Goal: Task Accomplishment & Management: Manage account settings

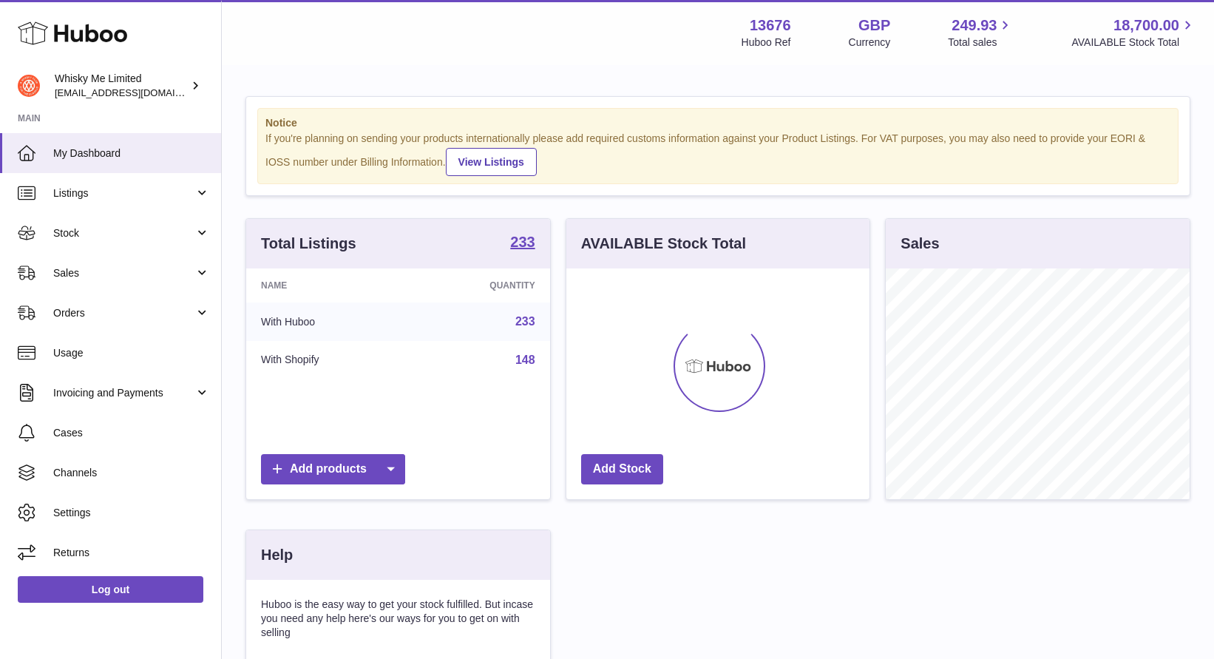
scroll to position [231, 304]
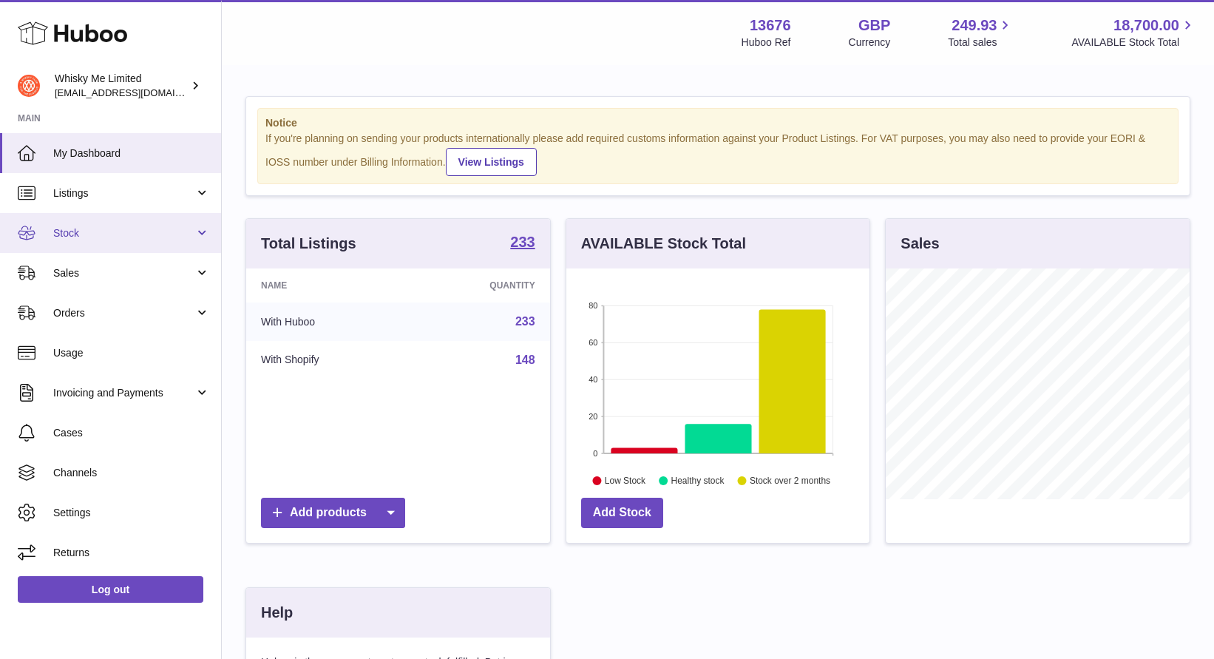
click at [121, 241] on link "Stock" at bounding box center [110, 233] width 221 height 40
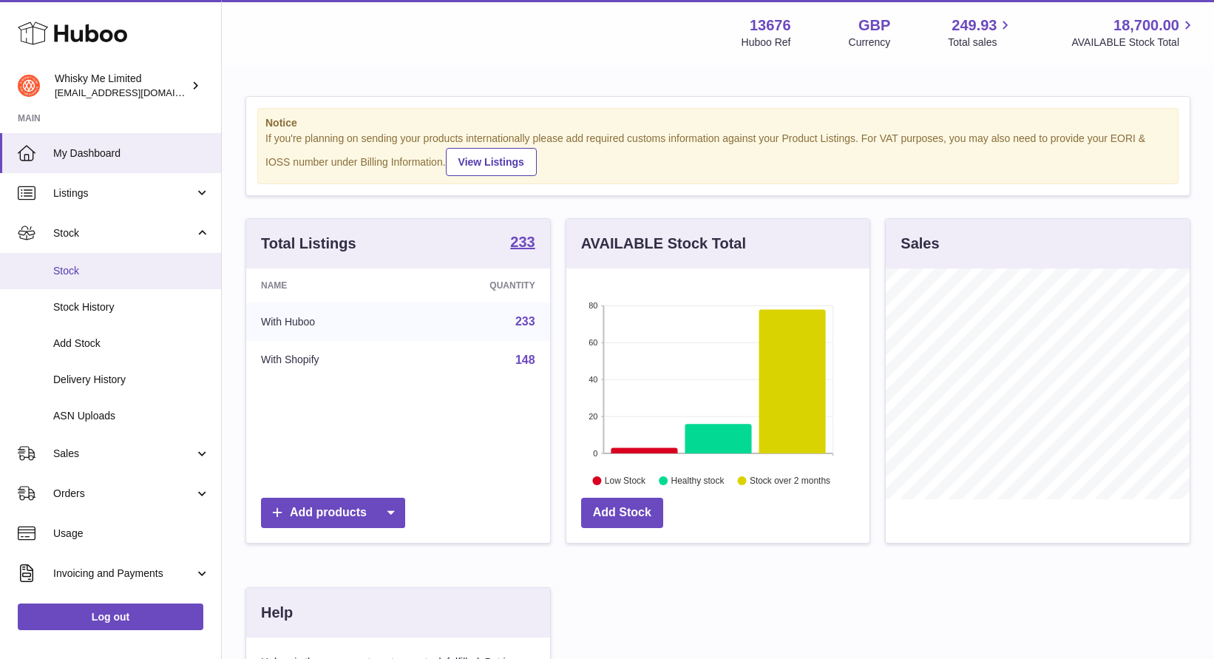
click at [122, 264] on span "Stock" at bounding box center [131, 271] width 157 height 14
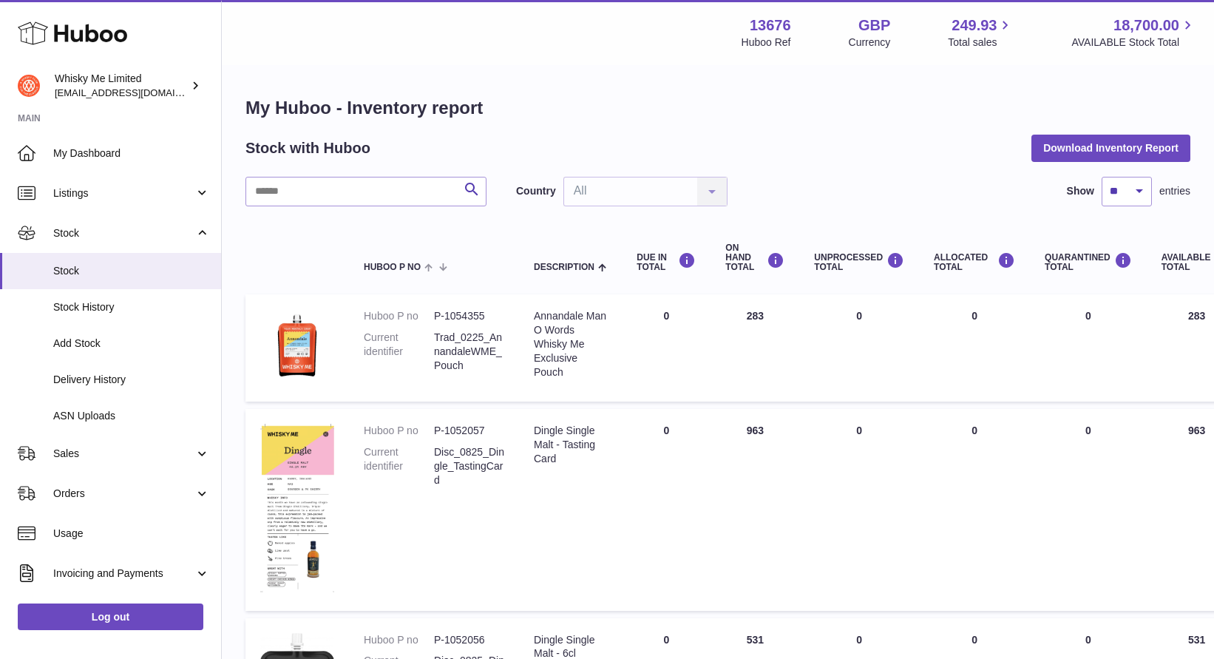
click at [744, 267] on div "ON HAND Total" at bounding box center [754, 258] width 59 height 30
click at [606, 183] on div "Country All All No elements found. Consider changing the search query. List is …" at bounding box center [621, 192] width 211 height 30
click at [654, 149] on div "Stock with Huboo Download Inventory Report" at bounding box center [717, 148] width 945 height 27
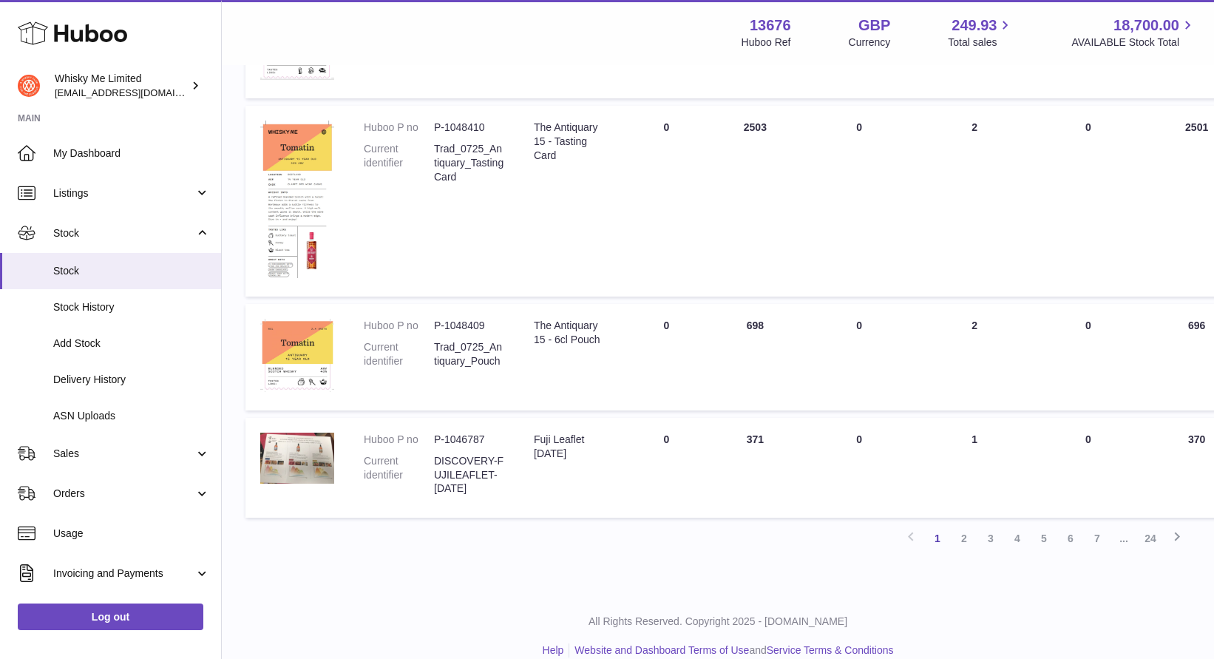
scroll to position [1344, 0]
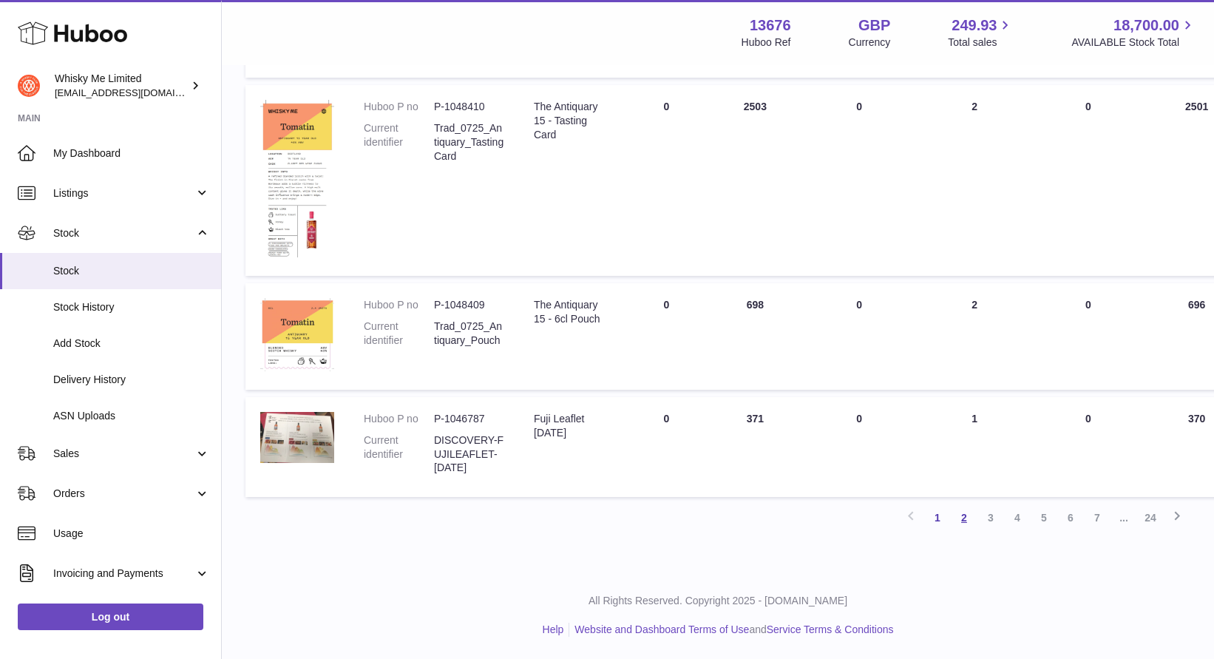
click at [963, 512] on link "2" at bounding box center [964, 517] width 27 height 27
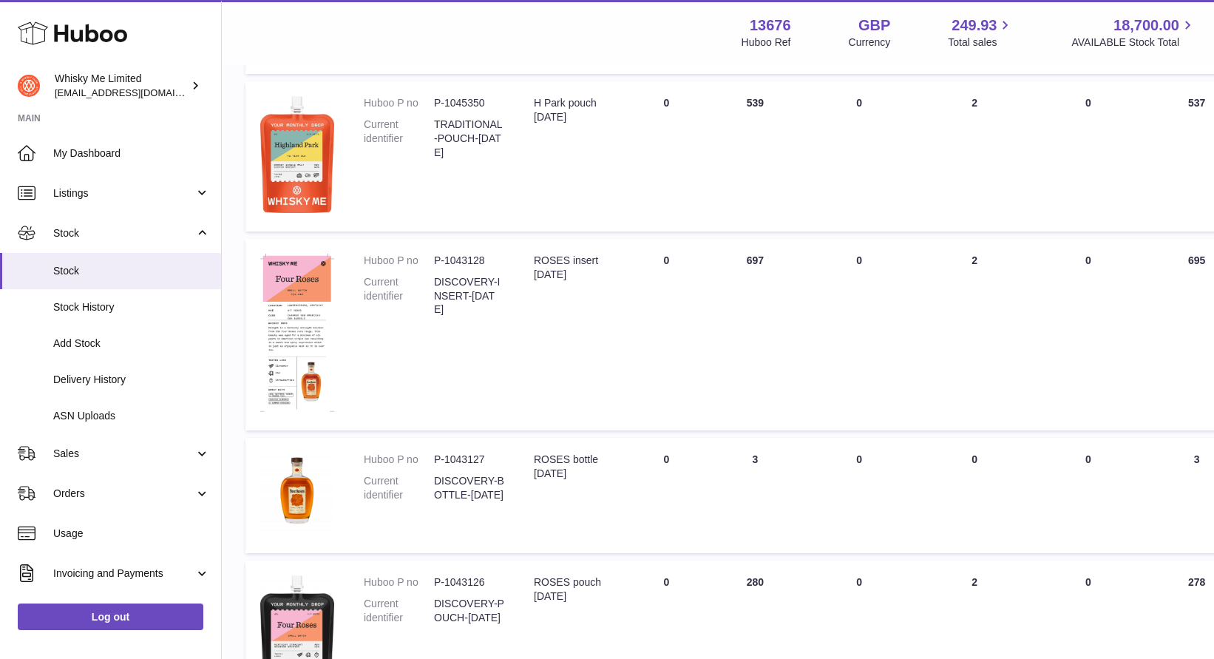
scroll to position [1093, 0]
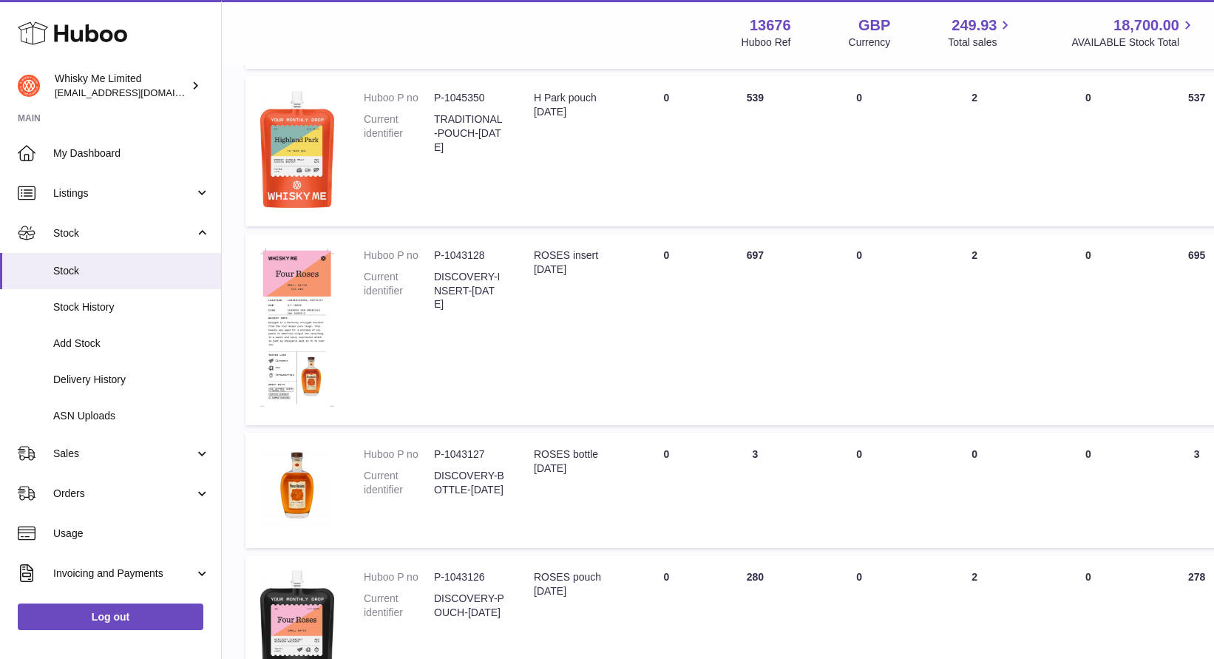
click at [470, 151] on dd "TRADITIONAL-POUCH-JUNE25" at bounding box center [469, 133] width 70 height 42
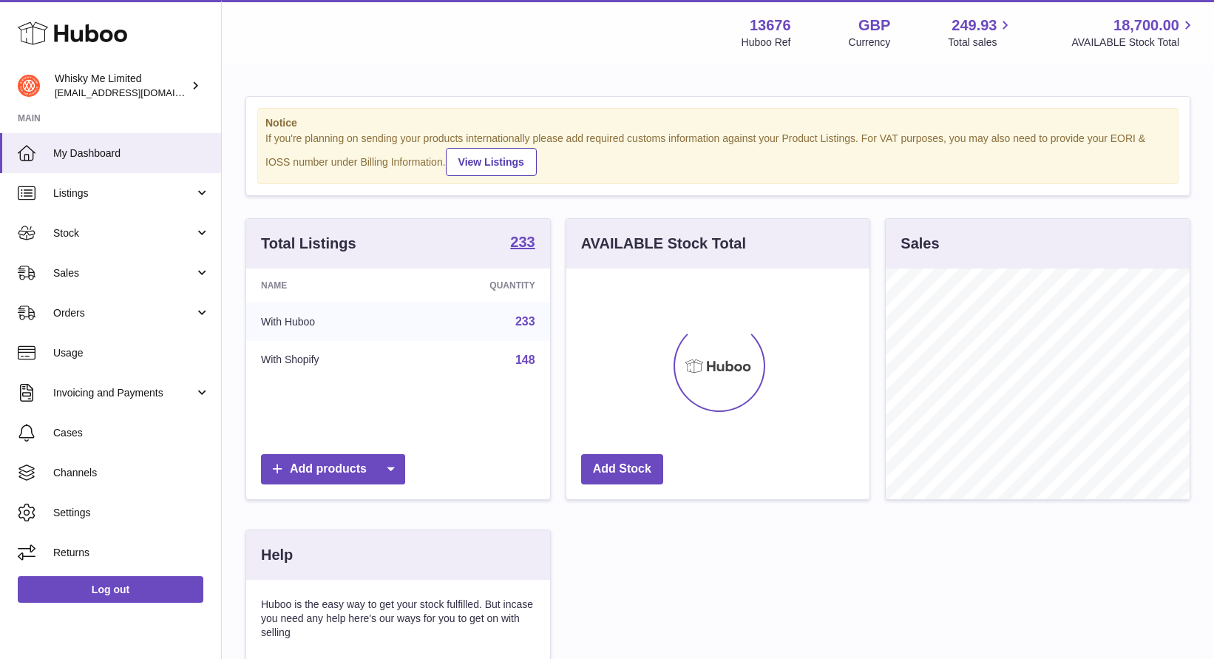
scroll to position [231, 304]
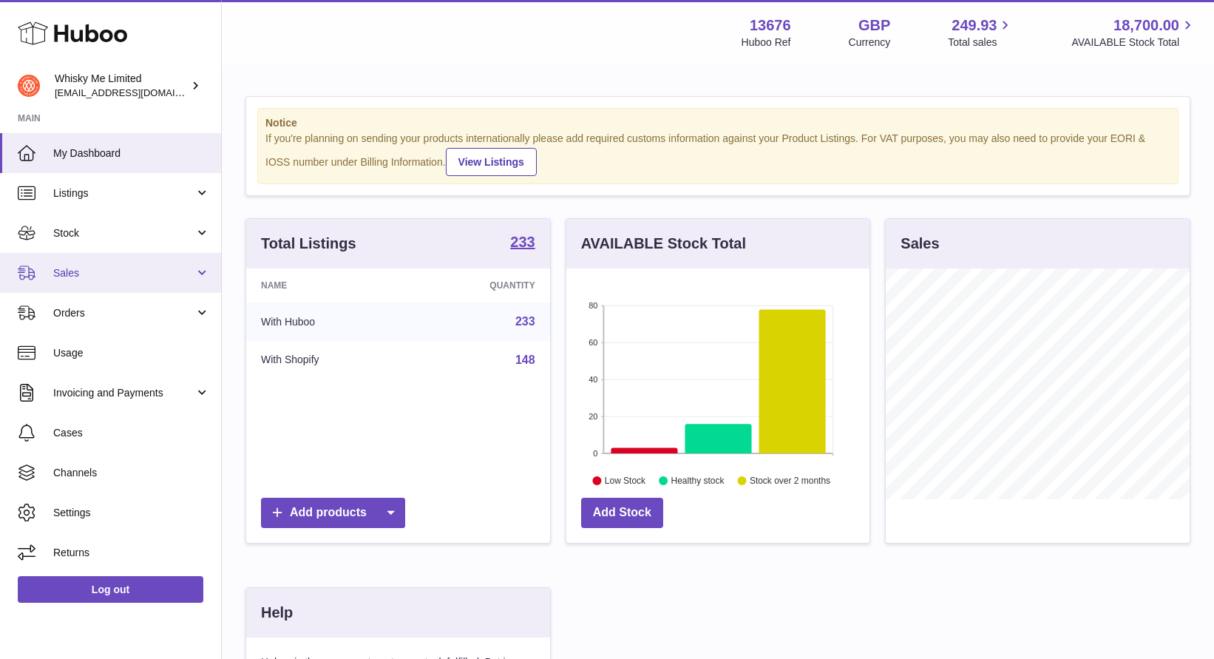
click at [88, 270] on span "Sales" at bounding box center [123, 273] width 141 height 14
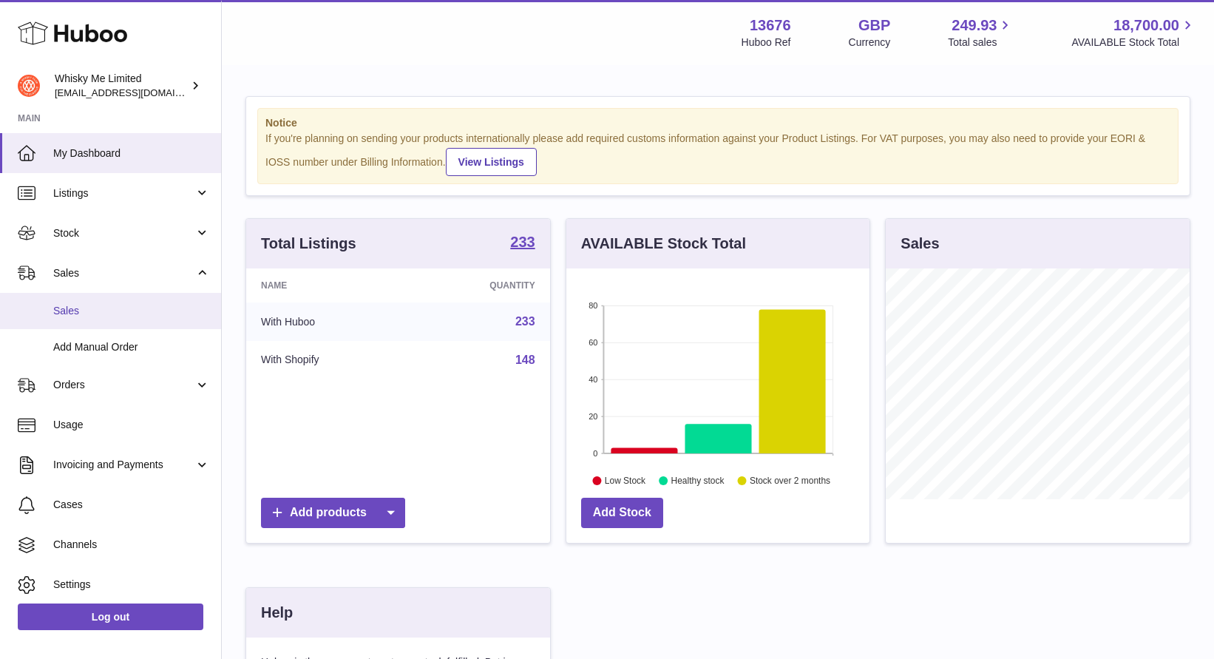
click at [95, 305] on span "Sales" at bounding box center [131, 311] width 157 height 14
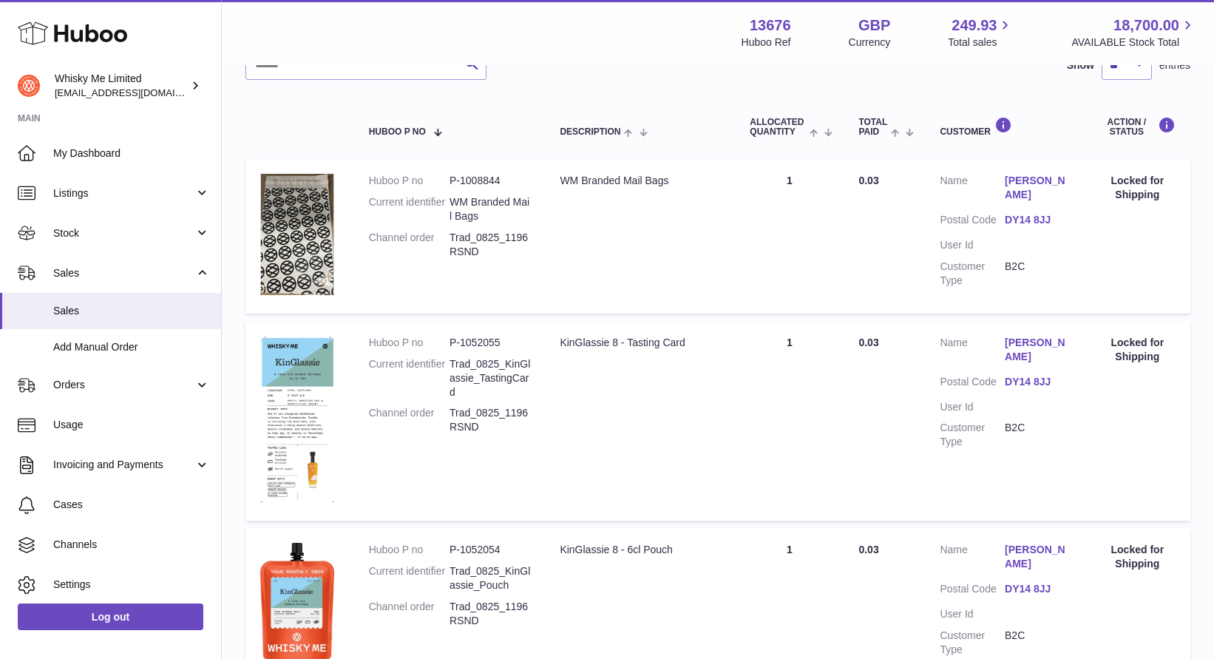
scroll to position [209, 0]
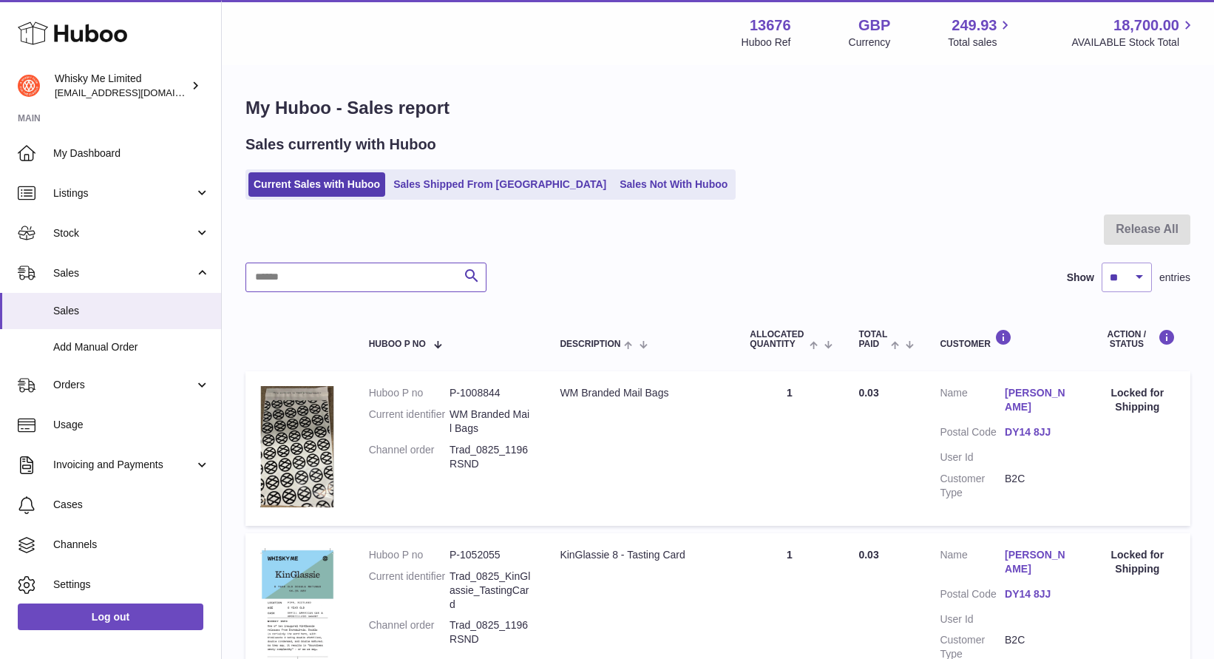
click at [340, 266] on input "text" at bounding box center [365, 277] width 241 height 30
type input "*****"
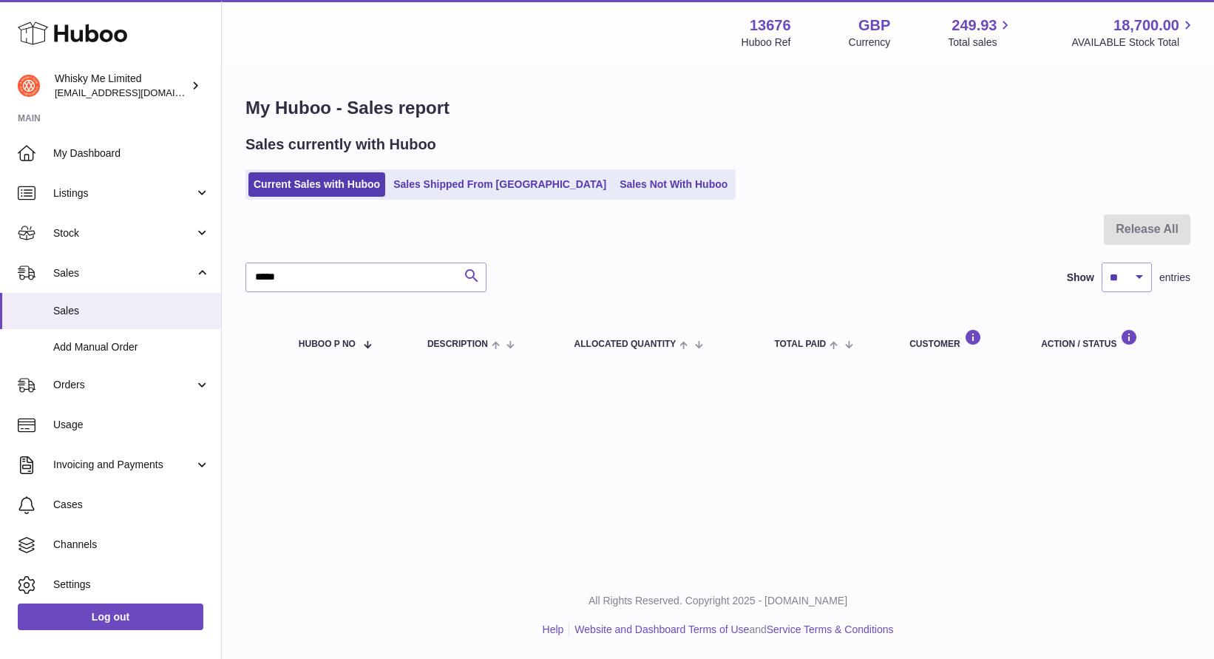
click at [480, 268] on icon "submit" at bounding box center [472, 276] width 18 height 18
click at [324, 191] on link "Current Sales with Huboo" at bounding box center [316, 184] width 137 height 24
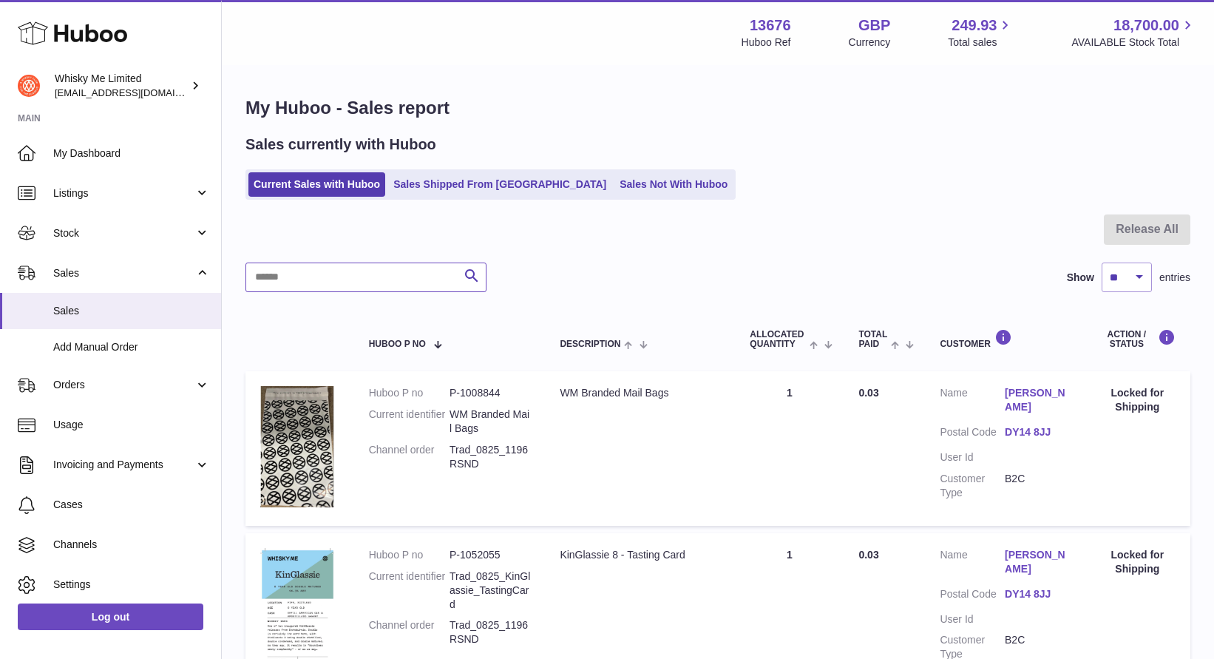
click at [328, 272] on input "text" at bounding box center [365, 277] width 241 height 30
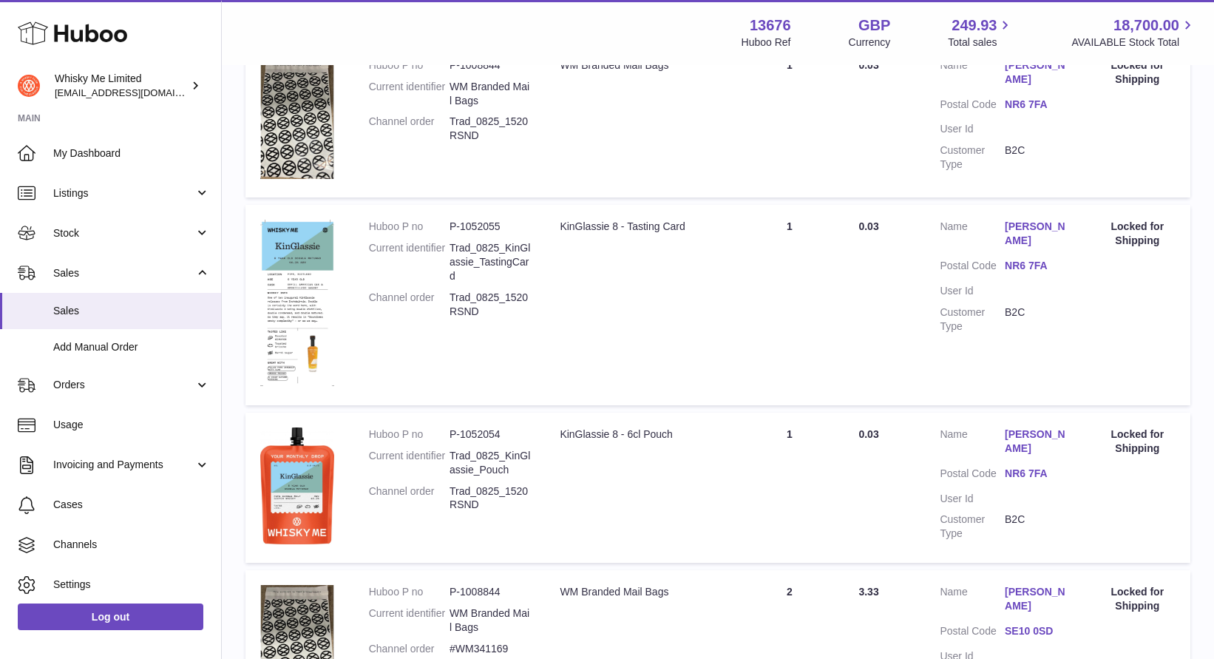
scroll to position [1585, 0]
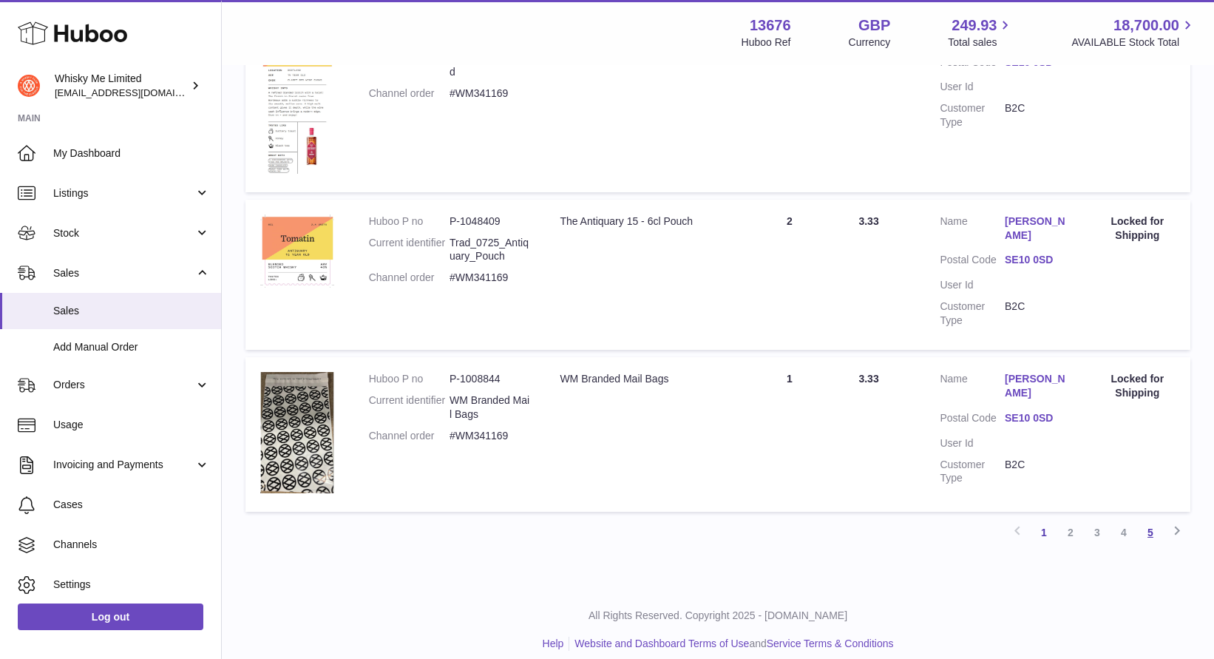
click at [1155, 523] on link "5" at bounding box center [1150, 532] width 27 height 27
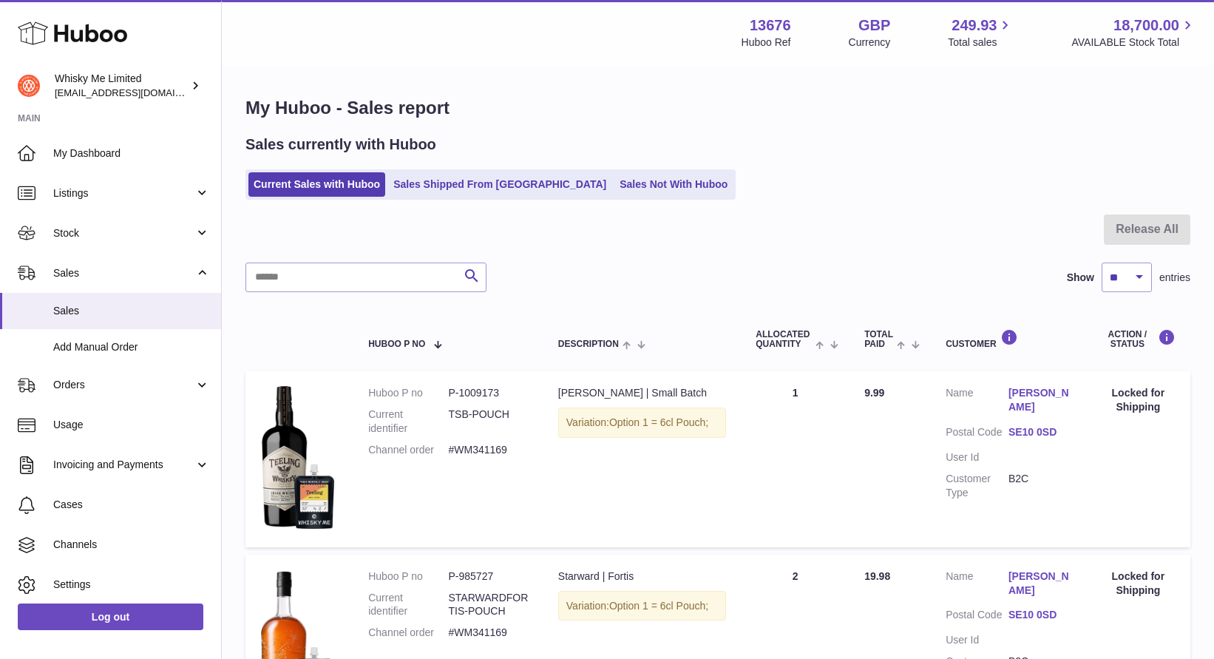
click at [606, 169] on div "Sales currently with Huboo Current Sales with Huboo Sales Shipped From Huboo Sa…" at bounding box center [717, 167] width 945 height 65
click at [614, 174] on link "Sales Not With Huboo" at bounding box center [673, 184] width 118 height 24
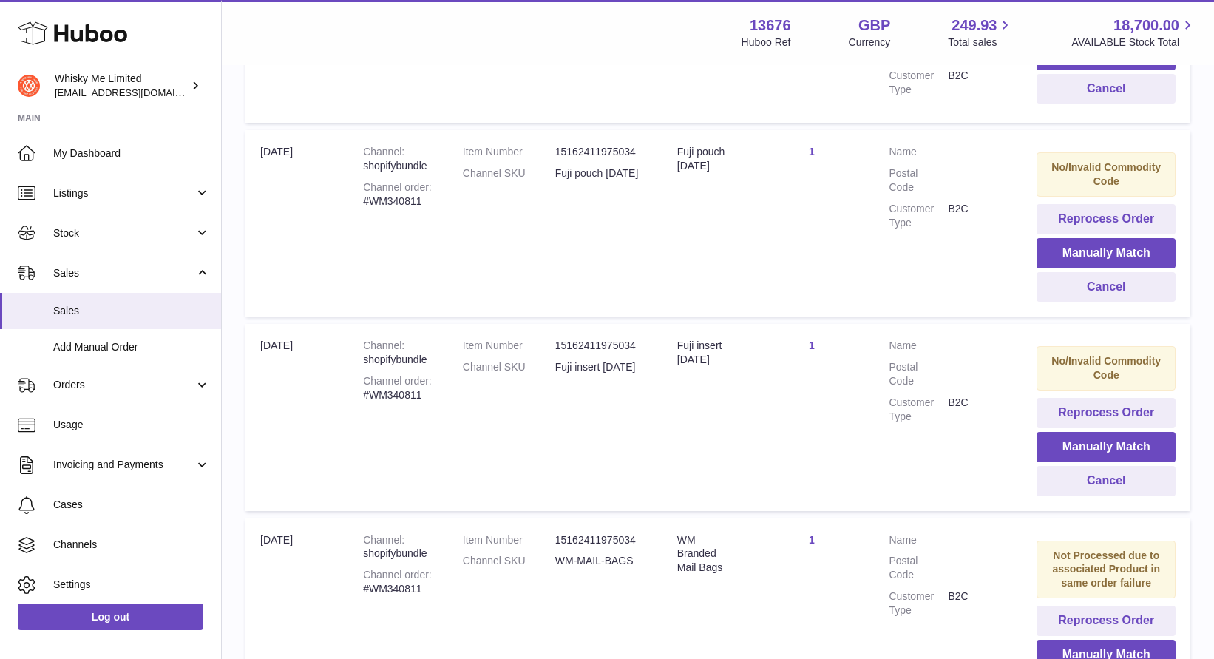
scroll to position [392, 0]
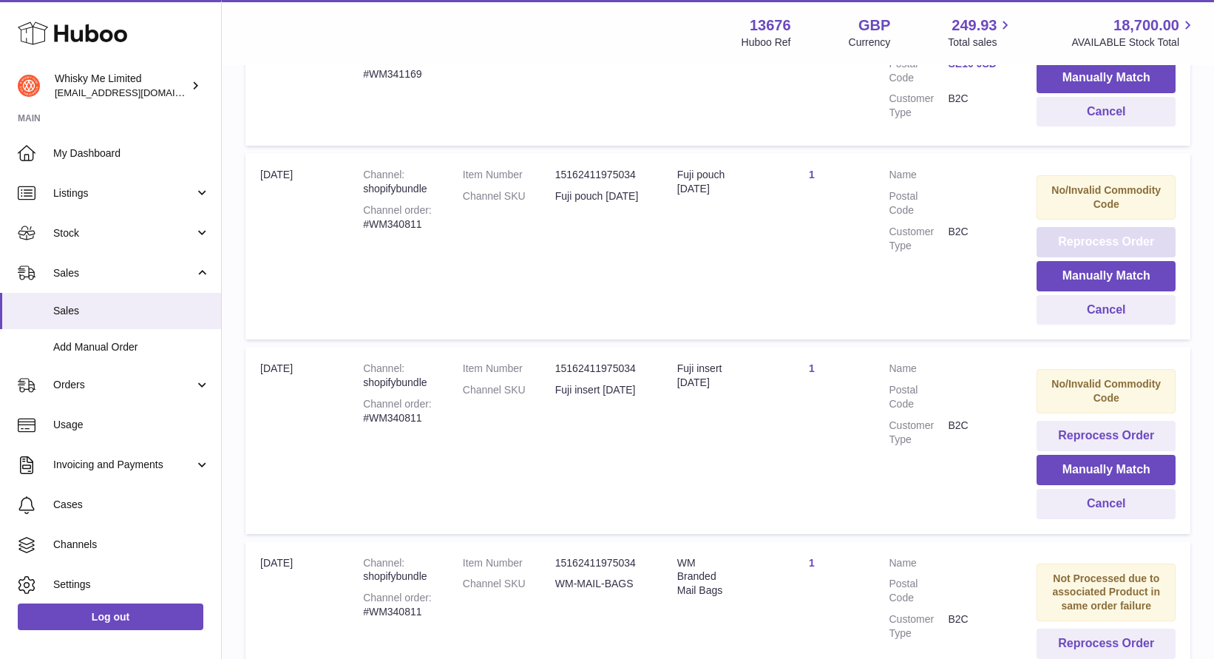
click at [1054, 236] on button "Reprocess Order" at bounding box center [1106, 242] width 139 height 30
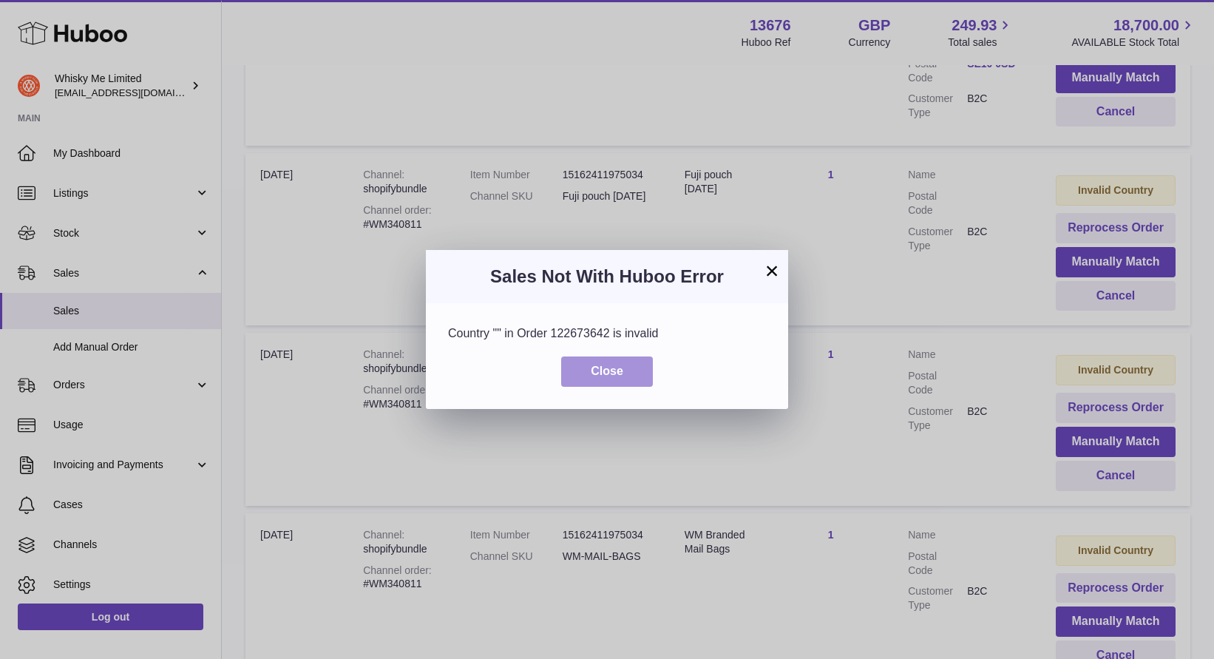
click at [594, 367] on span "Close" at bounding box center [607, 370] width 33 height 13
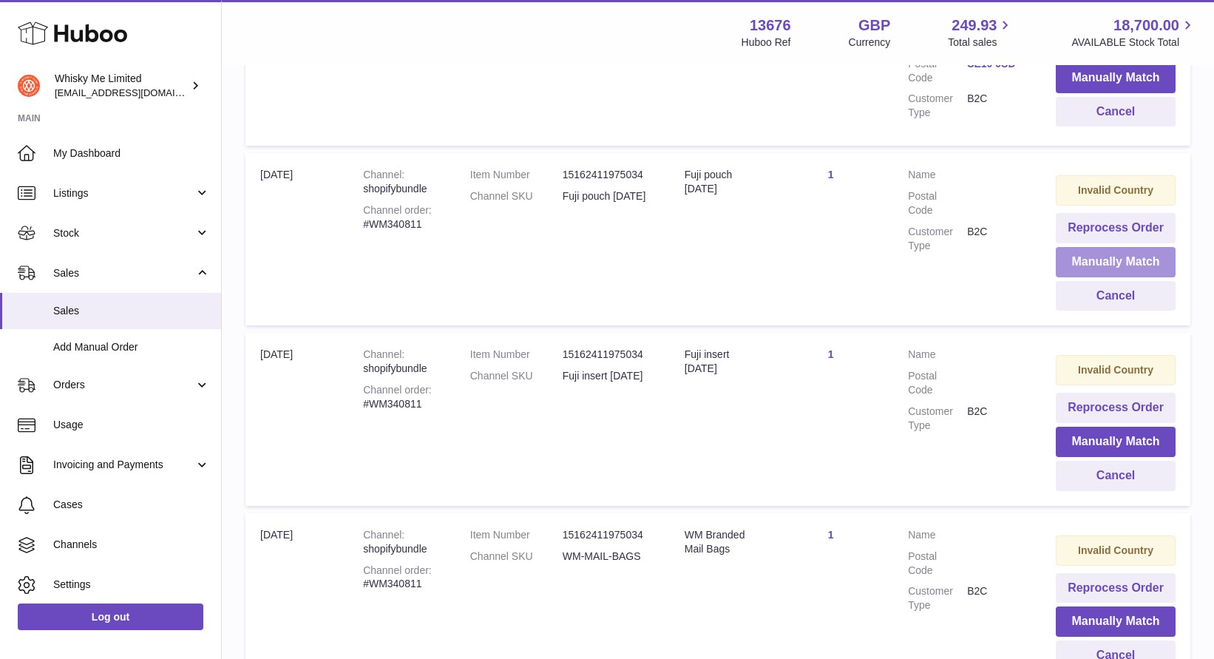
click at [1082, 261] on button "Manually Match" at bounding box center [1116, 262] width 120 height 30
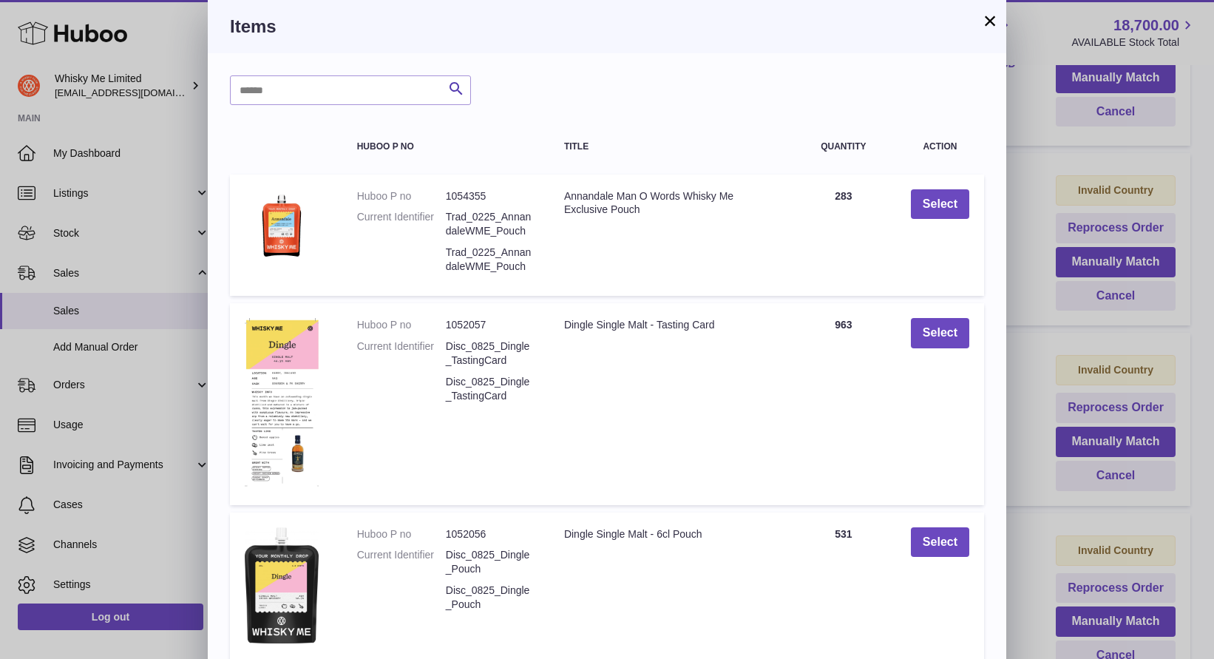
click at [986, 22] on button "×" at bounding box center [990, 21] width 18 height 18
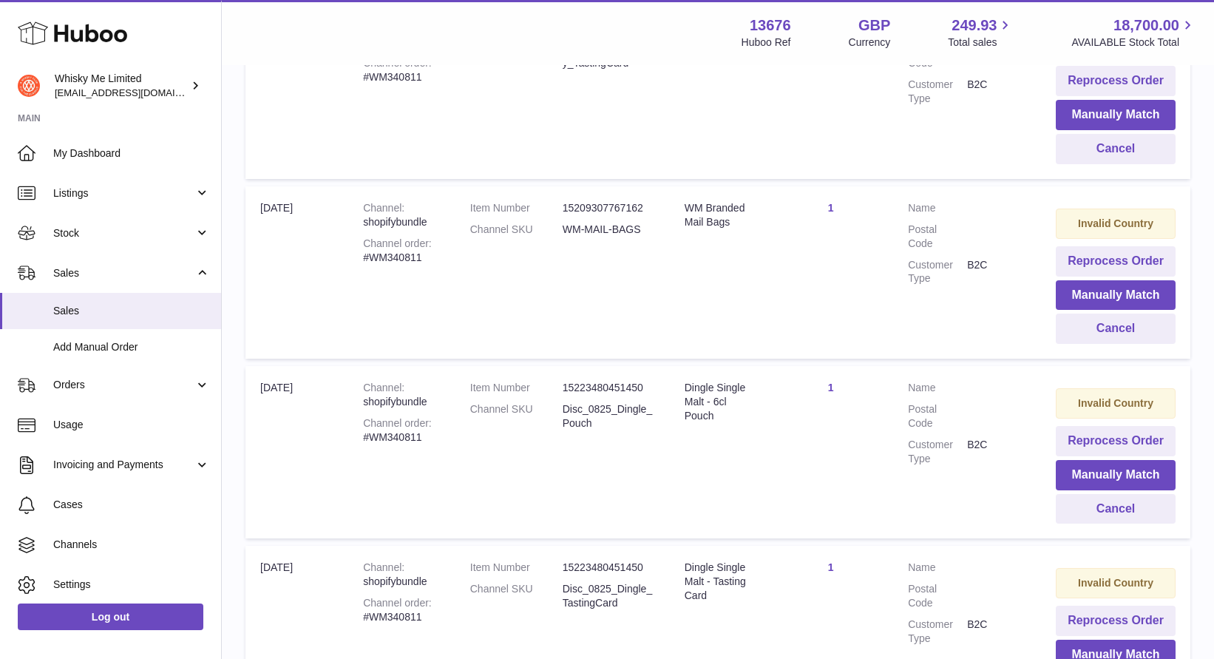
scroll to position [1659, 0]
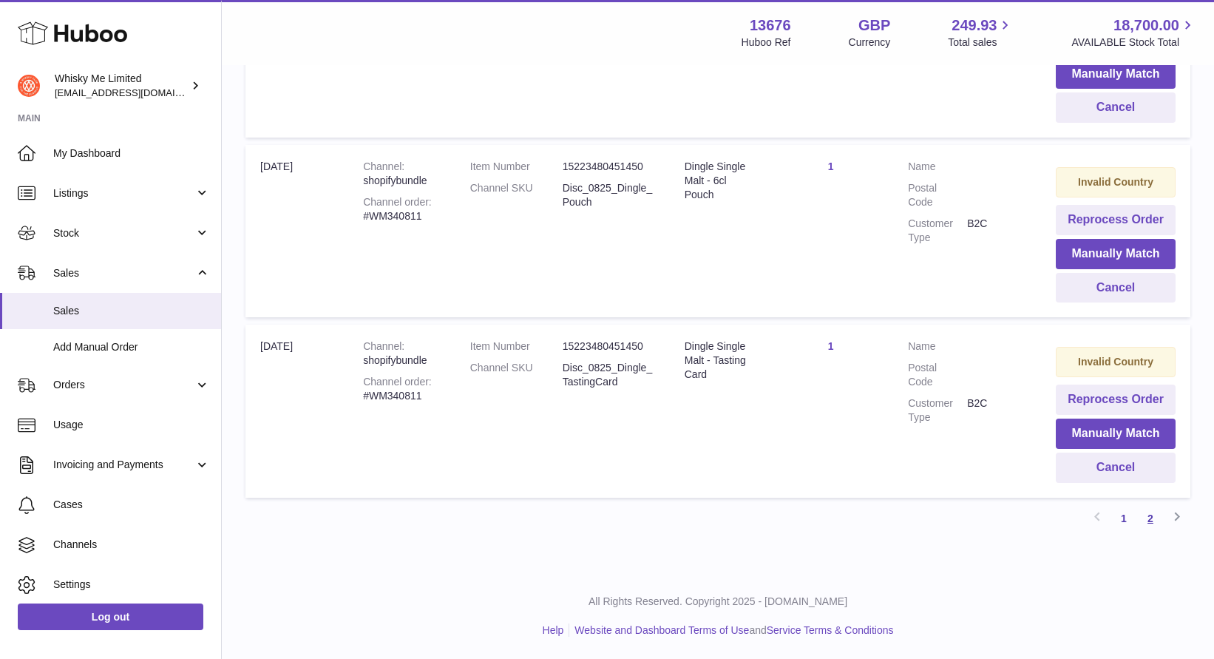
click at [1147, 515] on link "2" at bounding box center [1150, 518] width 27 height 27
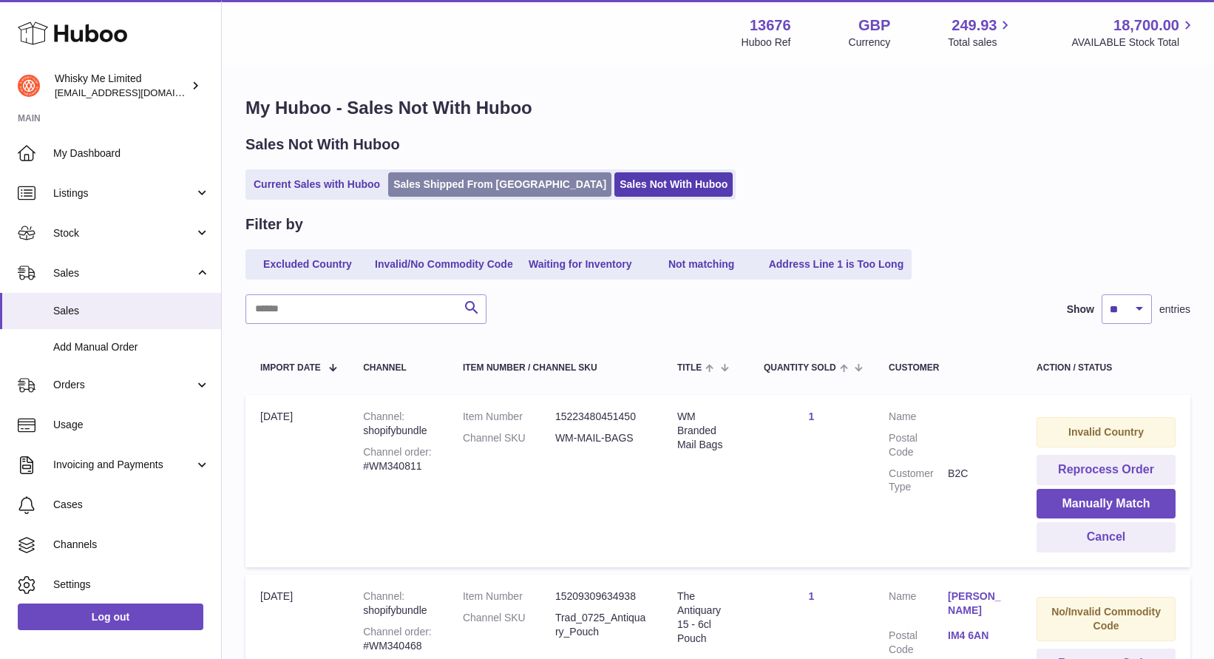
click at [465, 174] on link "Sales Shipped From [GEOGRAPHIC_DATA]" at bounding box center [499, 184] width 223 height 24
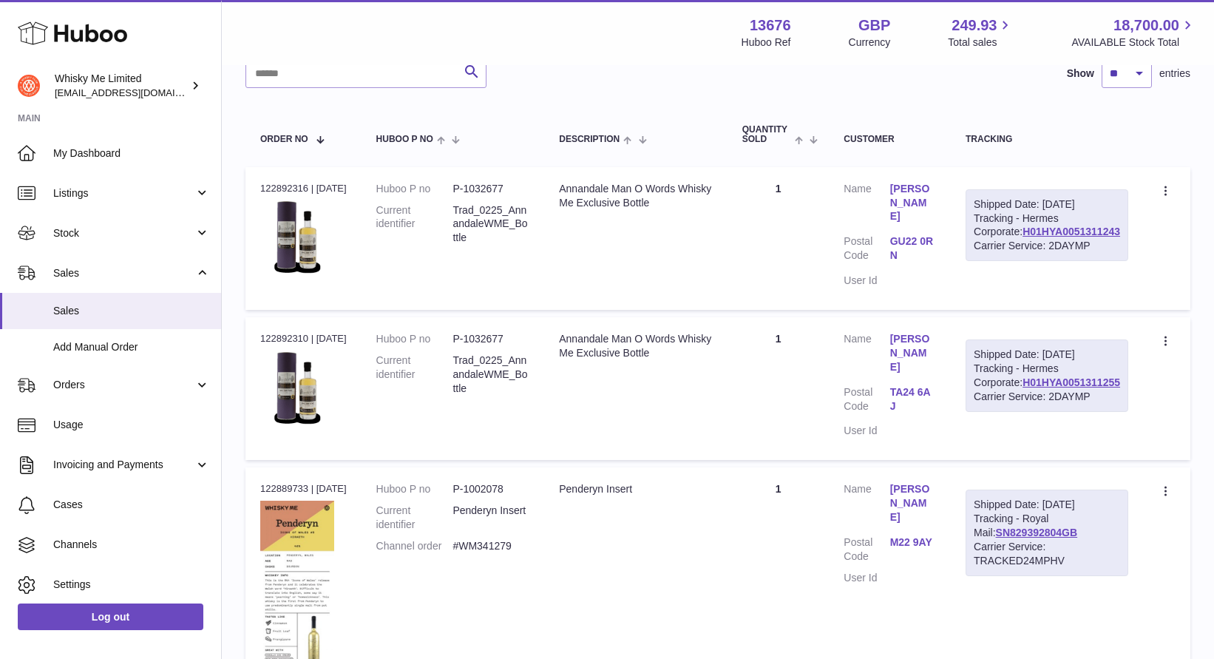
scroll to position [185, 0]
click at [1066, 387] on link "H01HYA0051311255" at bounding box center [1071, 381] width 98 height 12
click at [1105, 236] on link "H01HYA0051311243" at bounding box center [1071, 230] width 98 height 12
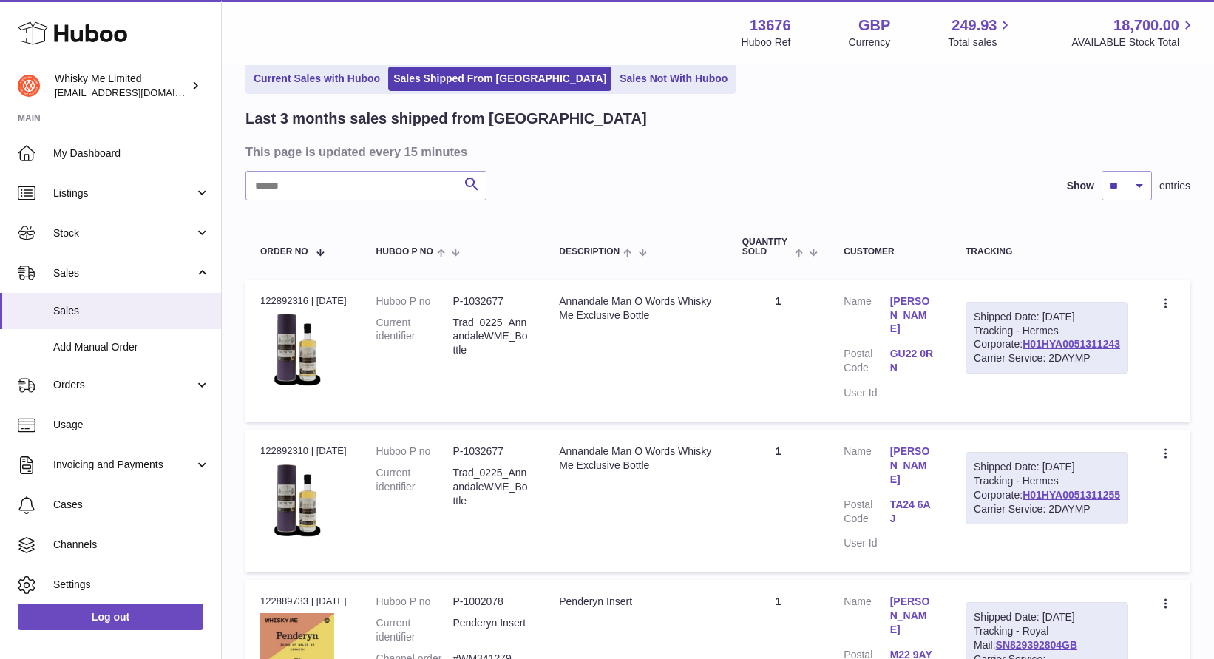
scroll to position [0, 0]
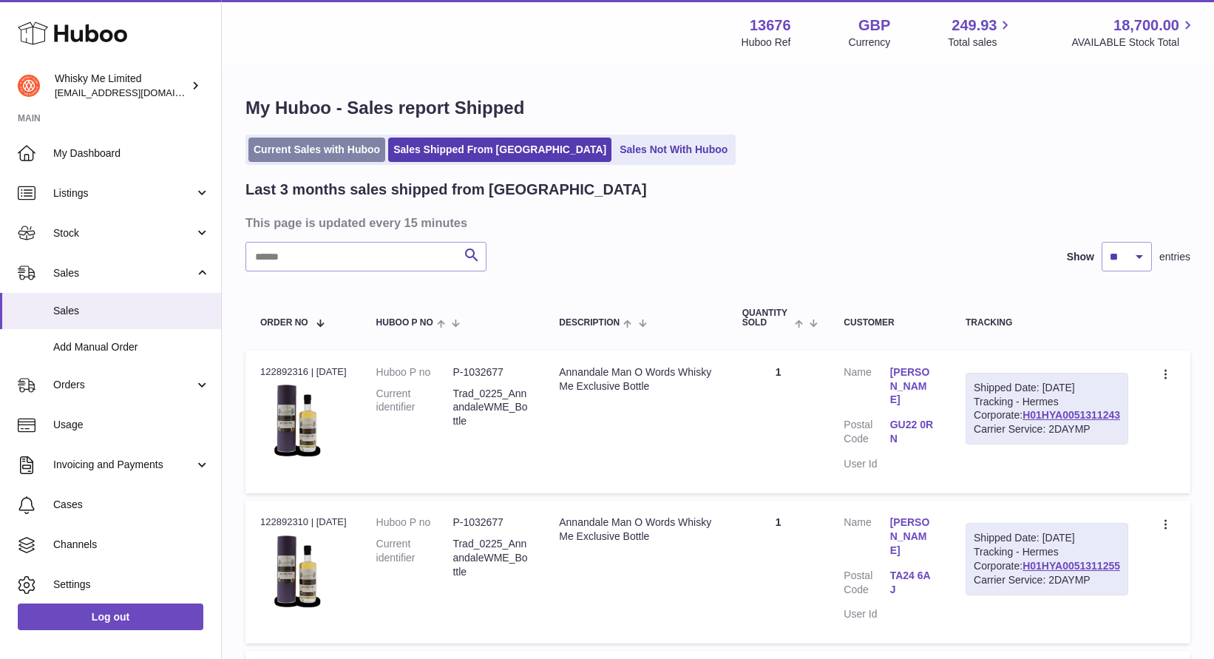
click at [345, 157] on link "Current Sales with Huboo" at bounding box center [316, 150] width 137 height 24
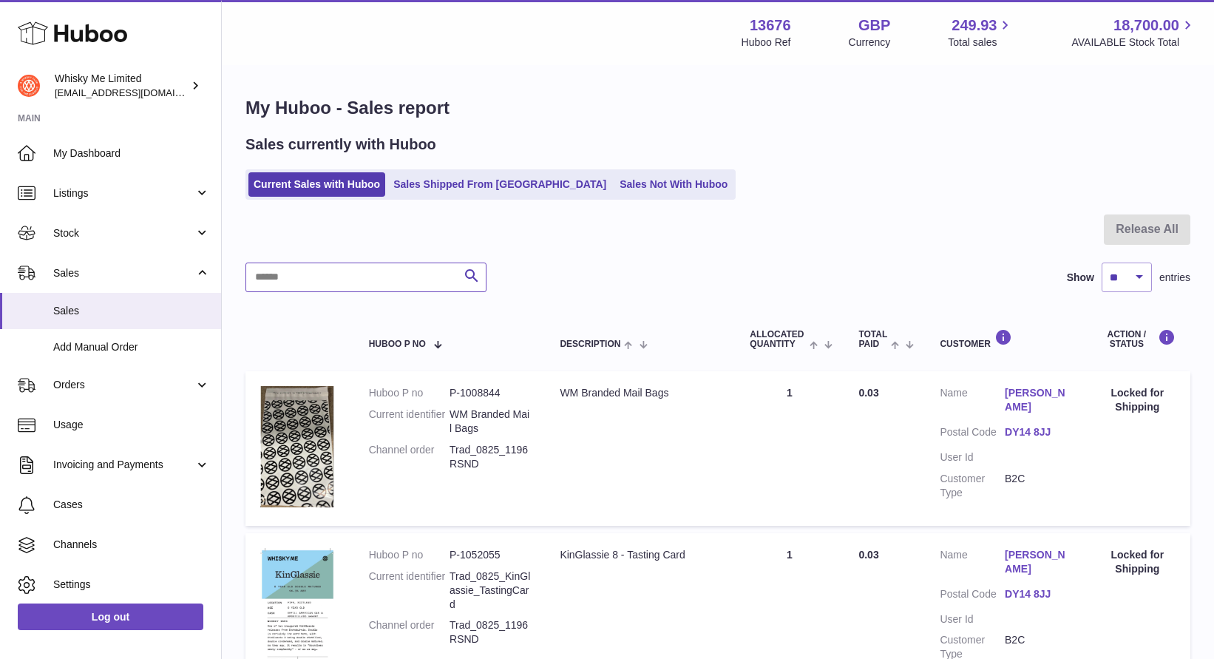
click at [354, 262] on input "text" at bounding box center [365, 277] width 241 height 30
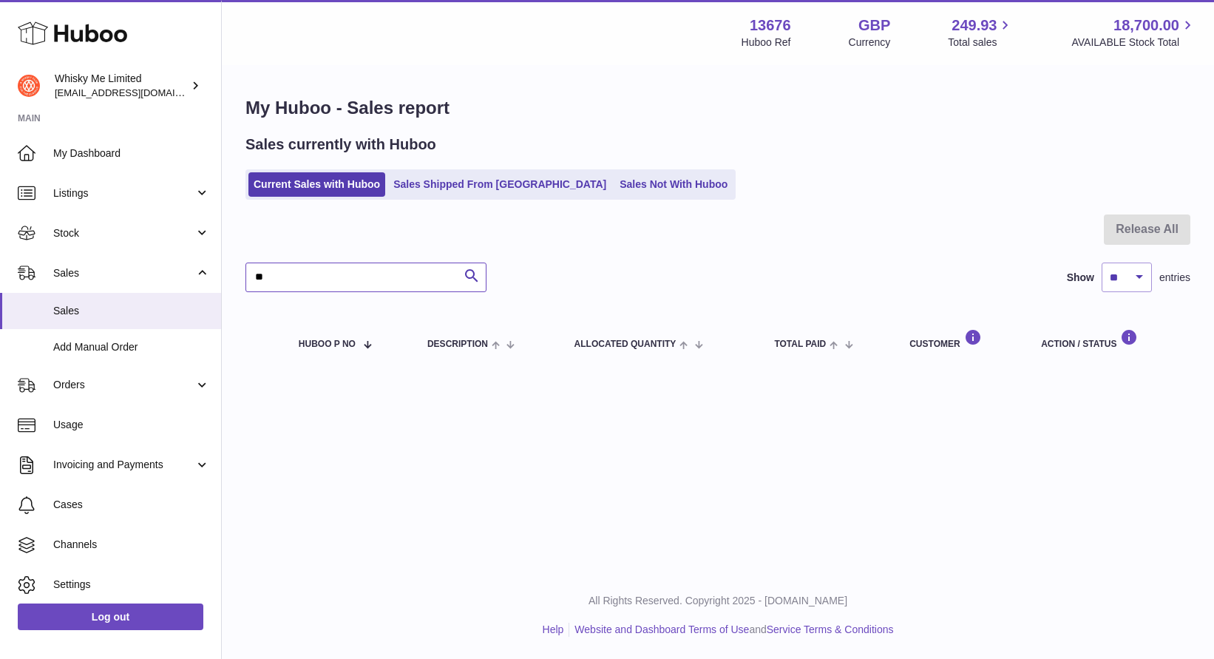
type input "*"
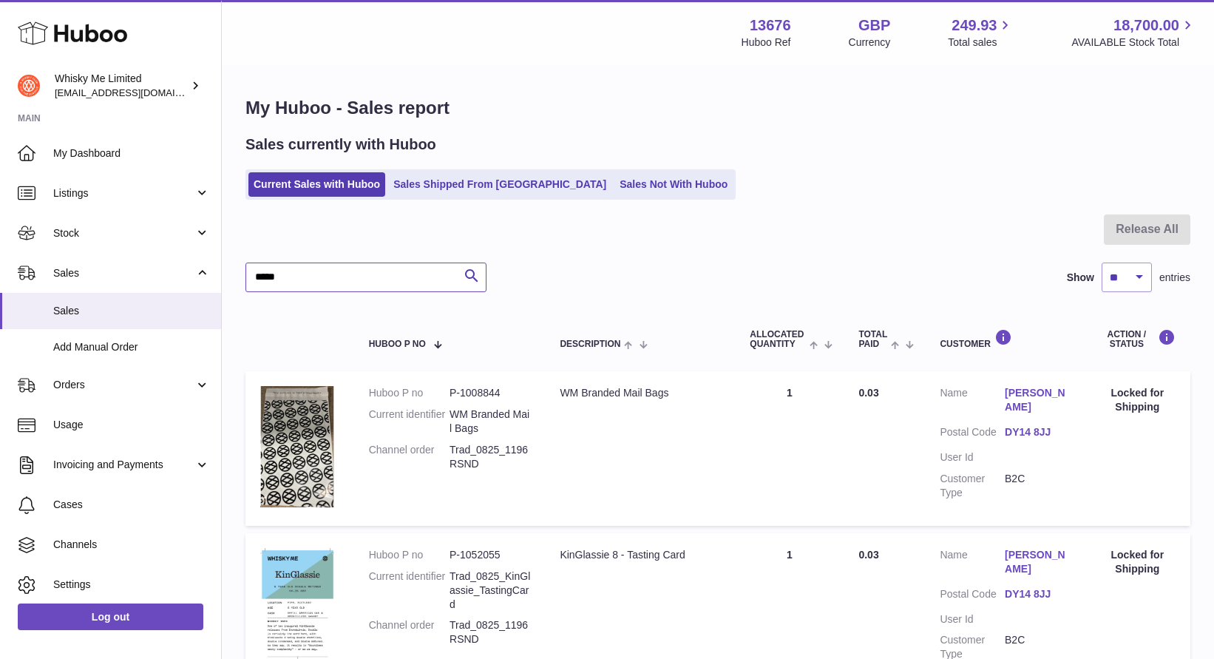
type input "*****"
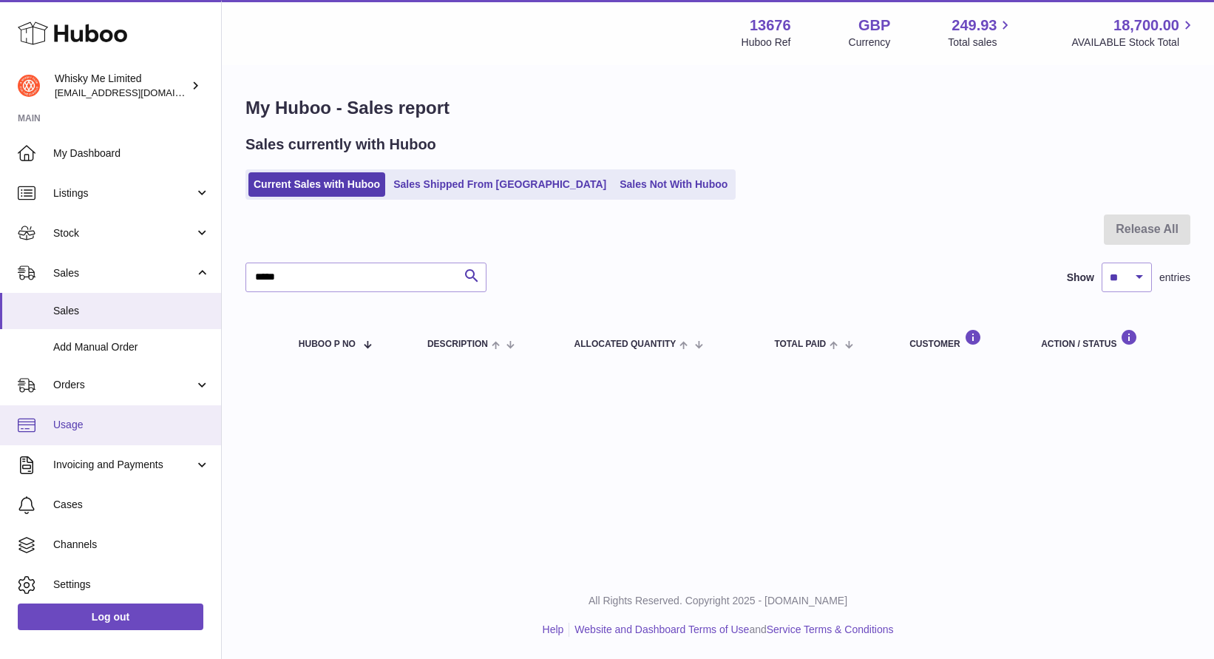
click at [149, 409] on link "Usage" at bounding box center [110, 425] width 221 height 40
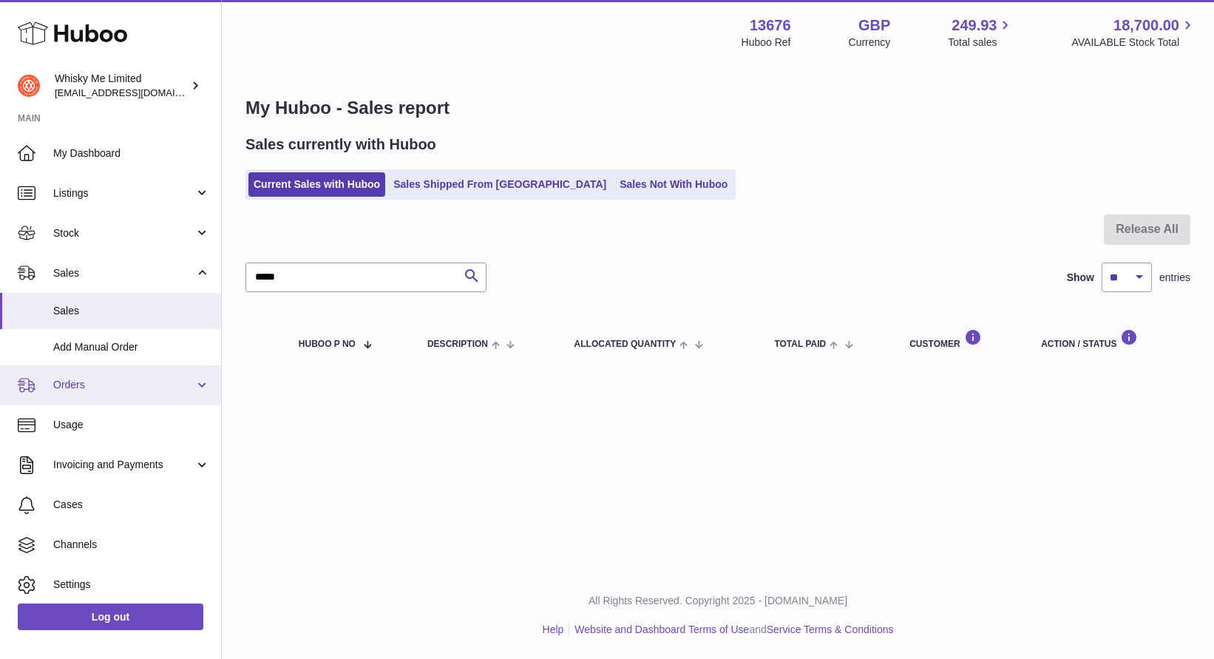
click at [157, 398] on link "Orders" at bounding box center [110, 385] width 221 height 40
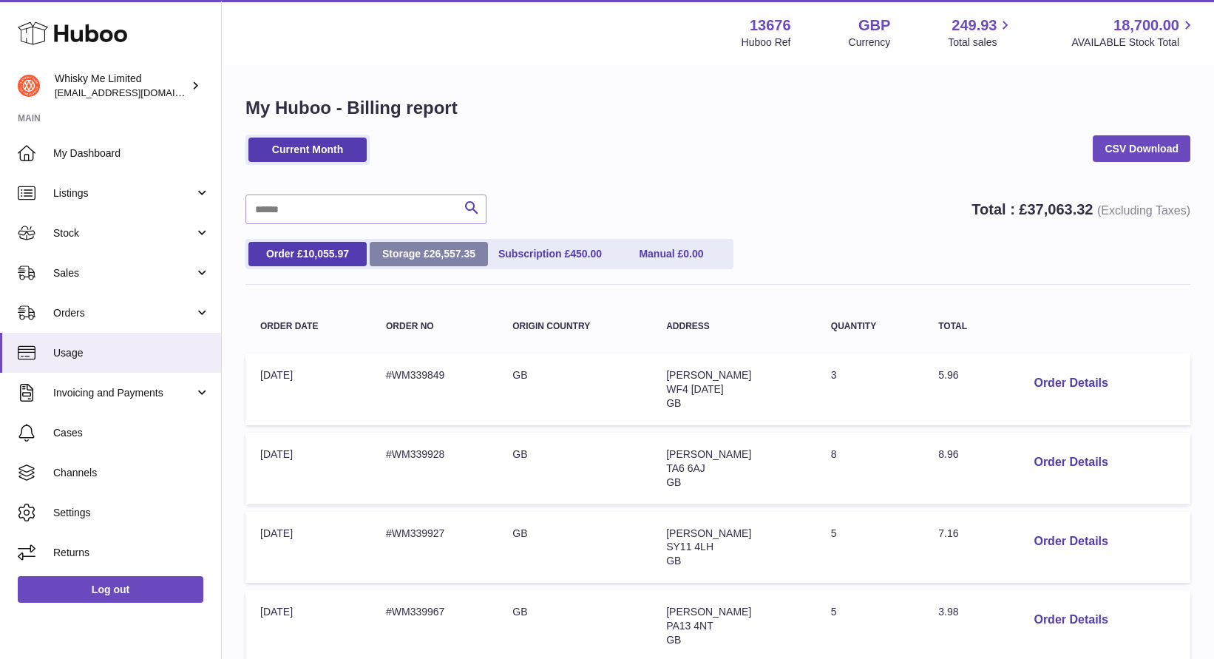
click at [456, 254] on span "26,557.35" at bounding box center [453, 254] width 46 height 12
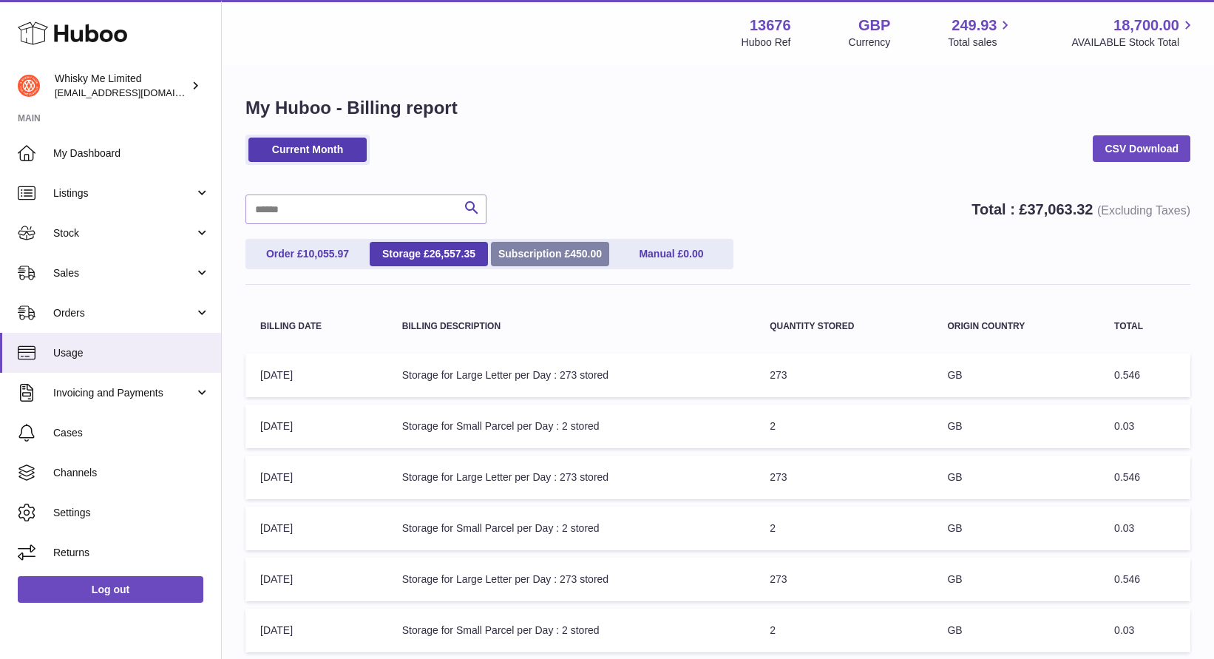
click at [556, 248] on link "Subscription £ 450.00" at bounding box center [550, 254] width 118 height 24
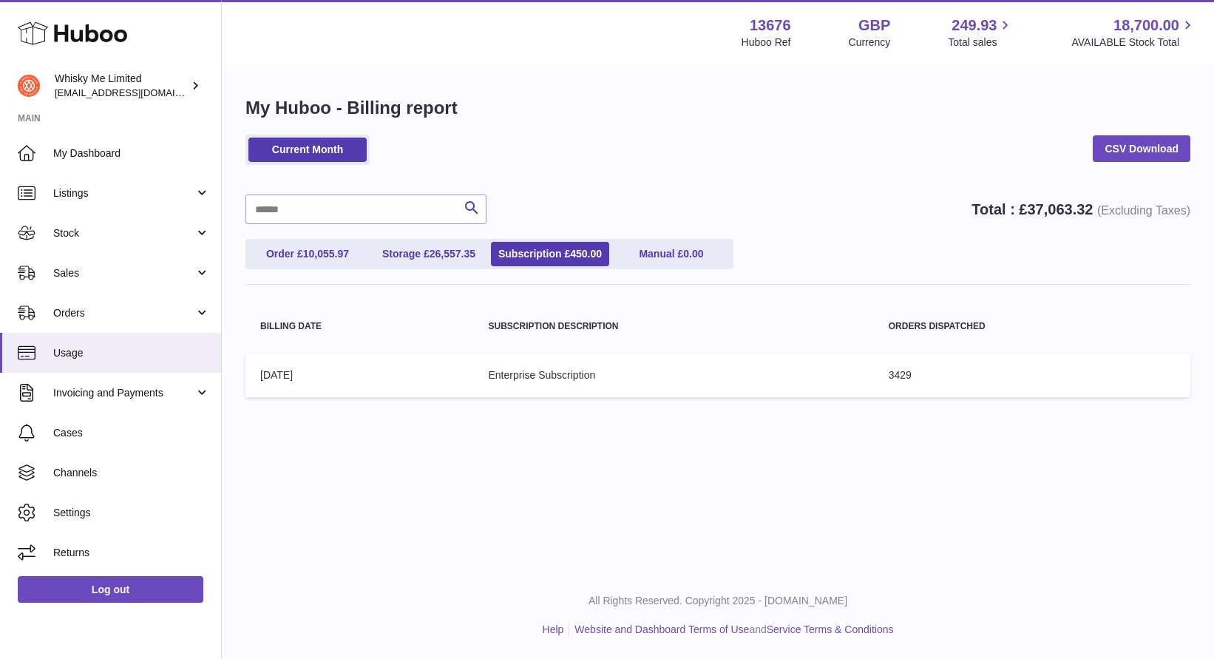
click at [297, 268] on ul "Order £ 10,055.97 Storage £ 26,557.35 Subscription £ 450.00 Manual £ 0.00" at bounding box center [489, 254] width 488 height 30
click at [299, 262] on link "Order £ 10,055.97" at bounding box center [307, 254] width 118 height 24
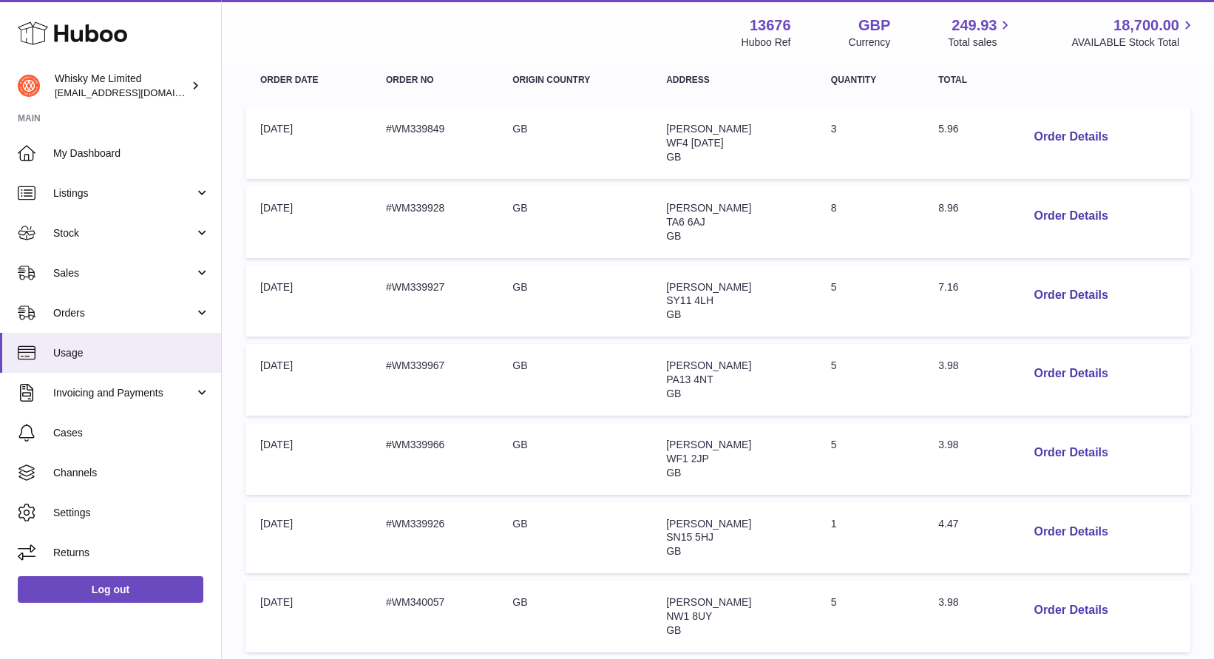
scroll to position [285, 0]
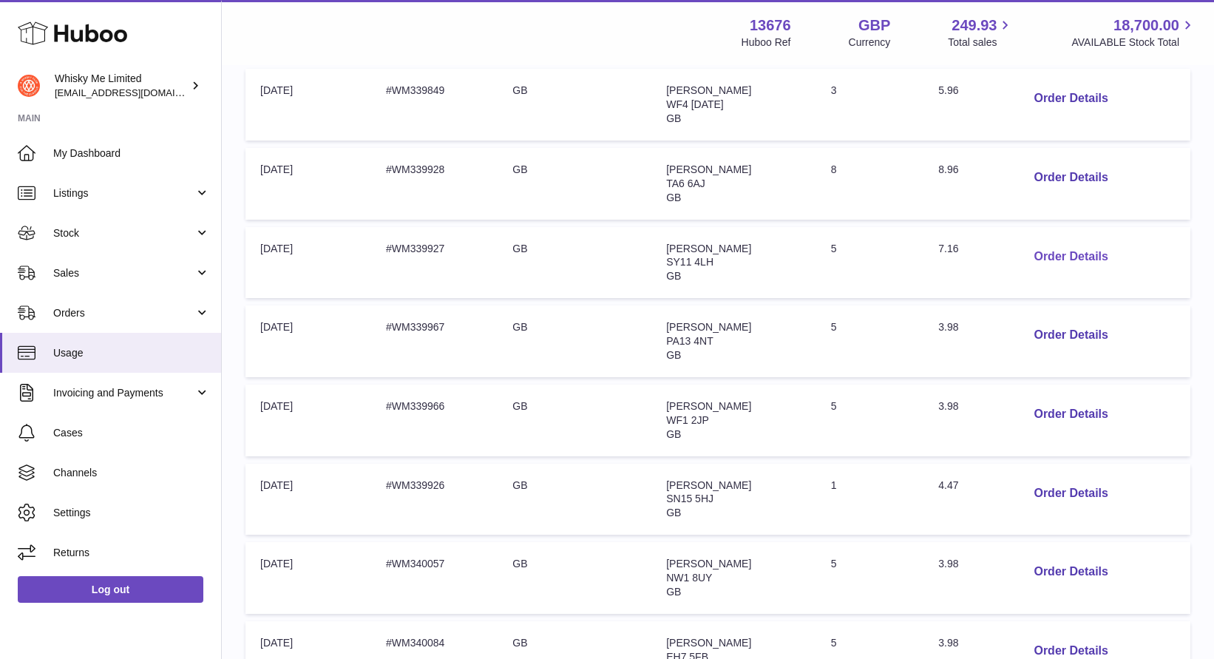
click at [1079, 265] on button "Order Details" at bounding box center [1071, 257] width 98 height 30
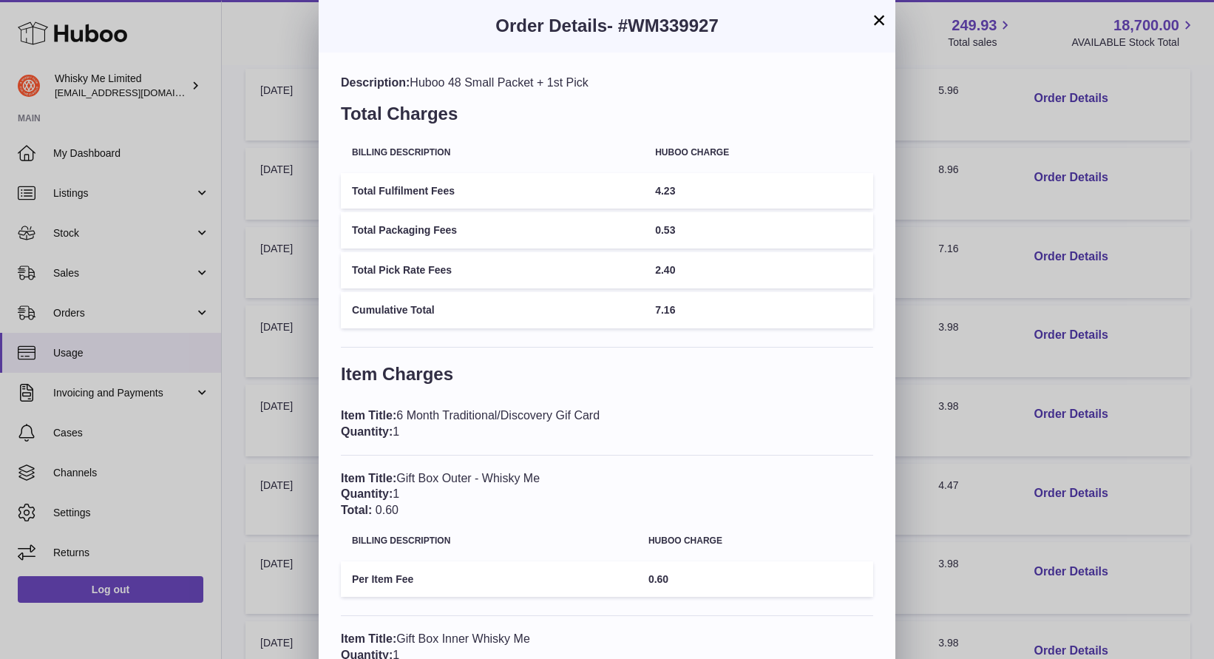
scroll to position [510, 0]
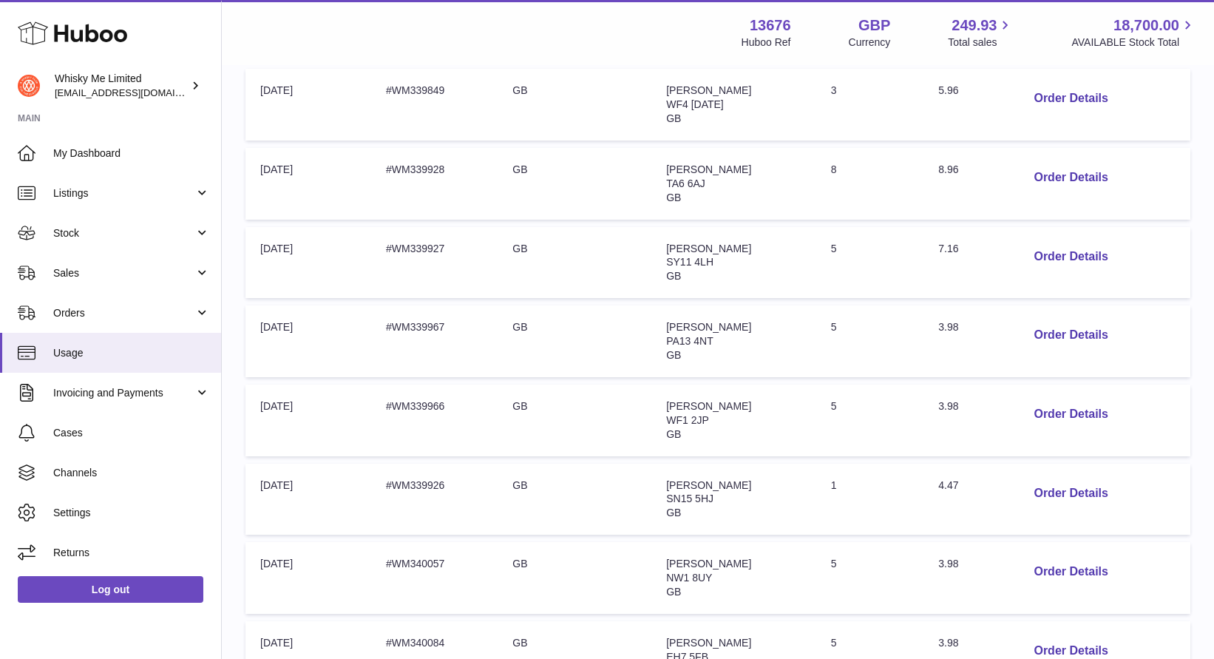
click at [941, 350] on div at bounding box center [607, 329] width 1214 height 659
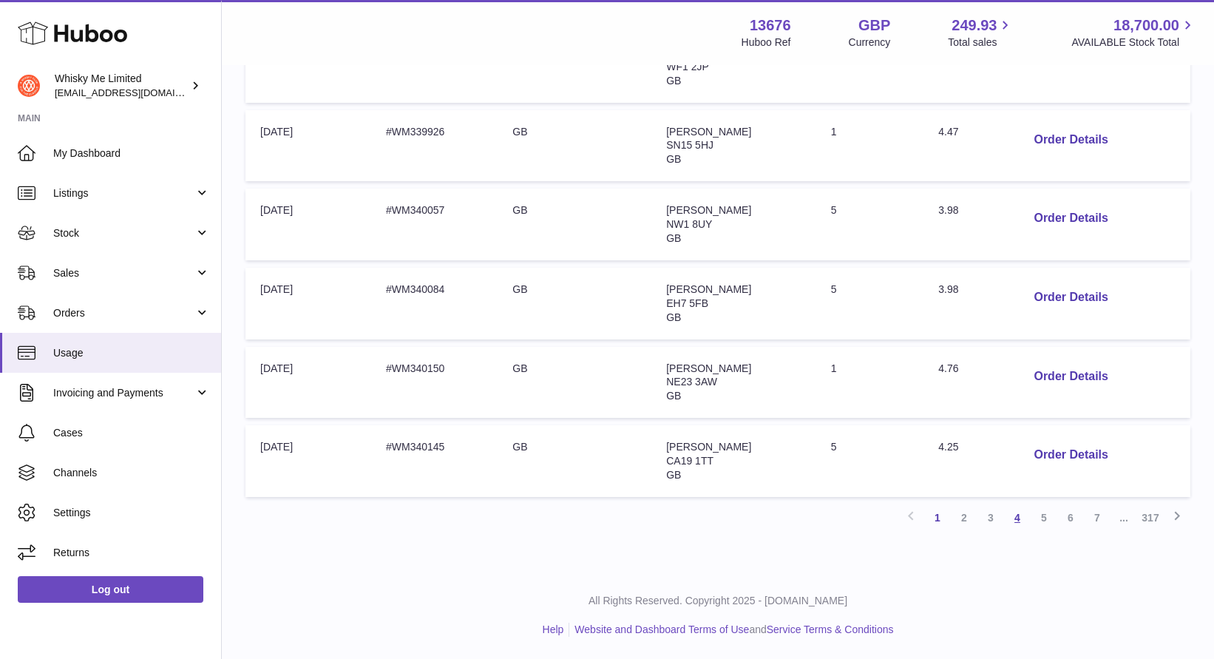
click at [1014, 513] on link "4" at bounding box center [1017, 517] width 27 height 27
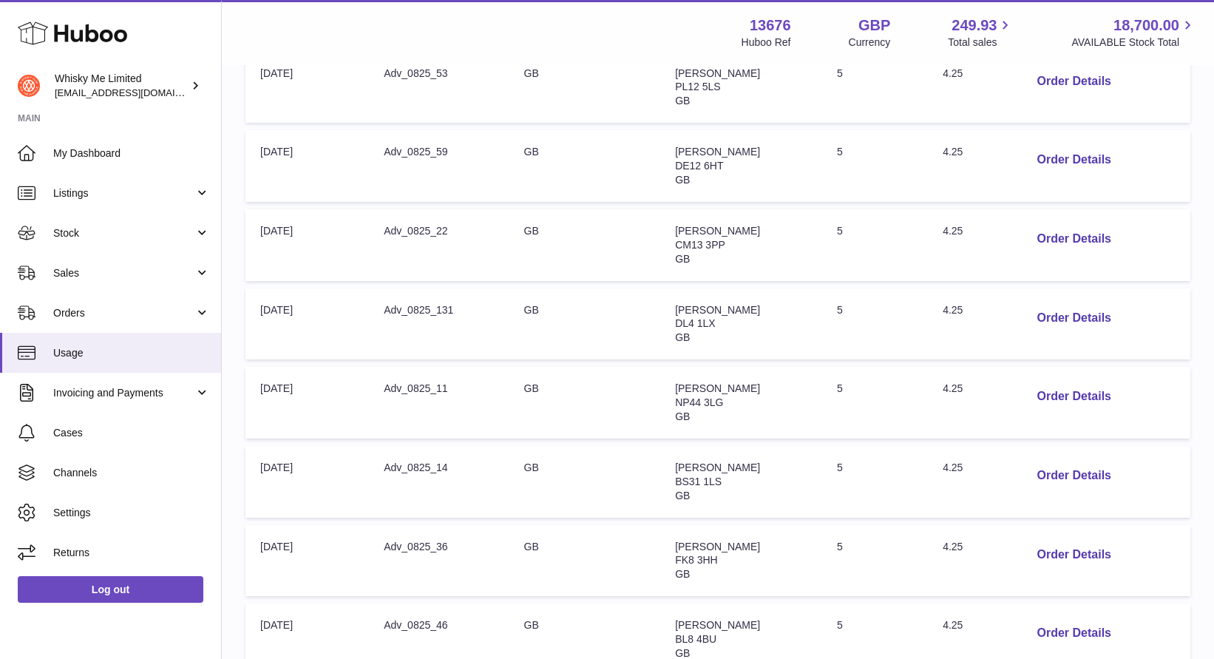
scroll to position [638, 0]
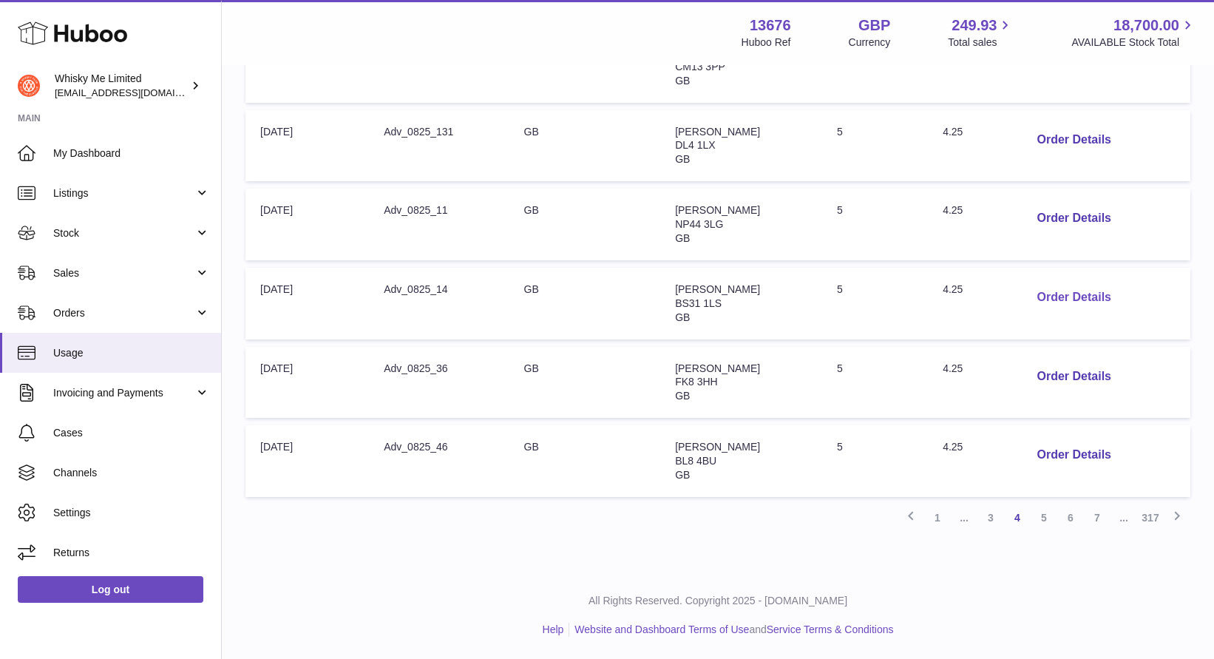
click at [1090, 291] on button "Order Details" at bounding box center [1074, 297] width 98 height 30
click at [971, 367] on div at bounding box center [607, 329] width 1214 height 659
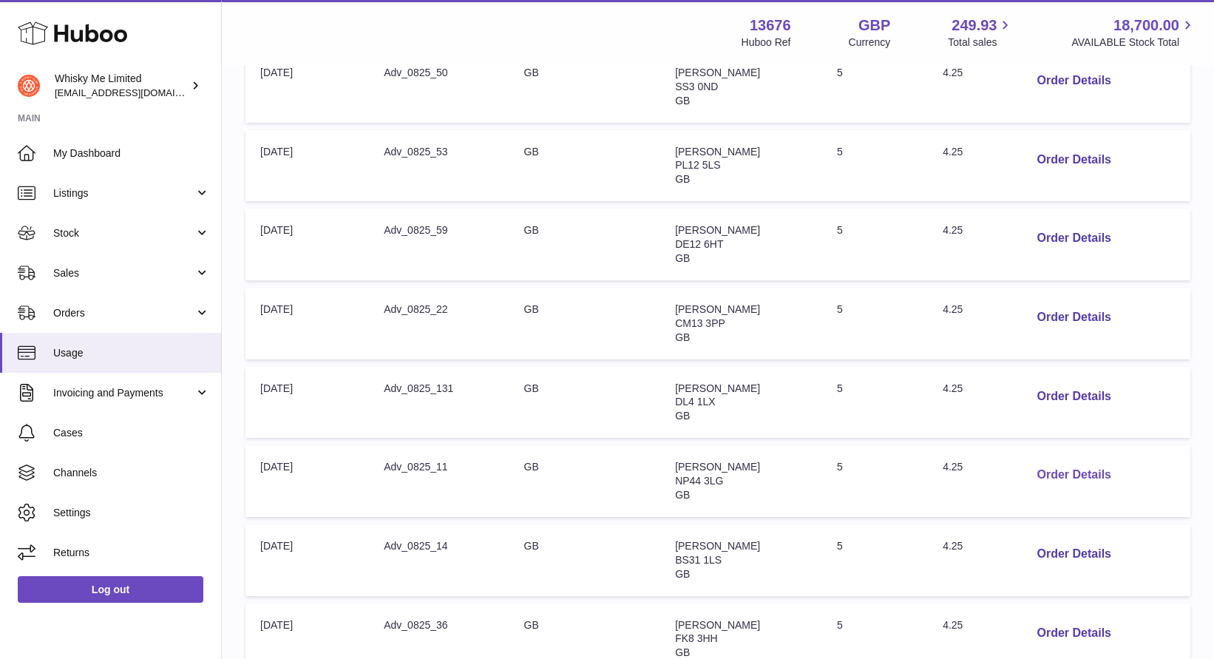
scroll to position [0, 0]
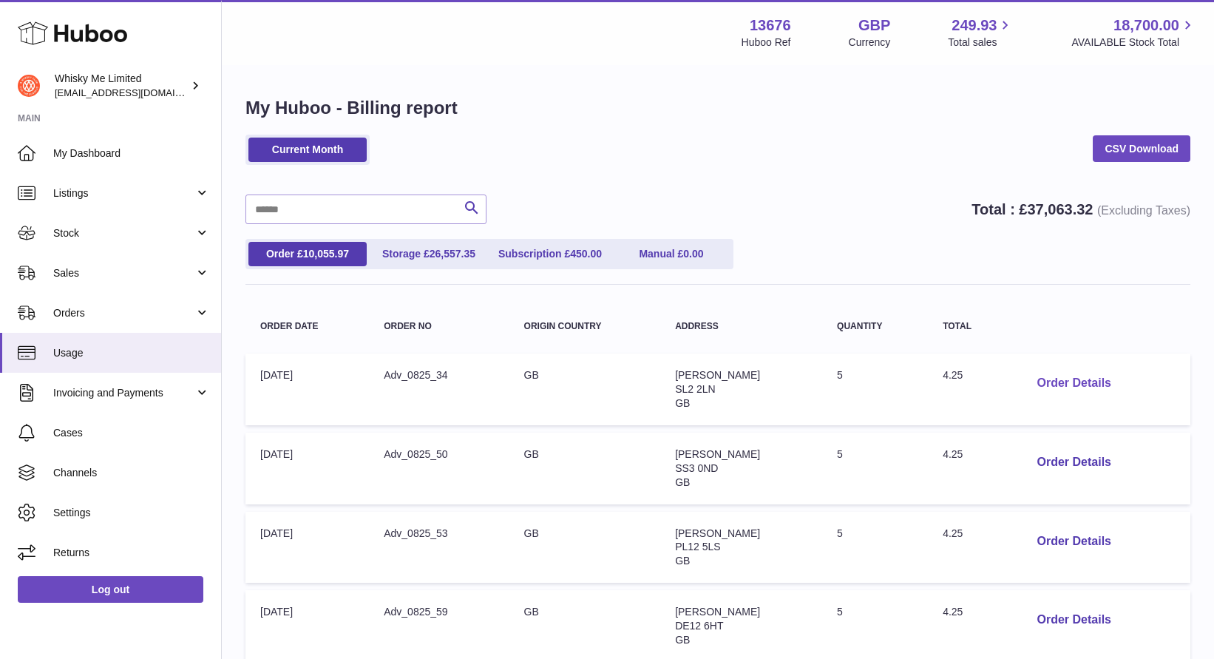
click at [1073, 380] on button "Order Details" at bounding box center [1074, 383] width 98 height 30
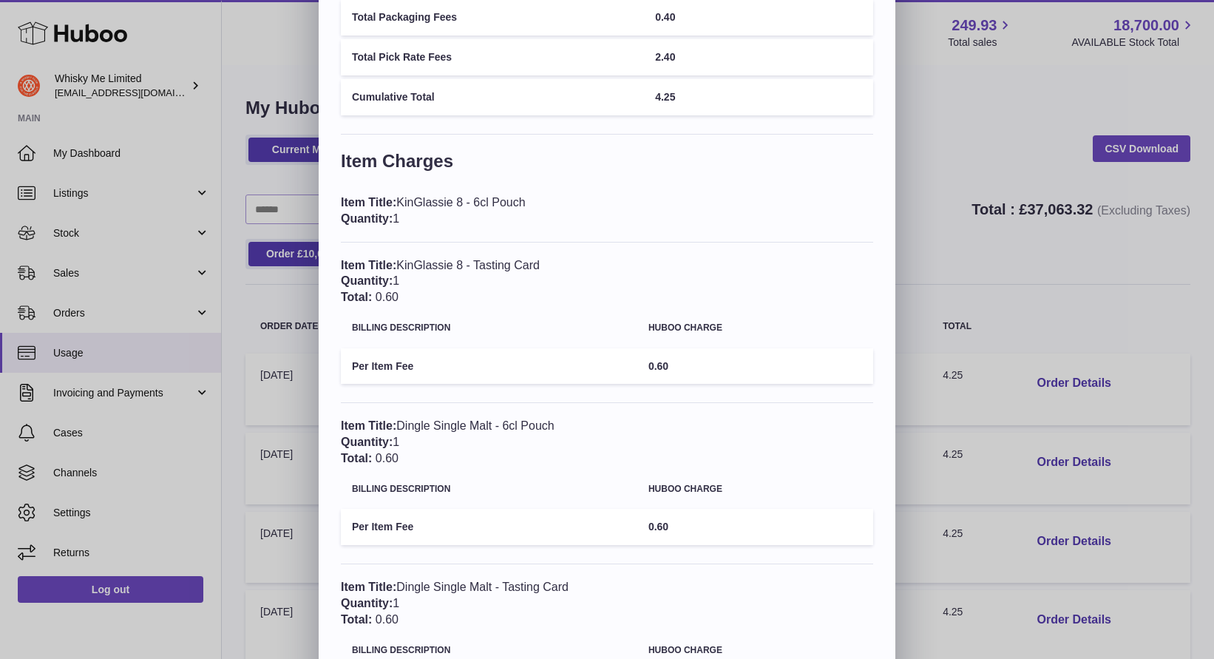
scroll to position [78, 0]
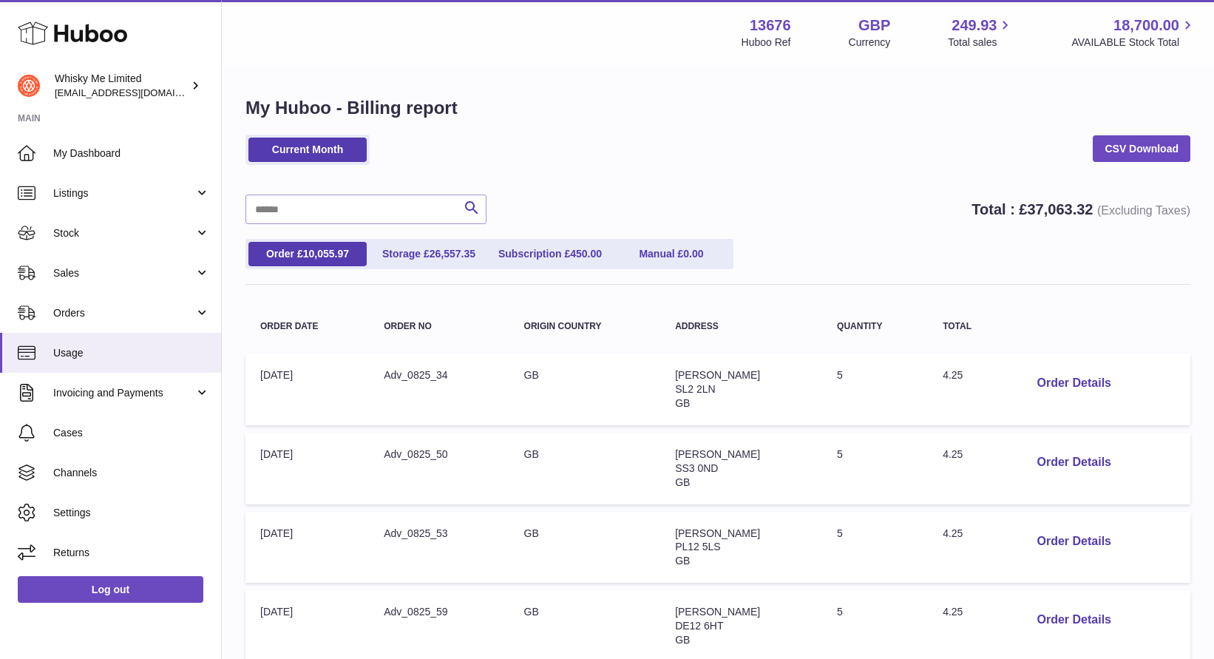
click at [971, 227] on div at bounding box center [607, 329] width 1214 height 659
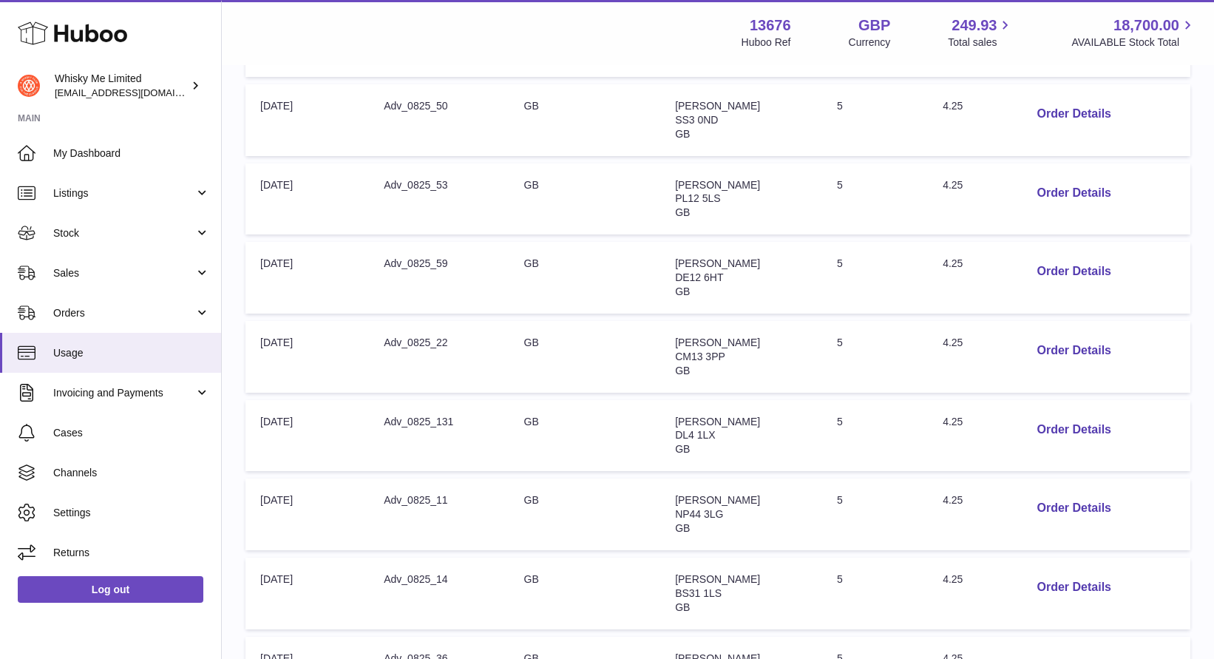
scroll to position [638, 0]
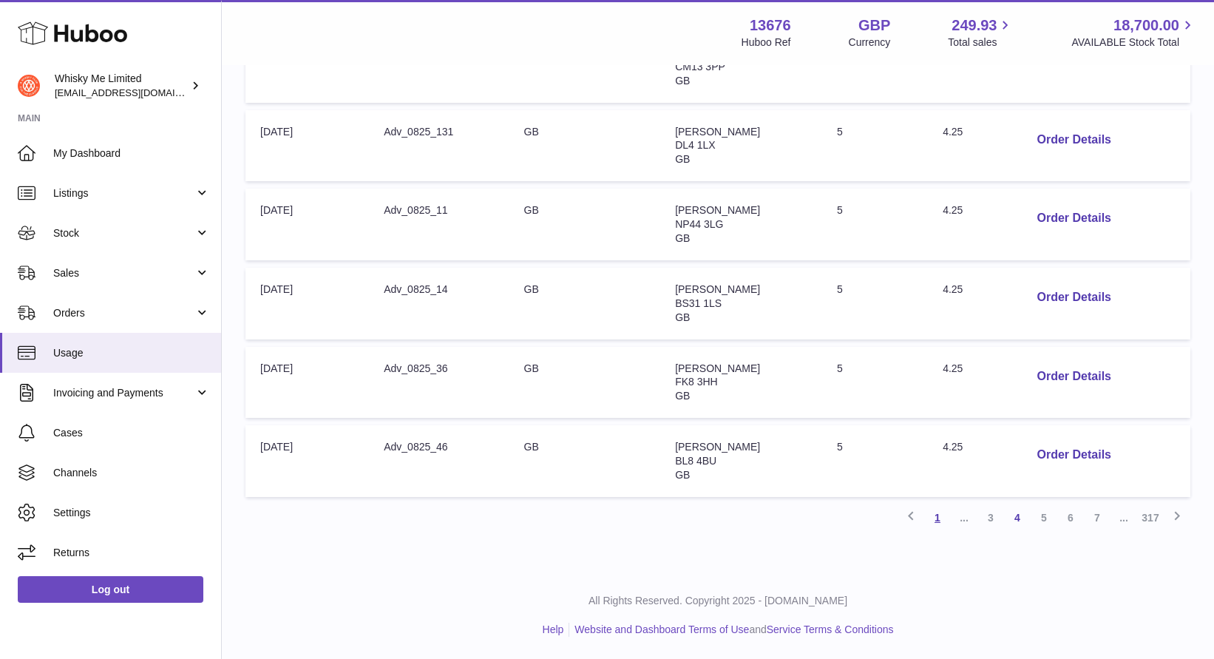
click at [938, 511] on link "1" at bounding box center [937, 517] width 27 height 27
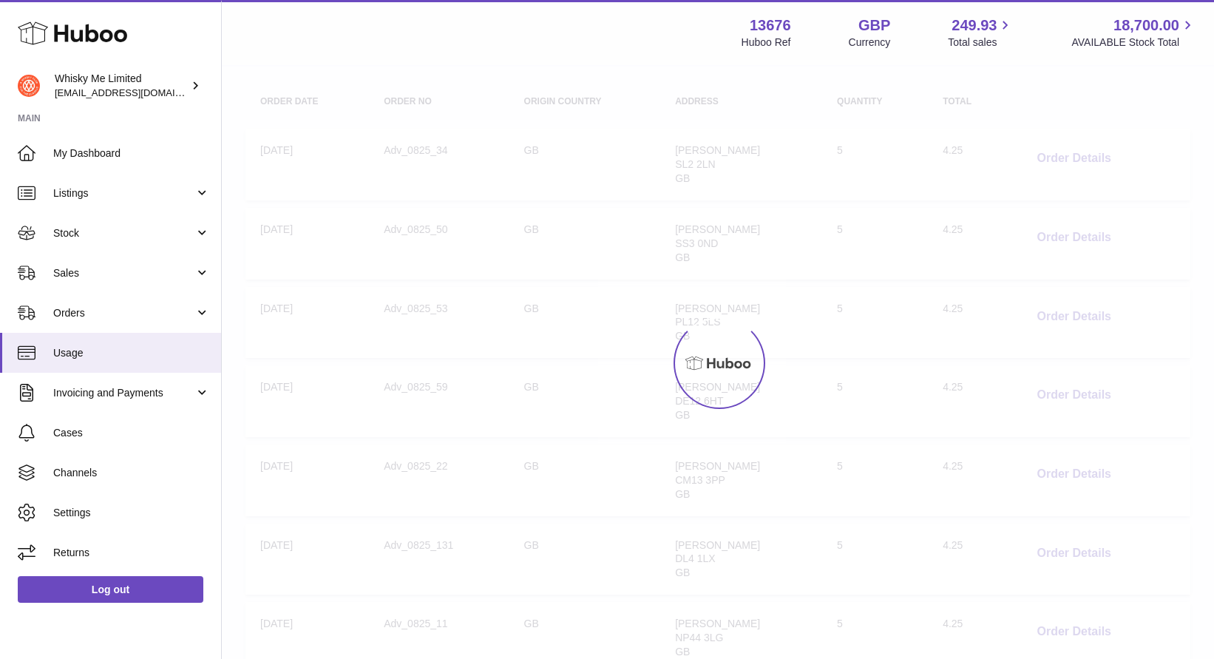
scroll to position [67, 0]
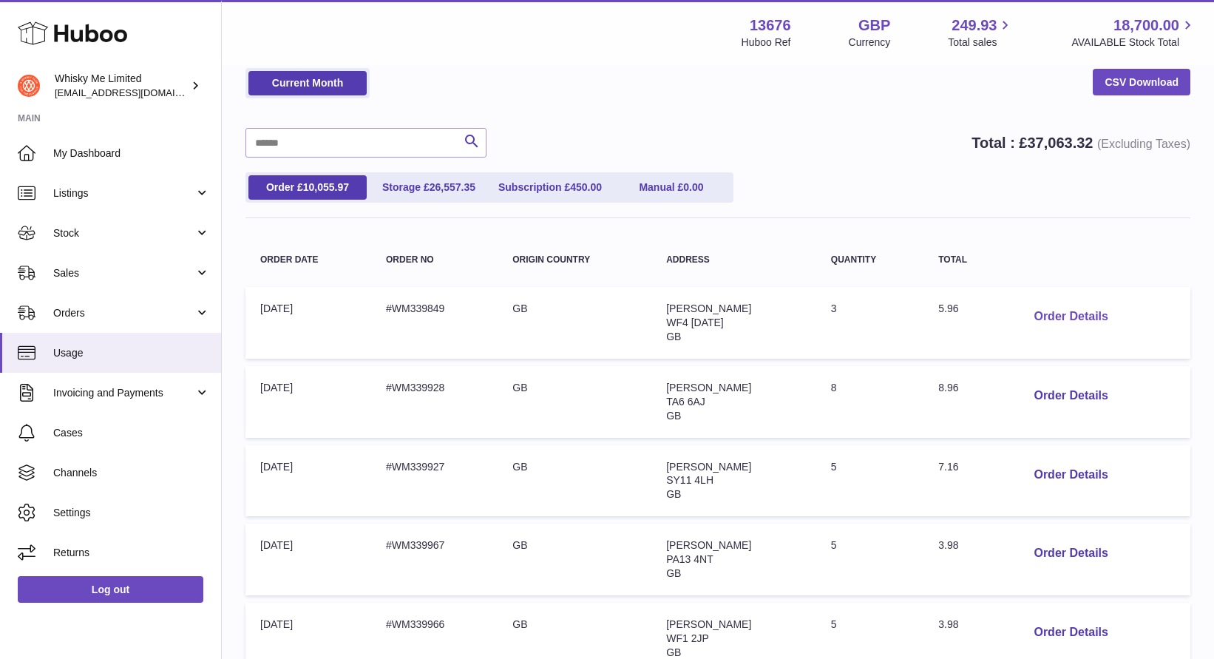
click at [1071, 317] on button "Order Details" at bounding box center [1071, 317] width 98 height 30
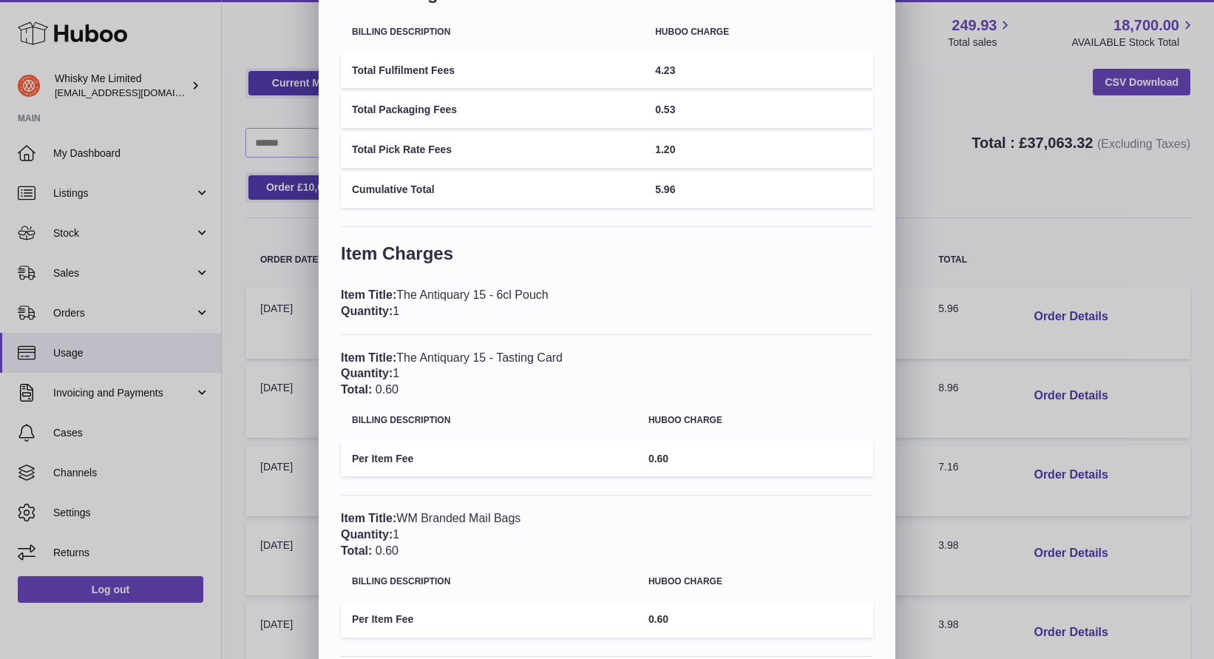
scroll to position [188, 0]
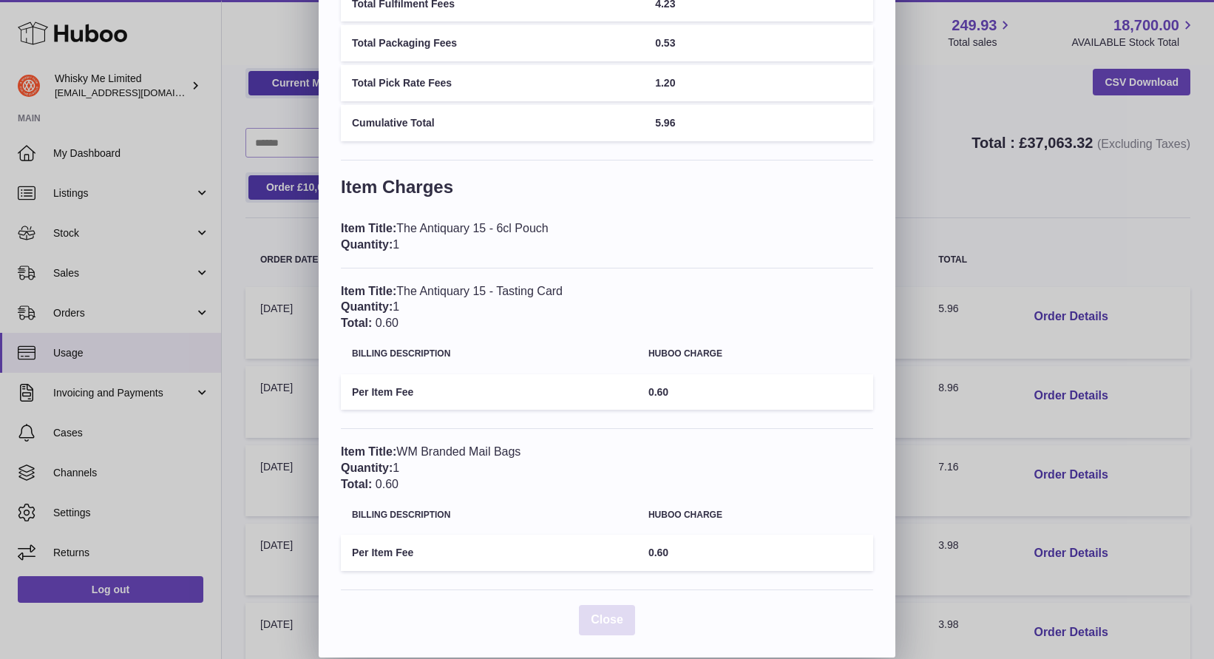
click at [613, 614] on span "Close" at bounding box center [607, 619] width 33 height 13
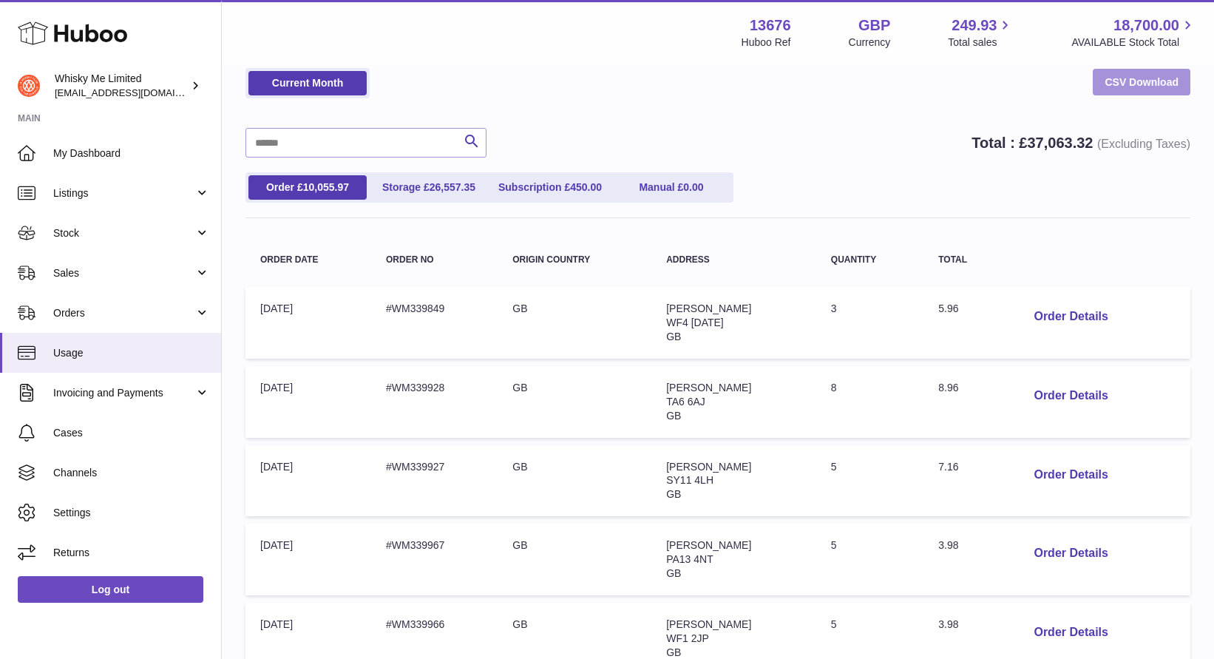
click at [1132, 92] on link "CSV Download" at bounding box center [1142, 82] width 98 height 27
click at [633, 96] on div "Current Month CSV Download" at bounding box center [717, 90] width 945 height 45
click at [469, 195] on link "Storage £ 26,557.35" at bounding box center [429, 187] width 118 height 24
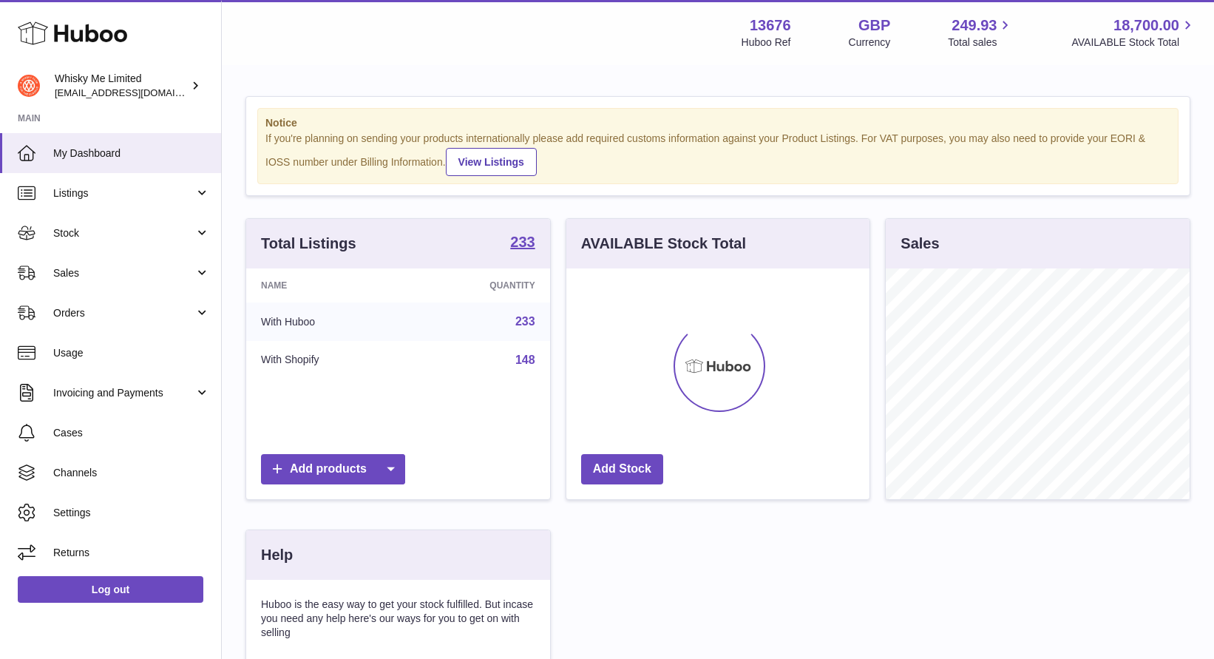
scroll to position [231, 304]
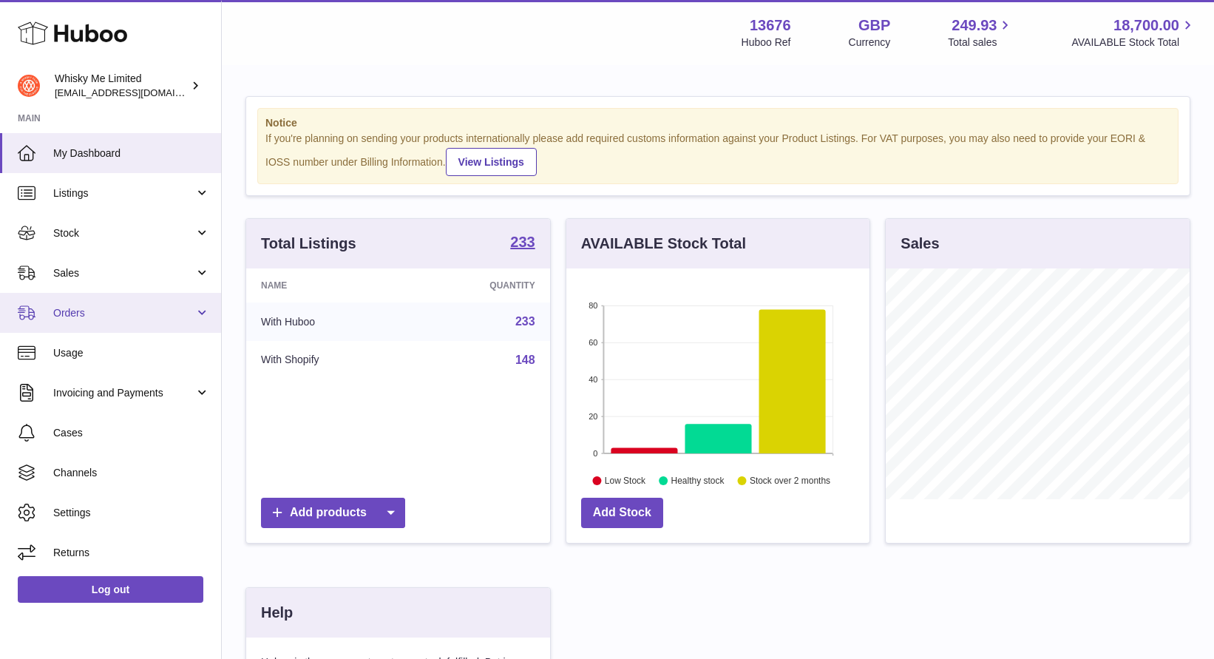
click at [146, 311] on span "Orders" at bounding box center [123, 313] width 141 height 14
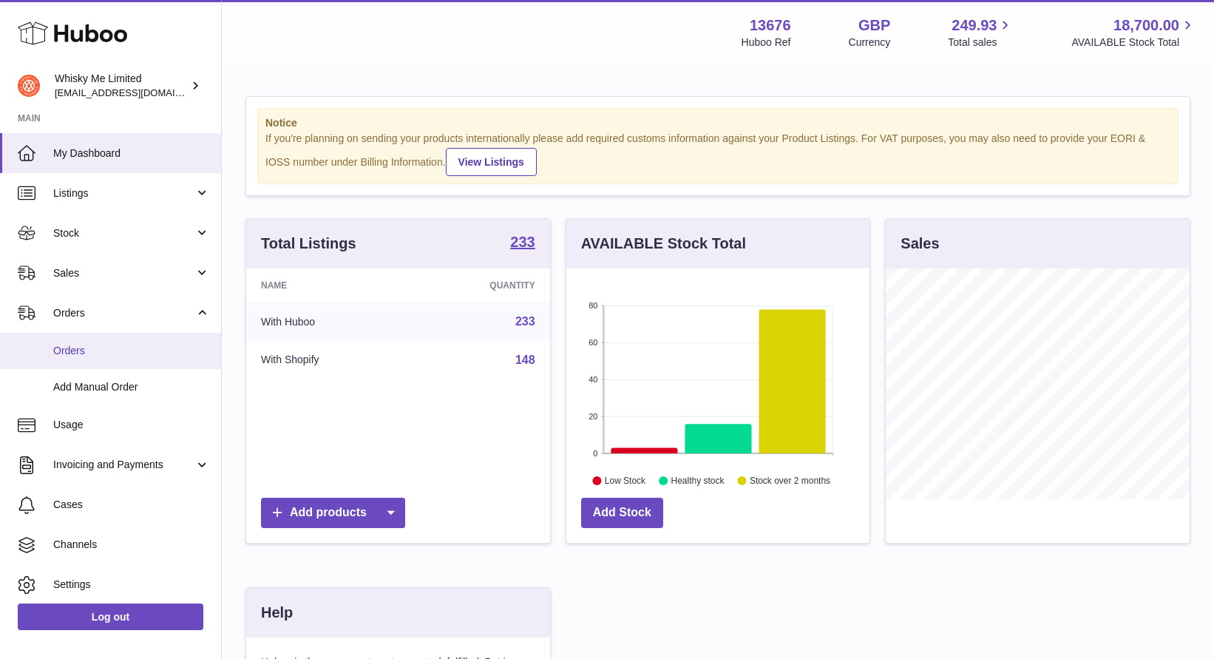
click at [129, 350] on span "Orders" at bounding box center [131, 351] width 157 height 14
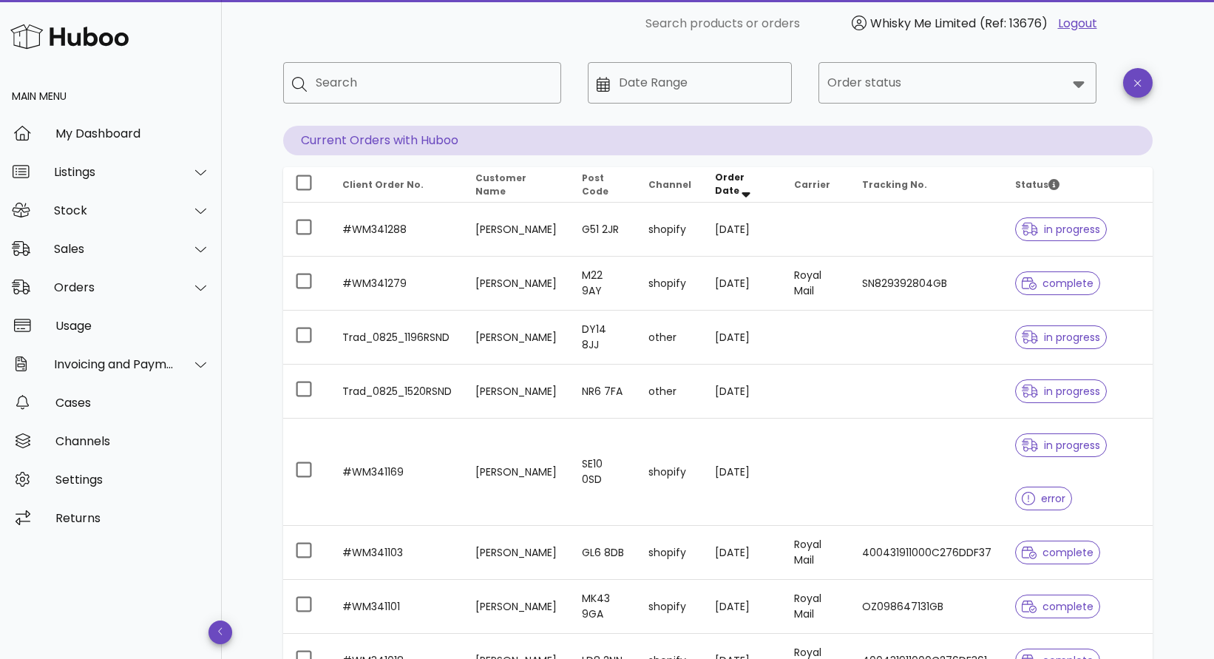
scroll to position [75, 0]
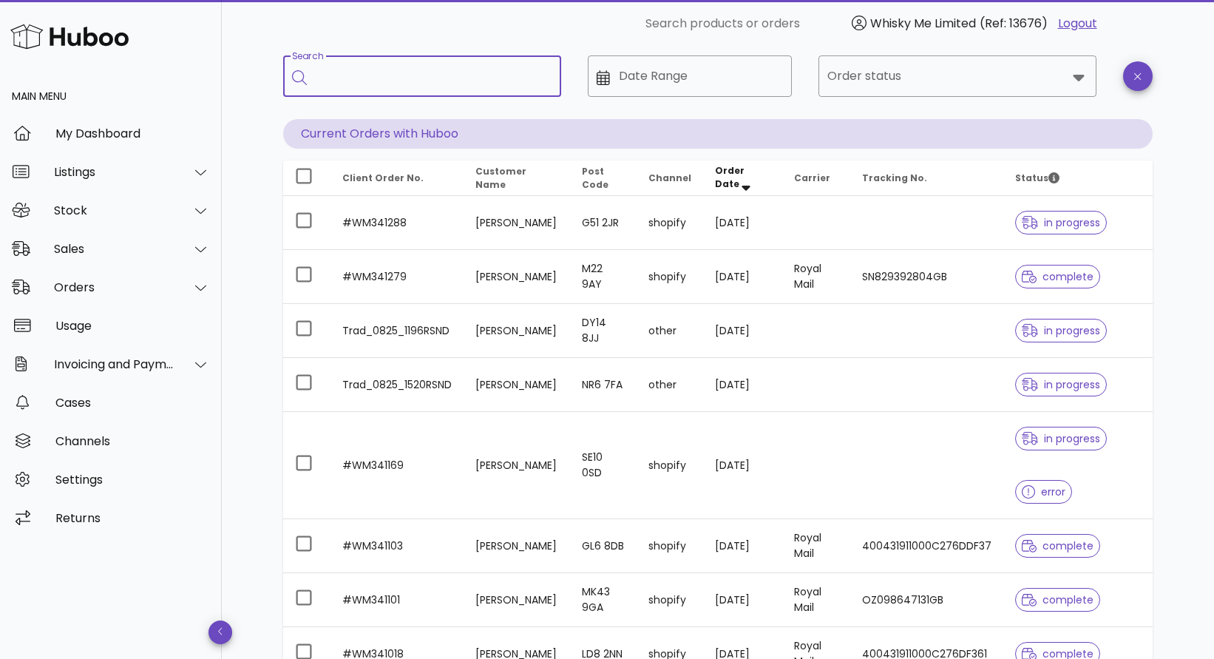
click at [400, 73] on input "Search" at bounding box center [433, 76] width 234 height 24
type input "**********"
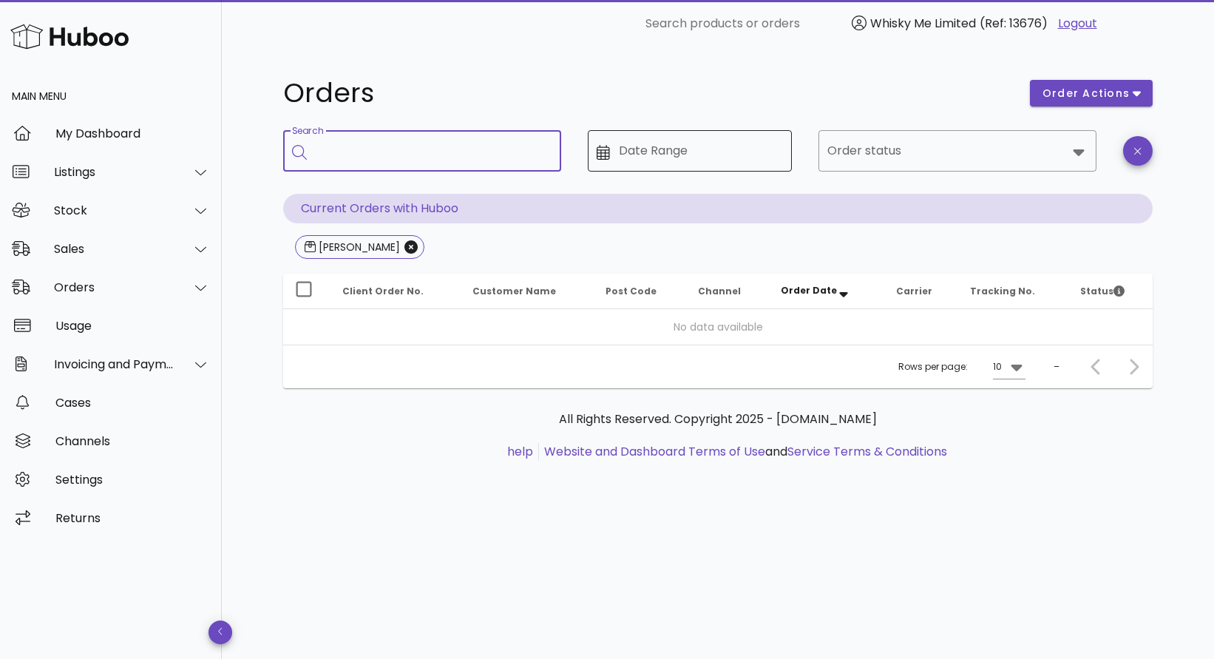
click at [687, 140] on input "Date Range" at bounding box center [701, 151] width 165 height 24
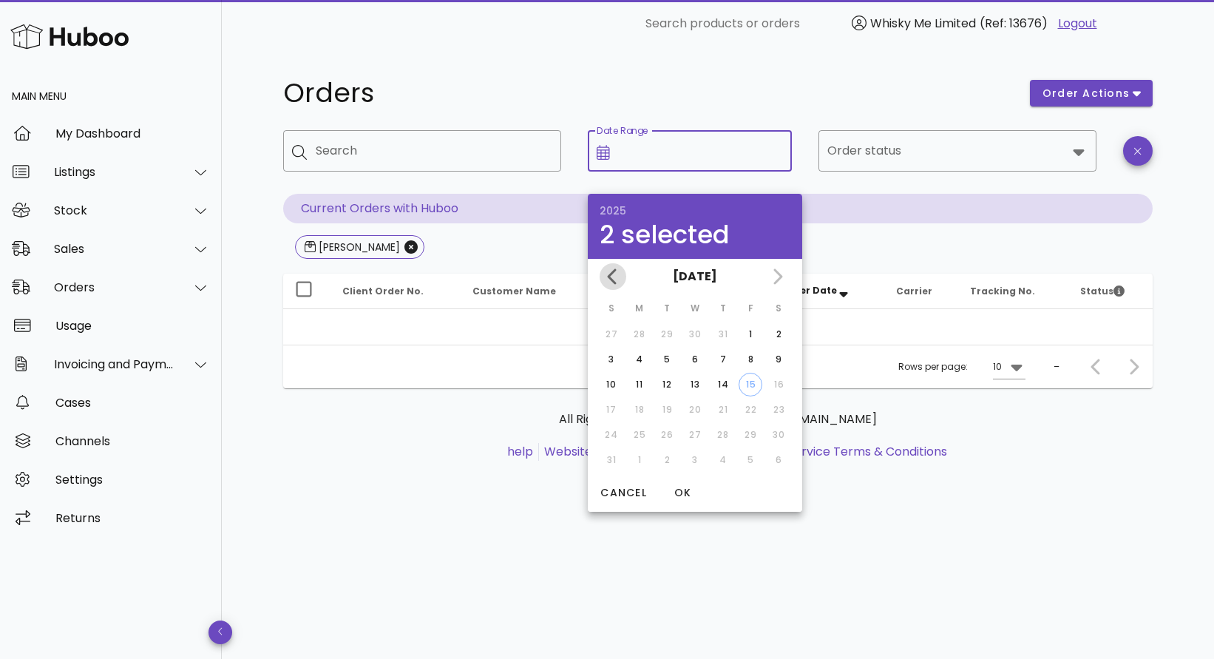
click at [613, 275] on icon "Previous month" at bounding box center [613, 277] width 18 height 18
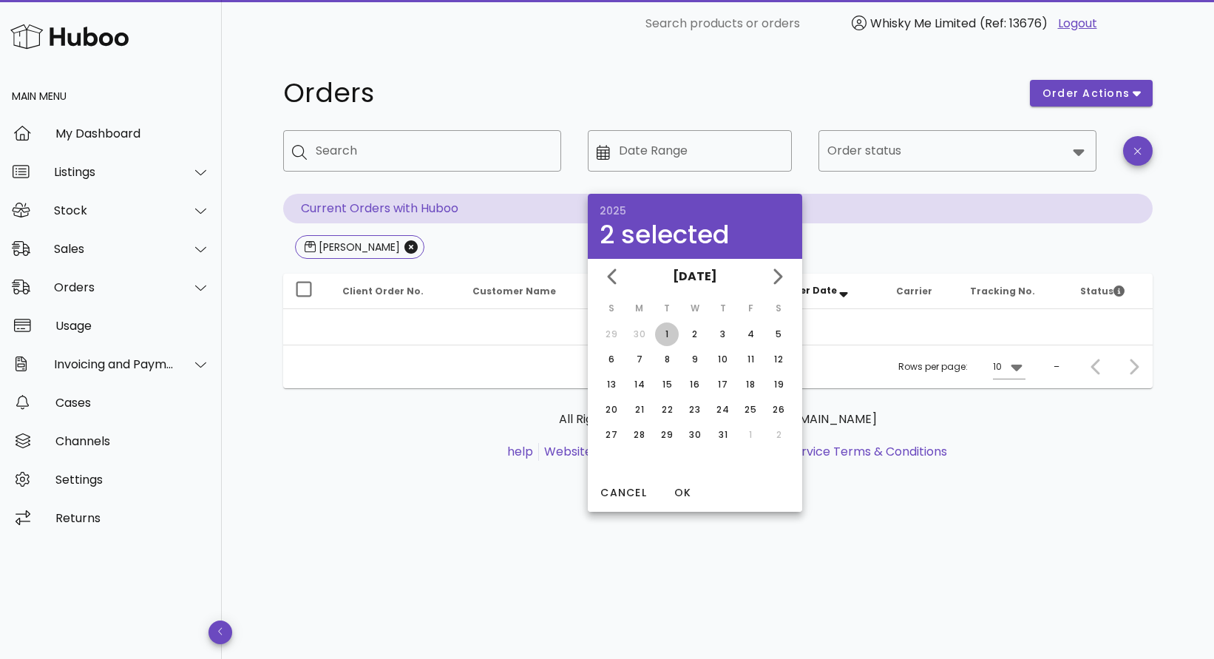
click at [670, 332] on div "1" at bounding box center [667, 334] width 24 height 13
click at [771, 276] on icon "Next month" at bounding box center [777, 277] width 18 height 18
click at [730, 380] on div "14" at bounding box center [723, 384] width 24 height 13
type input "**********"
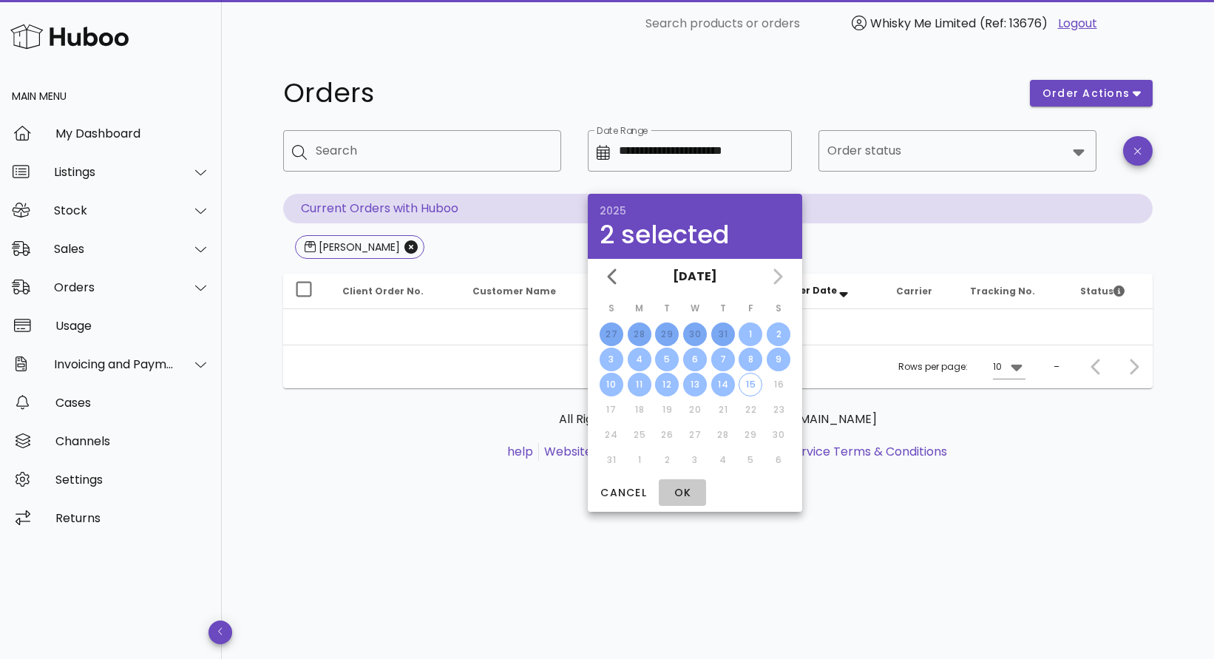
click at [686, 495] on span "OK" at bounding box center [682, 493] width 35 height 16
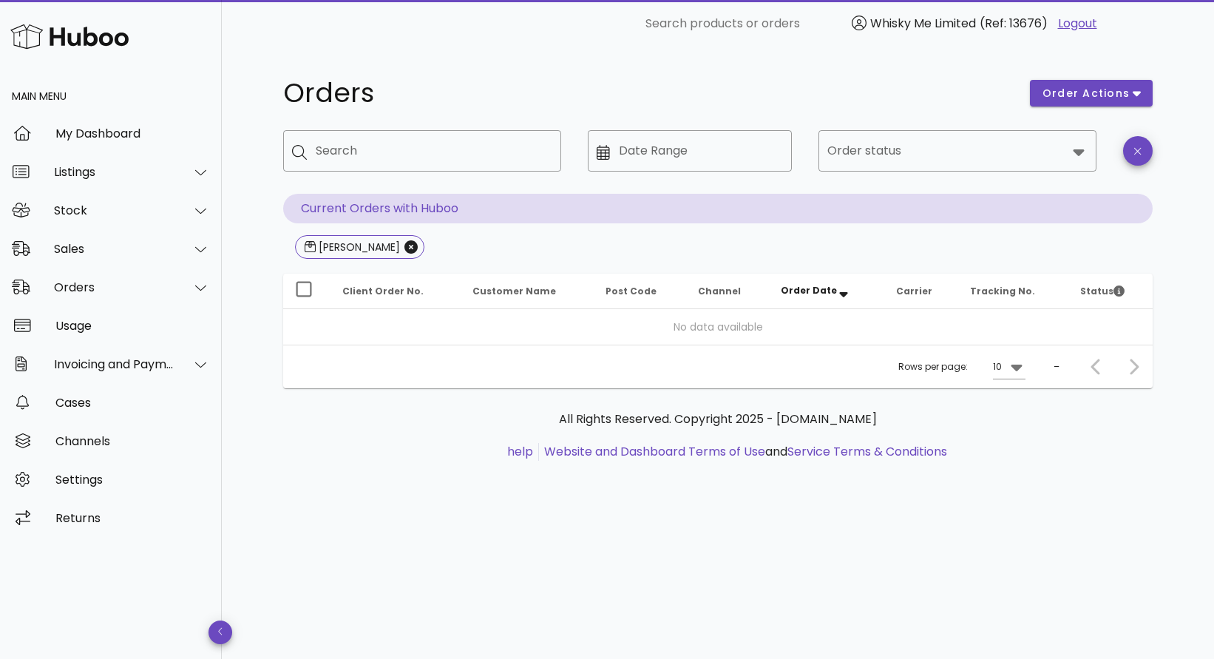
type input "**********"
click at [915, 165] on div at bounding box center [947, 150] width 240 height 35
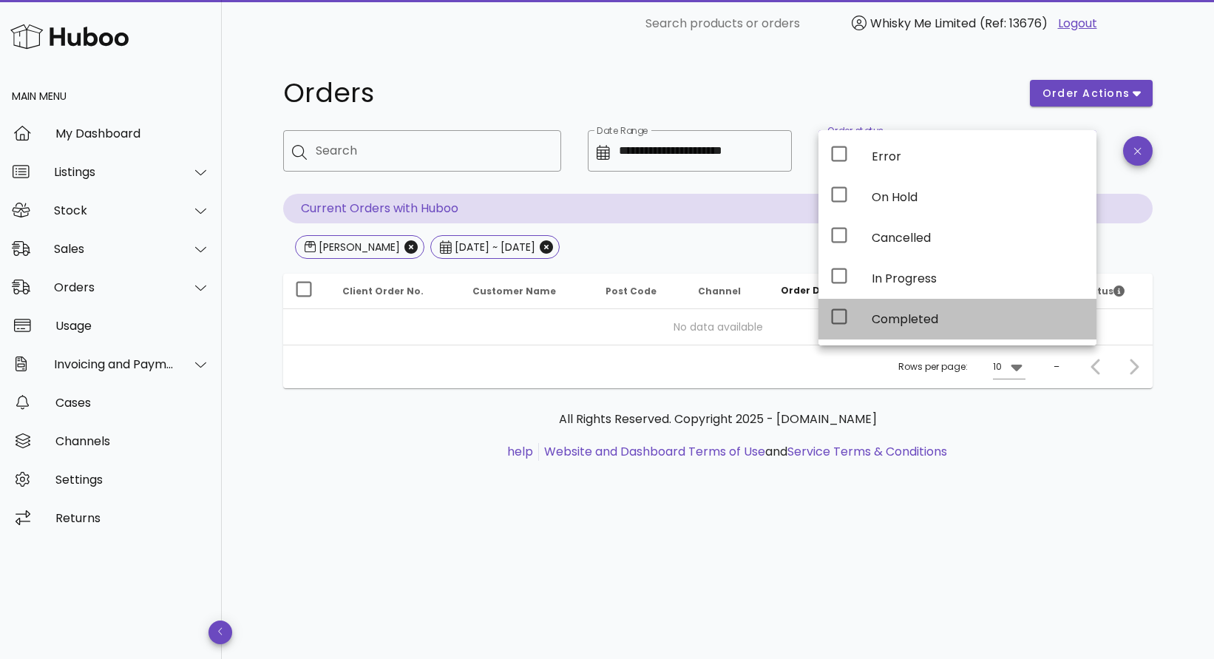
click at [890, 323] on div "Completed" at bounding box center [978, 319] width 213 height 14
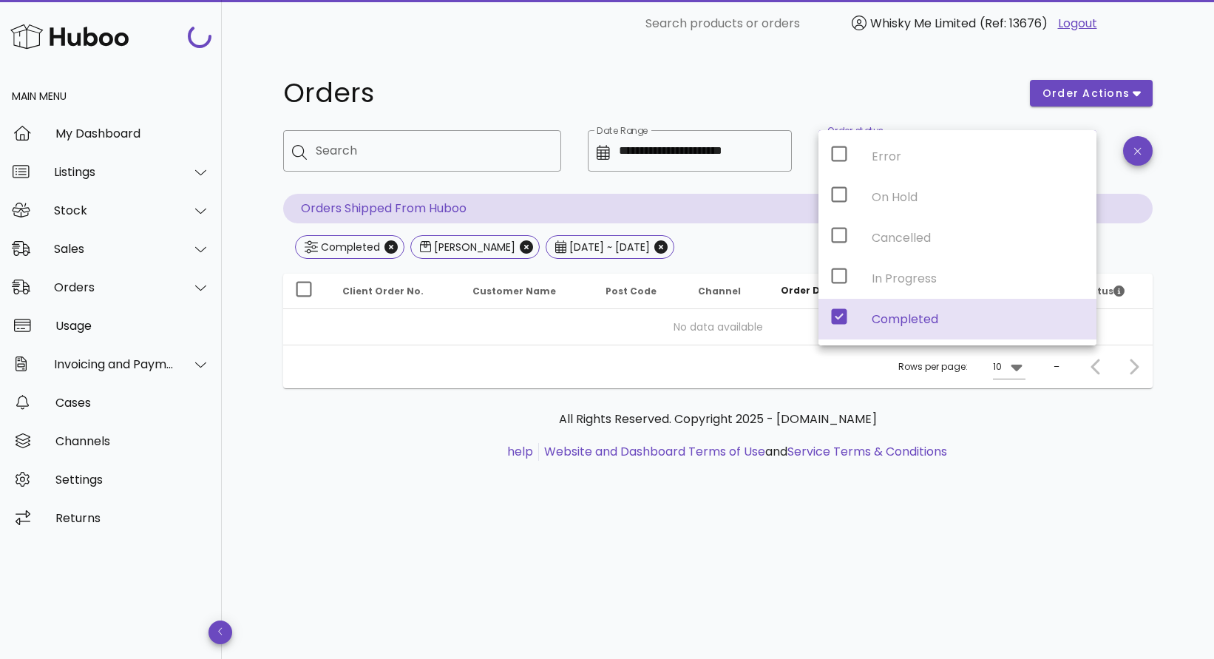
click at [864, 86] on h1 "Orders" at bounding box center [647, 93] width 729 height 27
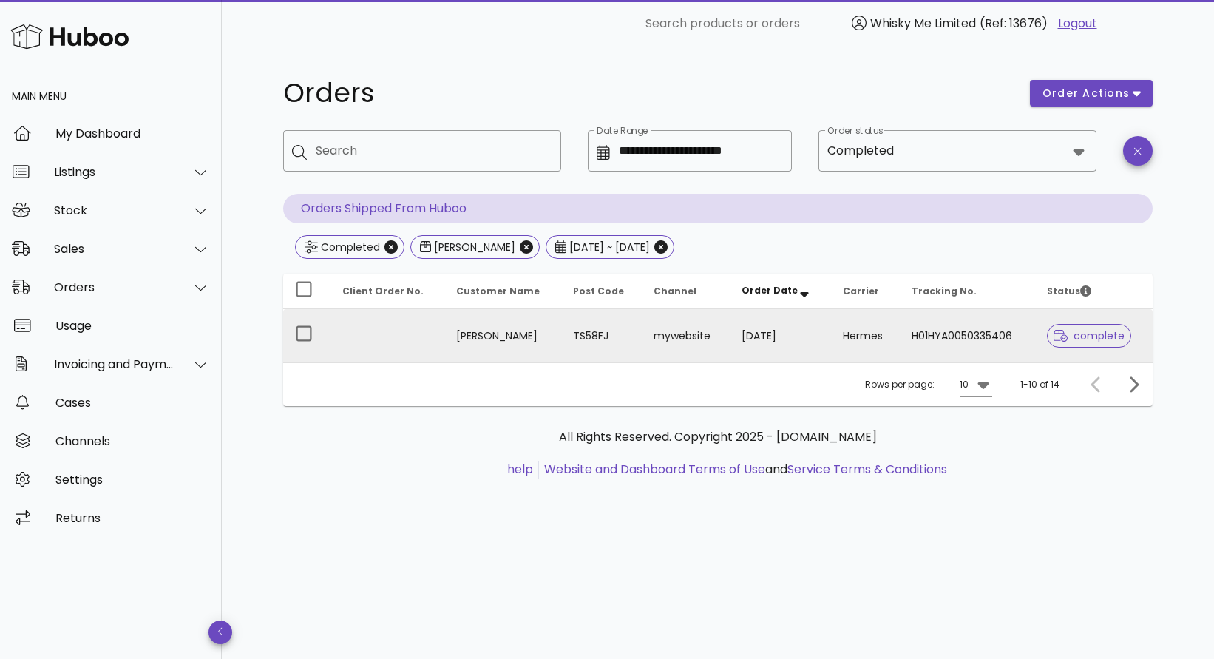
click at [628, 332] on td "TS58FJ" at bounding box center [601, 335] width 81 height 53
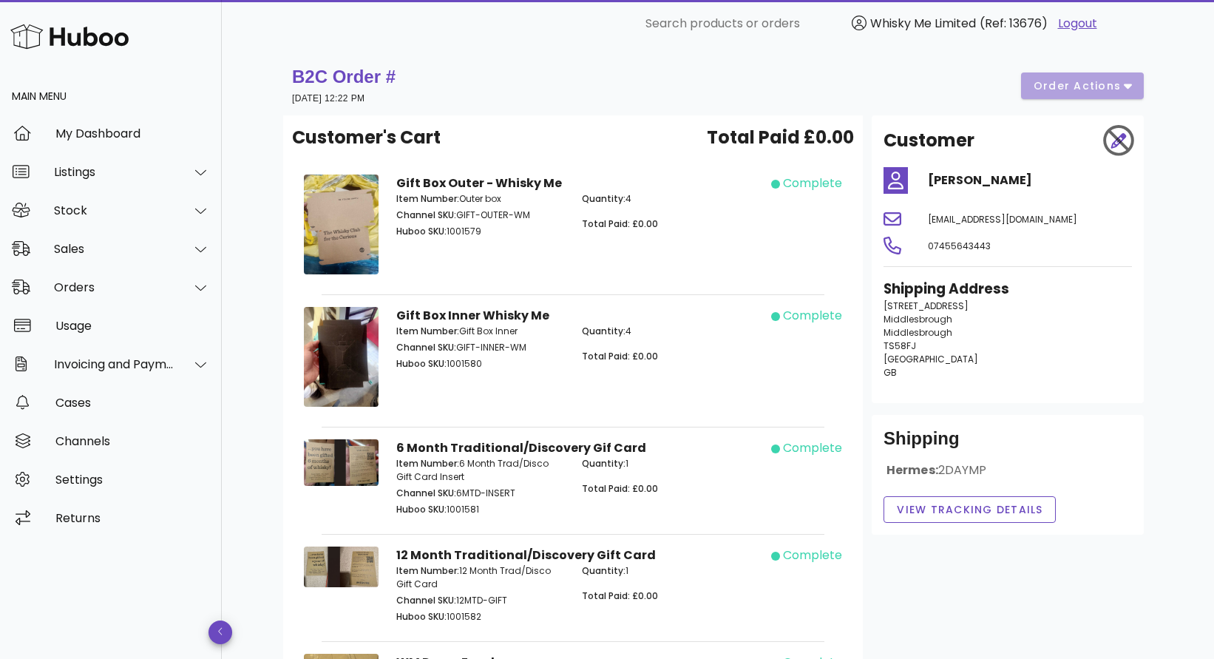
drag, startPoint x: 461, startPoint y: 214, endPoint x: 529, endPoint y: 212, distance: 68.0
click at [529, 213] on p "Channel SKU: GIFT-OUTER-WM" at bounding box center [480, 214] width 168 height 13
copy p "GIFT-OUTER-WM"
drag, startPoint x: 459, startPoint y: 349, endPoint x: 525, endPoint y: 349, distance: 65.8
click at [525, 349] on p "Channel SKU: GIFT-INNER-WM" at bounding box center [480, 347] width 168 height 13
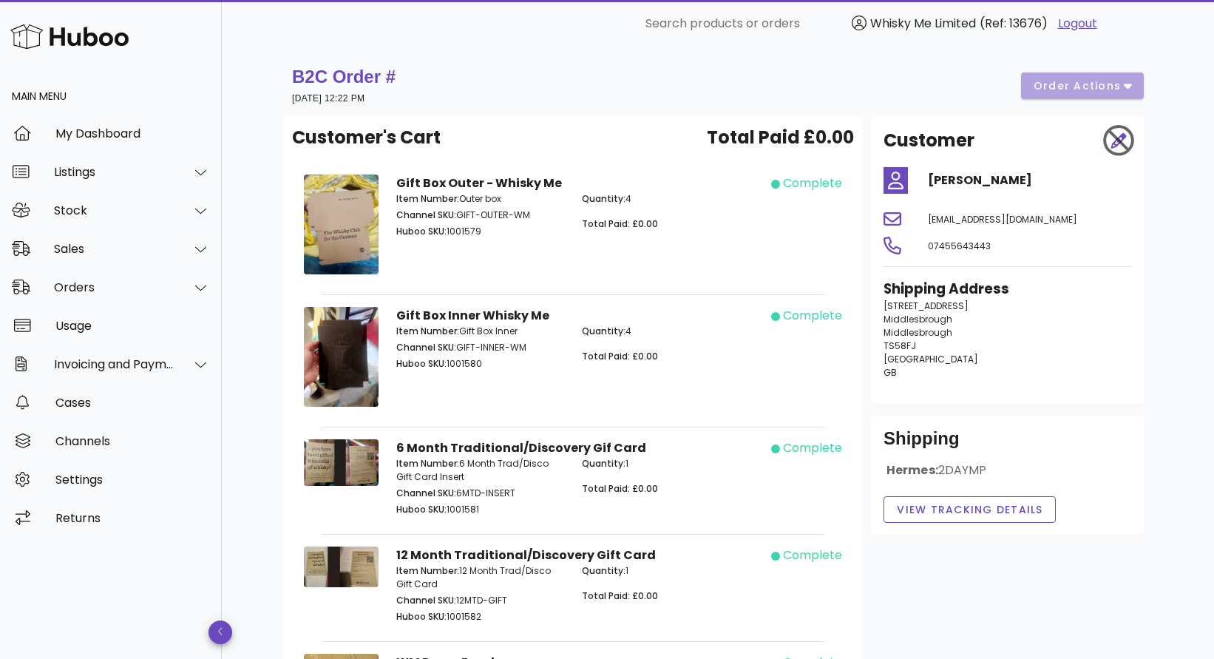
copy p "GIFT-INNER-WM"
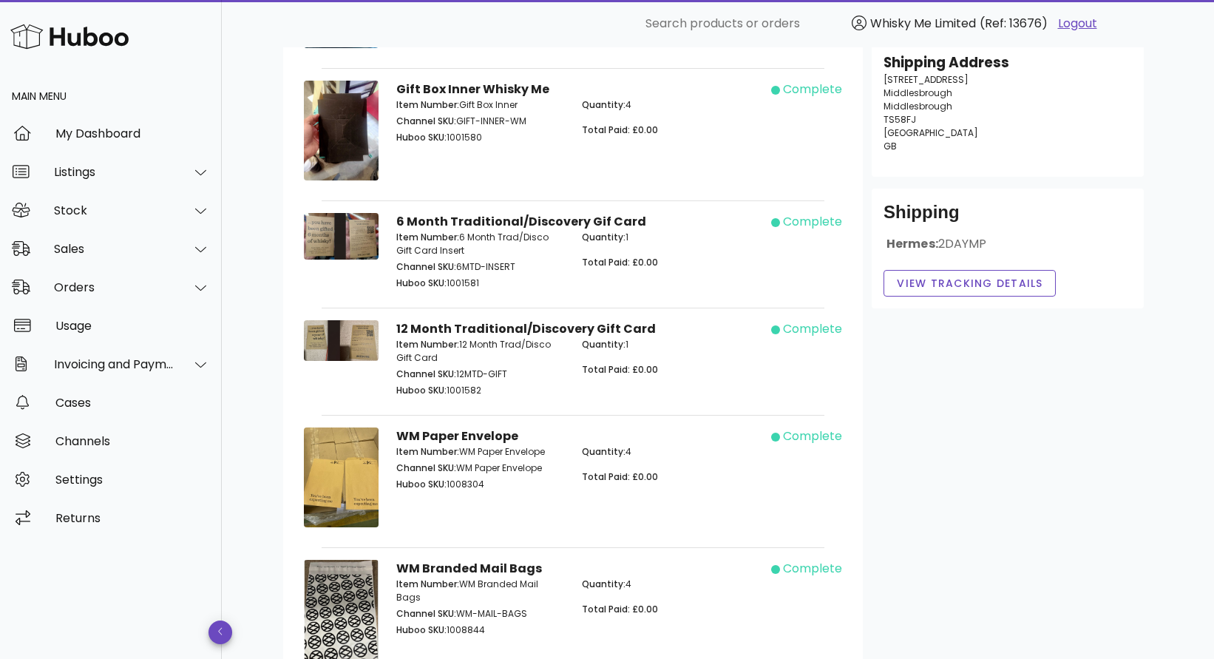
scroll to position [242, 0]
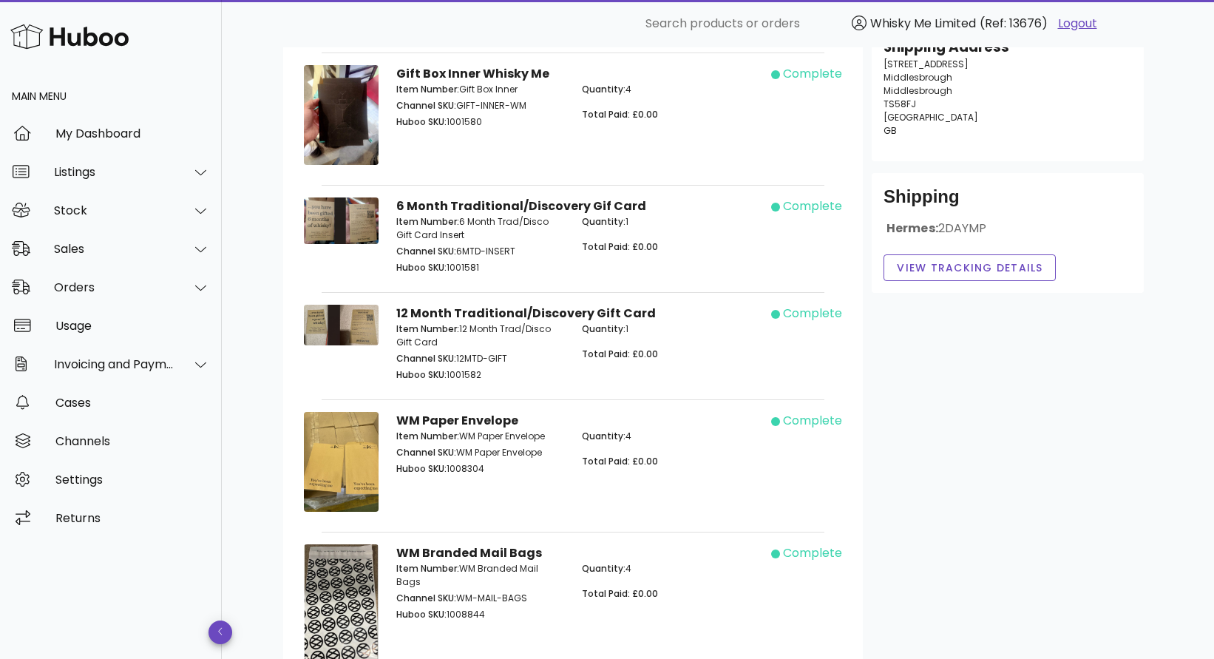
drag, startPoint x: 461, startPoint y: 250, endPoint x: 548, endPoint y: 250, distance: 87.2
click at [548, 250] on p "Channel SKU: 6MTD-INSERT" at bounding box center [480, 251] width 168 height 13
copy p "6MTD-INSERT"
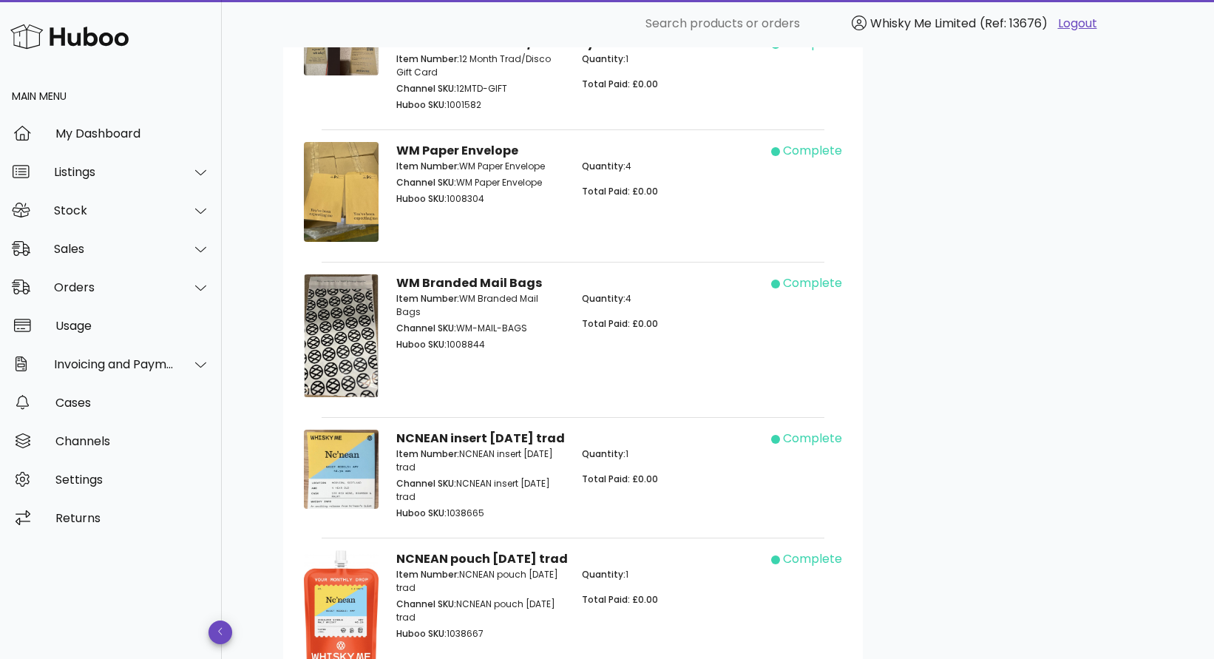
scroll to position [537, 0]
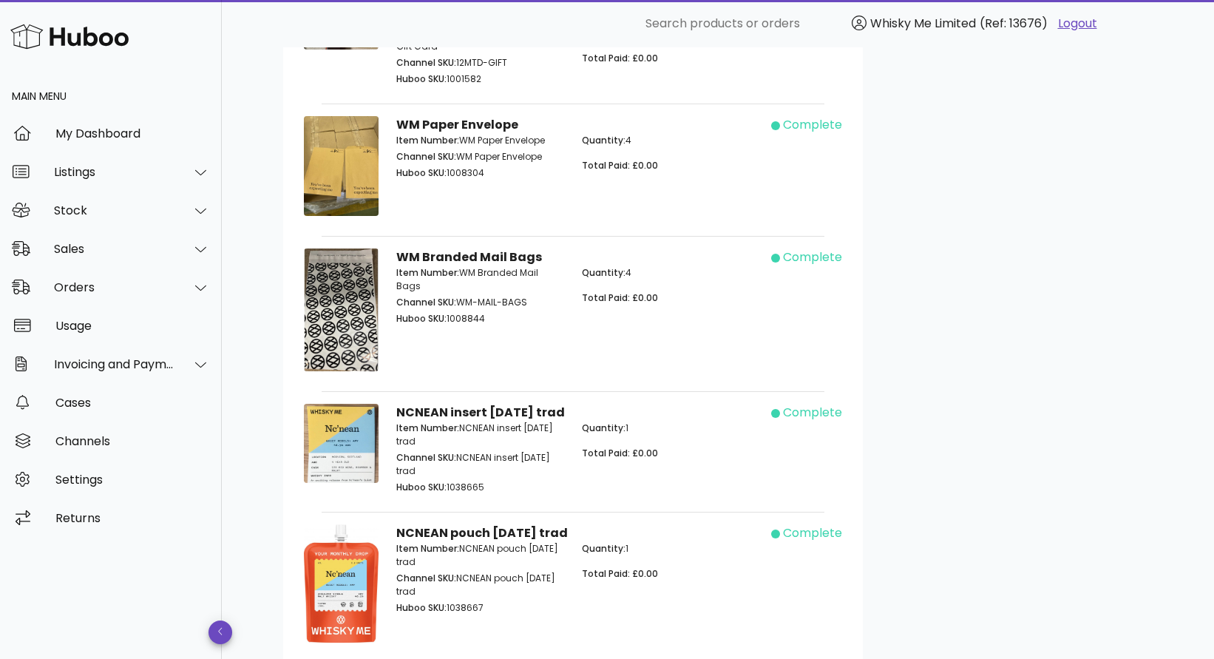
drag, startPoint x: 458, startPoint y: 154, endPoint x: 546, endPoint y: 154, distance: 88.0
click at [546, 154] on p "Channel SKU: WM Paper Envelope" at bounding box center [480, 156] width 168 height 13
copy p "WM Paper Envelope"
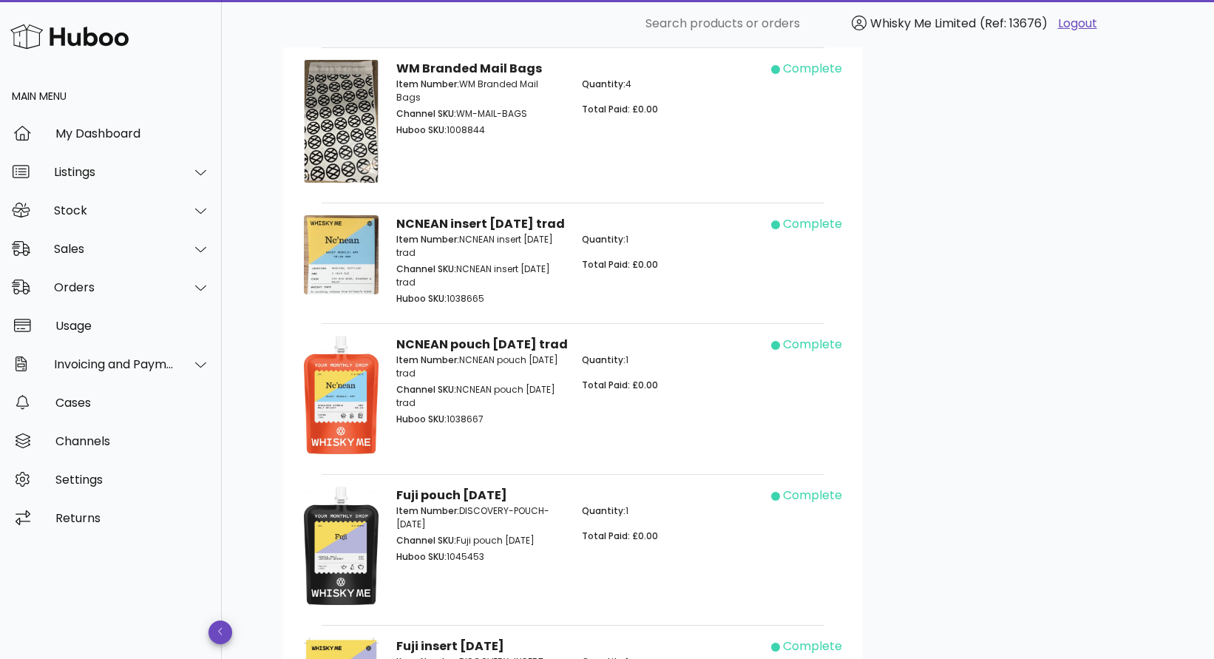
scroll to position [724, 0]
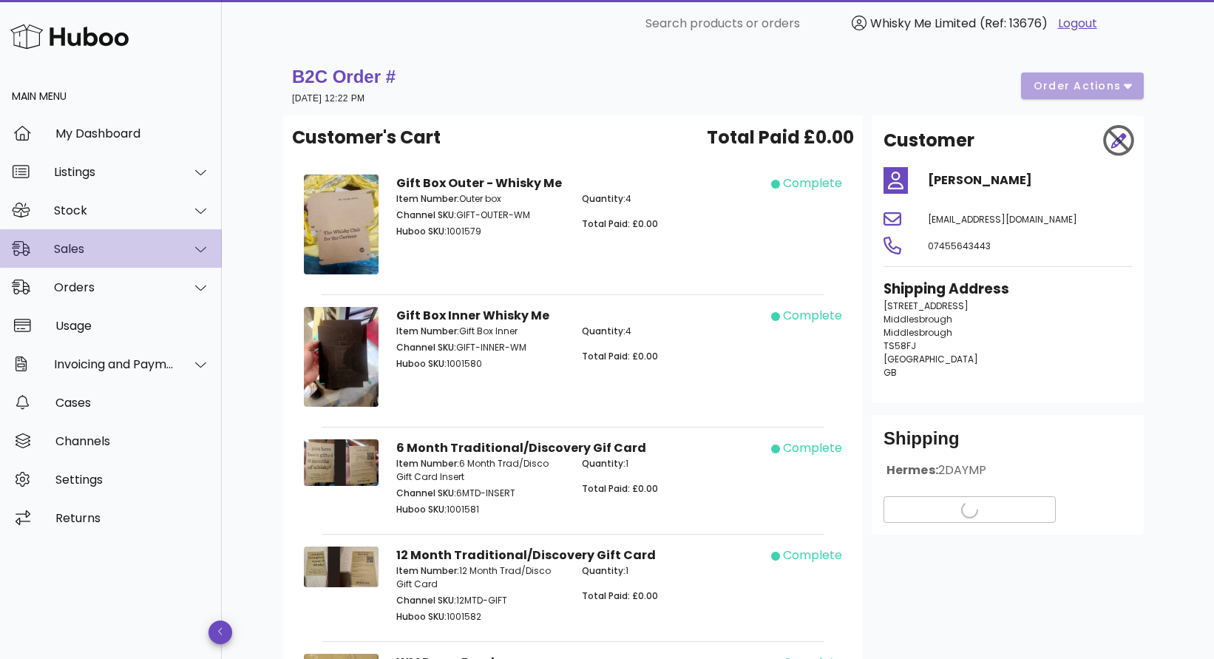
click at [118, 258] on div "Sales" at bounding box center [111, 248] width 222 height 38
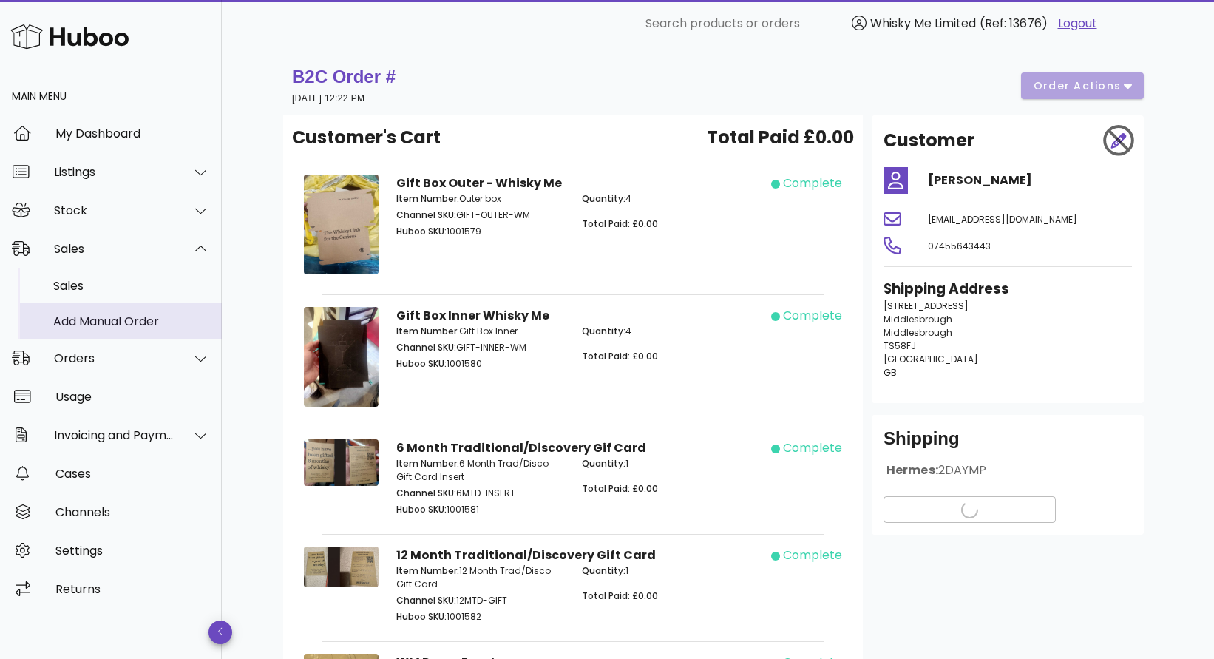
click at [141, 315] on div "Add Manual Order" at bounding box center [131, 321] width 157 height 14
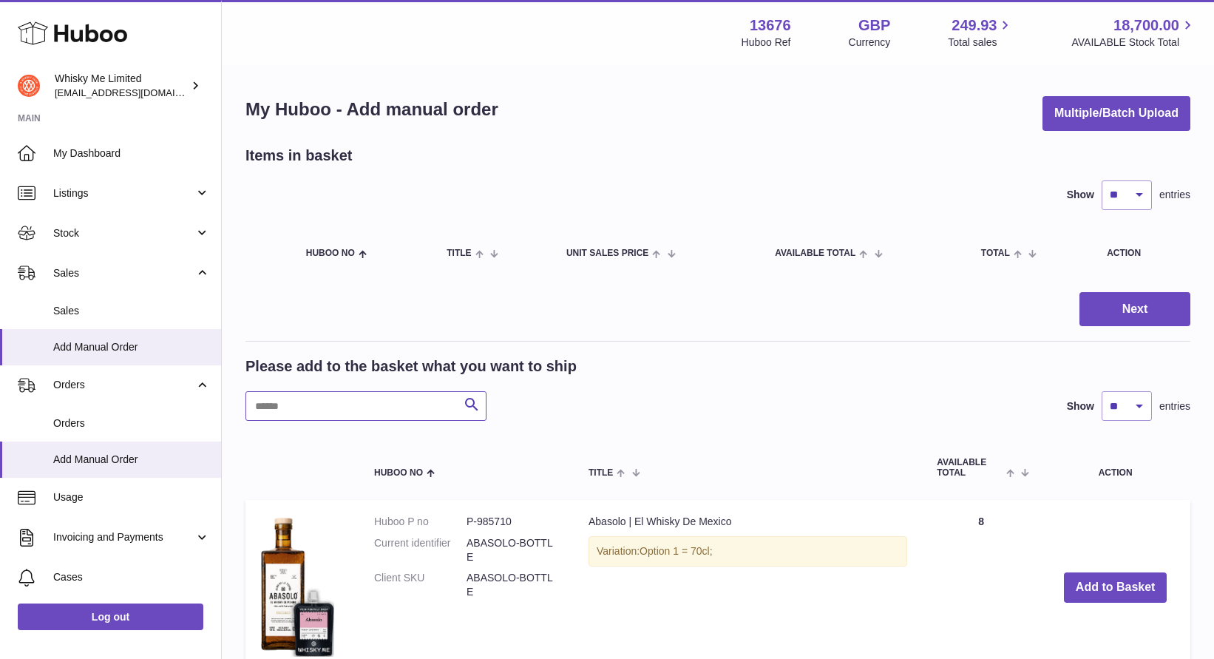
click at [421, 411] on input "text" at bounding box center [365, 406] width 241 height 30
paste input "**********"
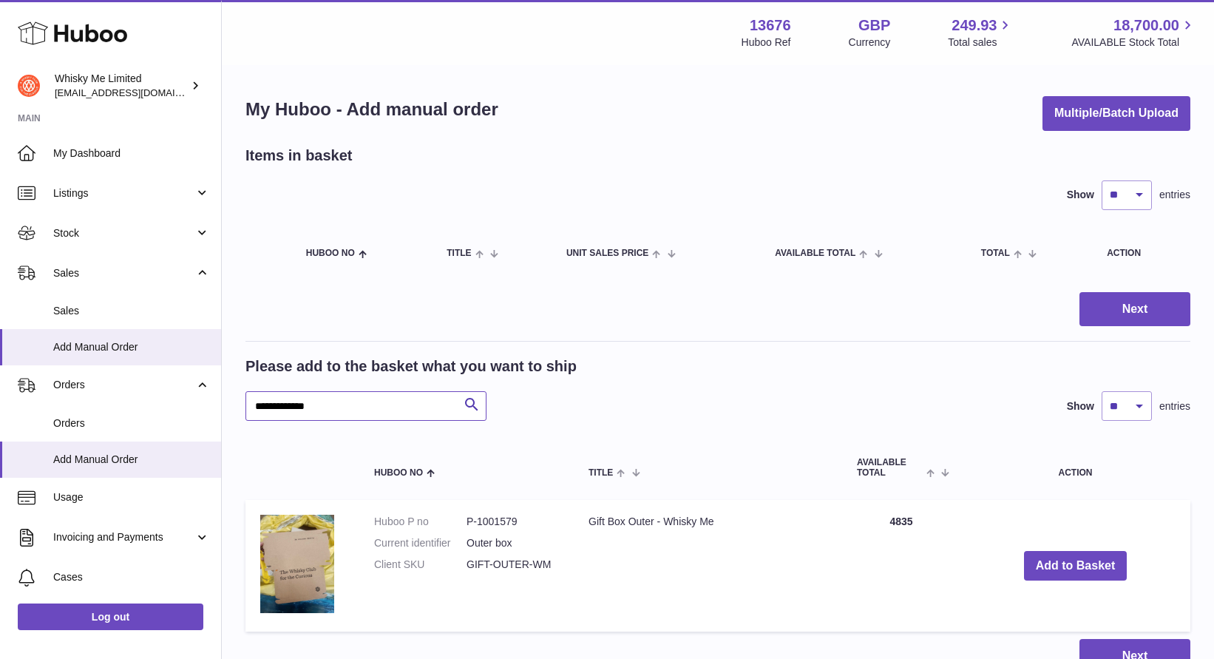
scroll to position [131, 0]
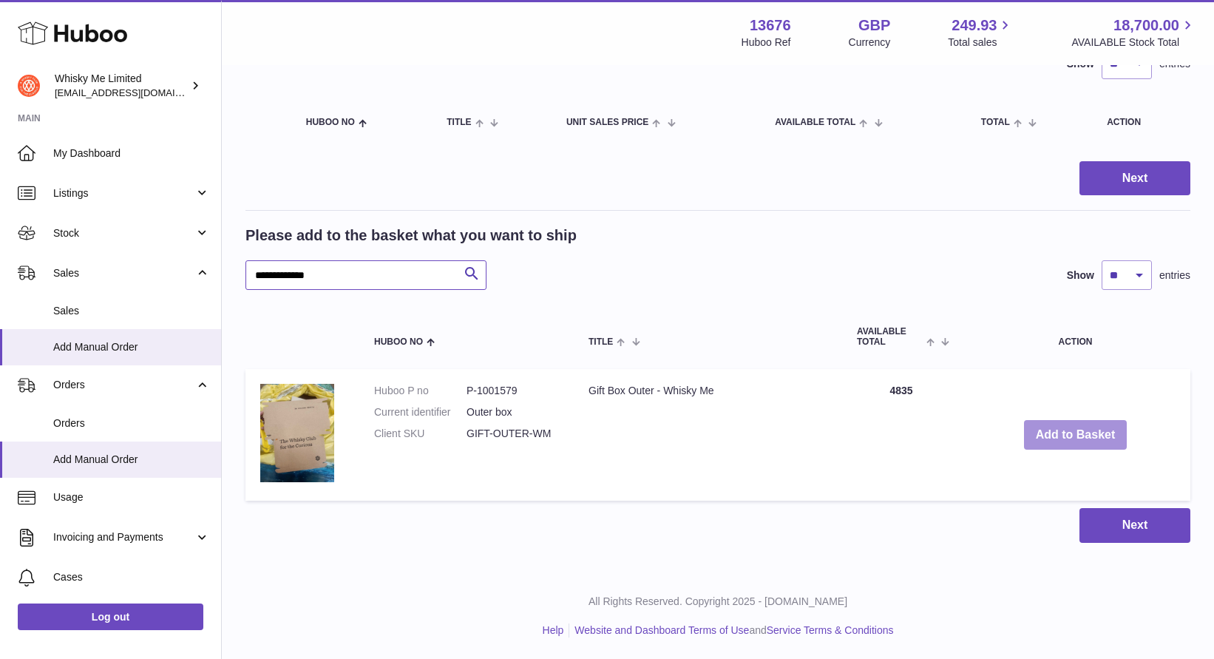
type input "**********"
click at [1091, 428] on button "Add to Basket" at bounding box center [1076, 435] width 104 height 30
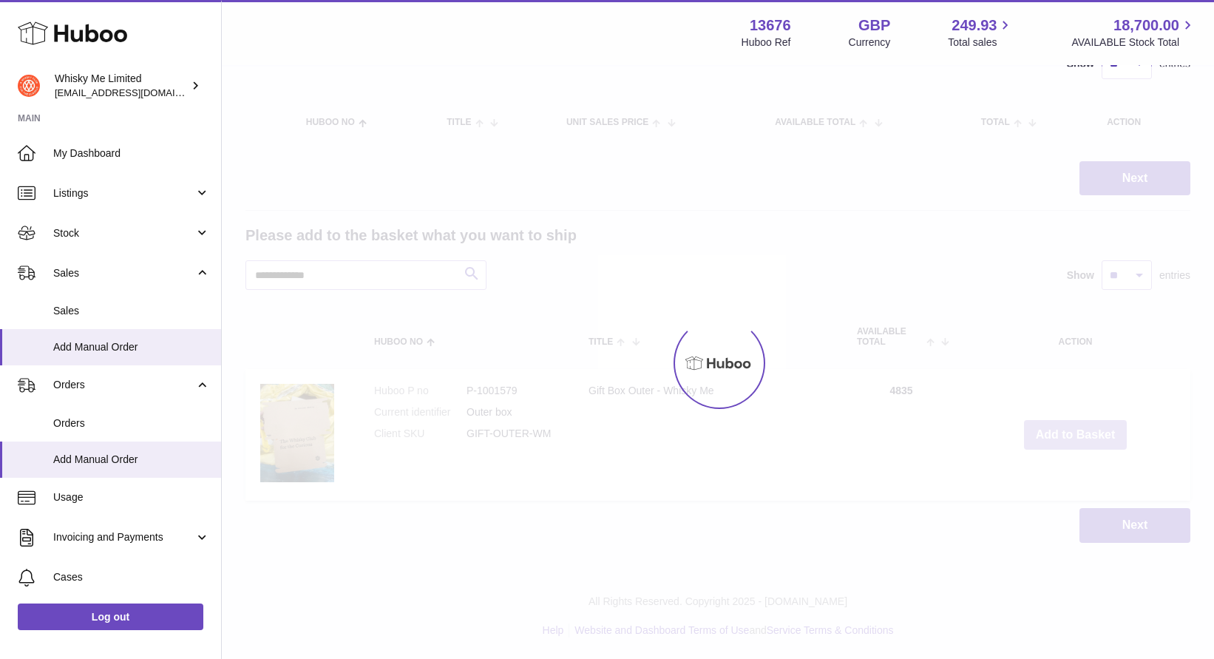
scroll to position [13, 0]
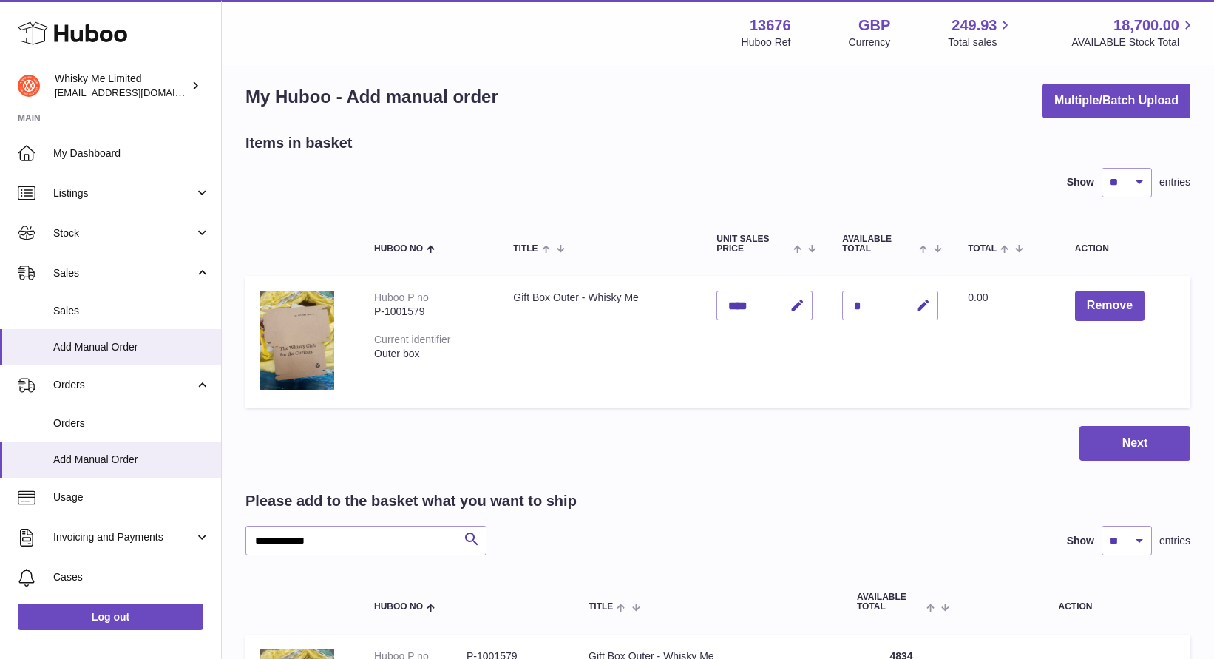
click at [883, 300] on div "*" at bounding box center [890, 306] width 96 height 30
click at [929, 300] on icon "button" at bounding box center [923, 306] width 16 height 16
type input "*"
click at [922, 301] on icon "submit" at bounding box center [923, 305] width 13 height 13
drag, startPoint x: 353, startPoint y: 546, endPoint x: 191, endPoint y: 536, distance: 161.5
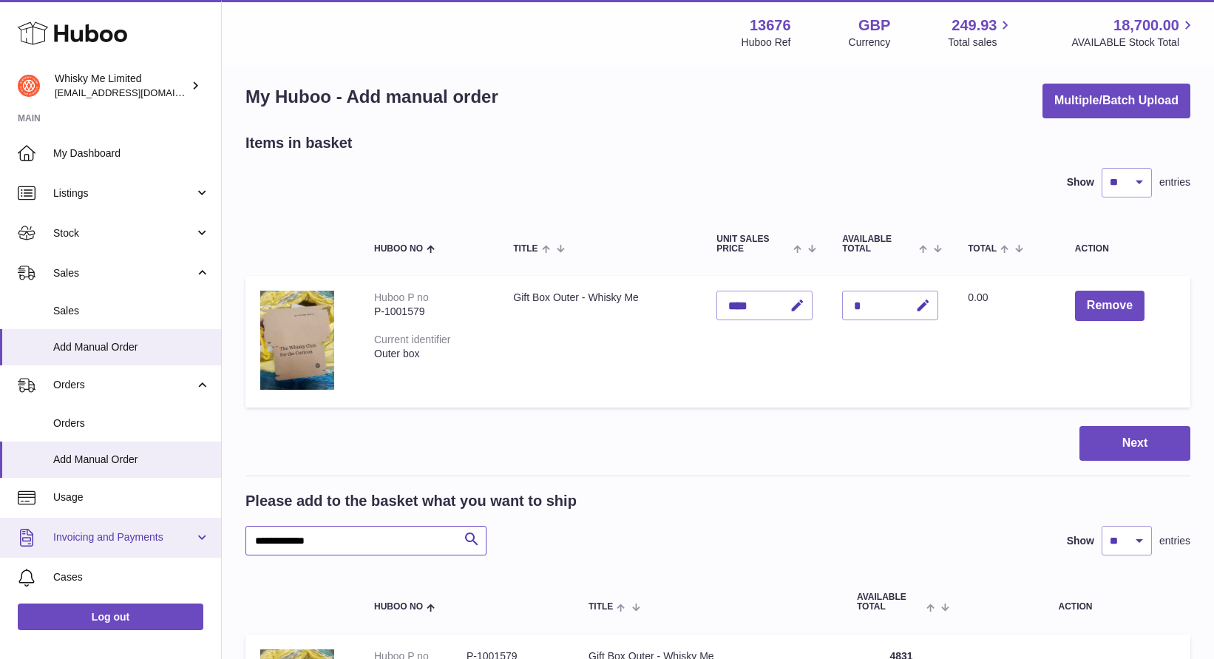
click at [191, 540] on div "Huboo Whisky Me Limited hello@whisky-me.com Main My Dashboard Listings Not with…" at bounding box center [607, 455] width 1214 height 937
type input "*****"
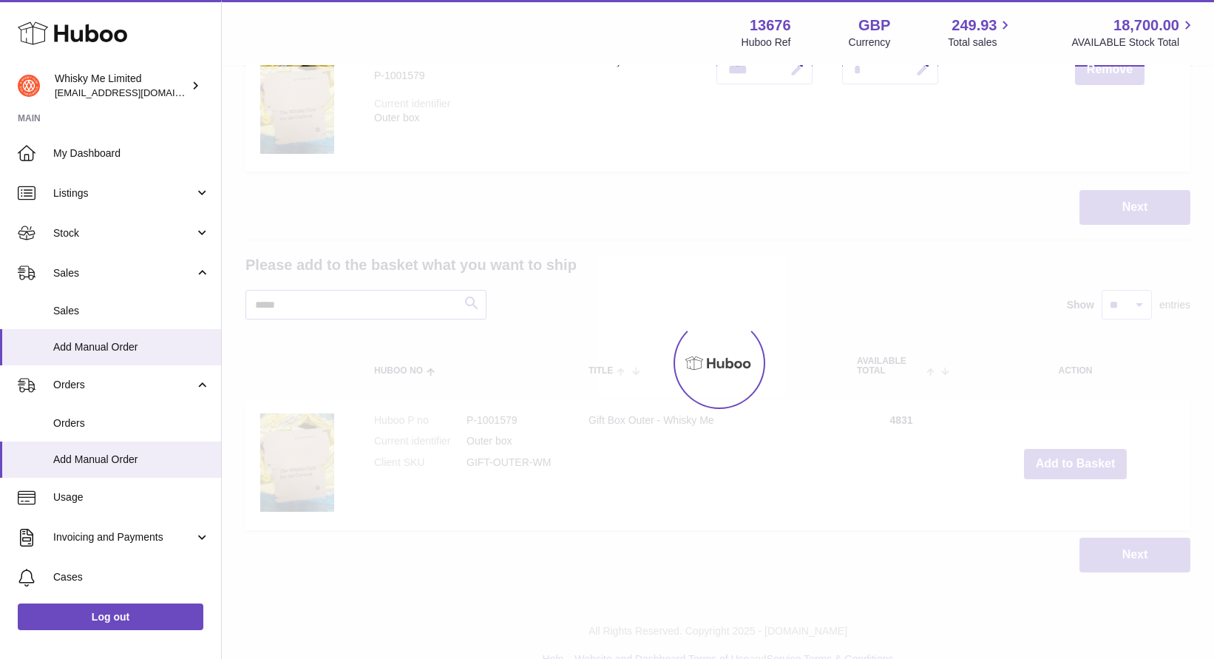
scroll to position [251, 0]
click at [472, 322] on div at bounding box center [718, 363] width 992 height 592
click at [725, 245] on div at bounding box center [718, 363] width 992 height 592
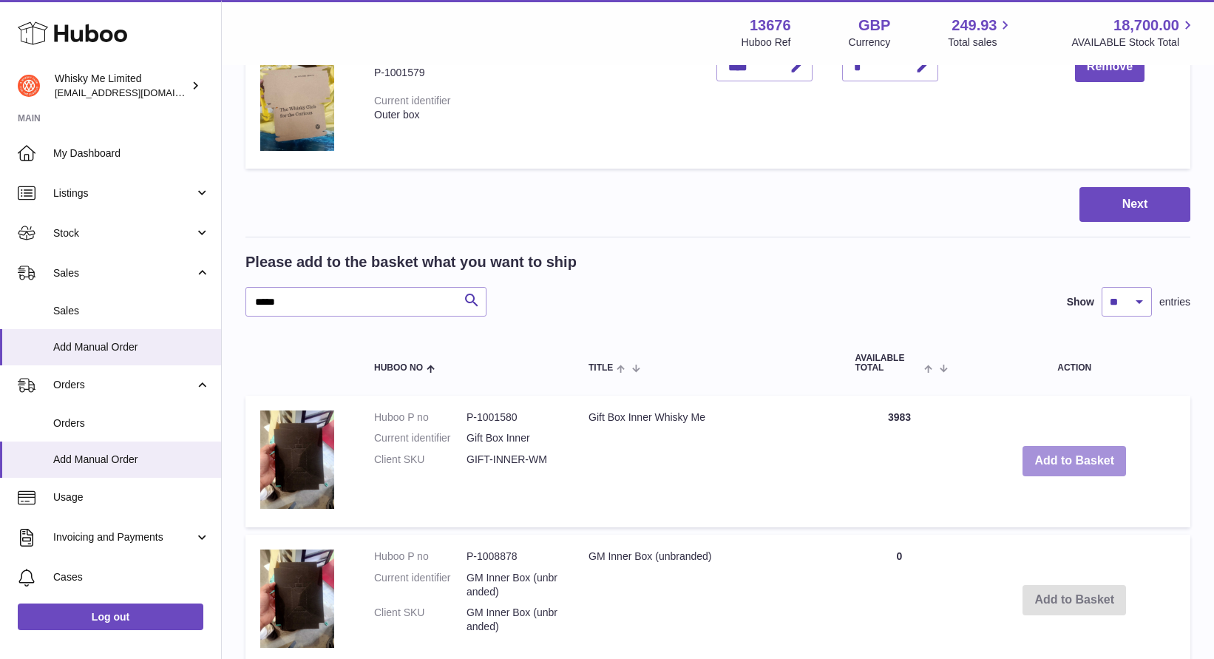
click at [1085, 455] on button "Add to Basket" at bounding box center [1074, 461] width 104 height 30
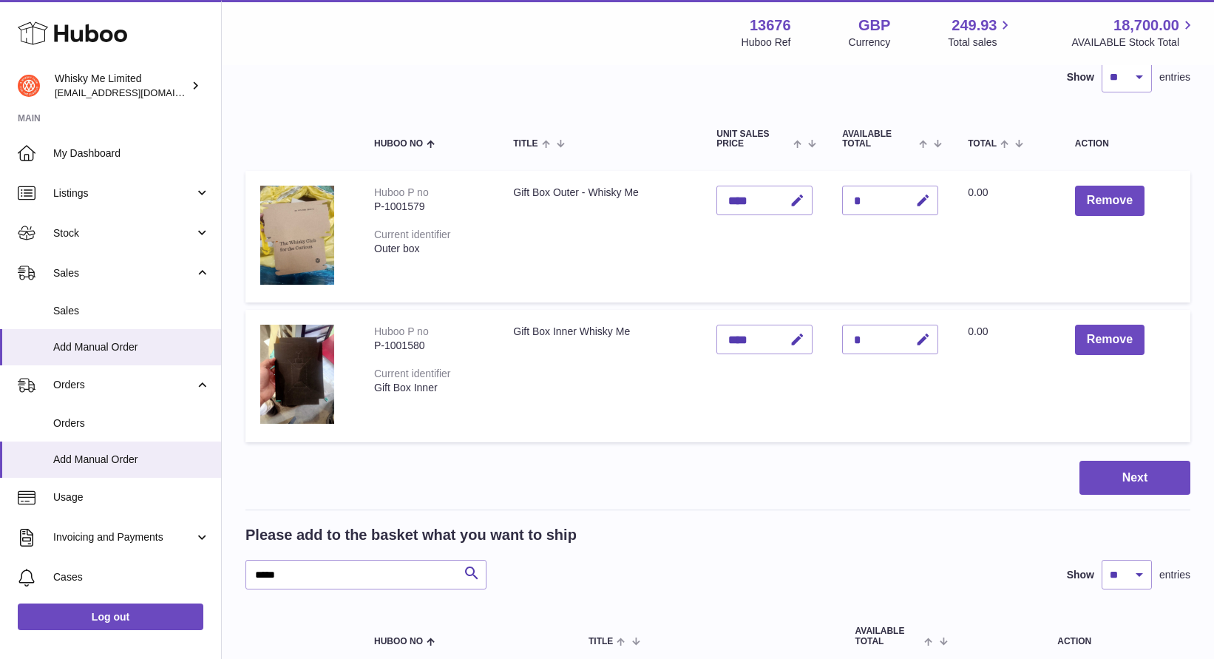
scroll to position [114, 0]
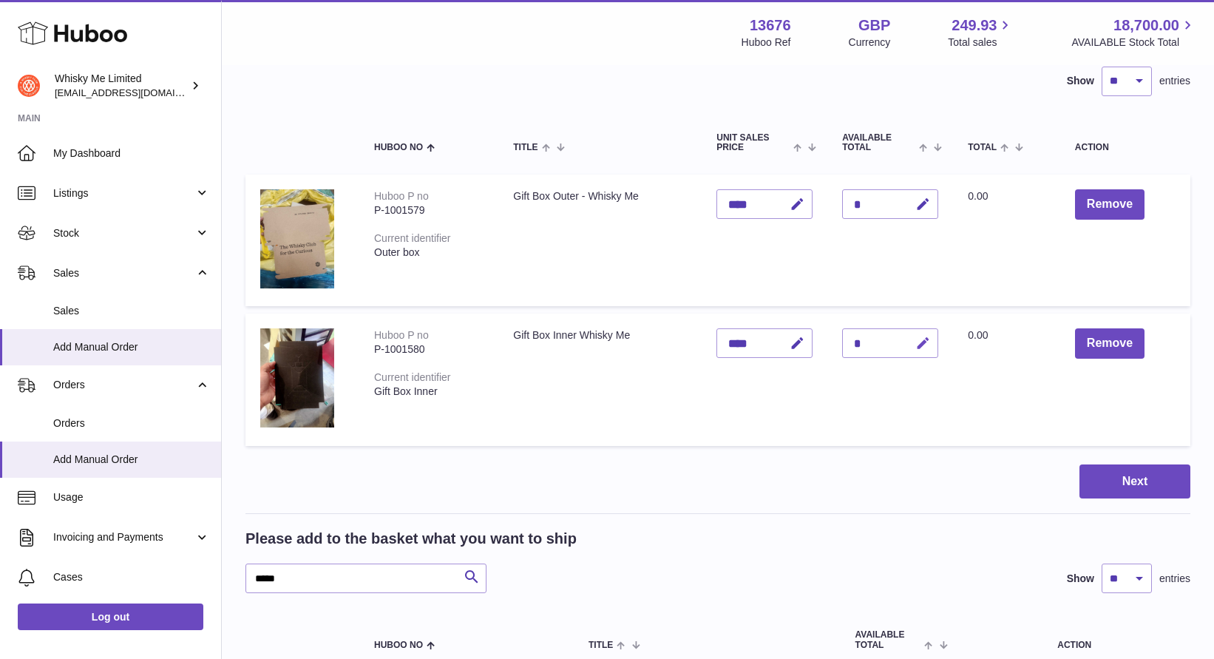
click at [920, 333] on button "button" at bounding box center [920, 343] width 35 height 30
type input "*"
click at [919, 337] on icon "submit" at bounding box center [923, 342] width 13 height 13
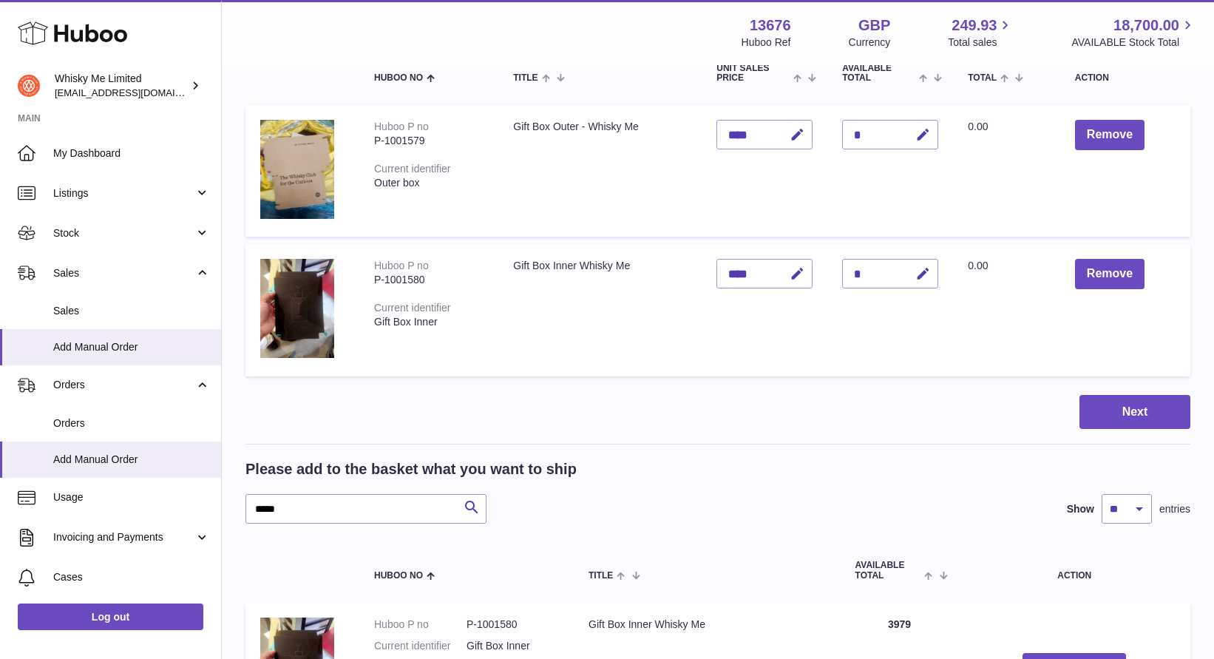
scroll to position [194, 0]
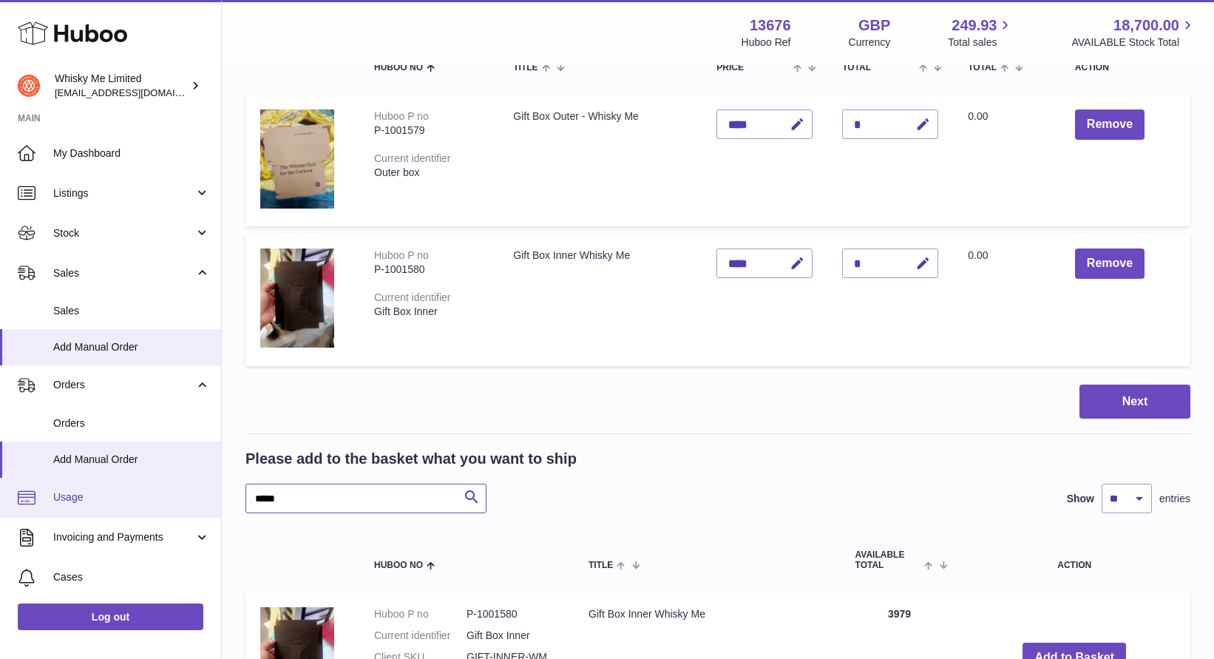
drag, startPoint x: 398, startPoint y: 503, endPoint x: 164, endPoint y: 478, distance: 235.1
click at [164, 484] on div "Huboo Whisky Me Limited hello@whisky-me.com Main My Dashboard Listings Not with…" at bounding box center [607, 413] width 1214 height 1215
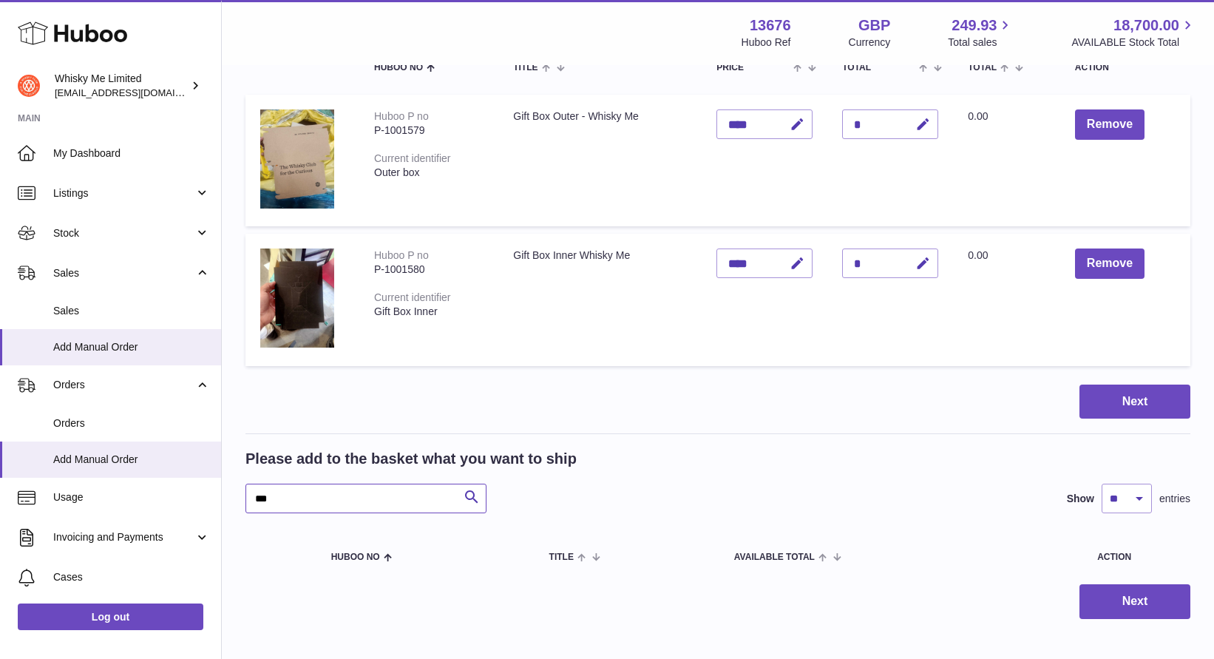
scroll to position [271, 0]
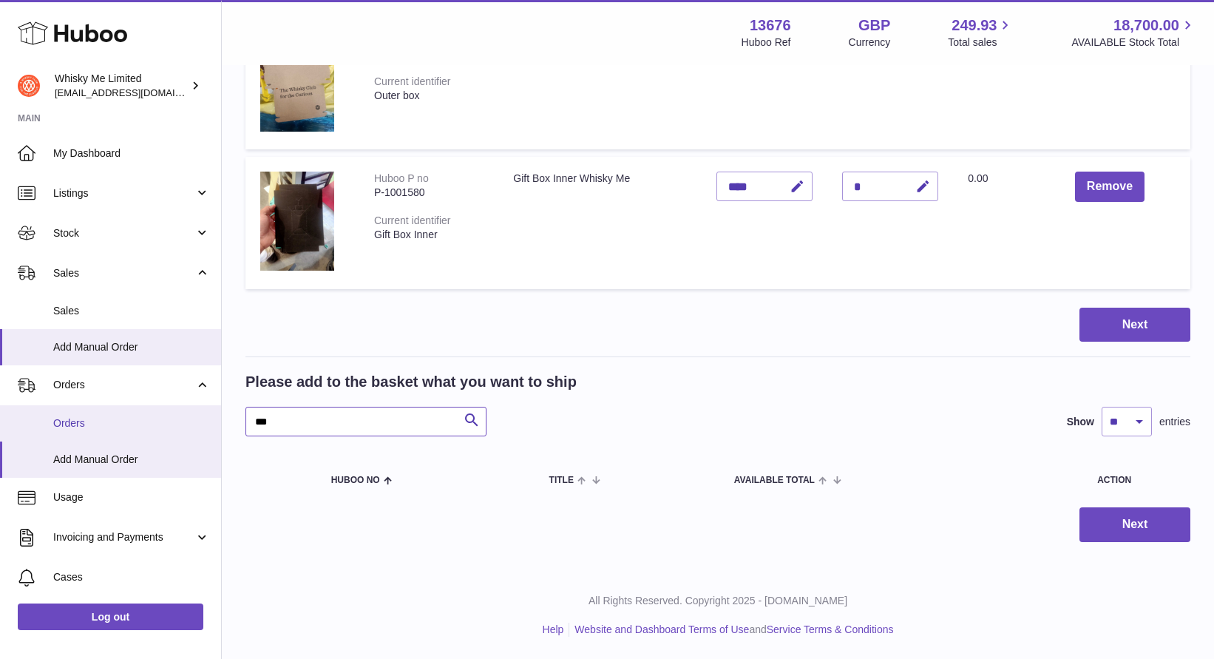
drag, startPoint x: 321, startPoint y: 431, endPoint x: 155, endPoint y: 427, distance: 166.4
click at [155, 431] on div "Huboo Whisky Me Limited hello@whisky-me.com Main My Dashboard Listings Not with…" at bounding box center [607, 193] width 1214 height 929
paste input "**********"
type input "*"
paste input "**********"
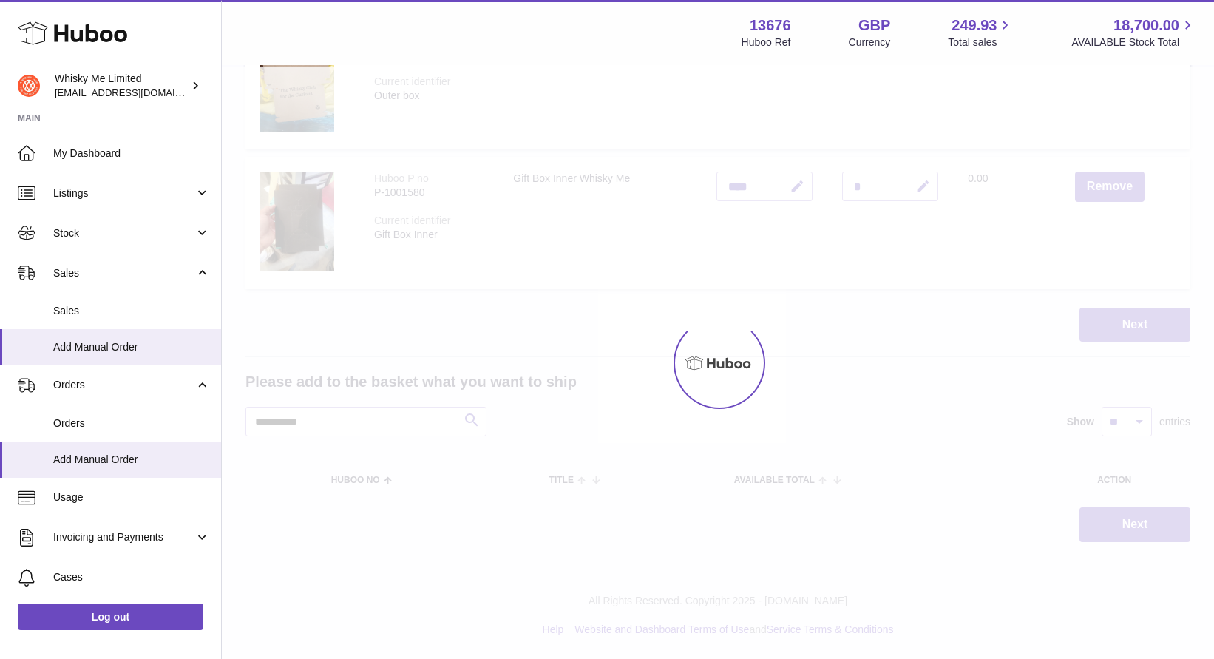
click at [973, 114] on div at bounding box center [718, 363] width 992 height 592
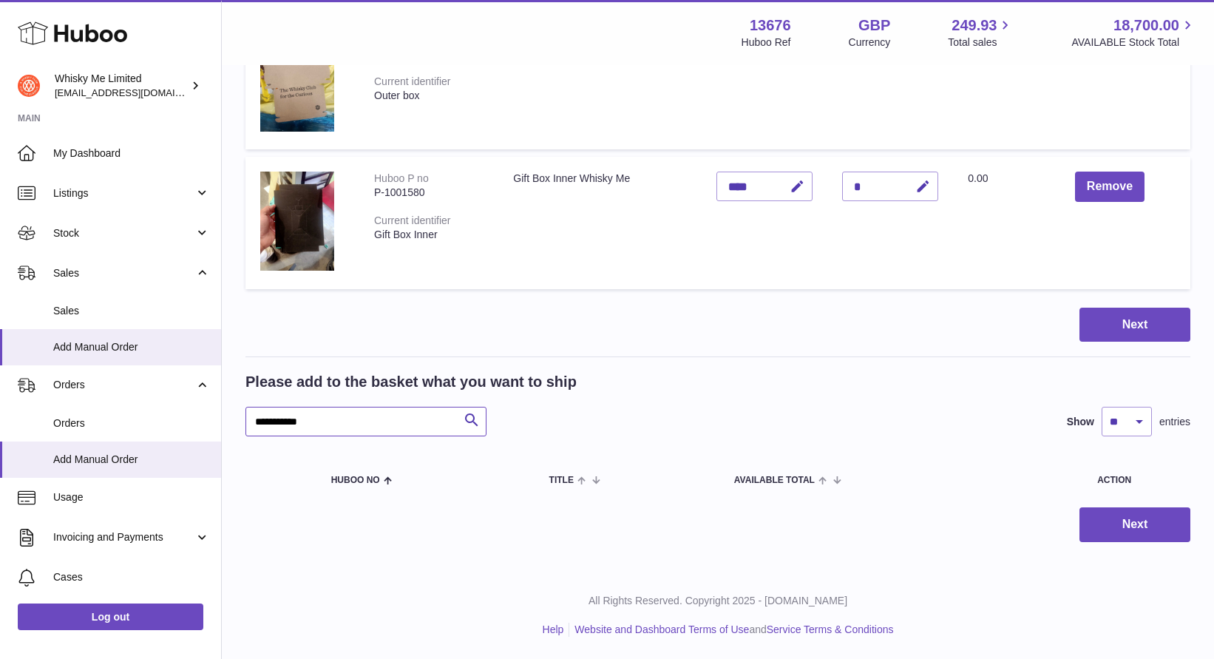
click at [435, 410] on input "**********" at bounding box center [365, 422] width 241 height 30
click at [430, 418] on input "**********" at bounding box center [365, 422] width 241 height 30
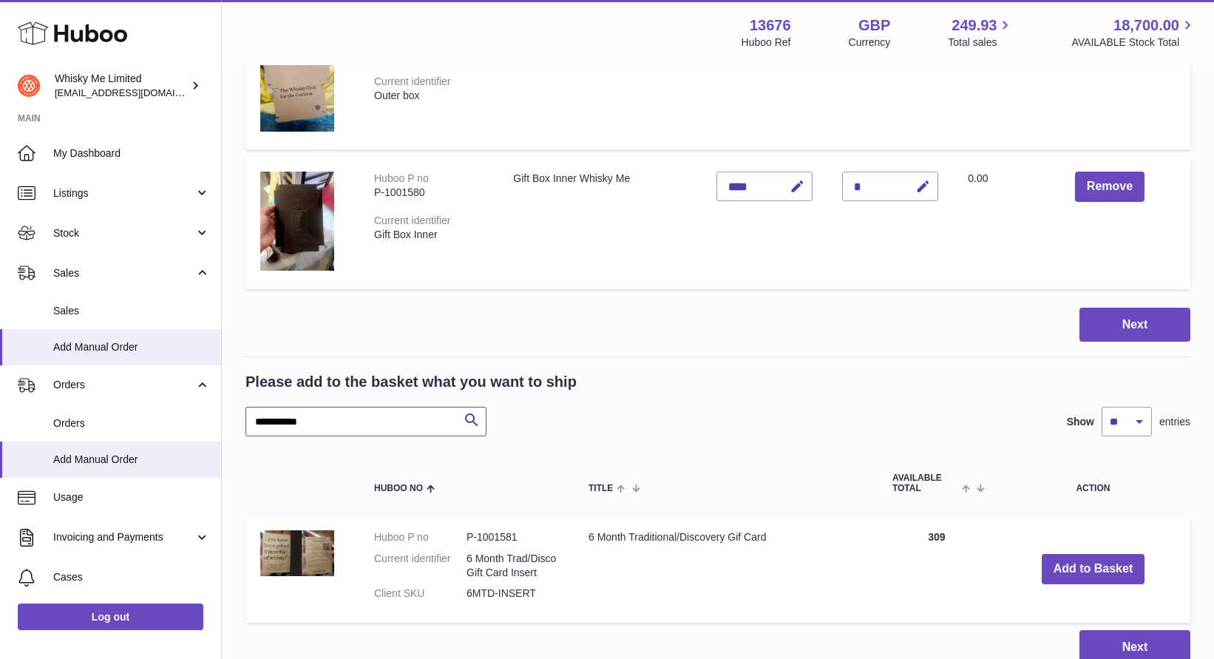
scroll to position [393, 0]
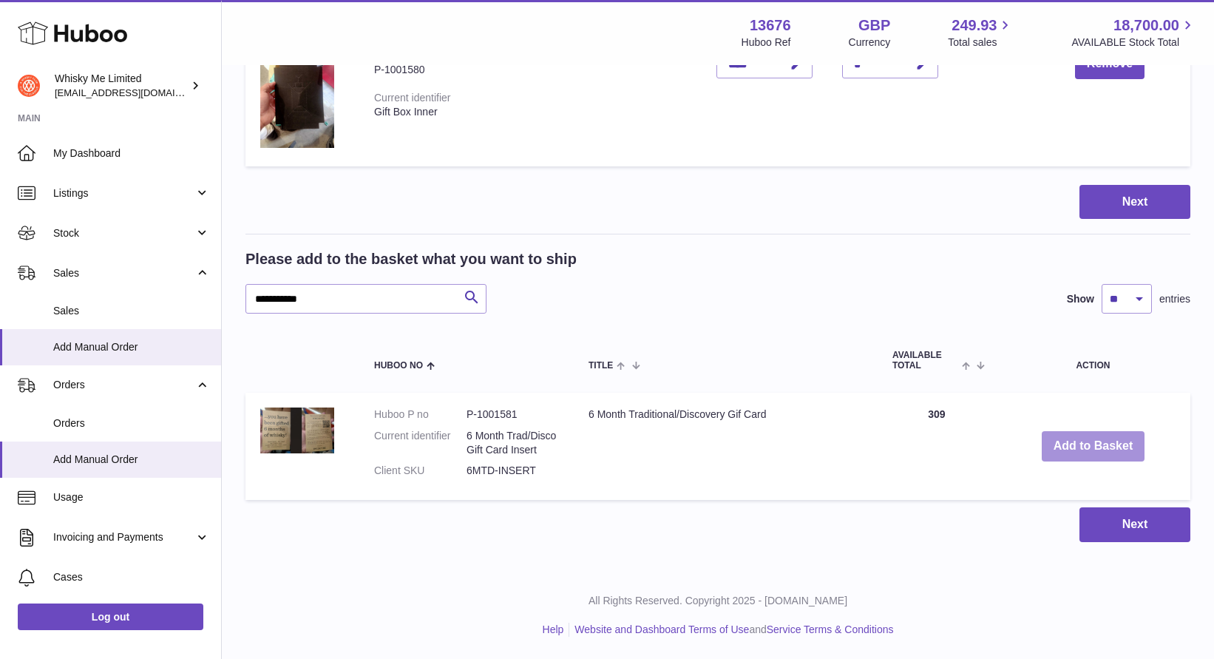
click at [1077, 441] on button "Add to Basket" at bounding box center [1094, 446] width 104 height 30
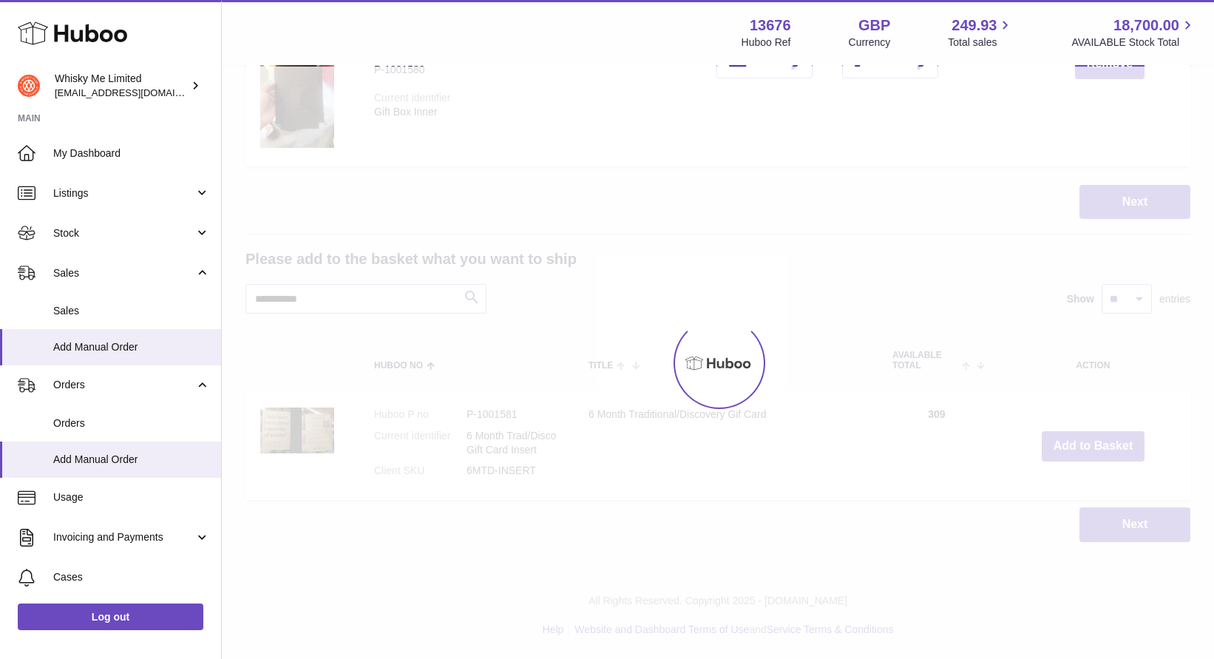
click at [647, 228] on div at bounding box center [718, 363] width 992 height 592
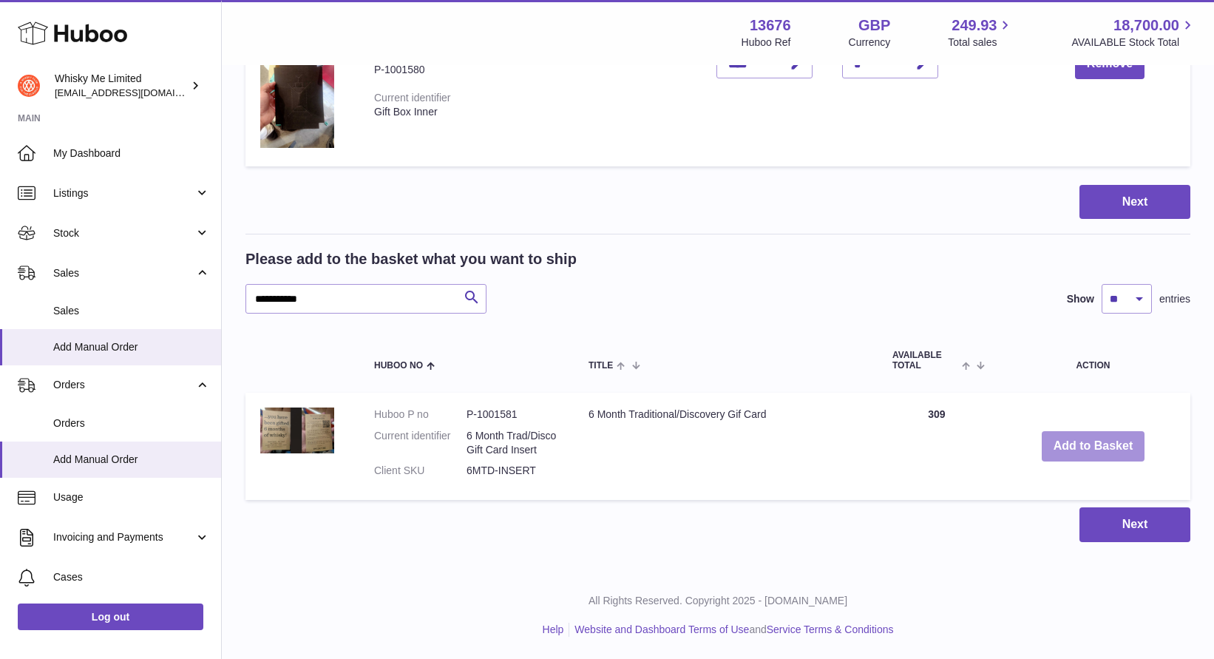
click at [1071, 441] on button "Add to Basket" at bounding box center [1094, 446] width 104 height 30
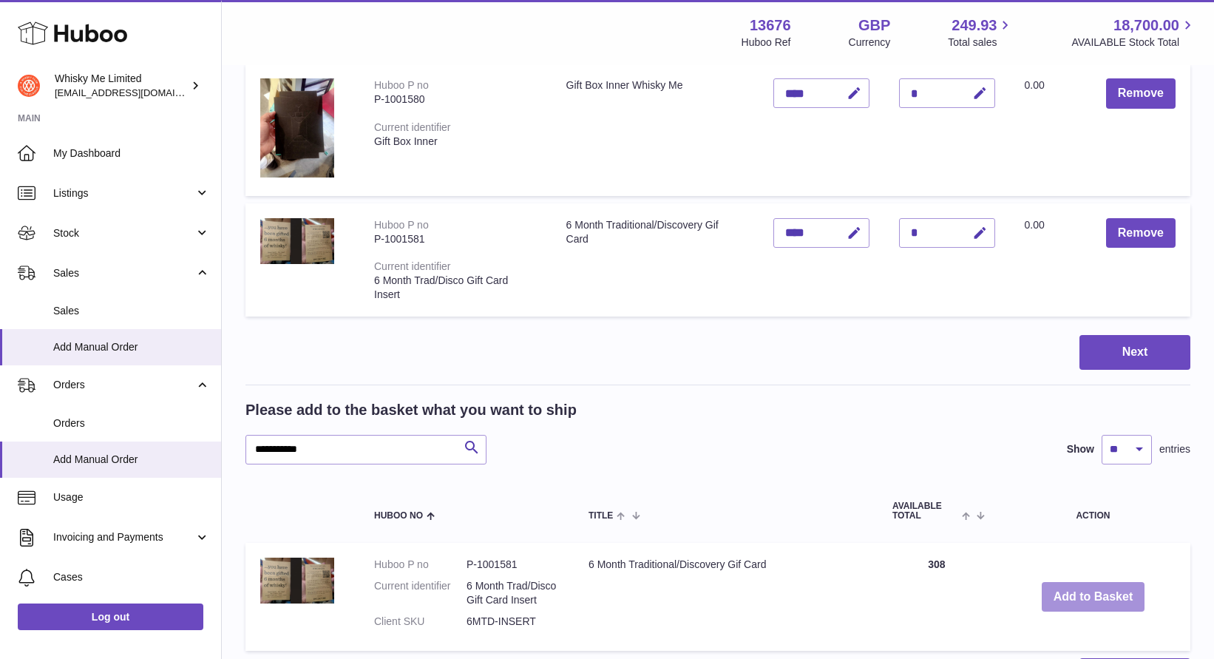
scroll to position [383, 0]
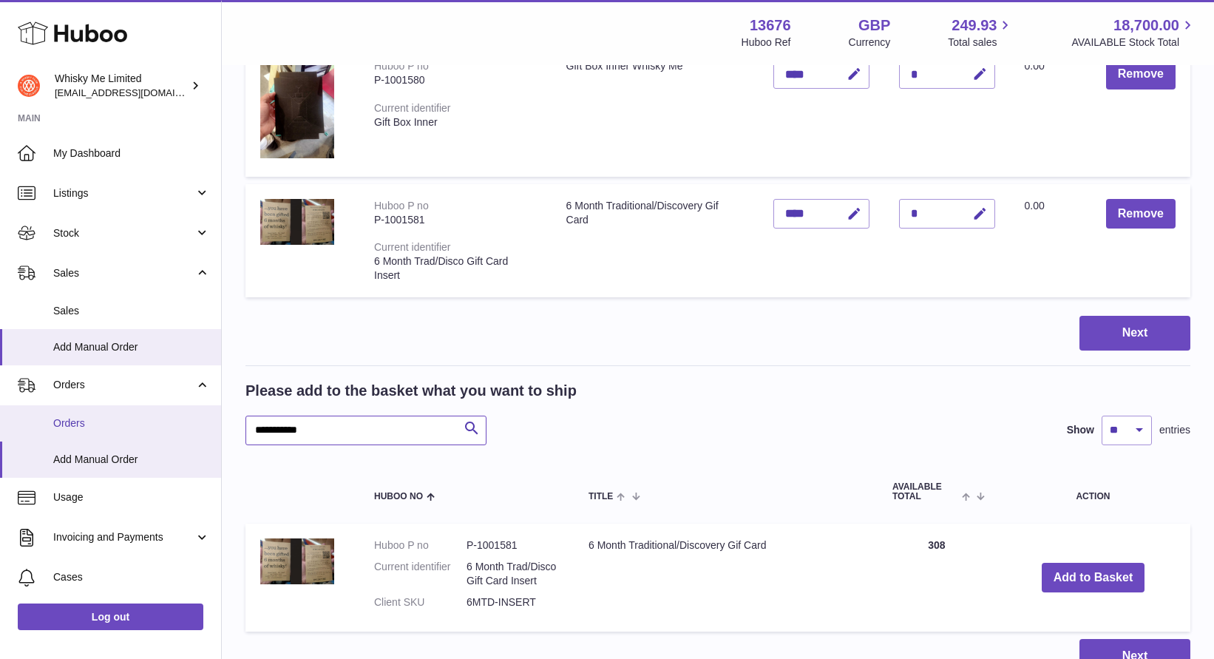
drag, startPoint x: 427, startPoint y: 439, endPoint x: 138, endPoint y: 439, distance: 289.1
click at [136, 439] on div "Huboo Whisky Me Limited hello@whisky-me.com Main My Dashboard Listings Not with…" at bounding box center [607, 203] width 1214 height 1173
paste input "******"
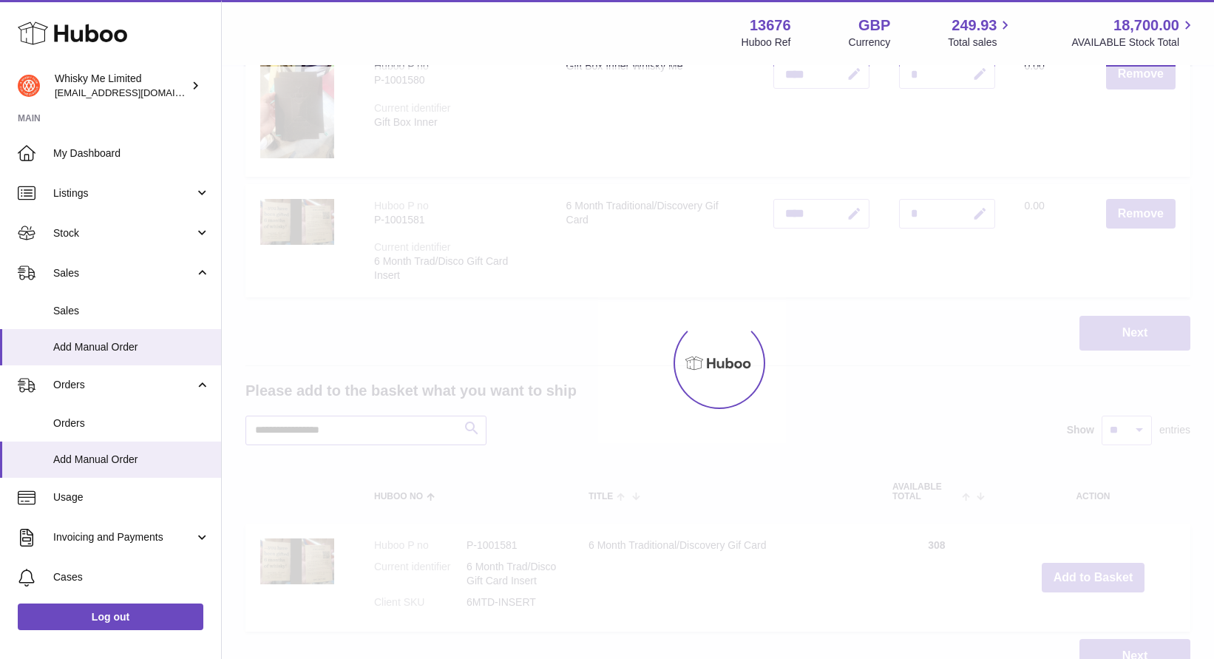
scroll to position [514, 0]
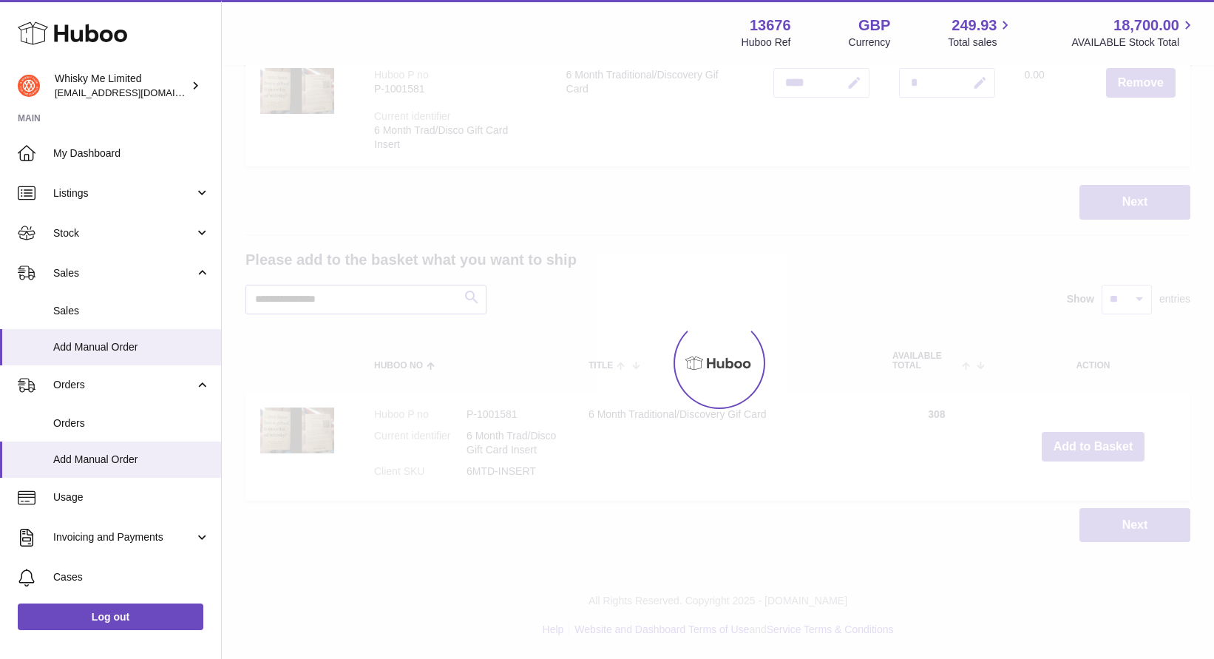
type input "**********"
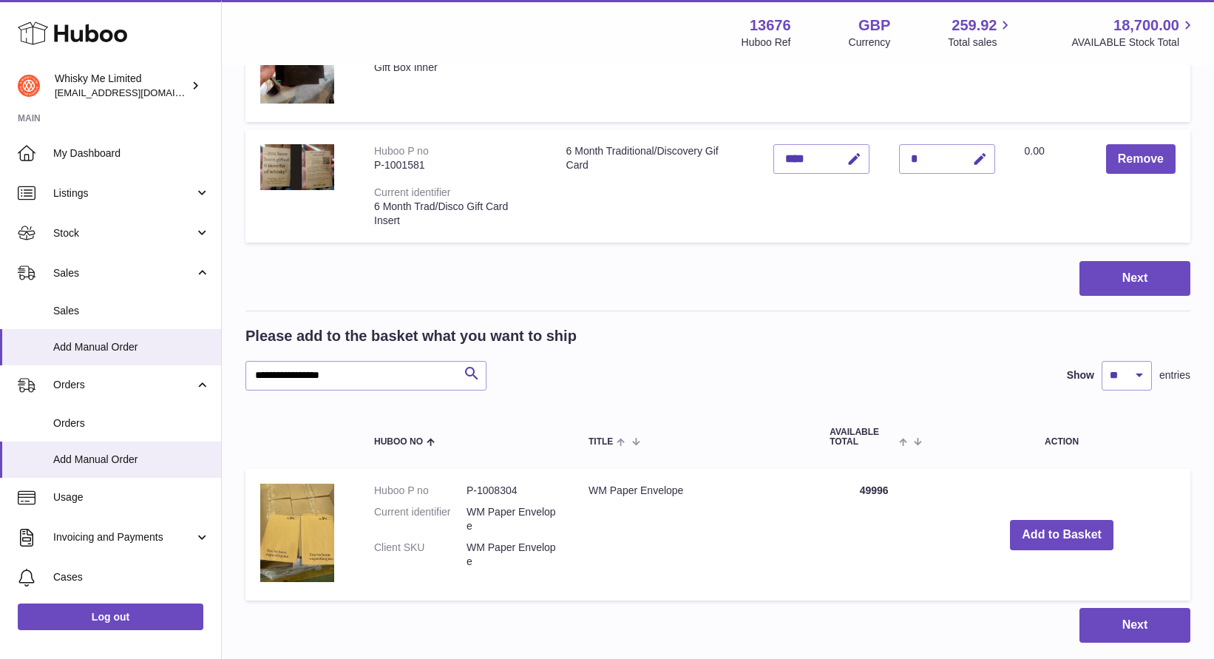
scroll to position [439, 0]
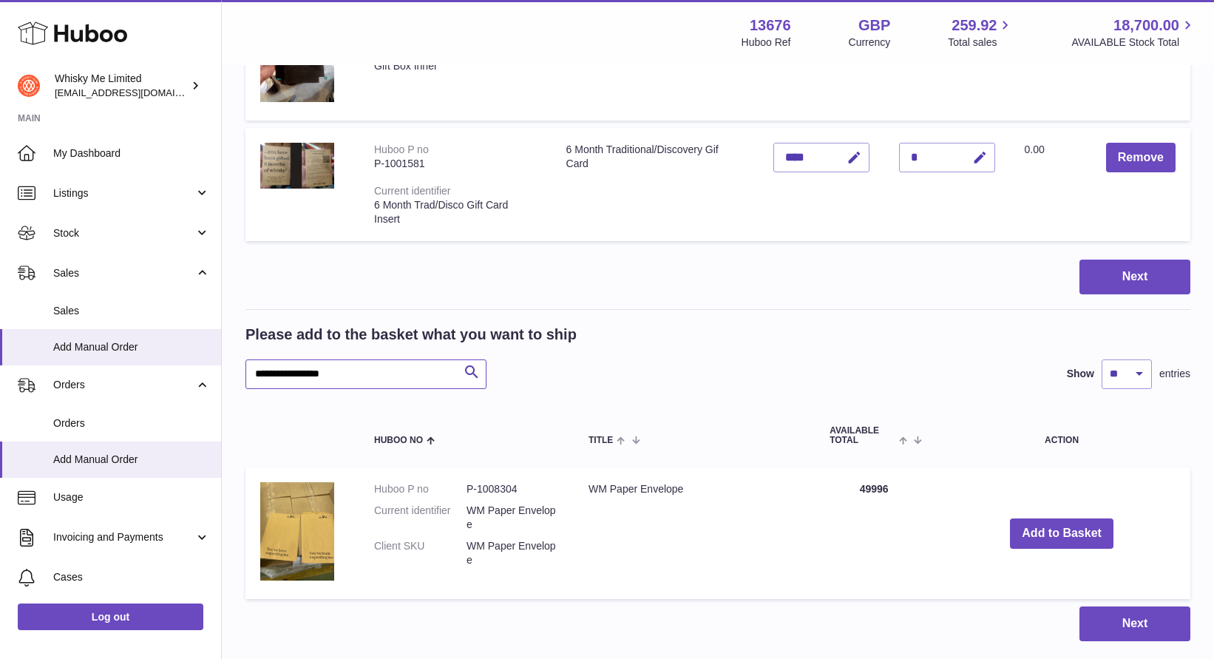
drag, startPoint x: 391, startPoint y: 369, endPoint x: 249, endPoint y: 368, distance: 142.0
click at [248, 368] on input "**********" at bounding box center [365, 374] width 241 height 30
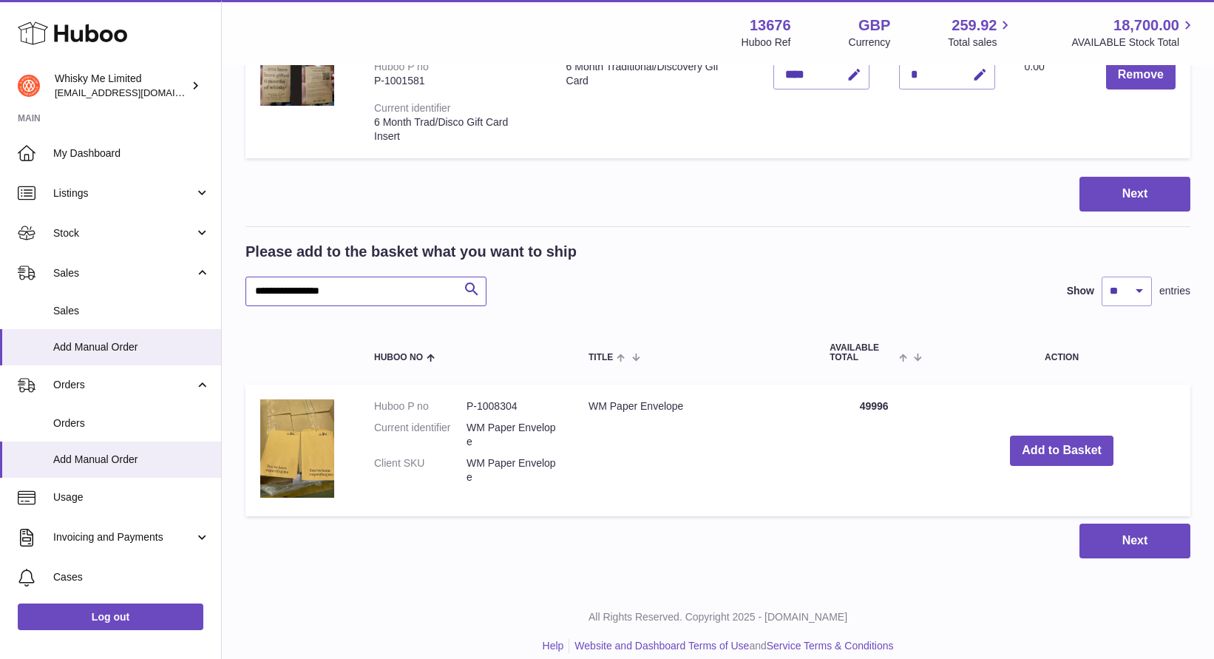
scroll to position [538, 0]
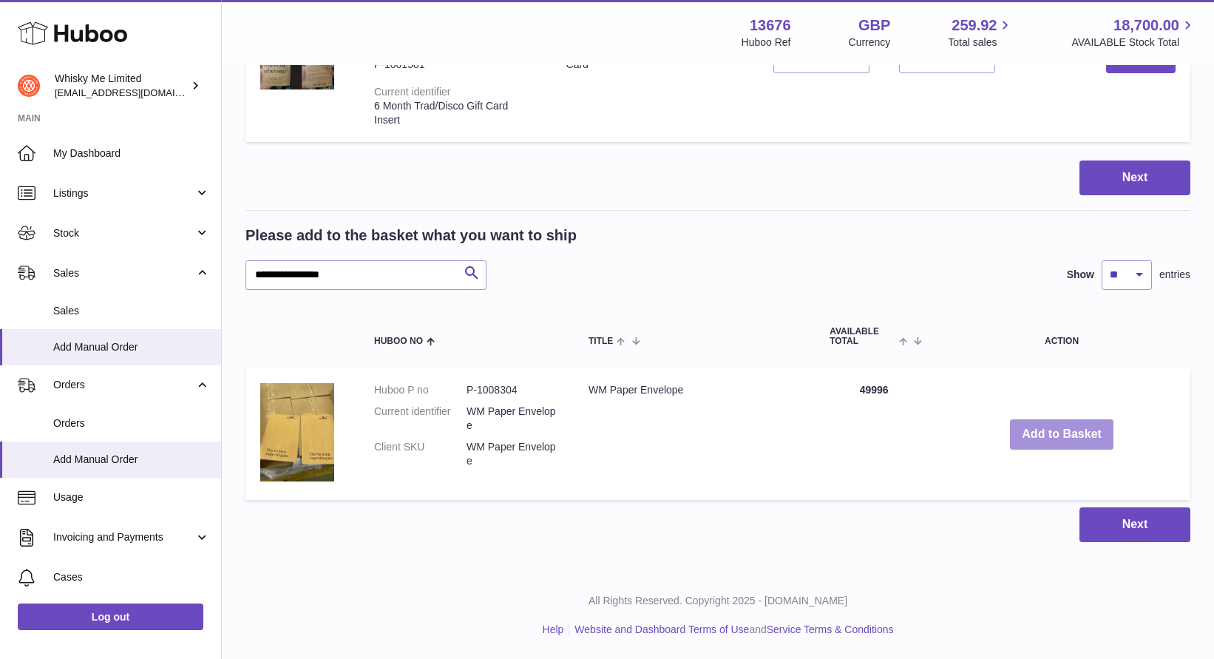
click at [1056, 445] on button "Add to Basket" at bounding box center [1062, 434] width 104 height 30
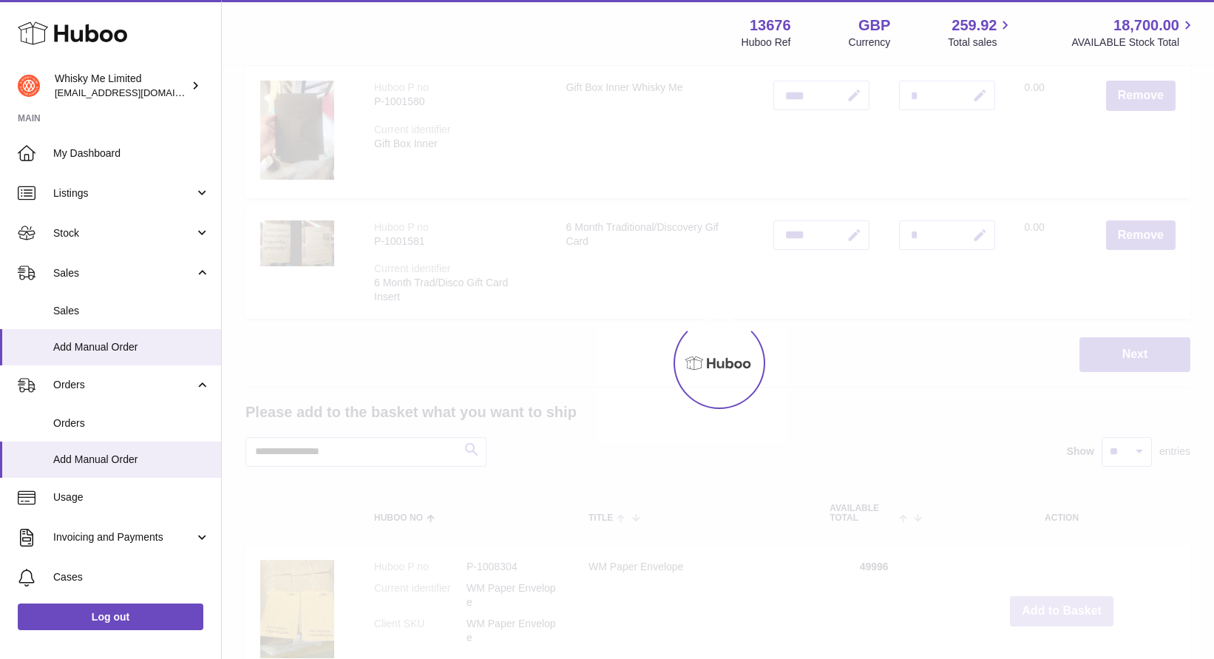
scroll to position [363, 0]
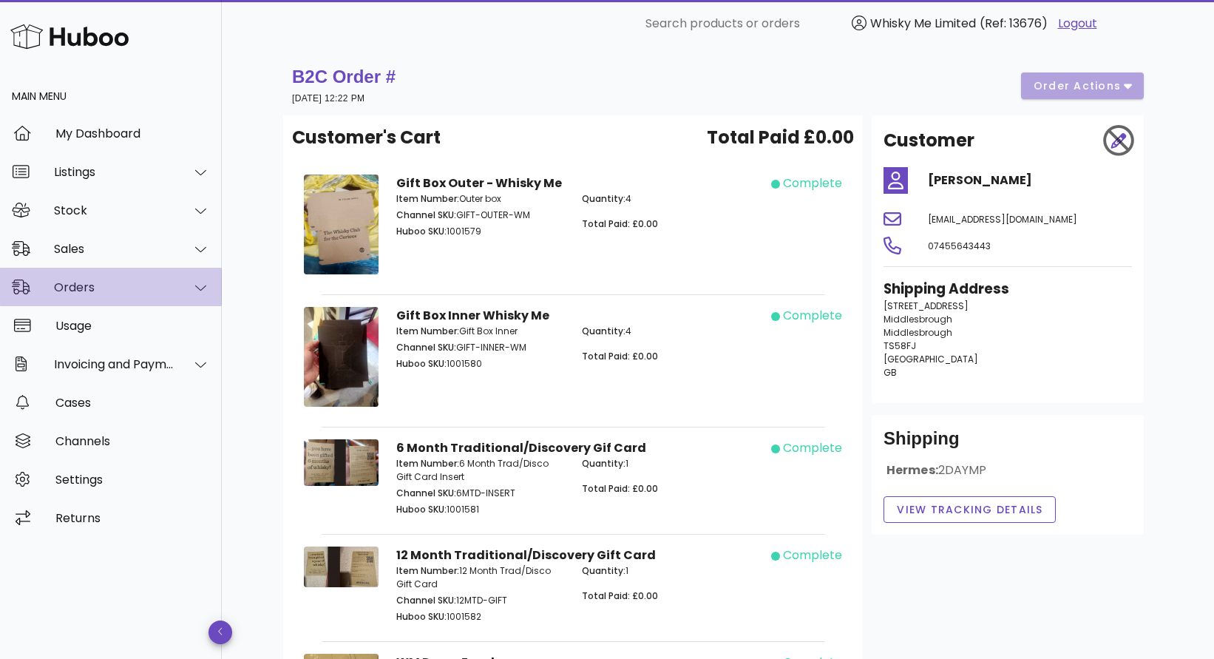
click at [73, 289] on div "Orders" at bounding box center [114, 287] width 121 height 14
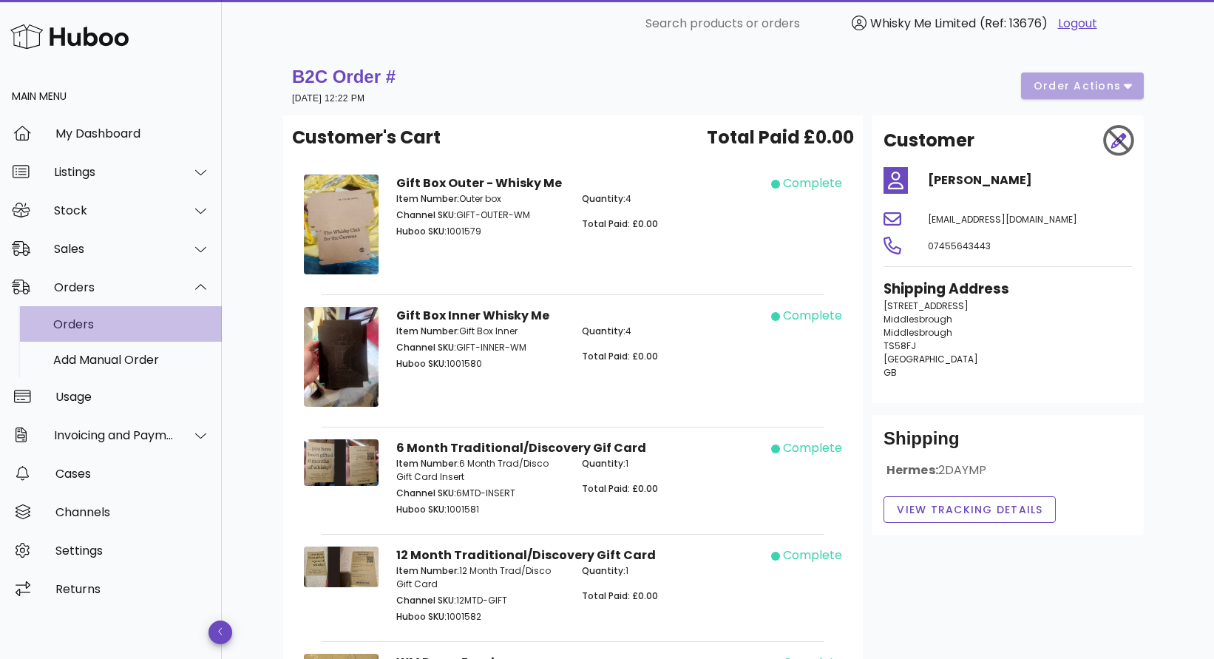
click at [88, 316] on div "Orders" at bounding box center [131, 324] width 157 height 32
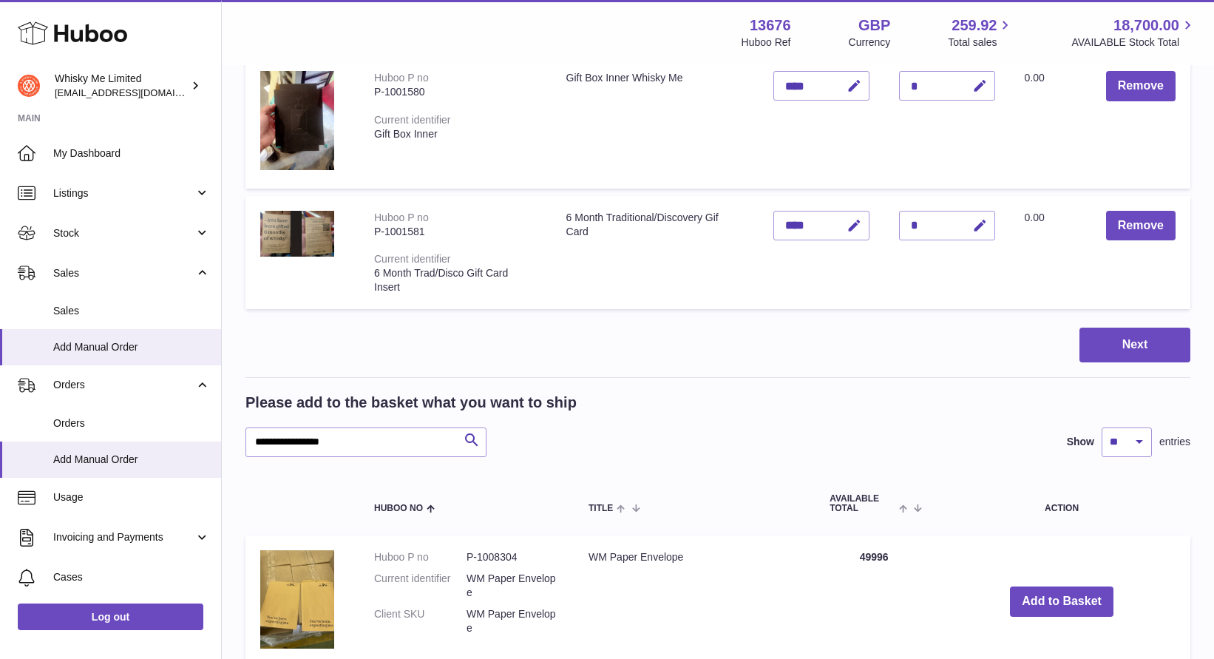
scroll to position [401, 0]
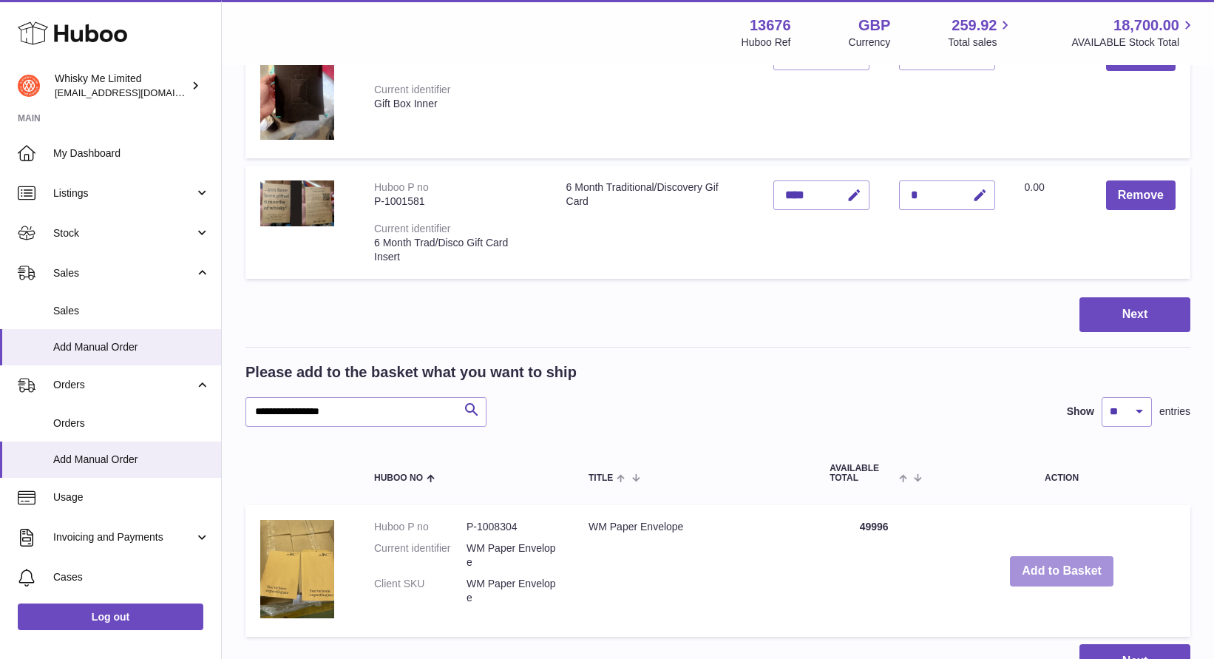
click at [1061, 566] on button "Add to Basket" at bounding box center [1062, 571] width 104 height 30
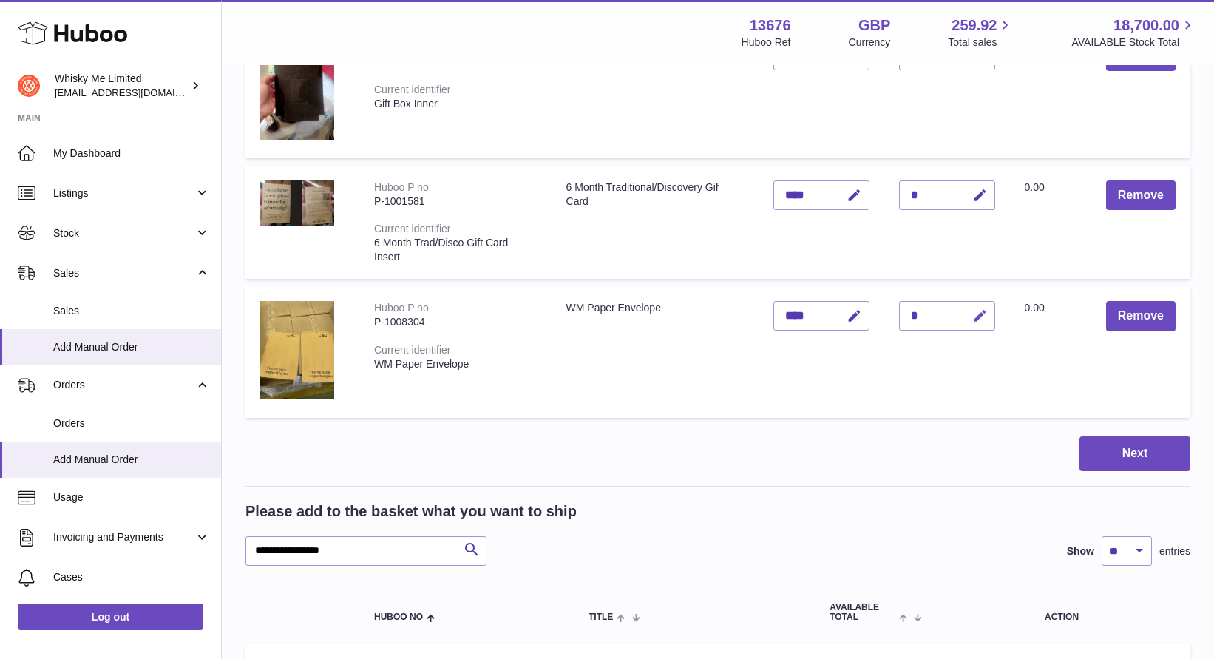
click at [976, 319] on icon "button" at bounding box center [980, 316] width 16 height 16
type input "*"
click at [974, 311] on icon "submit" at bounding box center [980, 315] width 13 height 13
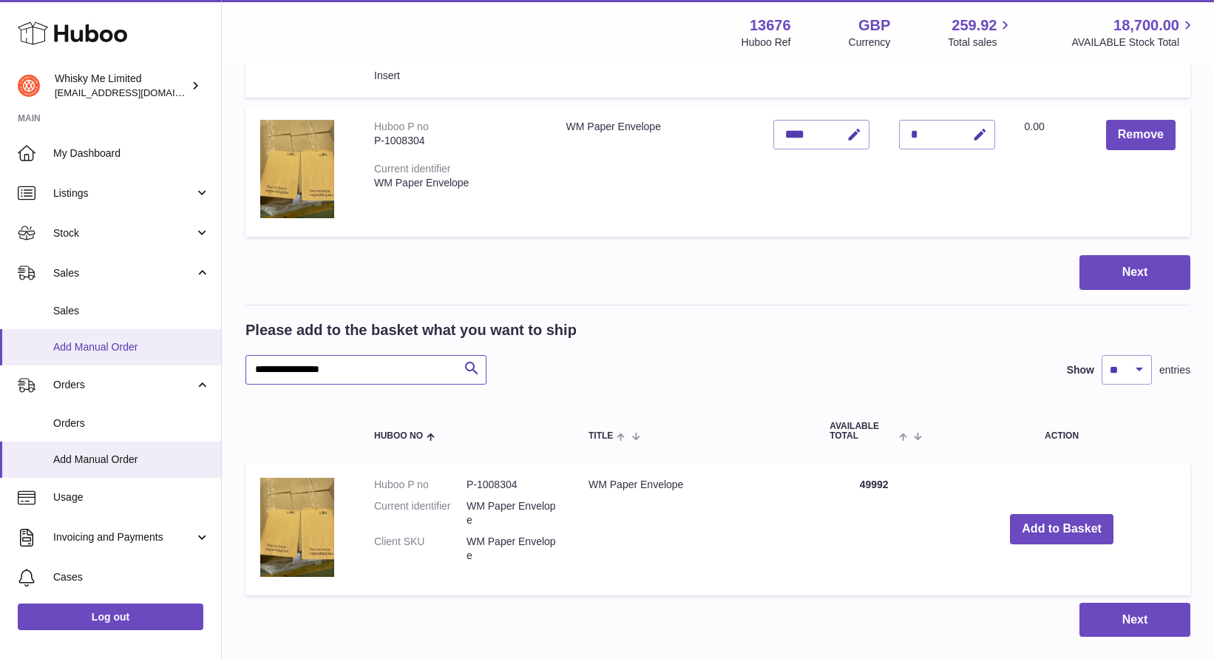
drag, startPoint x: 403, startPoint y: 367, endPoint x: 106, endPoint y: 342, distance: 298.3
click at [105, 345] on div "Huboo Whisky Me Limited [EMAIL_ADDRESS][DOMAIN_NAME] Main My Dashboard Listings…" at bounding box center [607, 85] width 1214 height 1336
type input "***"
click at [471, 363] on icon "submit" at bounding box center [472, 368] width 18 height 18
click at [387, 373] on input "***" at bounding box center [365, 370] width 241 height 30
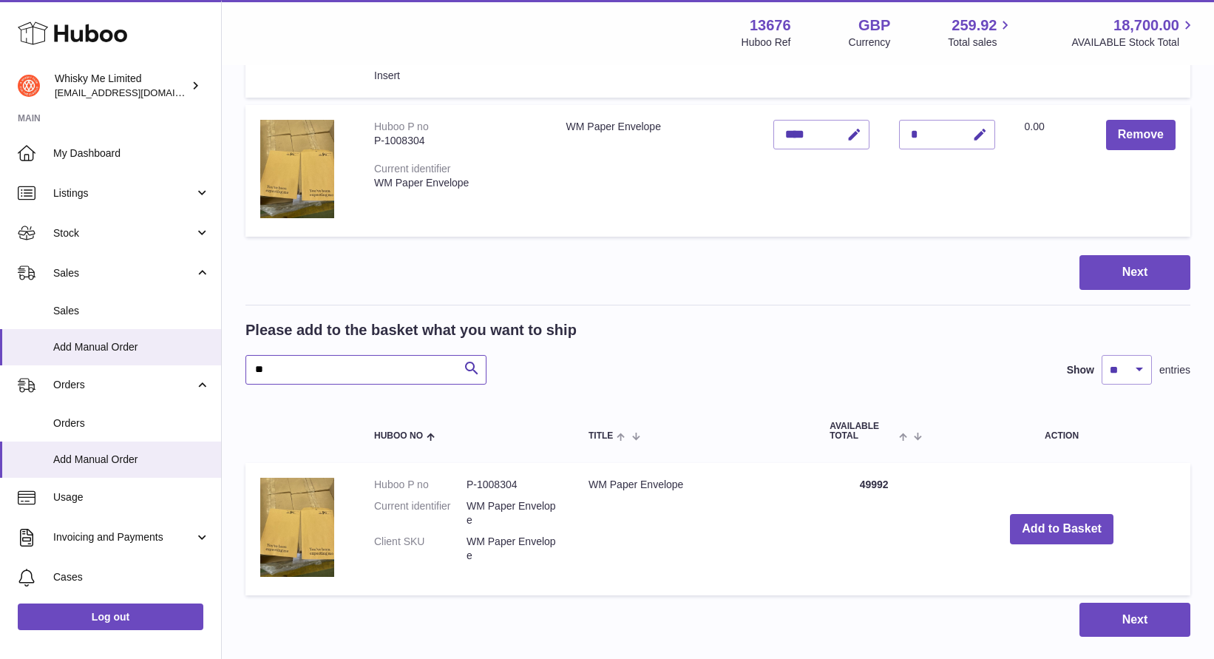
type input "***"
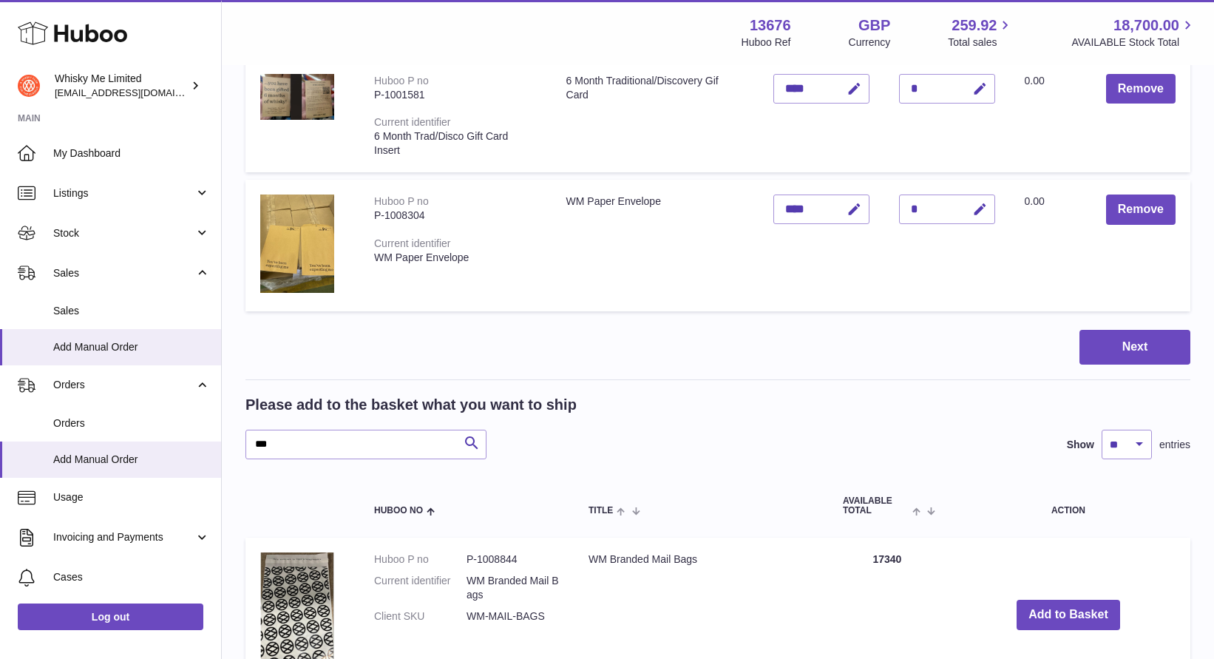
scroll to position [699, 0]
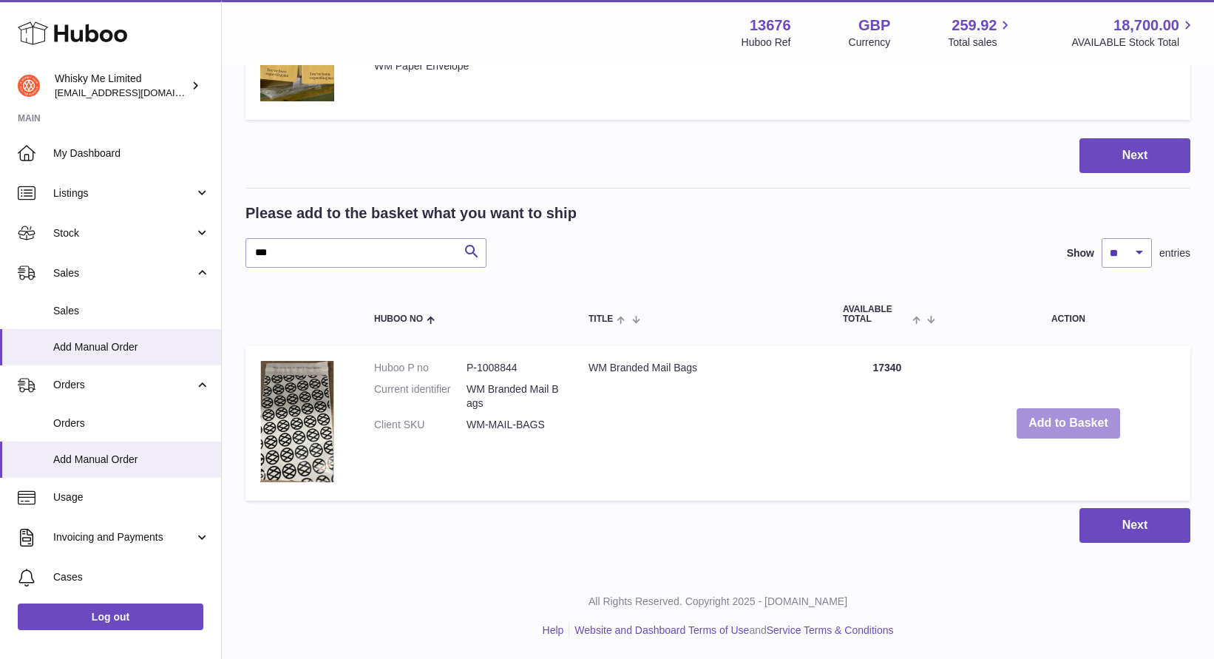
click at [1071, 436] on button "Add to Basket" at bounding box center [1069, 423] width 104 height 30
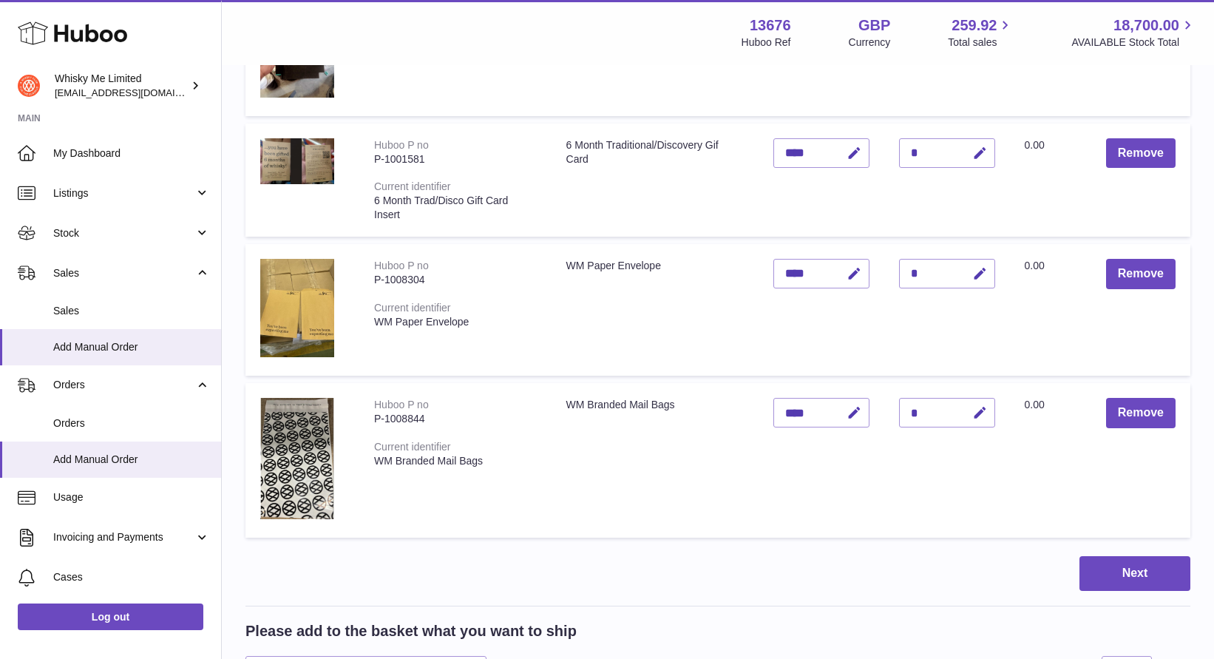
scroll to position [441, 0]
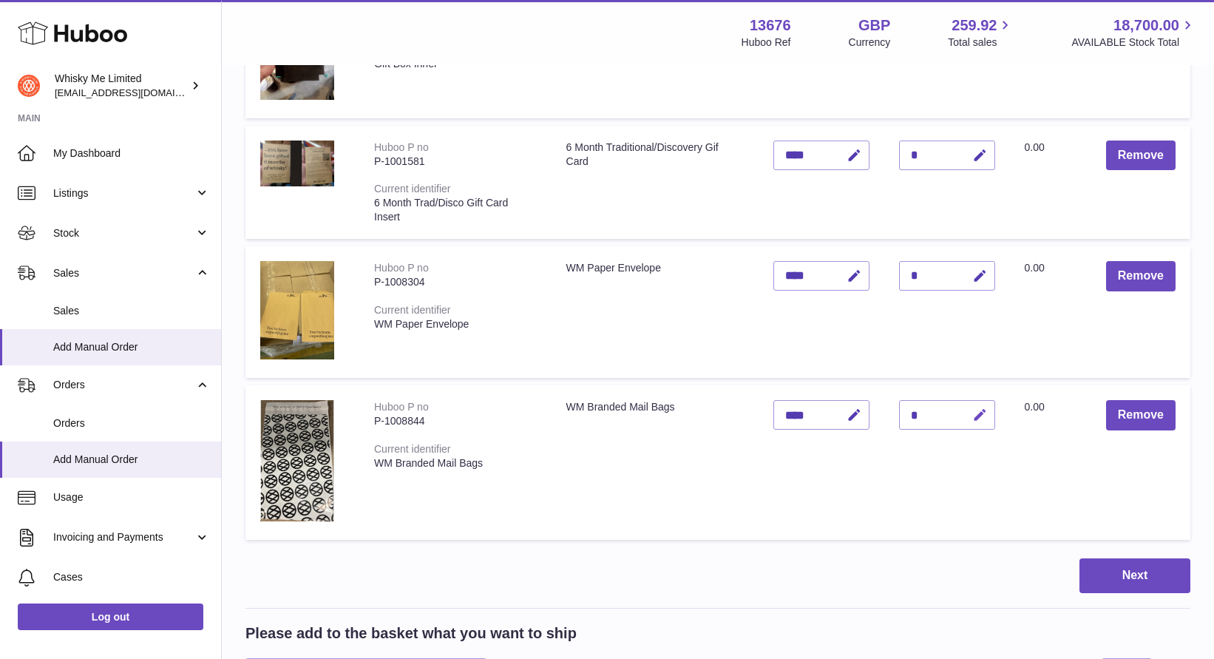
click at [977, 416] on icon "button" at bounding box center [980, 415] width 16 height 16
drag, startPoint x: 934, startPoint y: 414, endPoint x: 867, endPoint y: 414, distance: 67.3
click at [867, 414] on tr "Huboo P no P-1008844 Current identifier WM Branded Mail Bags WM Branded Mail Ba…" at bounding box center [717, 462] width 945 height 155
click at [916, 417] on input "*" at bounding box center [947, 415] width 96 height 30
type input "*"
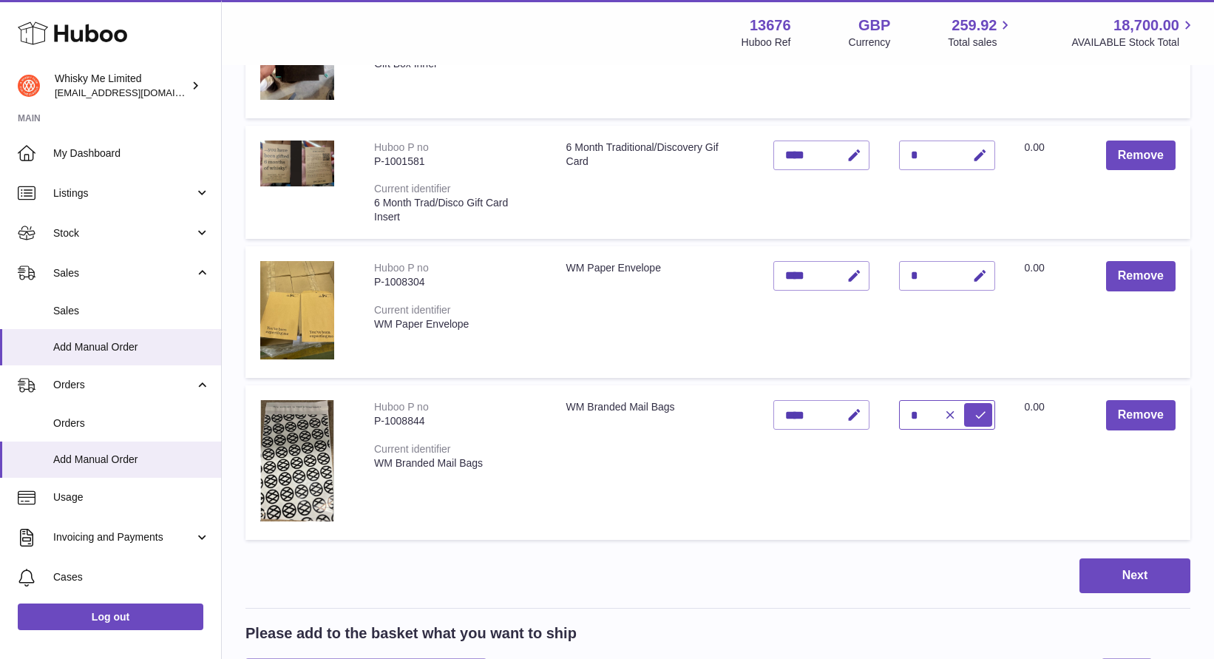
click at [964, 403] on button "submit" at bounding box center [978, 415] width 28 height 24
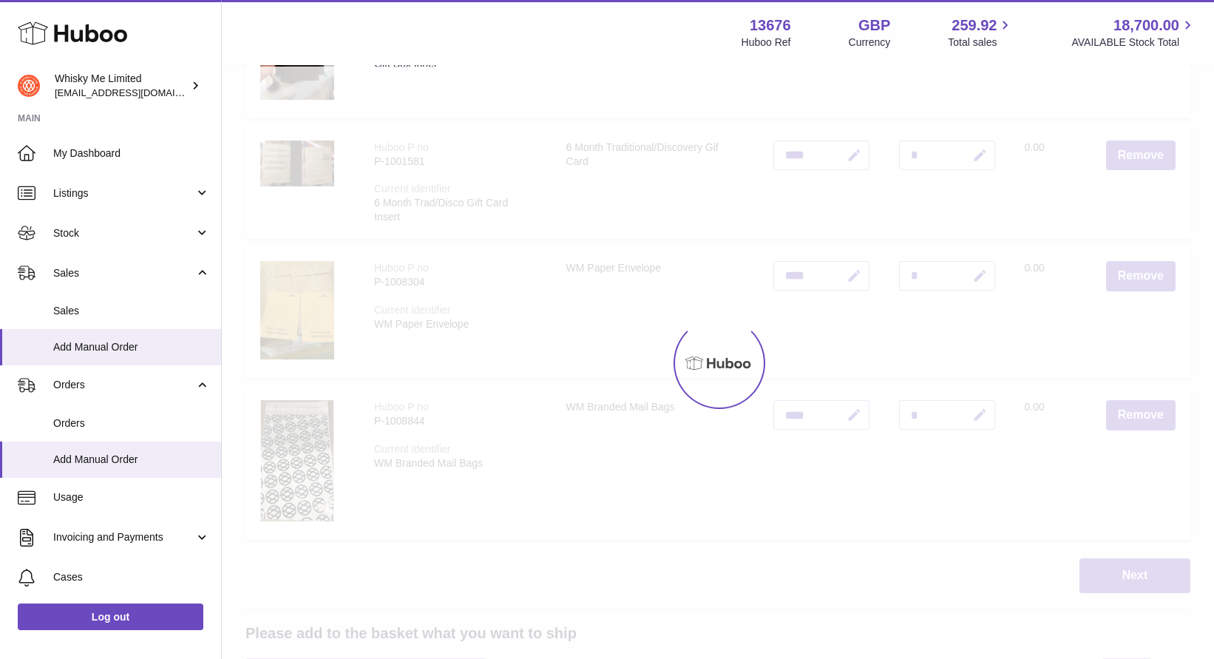
click at [960, 407] on div at bounding box center [718, 363] width 992 height 592
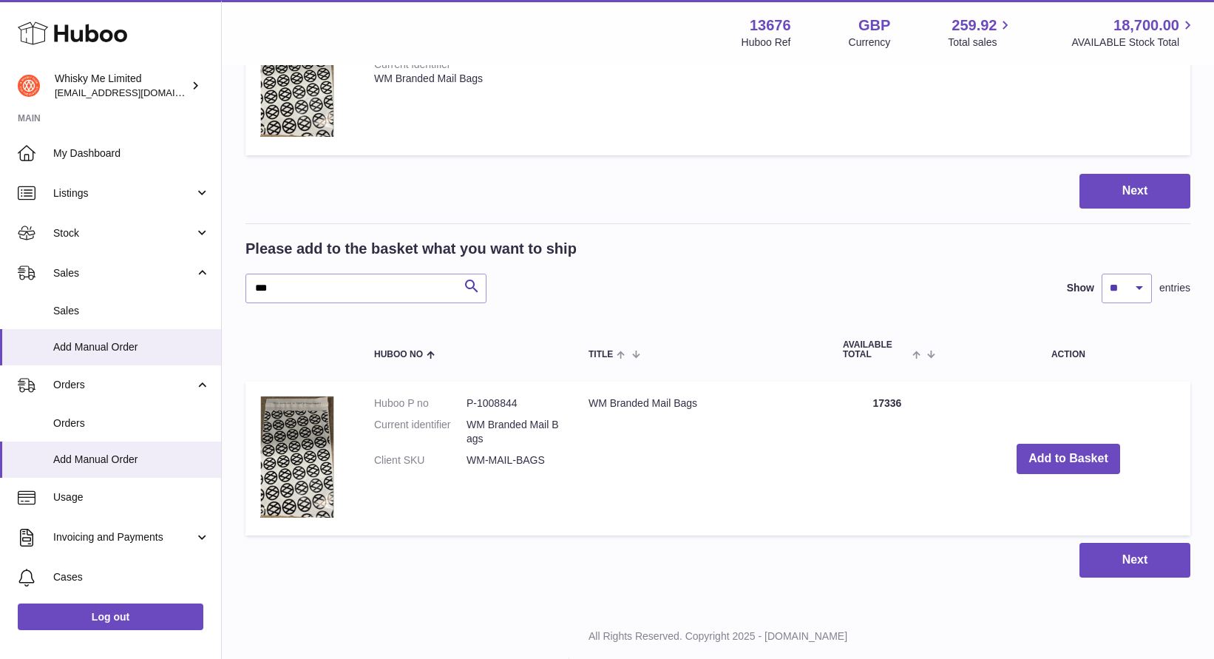
scroll to position [853, 0]
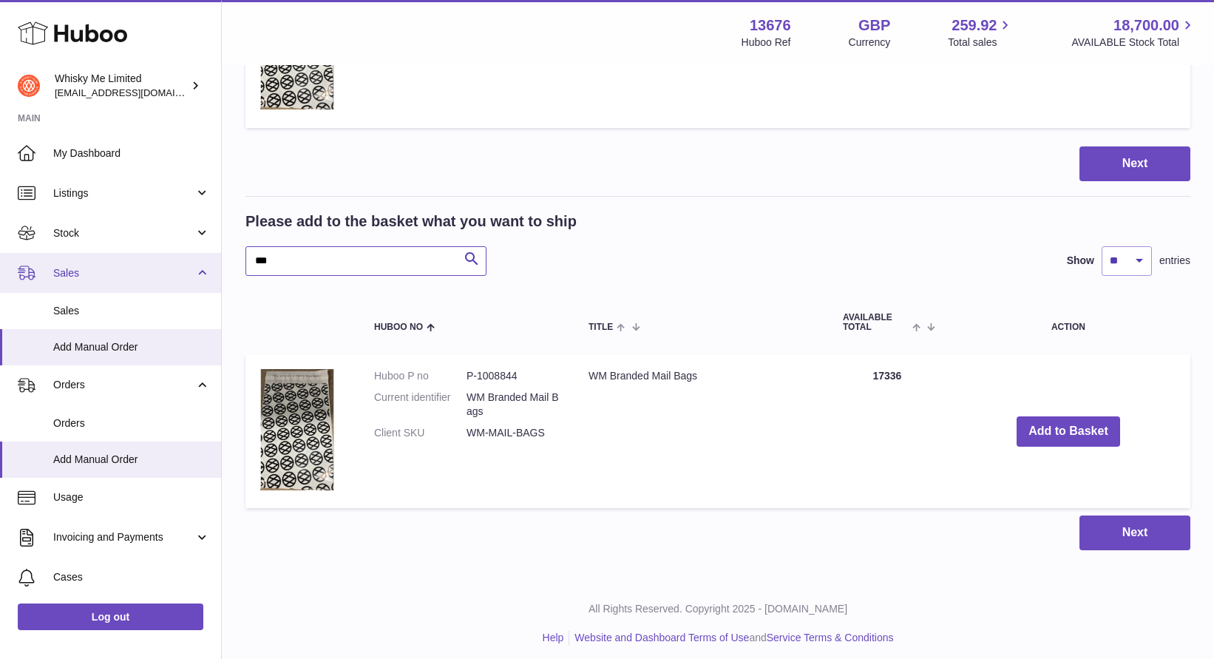
drag, startPoint x: 326, startPoint y: 262, endPoint x: 101, endPoint y: 258, distance: 224.8
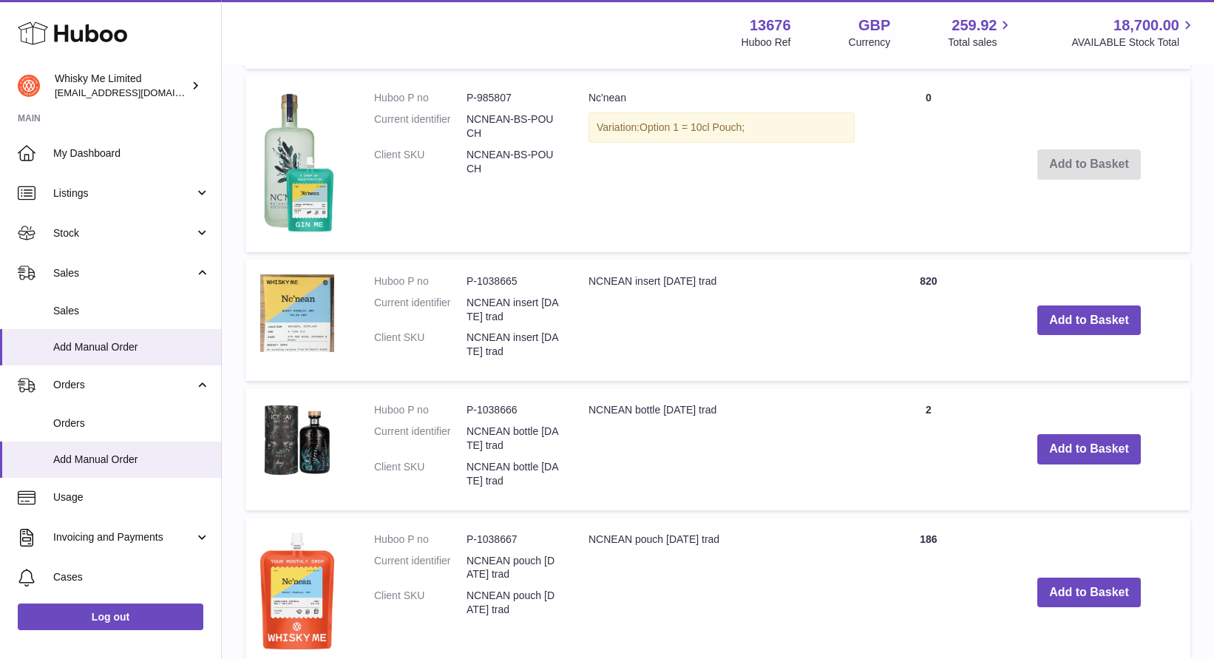
scroll to position [1532, 0]
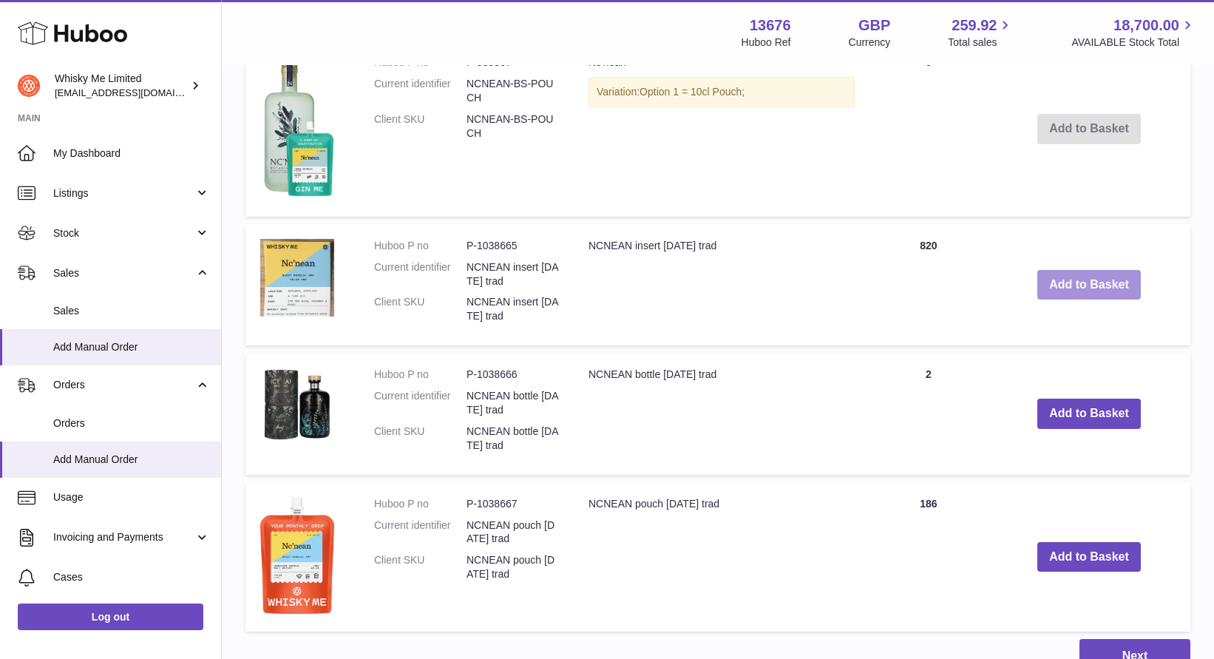
click at [1072, 291] on button "Add to Basket" at bounding box center [1089, 285] width 104 height 30
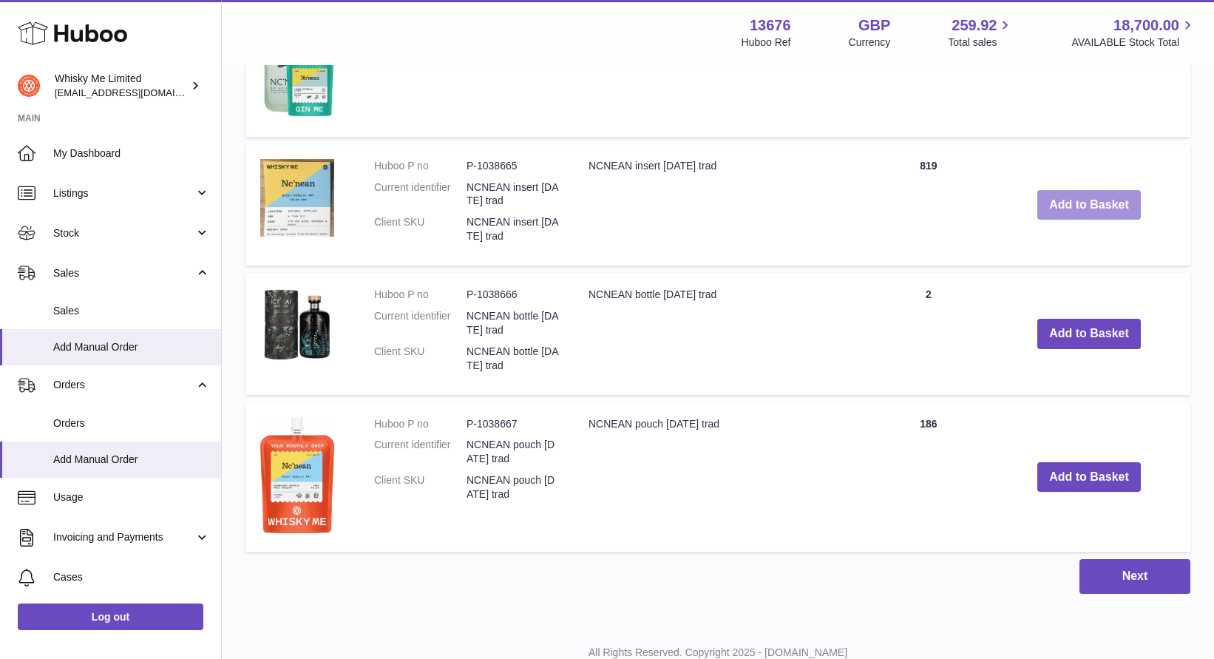
scroll to position [1782, 0]
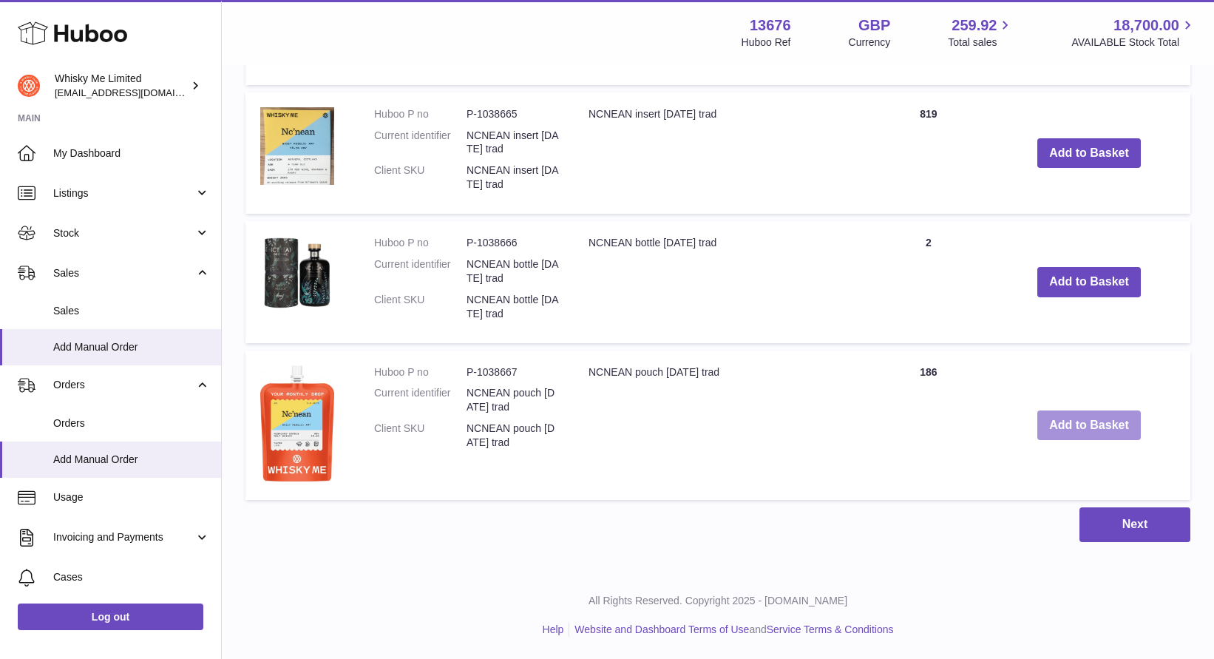
click at [1099, 426] on button "Add to Basket" at bounding box center [1089, 425] width 104 height 30
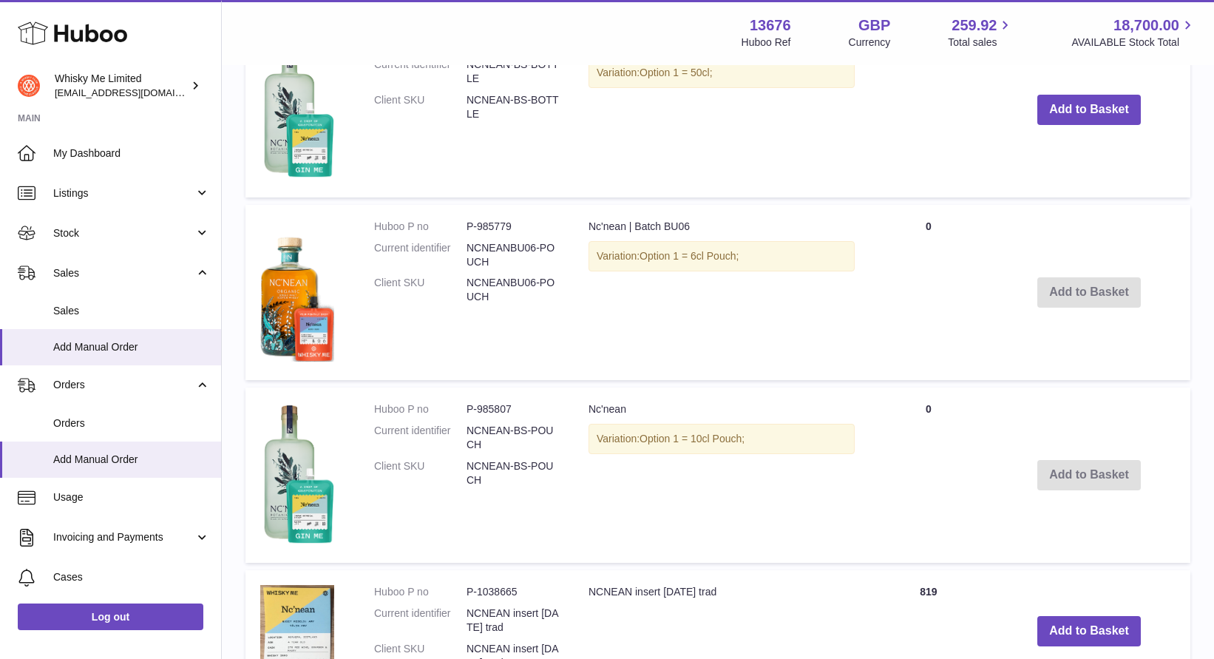
scroll to position [1081, 0]
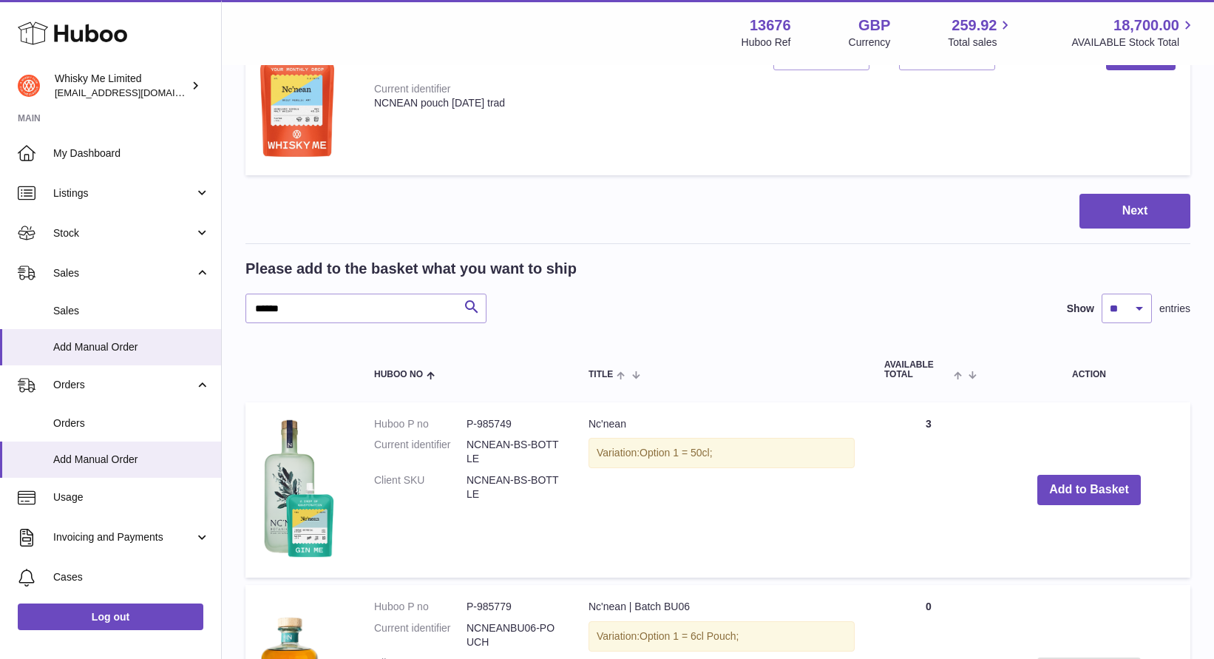
click at [379, 292] on div "Please add to the basket what you want to ship ****** Search Show ** ** ** *** …" at bounding box center [717, 291] width 945 height 64
drag, startPoint x: 379, startPoint y: 297, endPoint x: 315, endPoint y: 312, distance: 66.0
click at [316, 315] on input "******" at bounding box center [365, 309] width 241 height 30
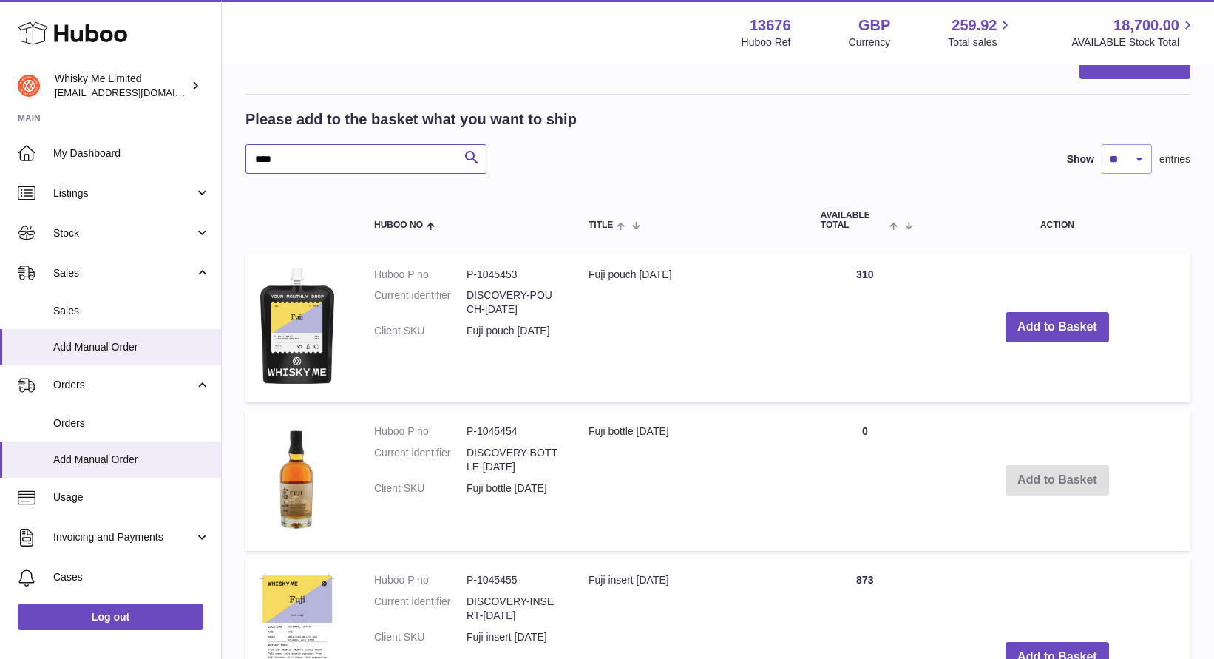
scroll to position [1246, 0]
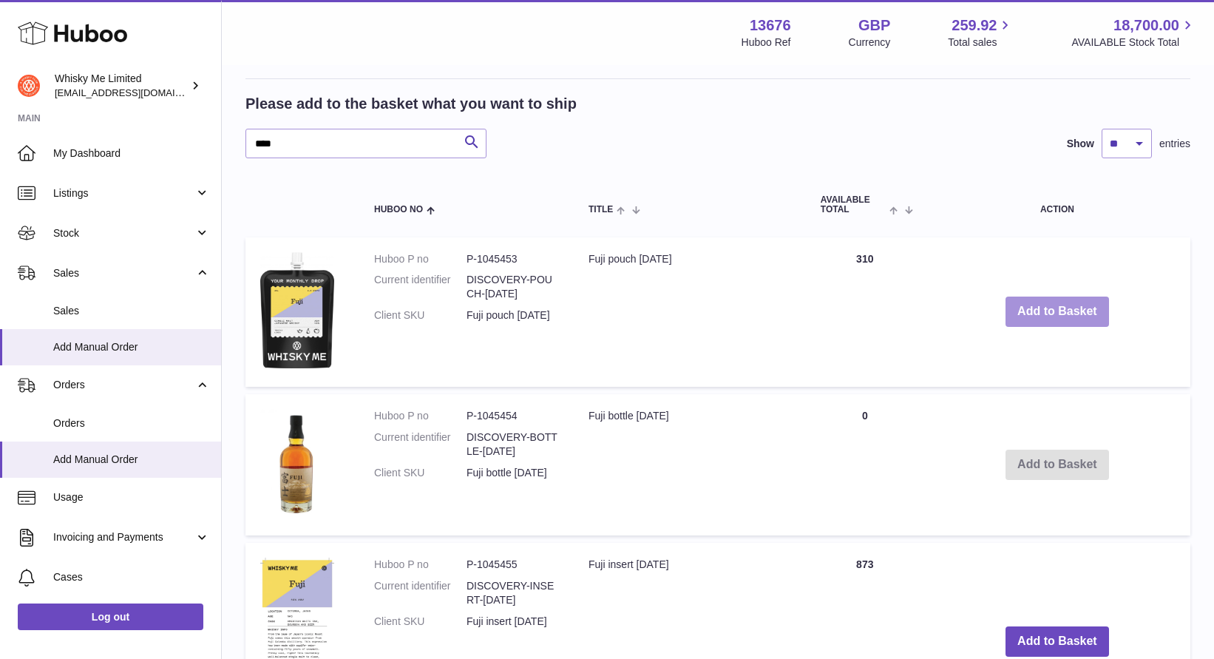
click at [1048, 311] on button "Add to Basket" at bounding box center [1057, 311] width 104 height 30
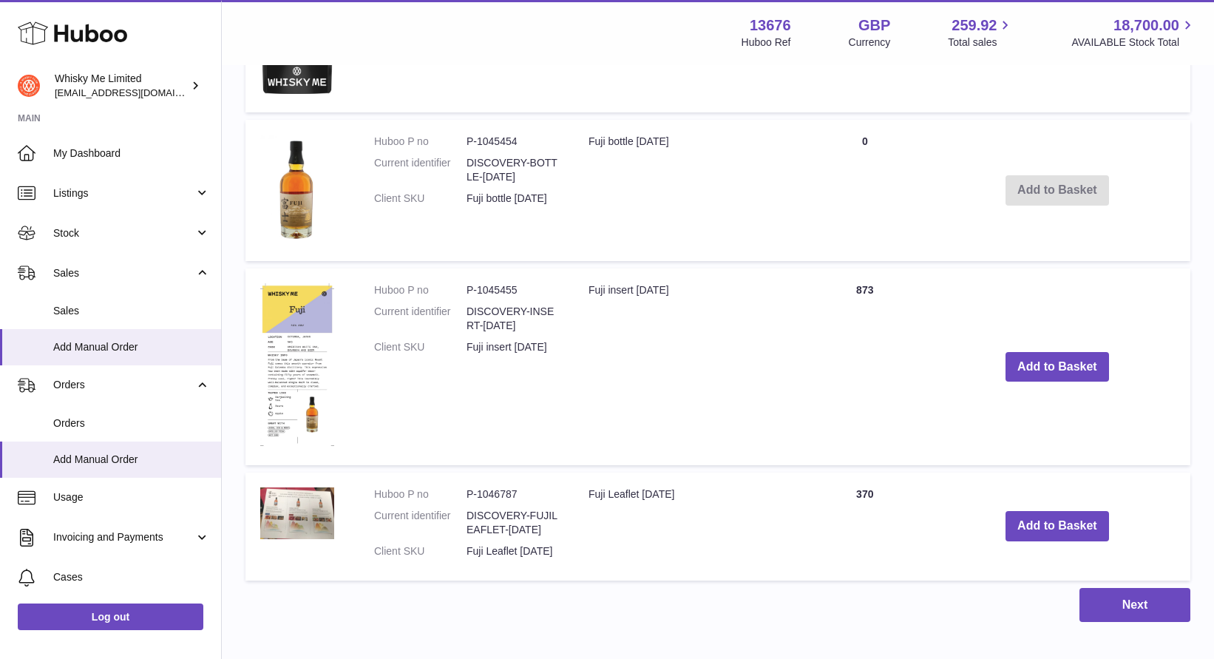
scroll to position [1697, 0]
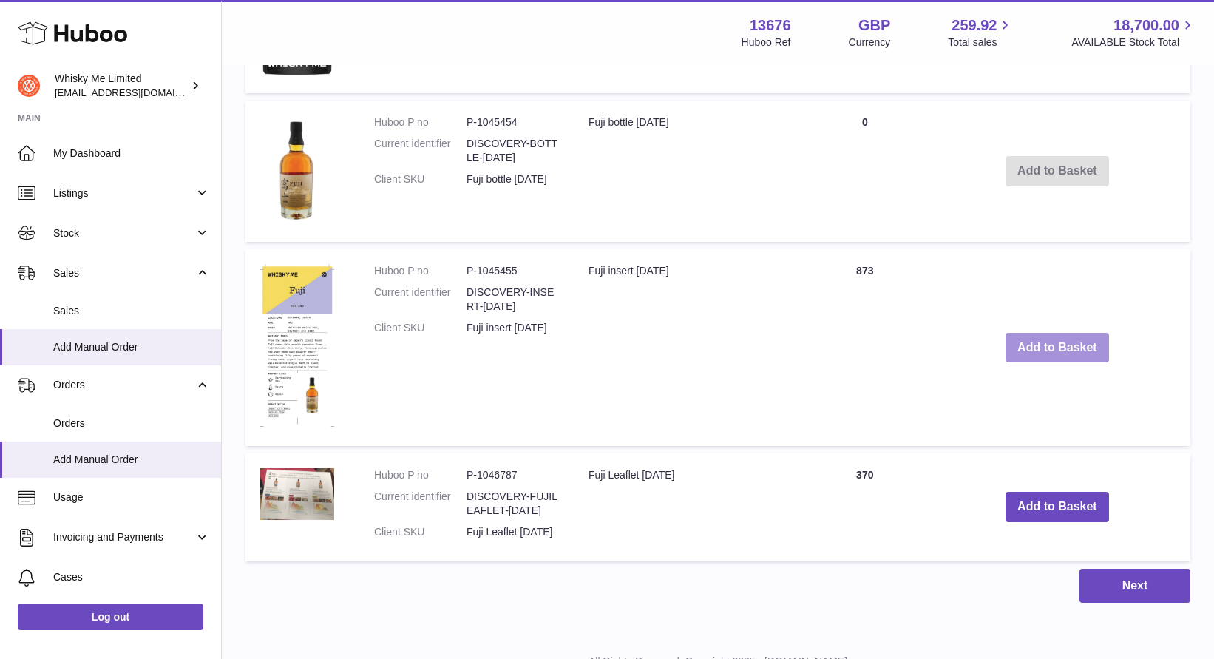
click at [1052, 353] on button "Add to Basket" at bounding box center [1057, 348] width 104 height 30
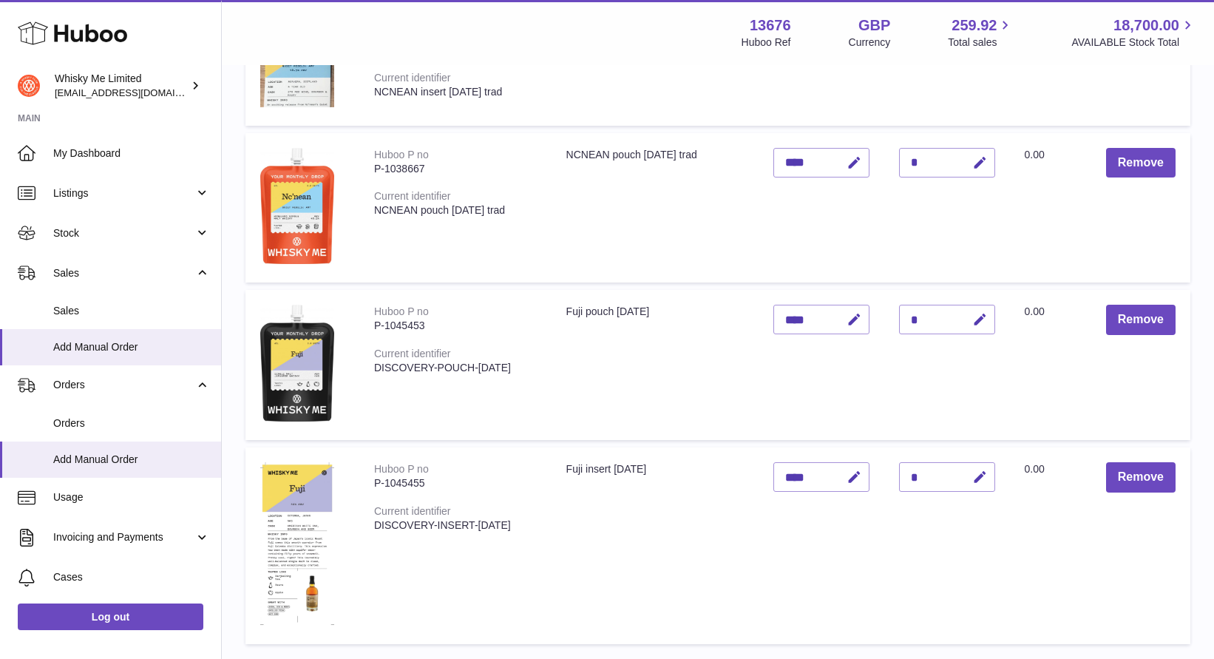
scroll to position [1340, 0]
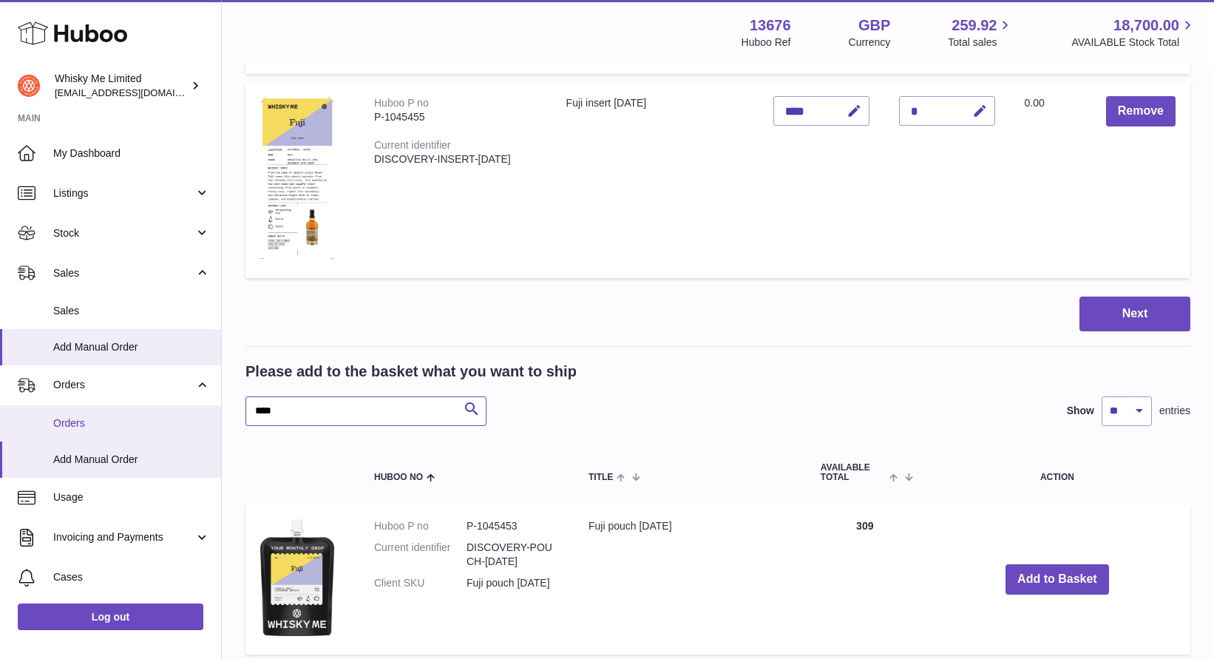
drag, startPoint x: 418, startPoint y: 408, endPoint x: 208, endPoint y: 407, distance: 210.0
type input "**********"
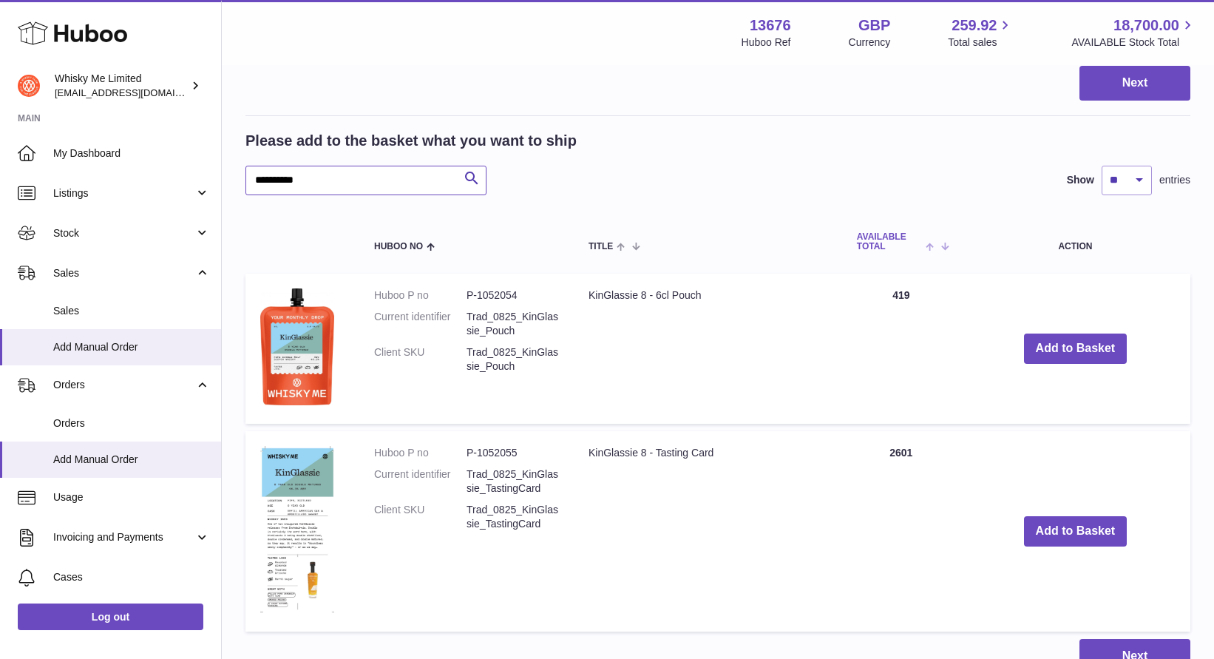
scroll to position [1581, 0]
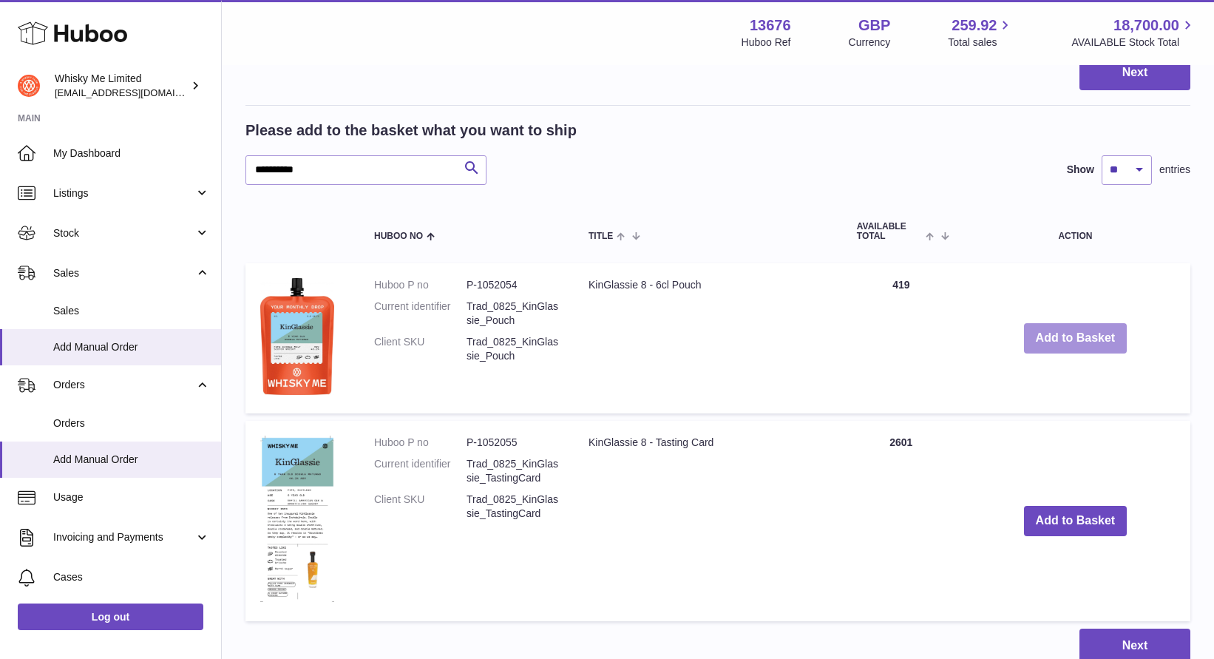
click at [1065, 339] on button "Add to Basket" at bounding box center [1076, 338] width 104 height 30
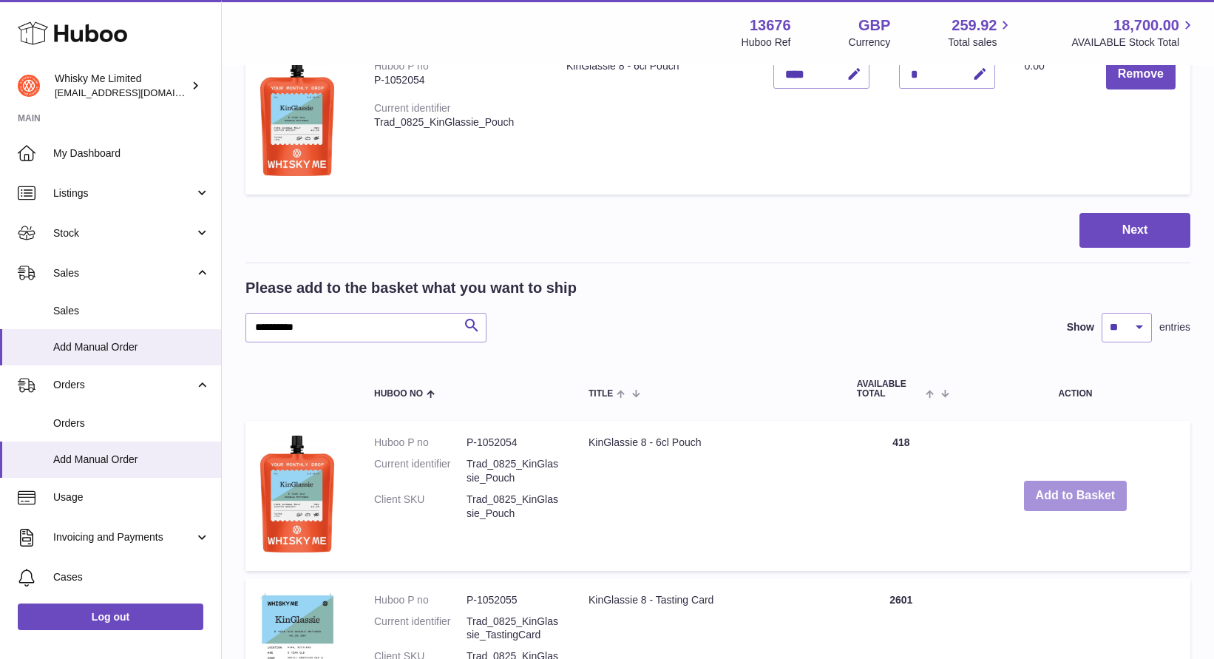
scroll to position [1774, 0]
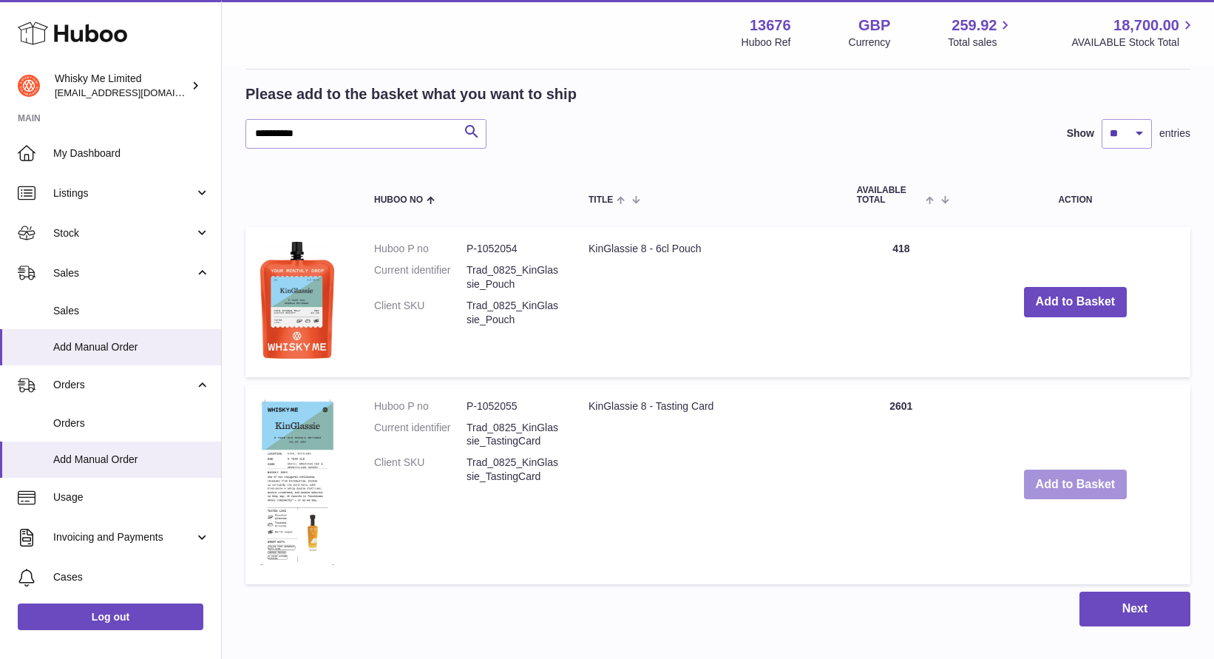
click at [1075, 476] on button "Add to Basket" at bounding box center [1076, 484] width 104 height 30
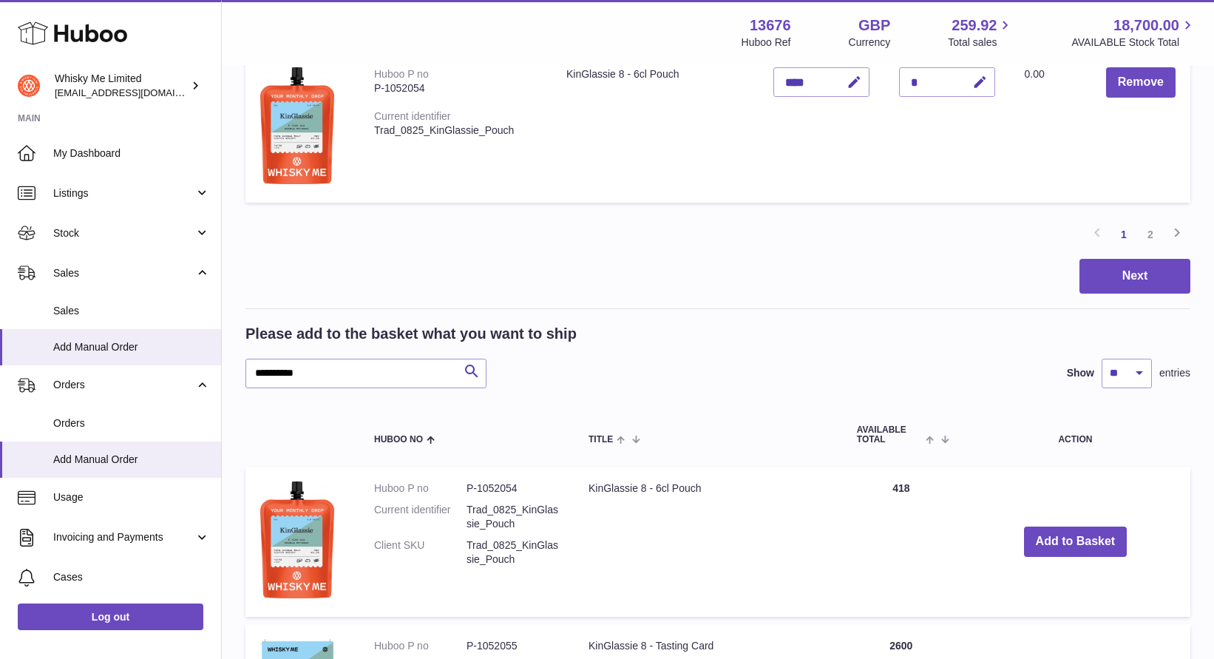
scroll to position [1555, 0]
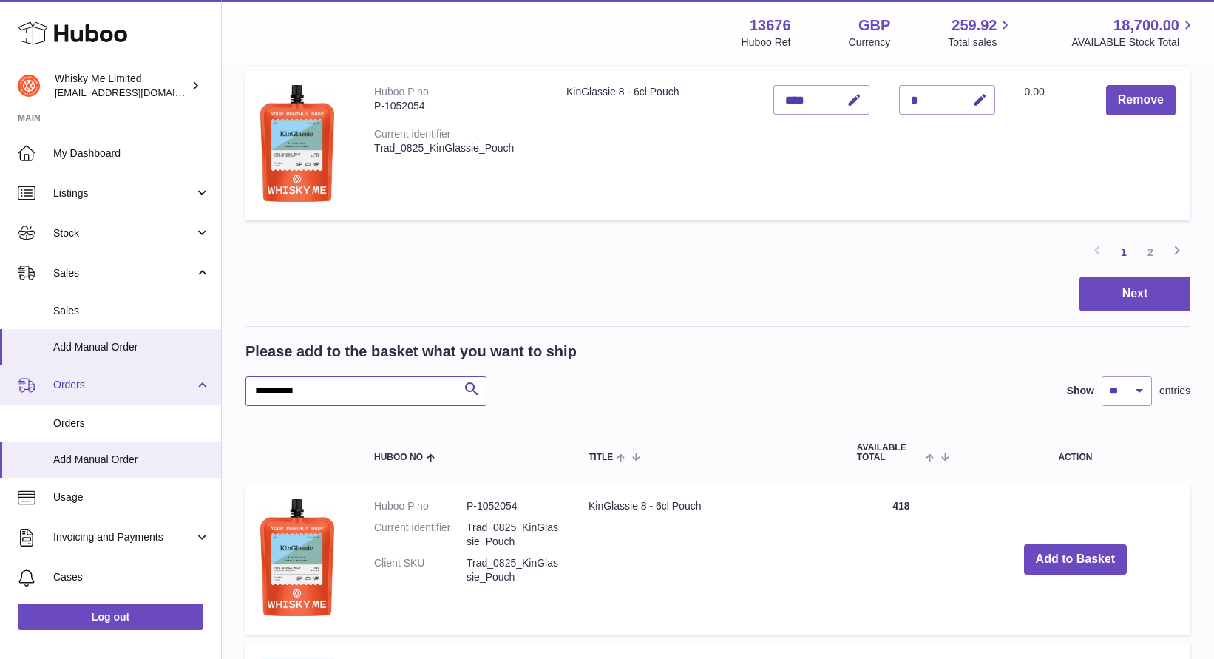
drag, startPoint x: 381, startPoint y: 396, endPoint x: 173, endPoint y: 396, distance: 207.7
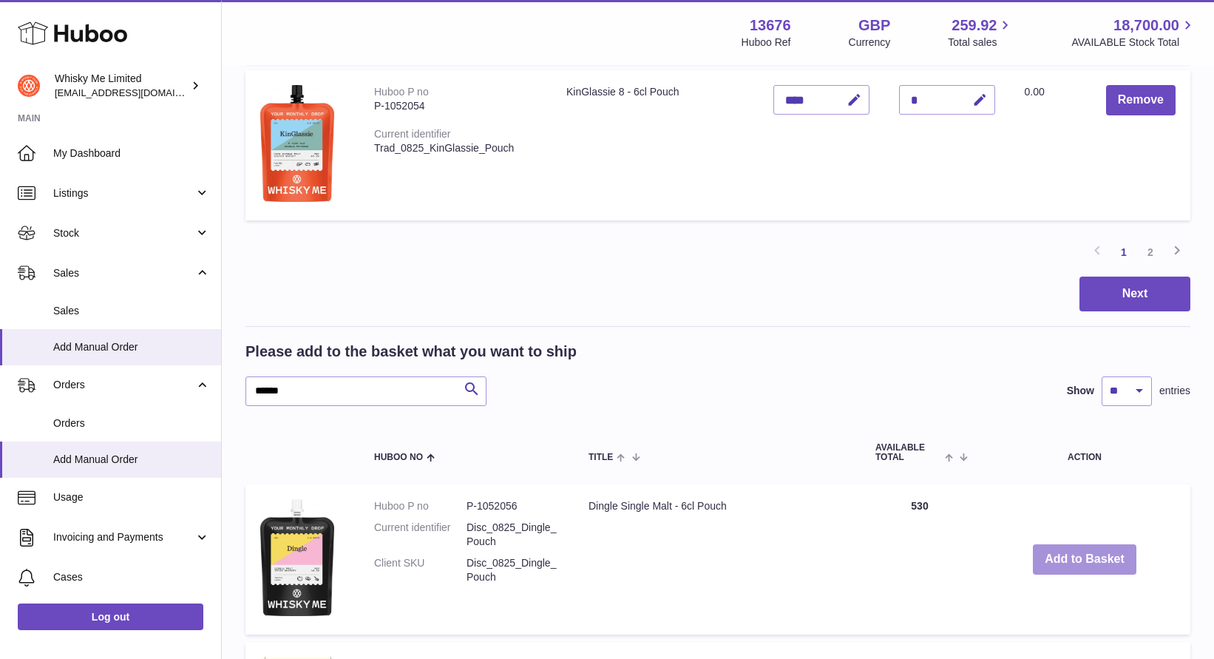
click at [1054, 551] on button "Add to Basket" at bounding box center [1085, 559] width 104 height 30
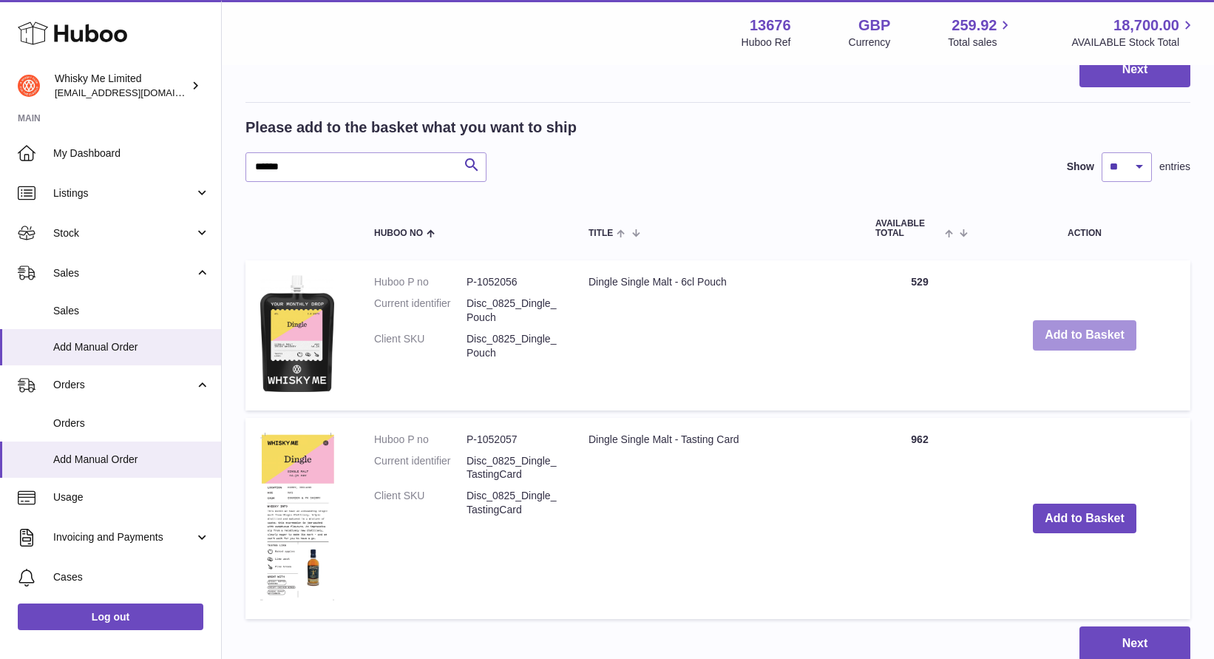
scroll to position [1777, 0]
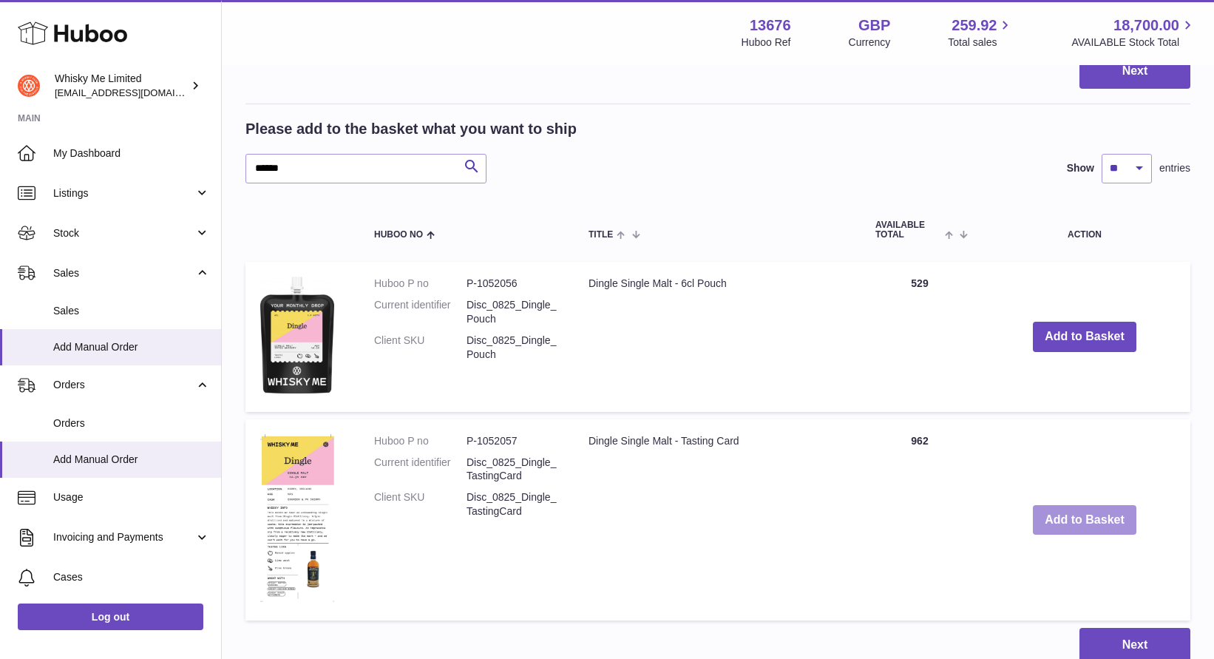
click at [1057, 516] on button "Add to Basket" at bounding box center [1085, 520] width 104 height 30
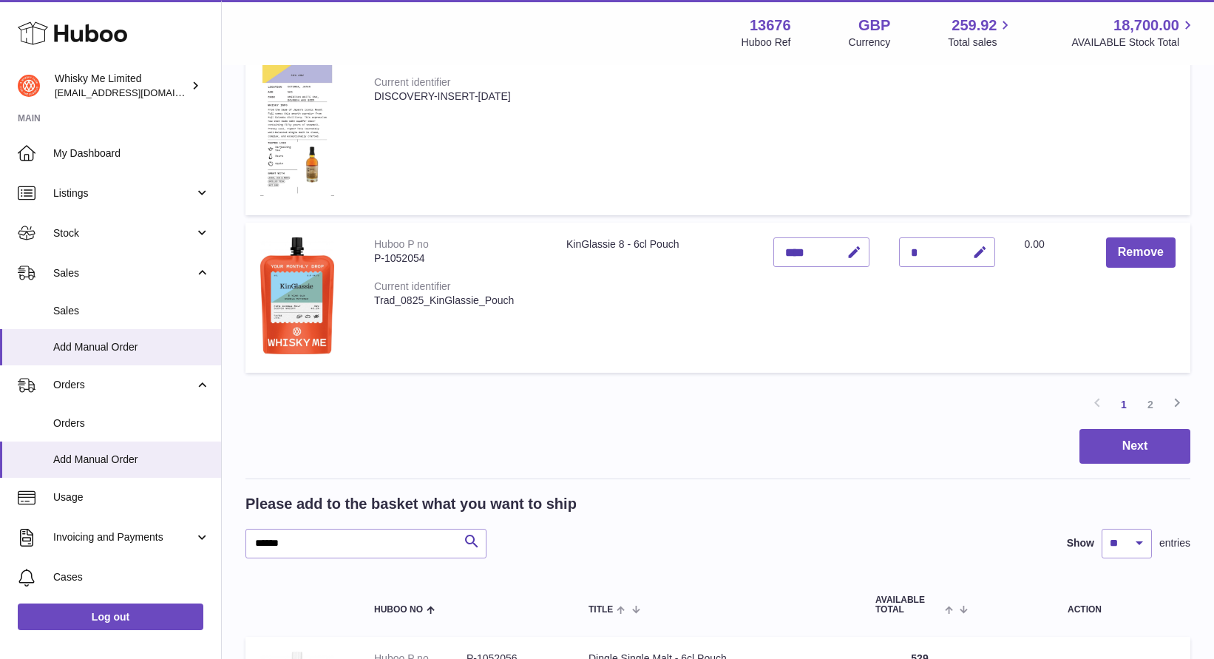
scroll to position [1547, 0]
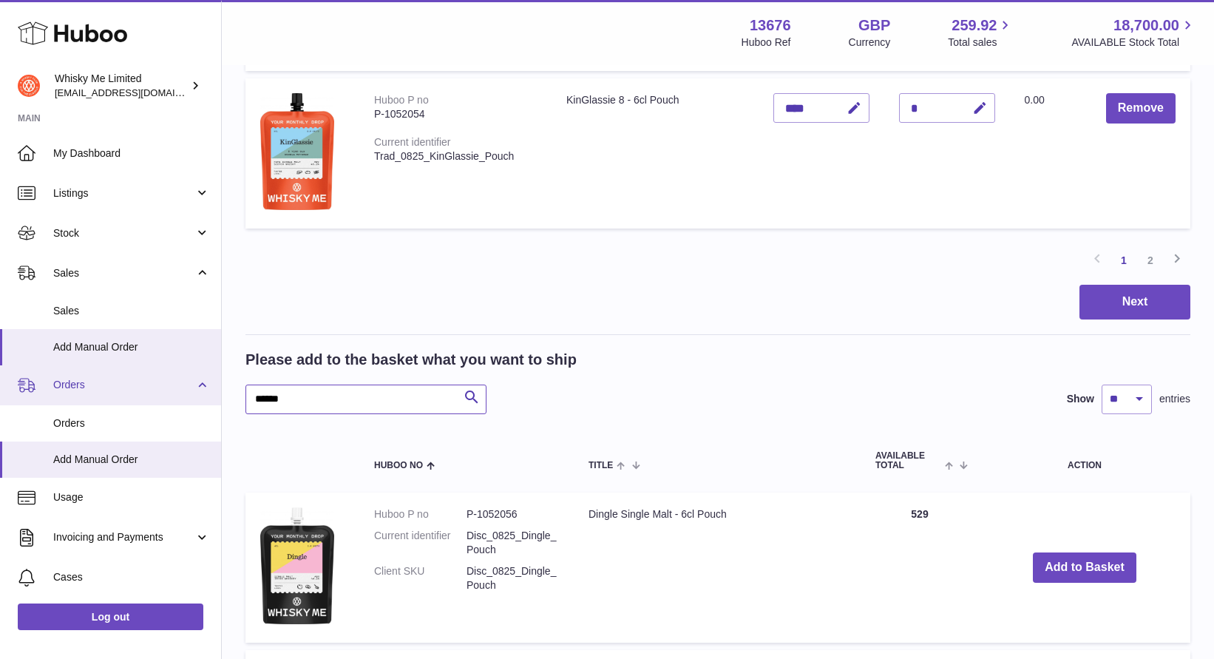
drag, startPoint x: 303, startPoint y: 396, endPoint x: 169, endPoint y: 382, distance: 134.5
type input "**********"
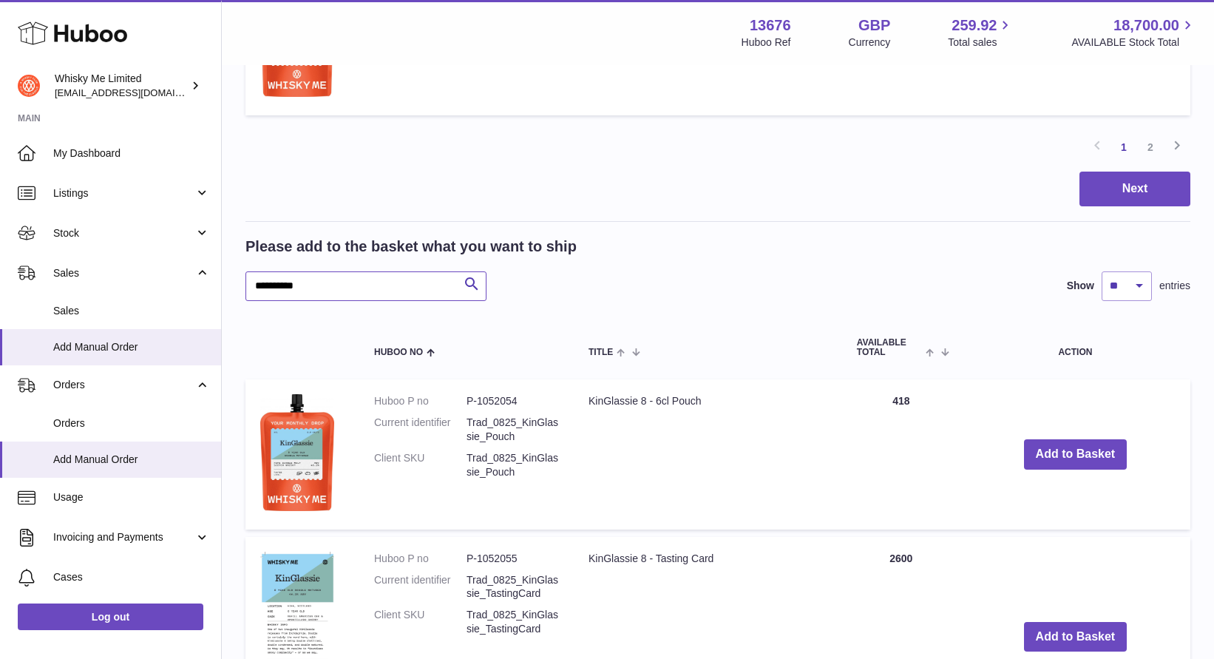
scroll to position [1663, 0]
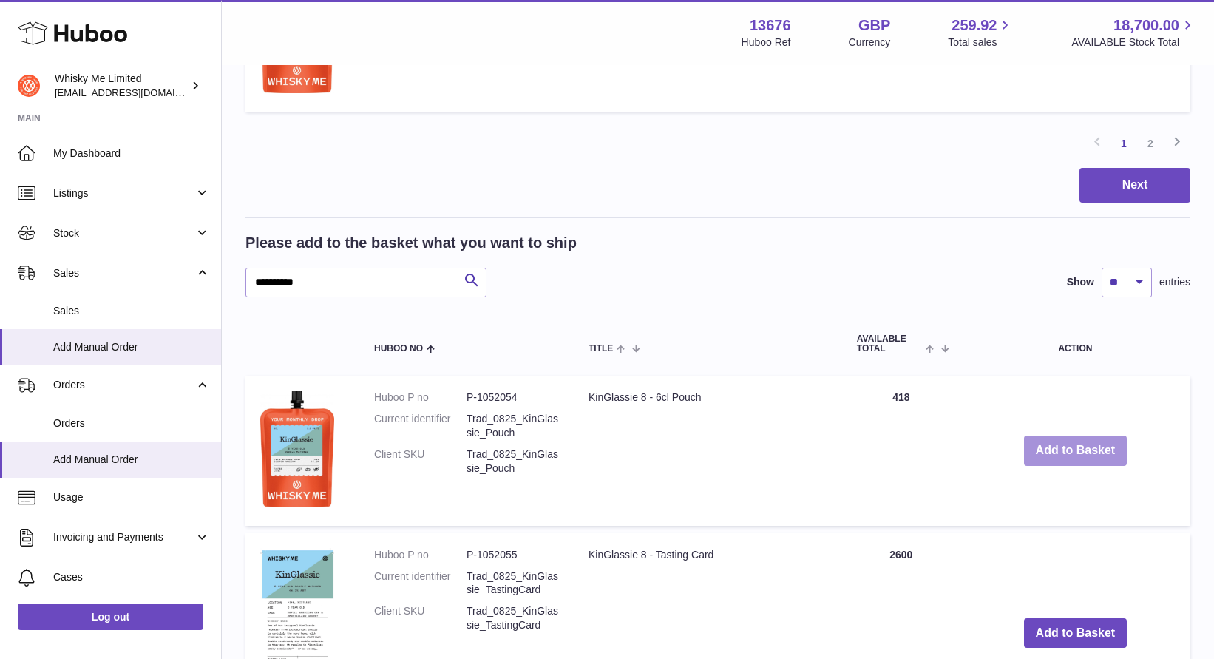
click at [1078, 447] on button "Add to Basket" at bounding box center [1076, 450] width 104 height 30
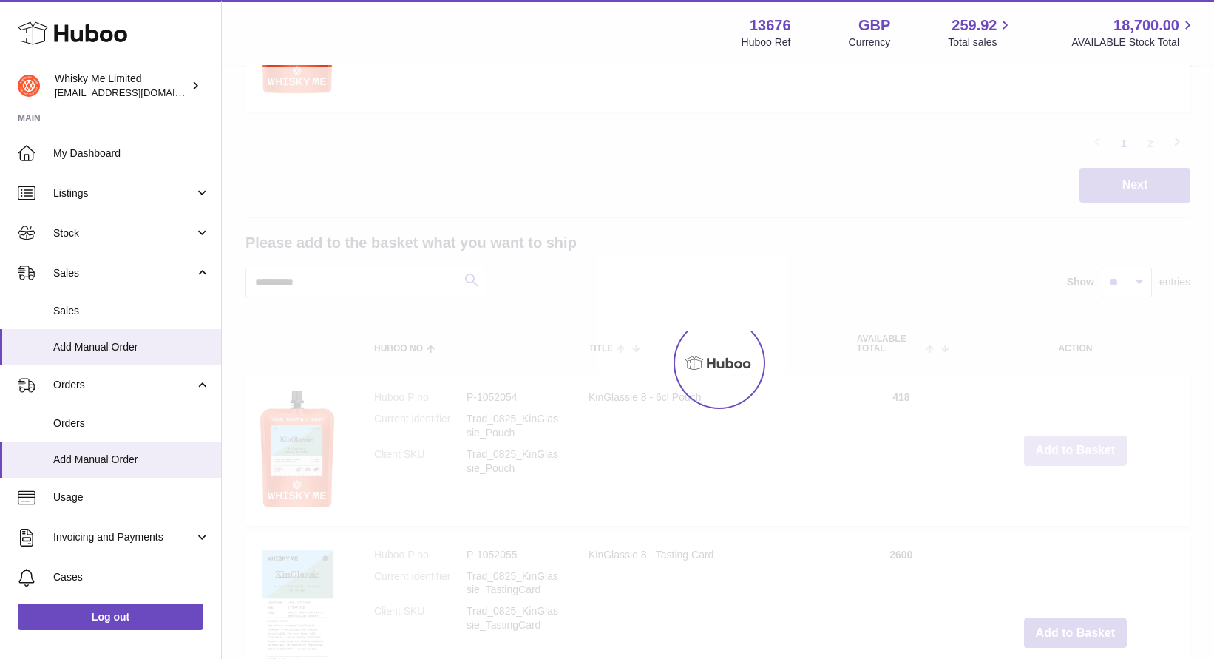
type input "*"
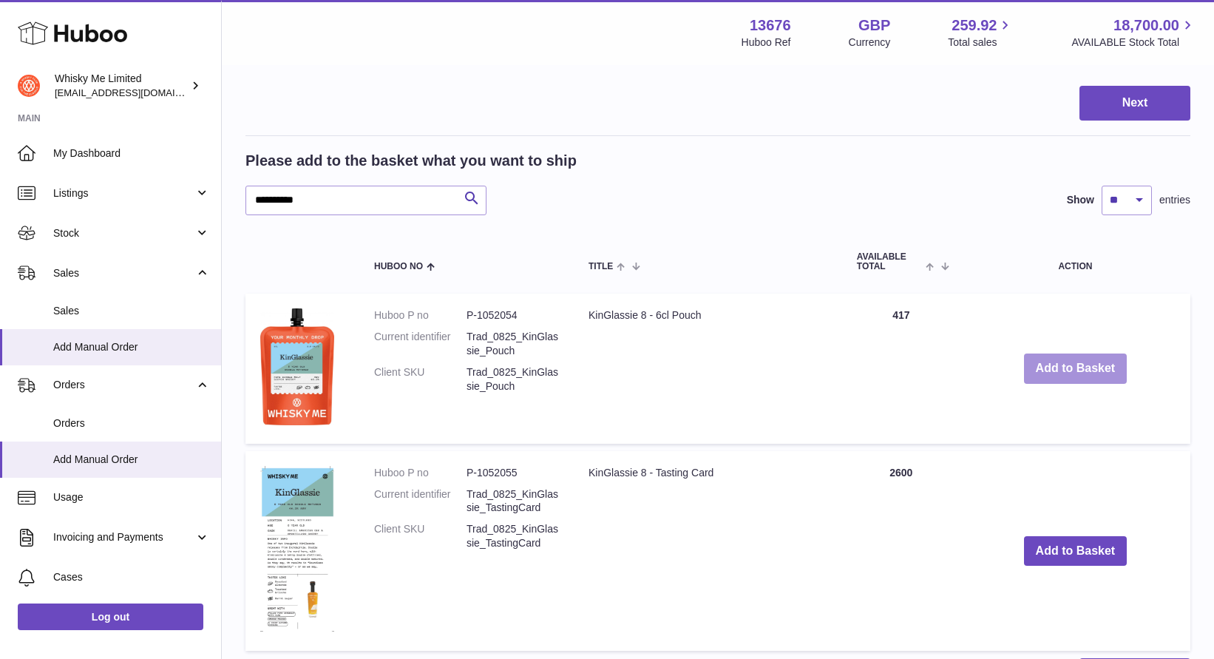
scroll to position [1761, 0]
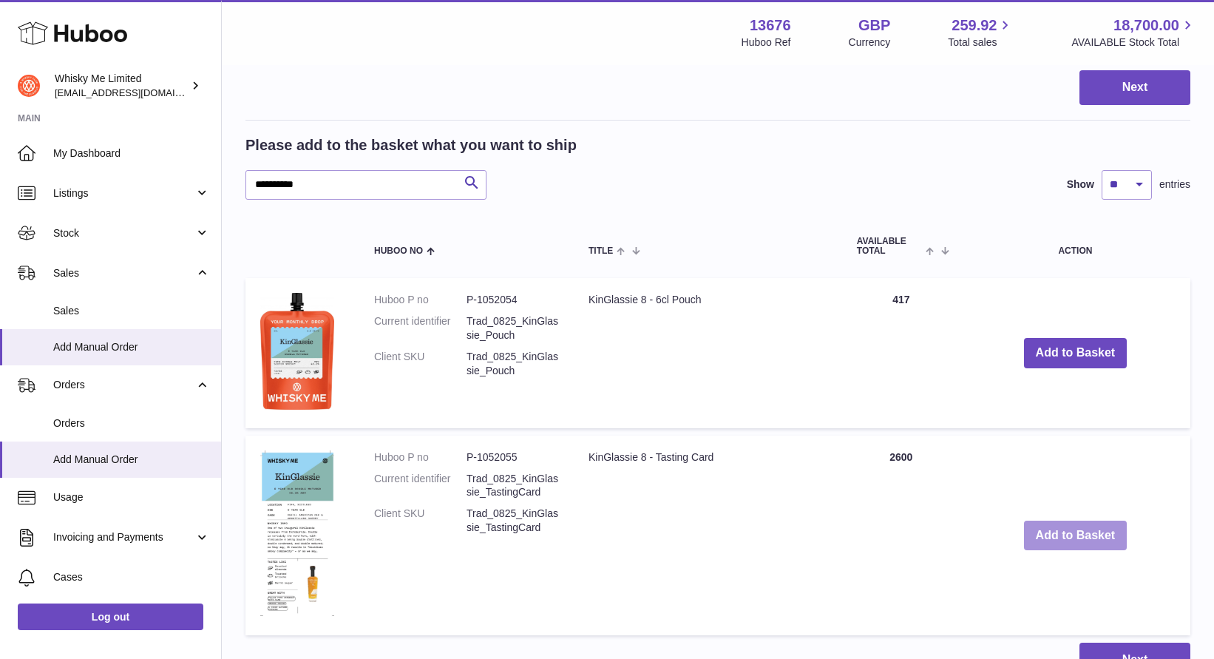
click at [1072, 526] on button "Add to Basket" at bounding box center [1076, 535] width 104 height 30
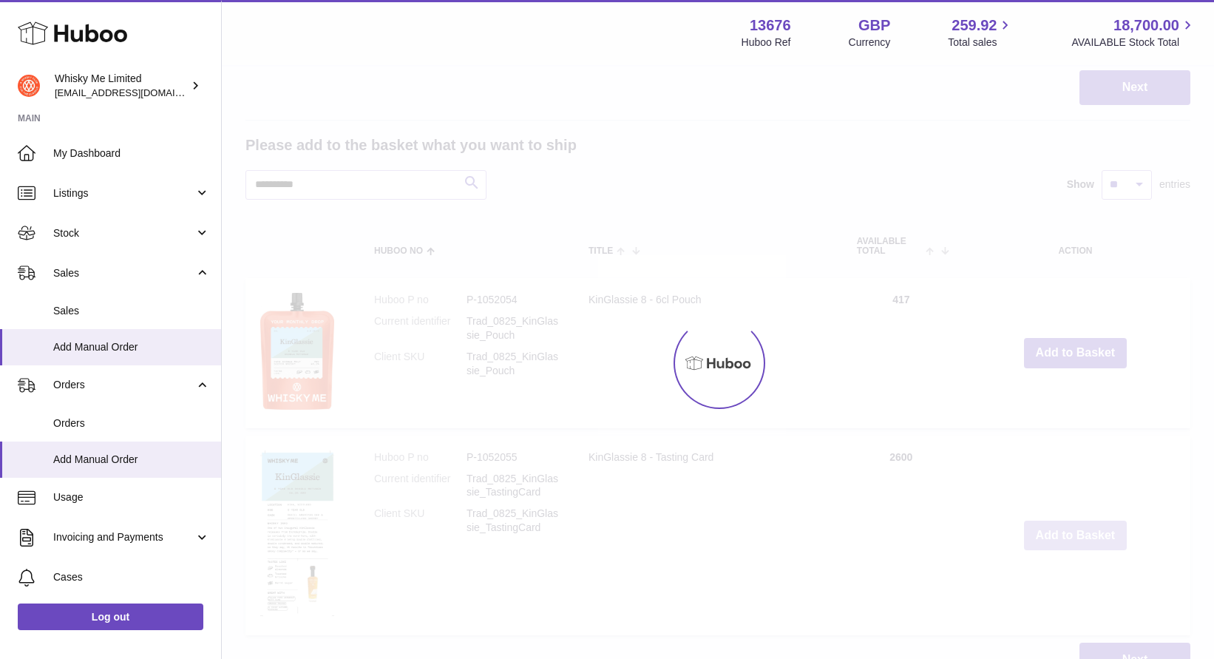
scroll to position [1667, 0]
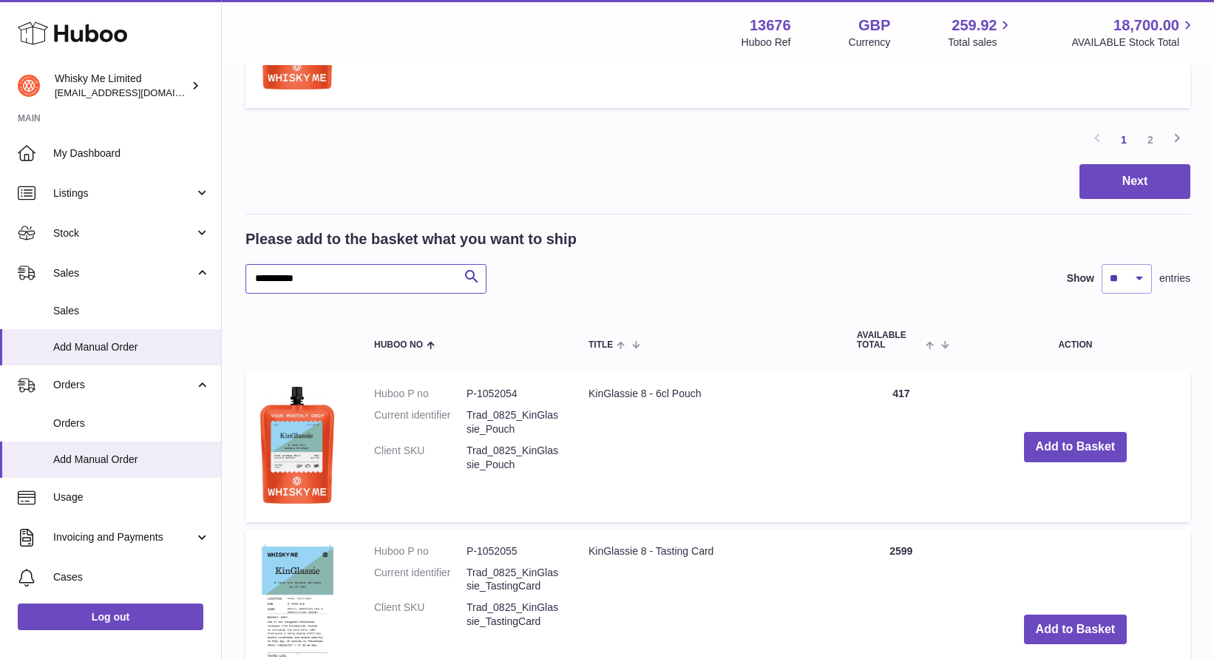
drag, startPoint x: 336, startPoint y: 269, endPoint x: 351, endPoint y: 279, distance: 17.6
click at [352, 279] on input "**********" at bounding box center [365, 279] width 241 height 30
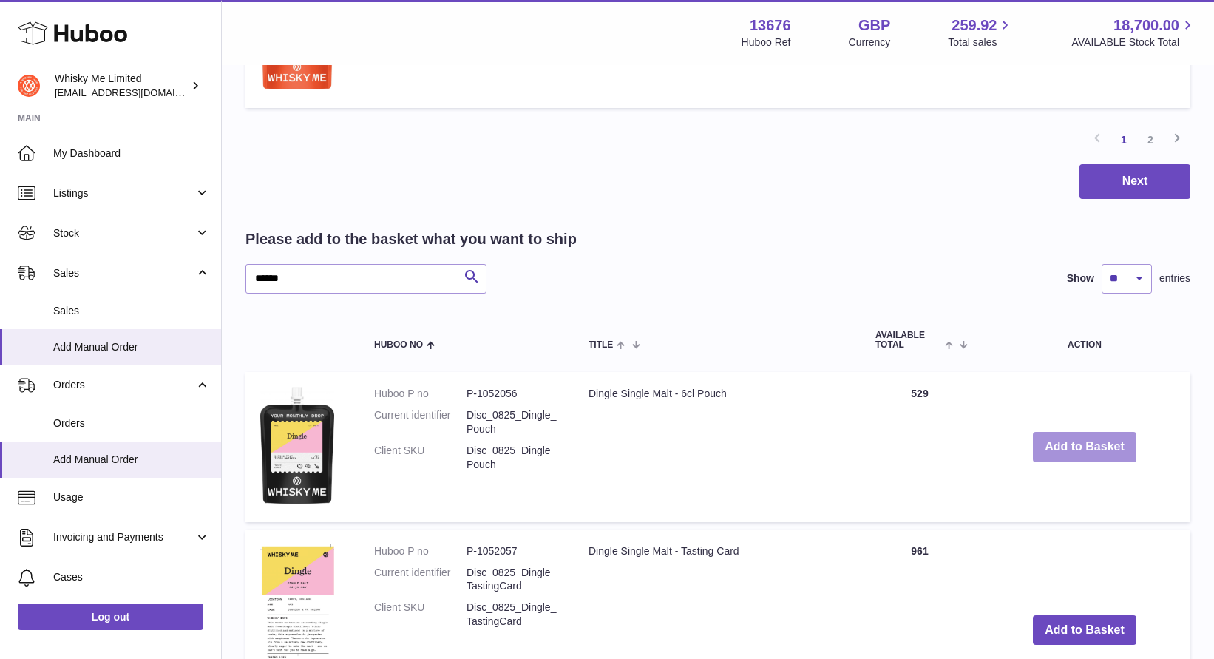
click at [1059, 437] on button "Add to Basket" at bounding box center [1085, 447] width 104 height 30
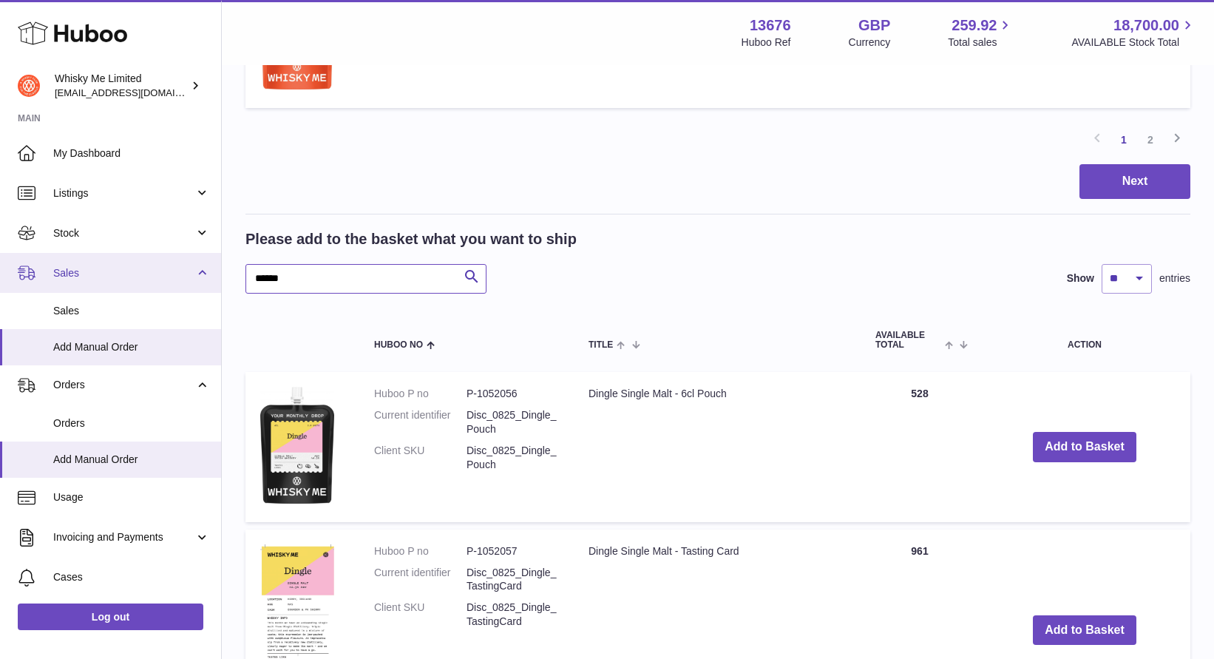
drag, startPoint x: 333, startPoint y: 282, endPoint x: 159, endPoint y: 274, distance: 173.9
type input "****"
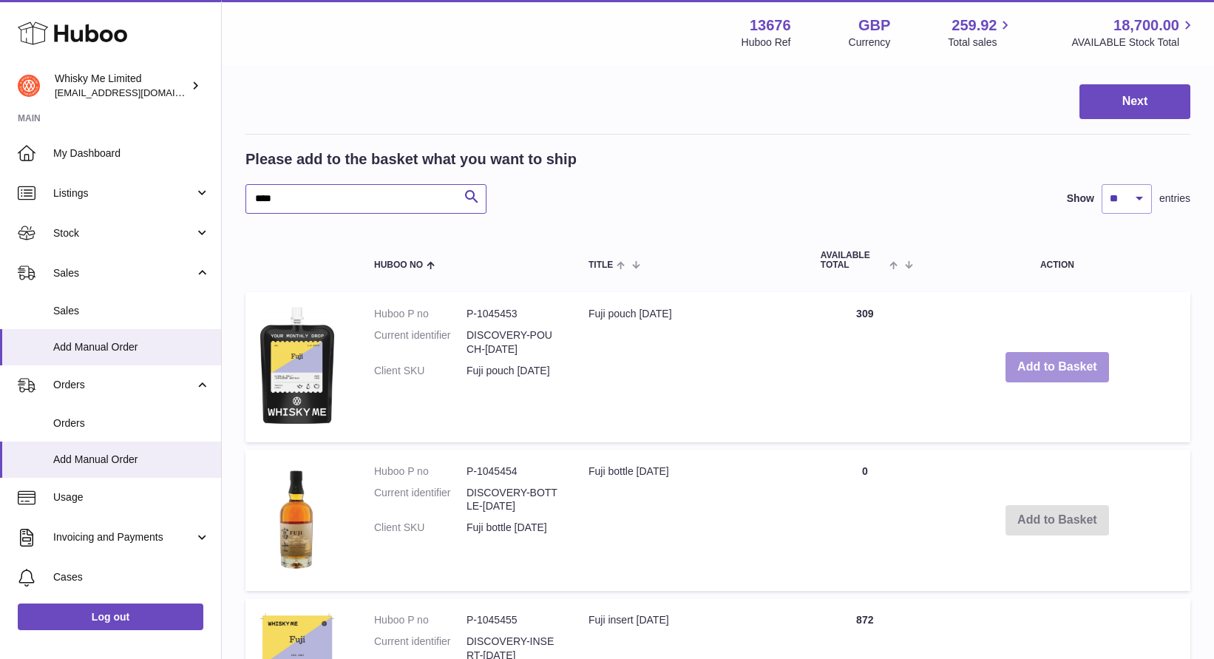
scroll to position [1755, 0]
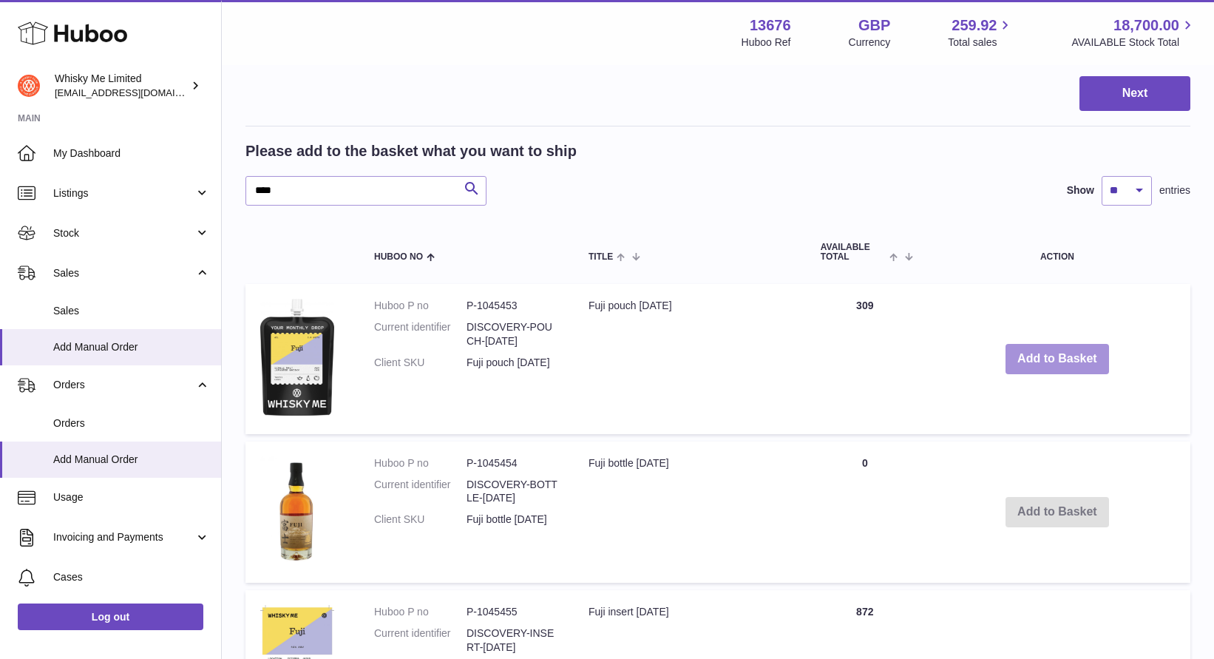
click at [1067, 358] on button "Add to Basket" at bounding box center [1057, 359] width 104 height 30
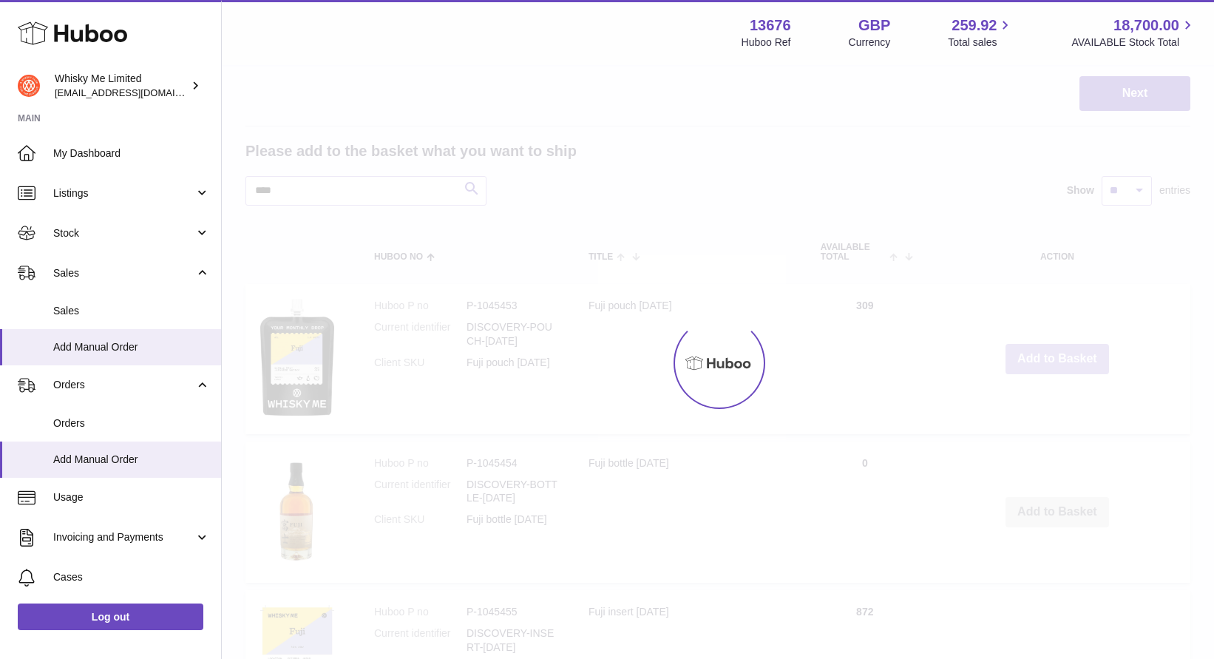
type input "*"
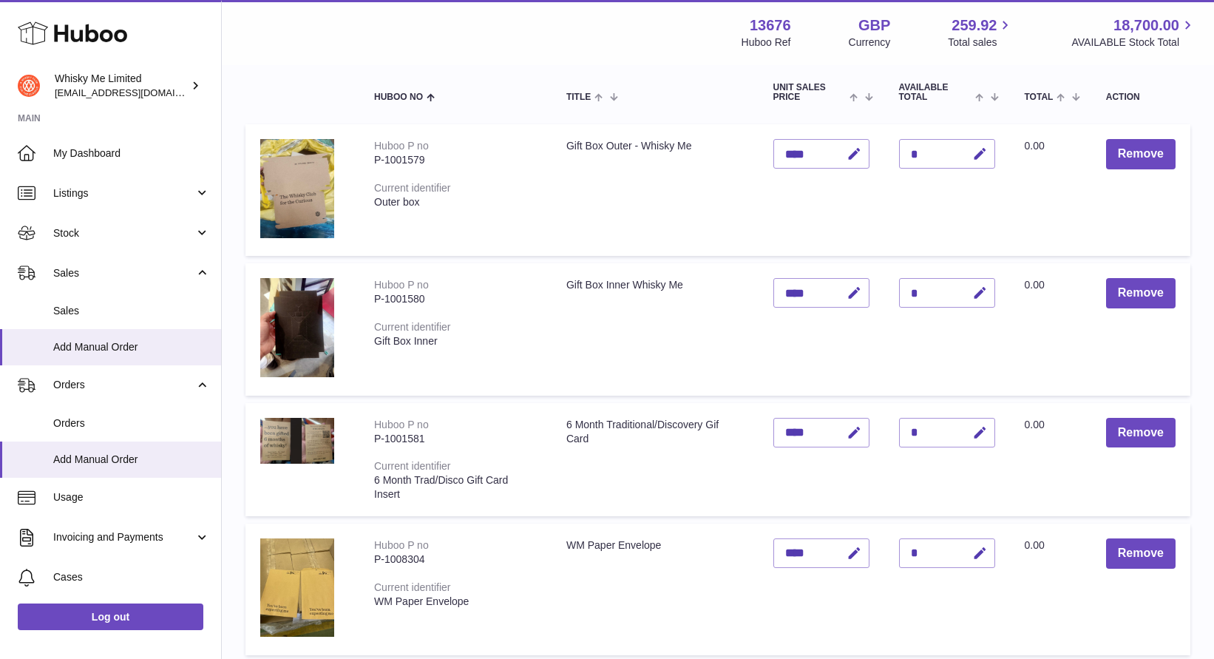
scroll to position [0, 0]
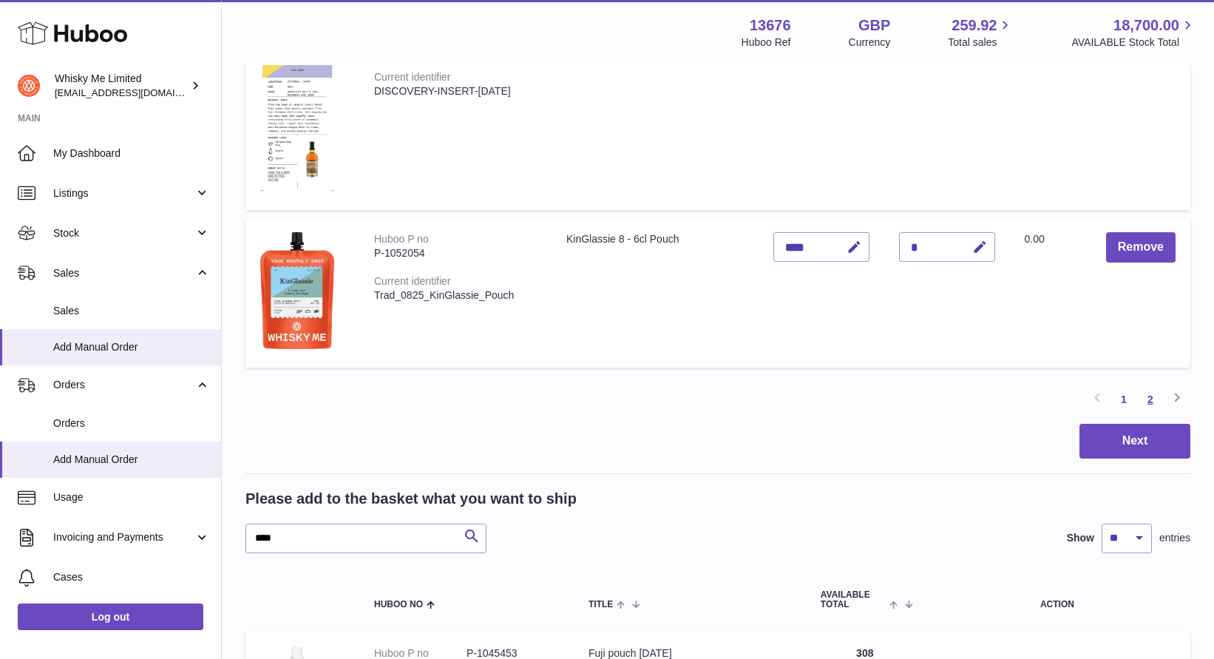
click at [1147, 394] on link "2" at bounding box center [1150, 399] width 27 height 27
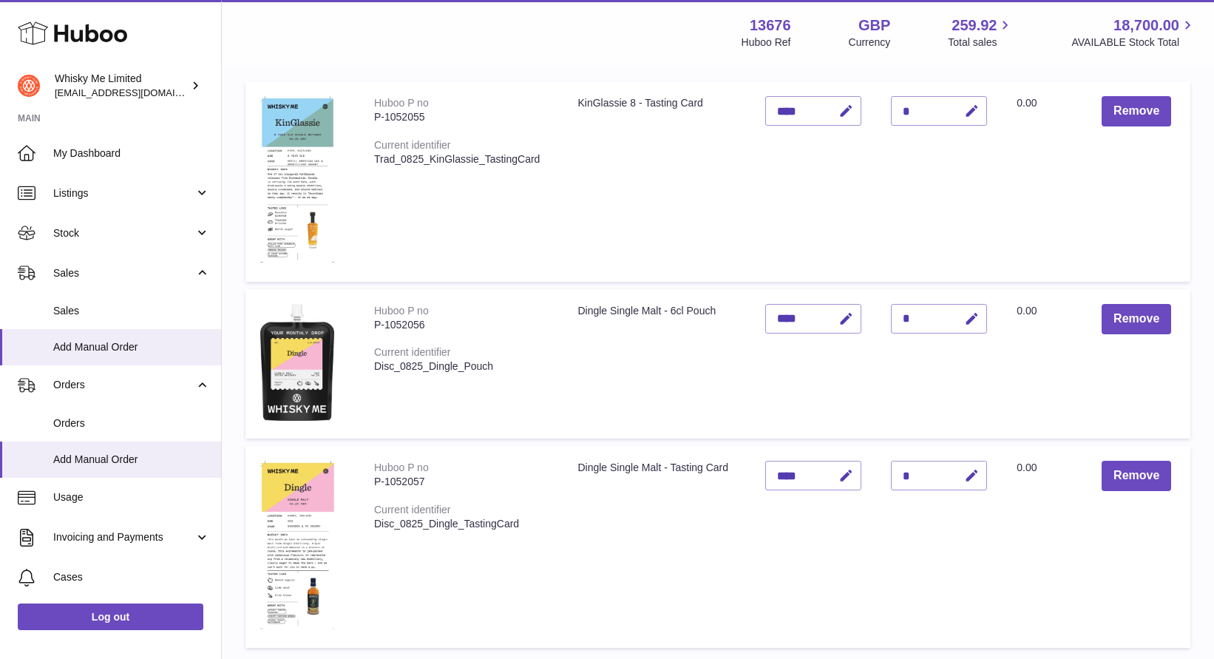
scroll to position [206, 0]
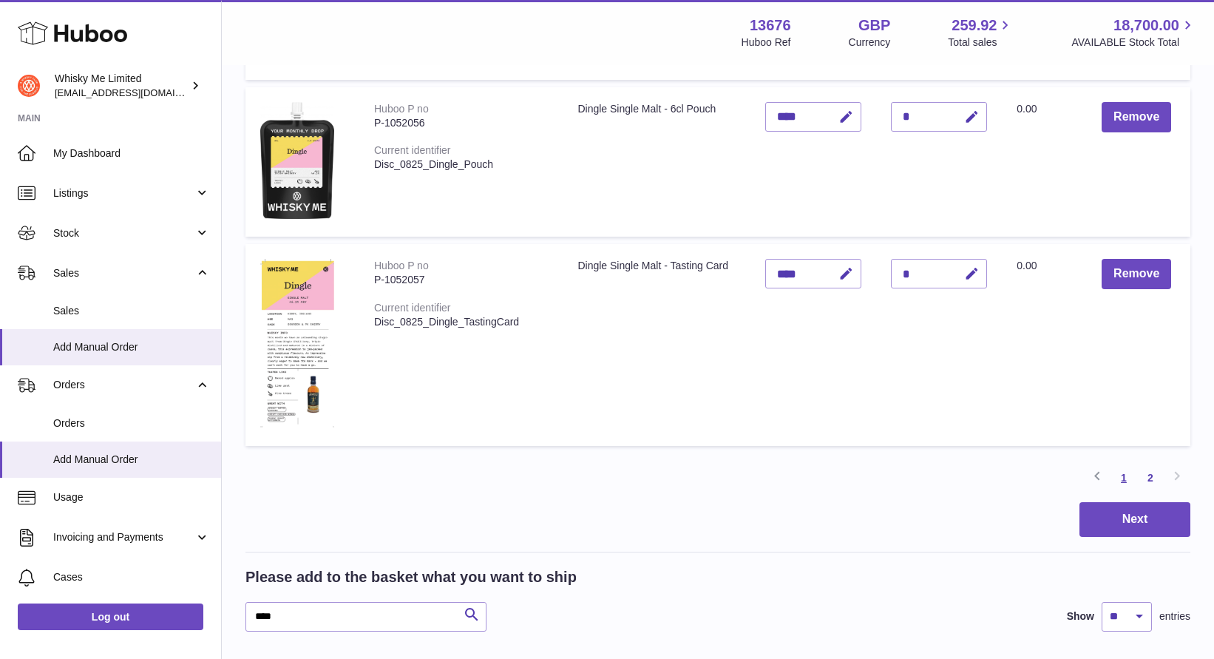
click at [1127, 477] on link "1" at bounding box center [1123, 477] width 27 height 27
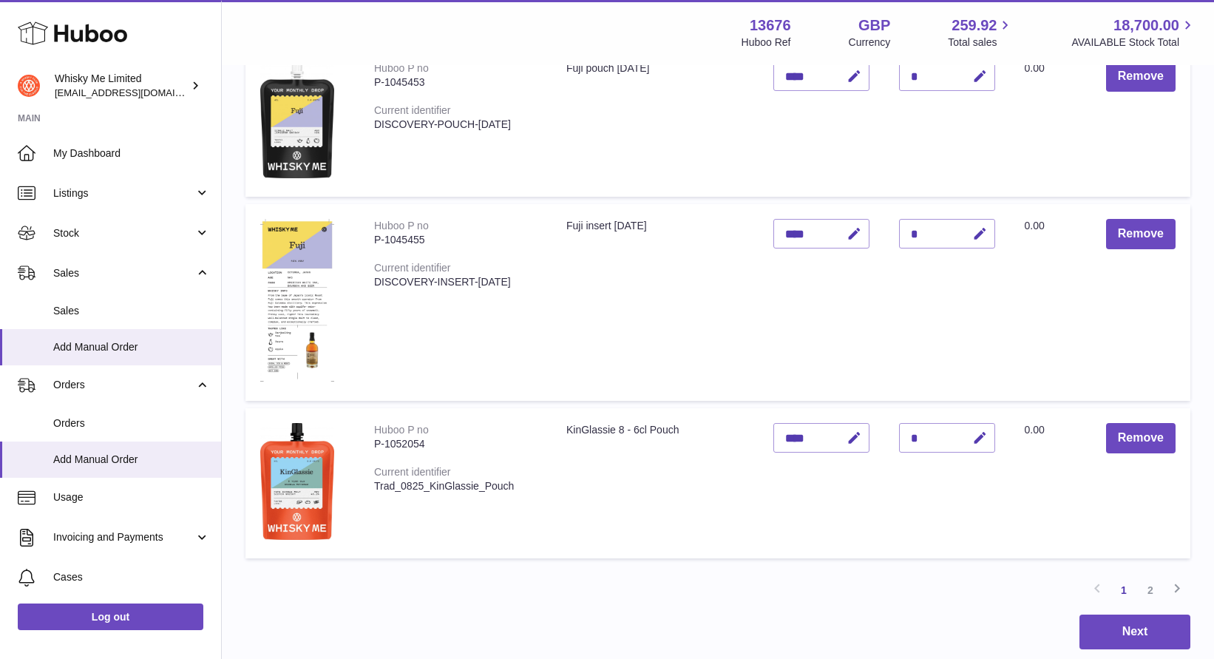
scroll to position [1499, 0]
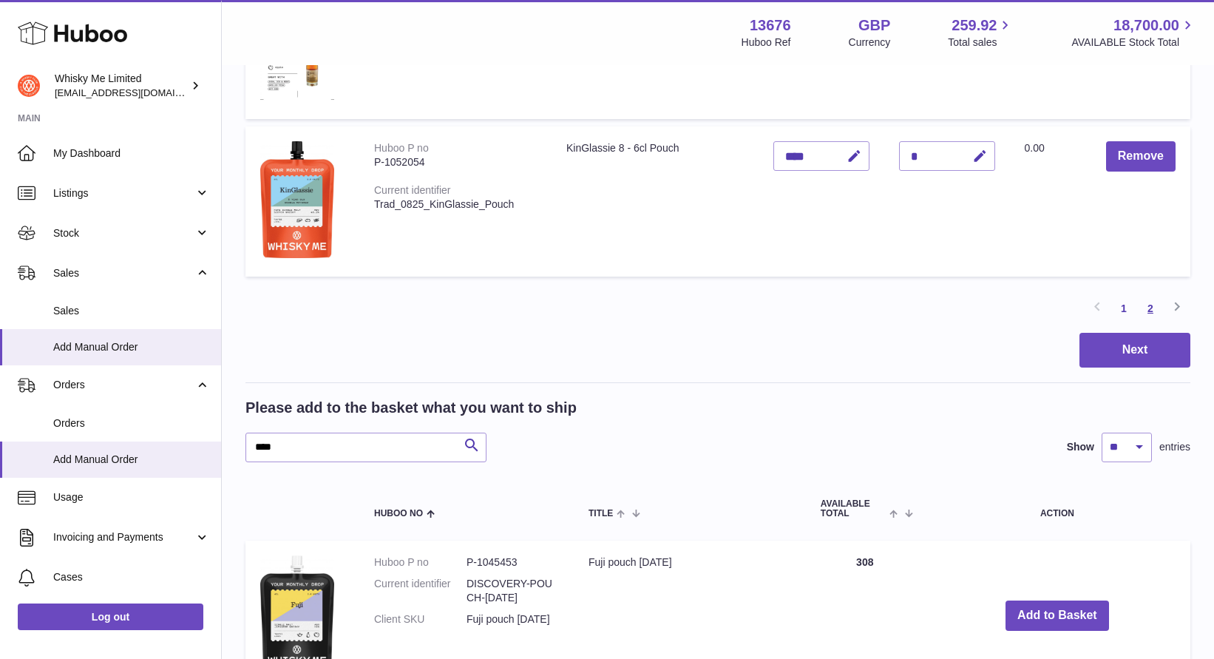
click at [1143, 311] on link "2" at bounding box center [1150, 308] width 27 height 27
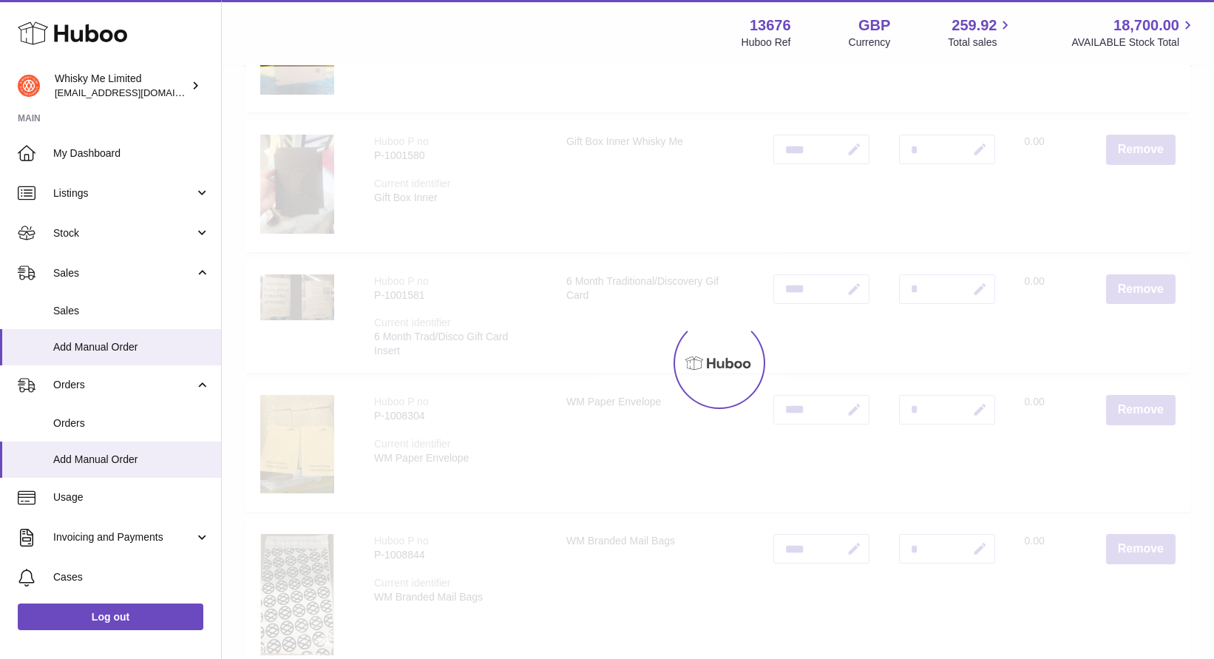
scroll to position [67, 0]
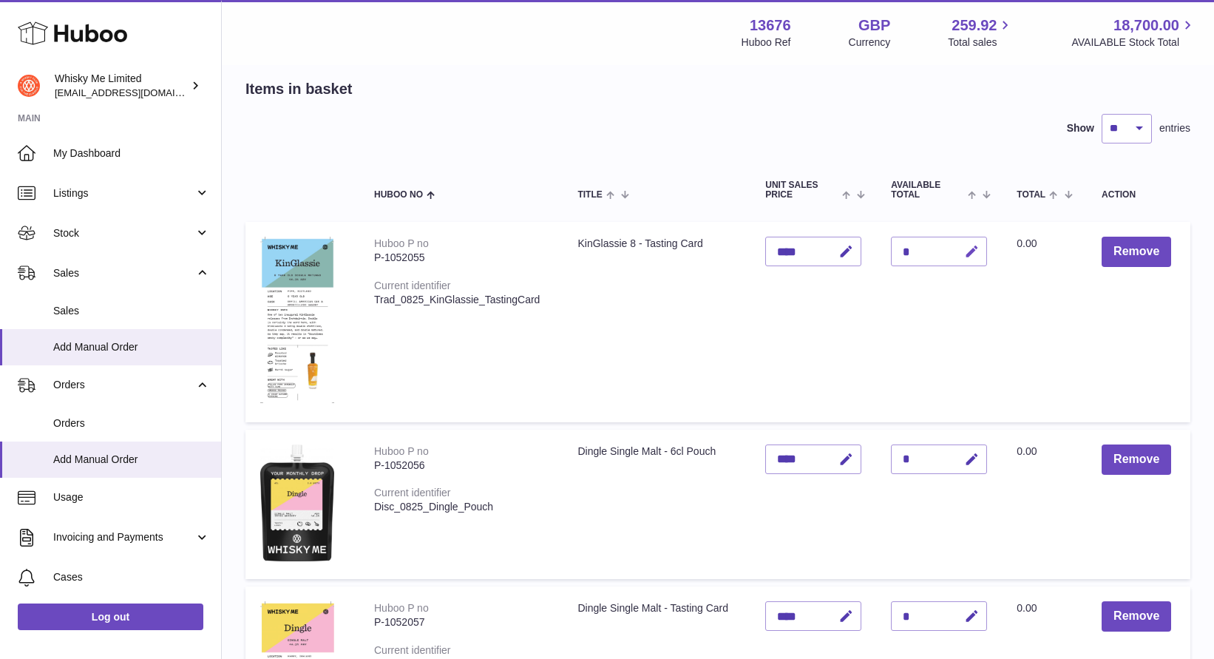
click at [966, 254] on icon "button" at bounding box center [972, 252] width 16 height 16
drag, startPoint x: 925, startPoint y: 251, endPoint x: 877, endPoint y: 251, distance: 48.1
click at [877, 251] on td "Quantity *" at bounding box center [939, 322] width 126 height 200
click at [921, 250] on input "*" at bounding box center [939, 252] width 96 height 30
type input "*"
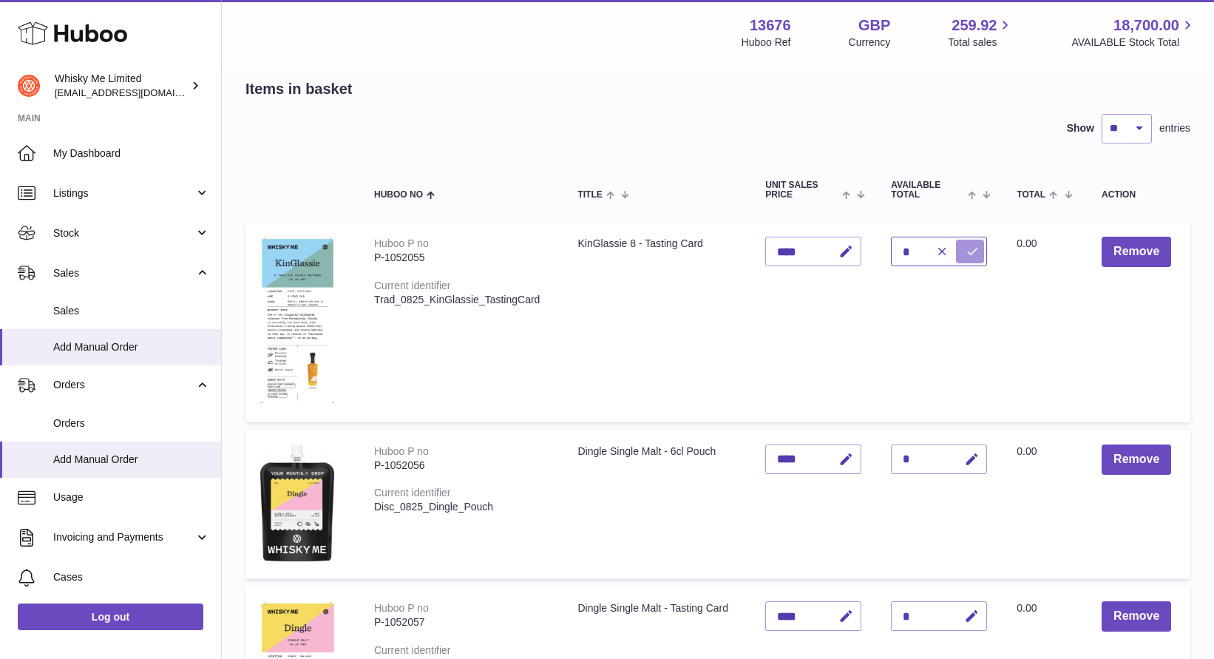
type input "*"
click at [971, 251] on icon "submit" at bounding box center [972, 251] width 13 height 13
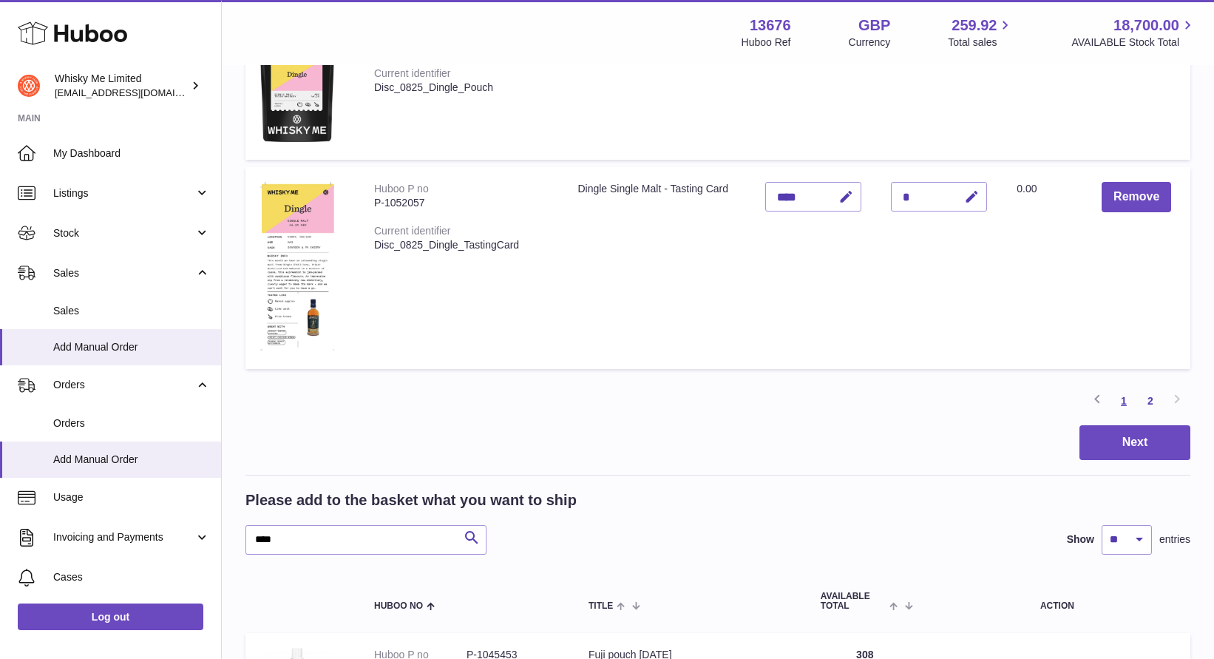
click at [1124, 404] on link "1" at bounding box center [1123, 400] width 27 height 27
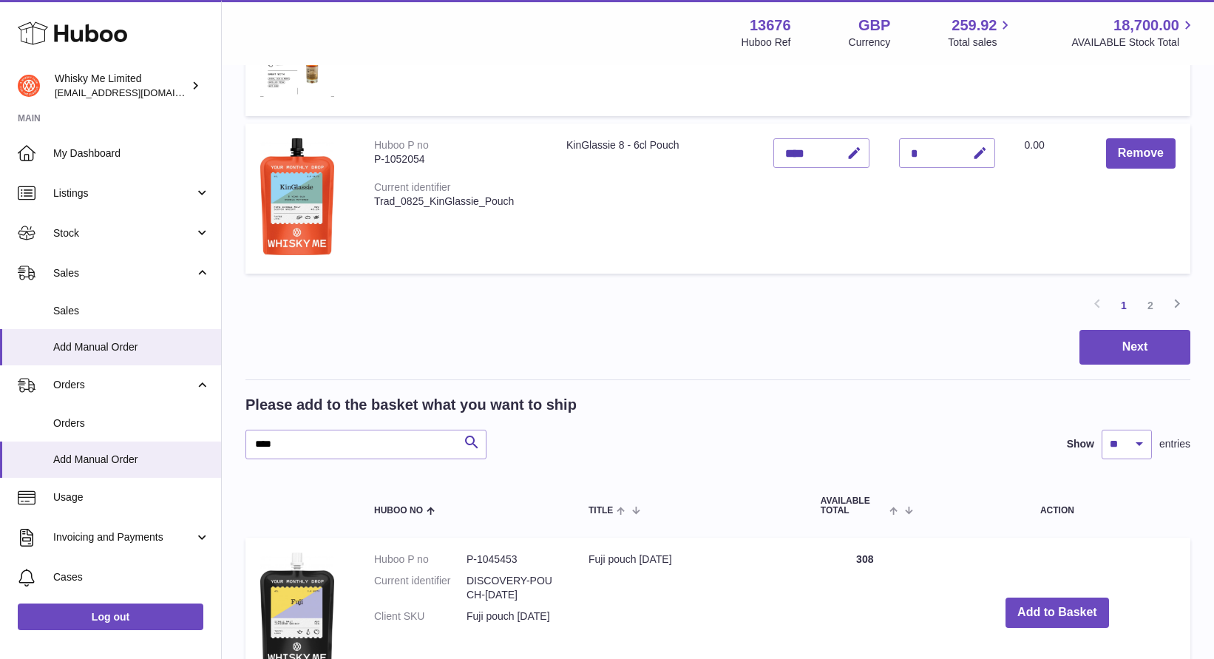
scroll to position [1488, 0]
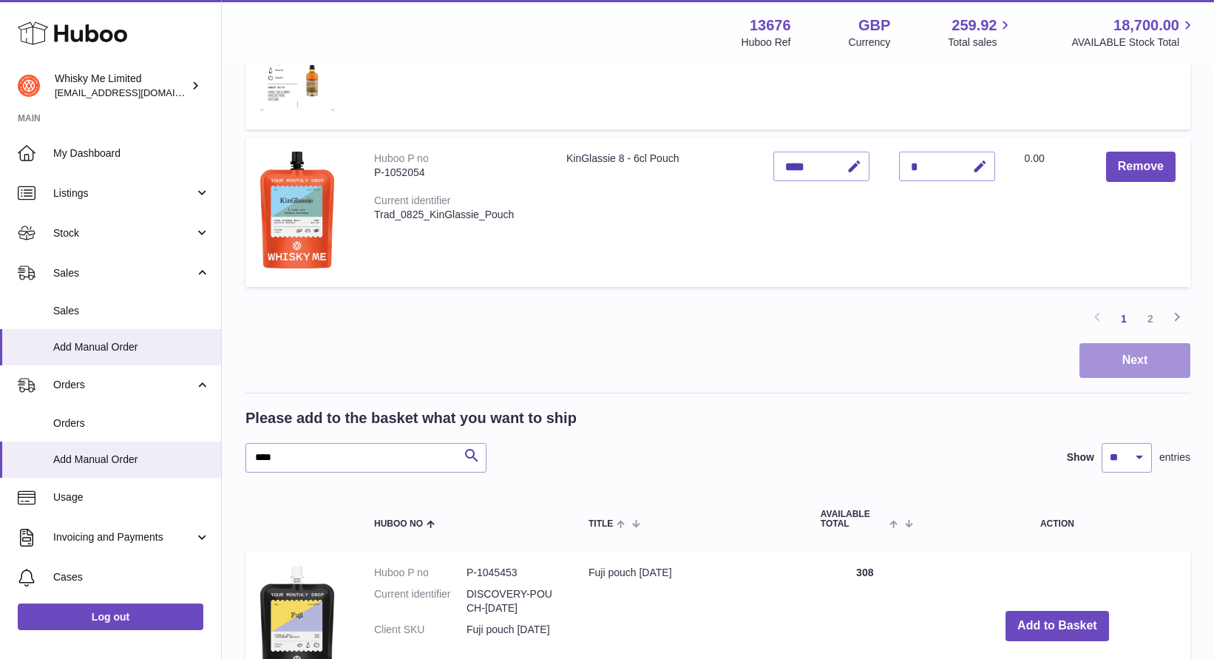
click at [1129, 356] on button "Next" at bounding box center [1134, 360] width 111 height 35
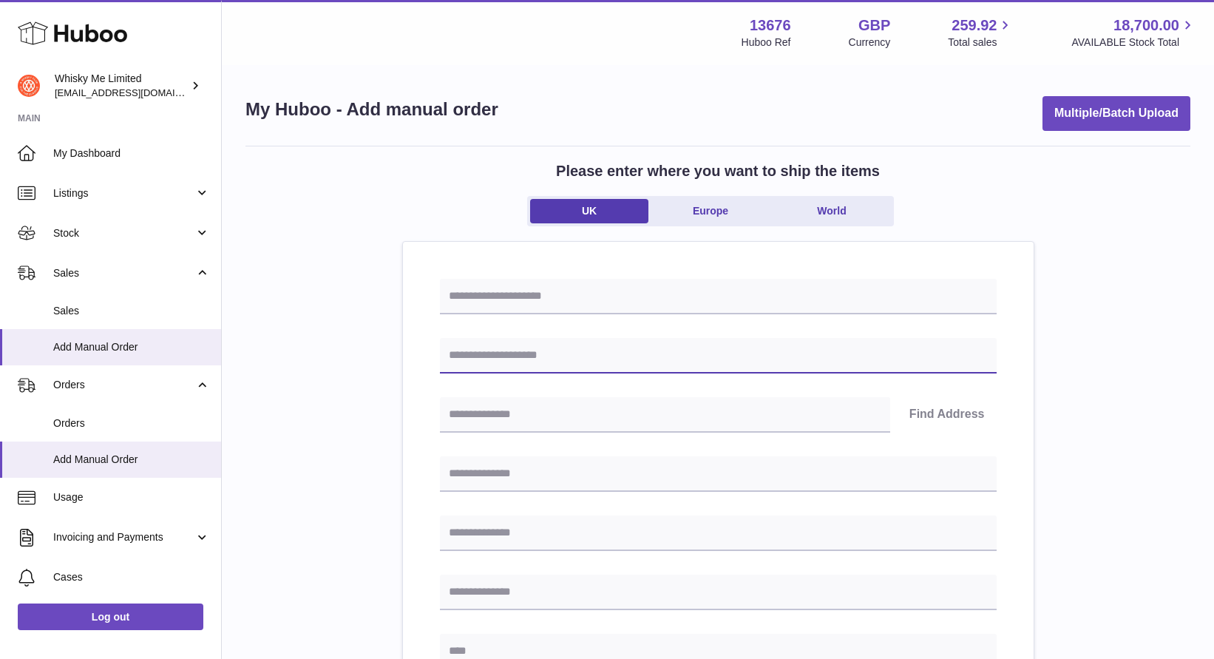
click at [719, 347] on input "text" at bounding box center [718, 355] width 557 height 35
type input "**********"
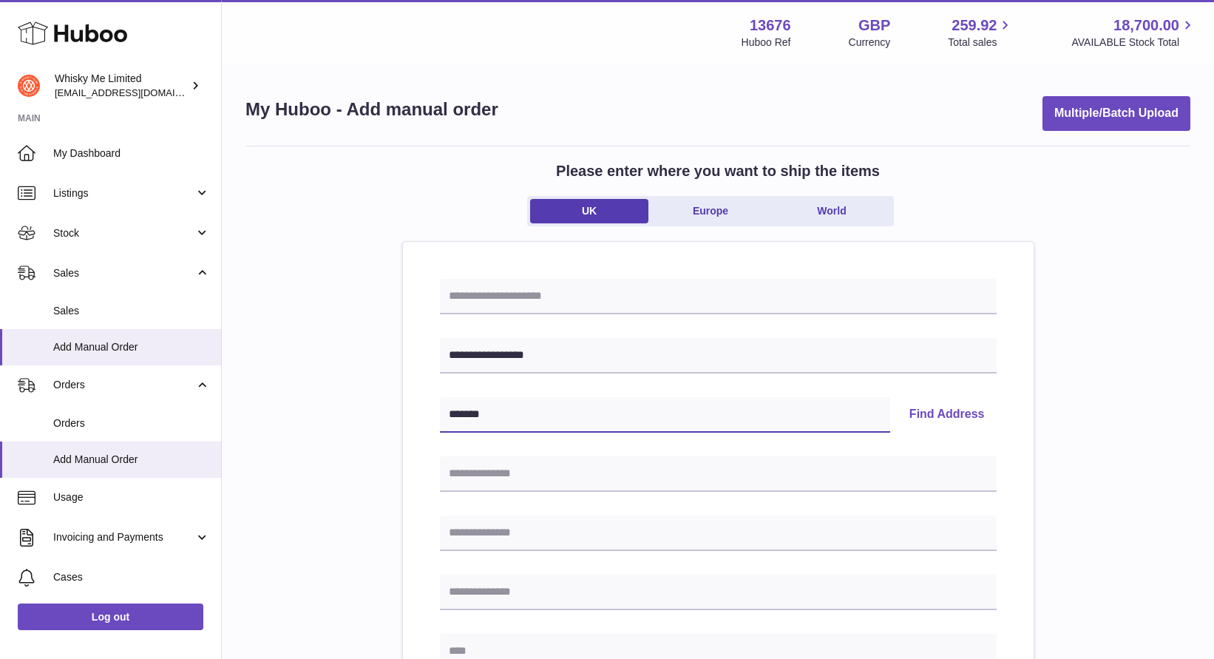
type input "*******"
click at [970, 415] on button "Find Address" at bounding box center [947, 414] width 99 height 35
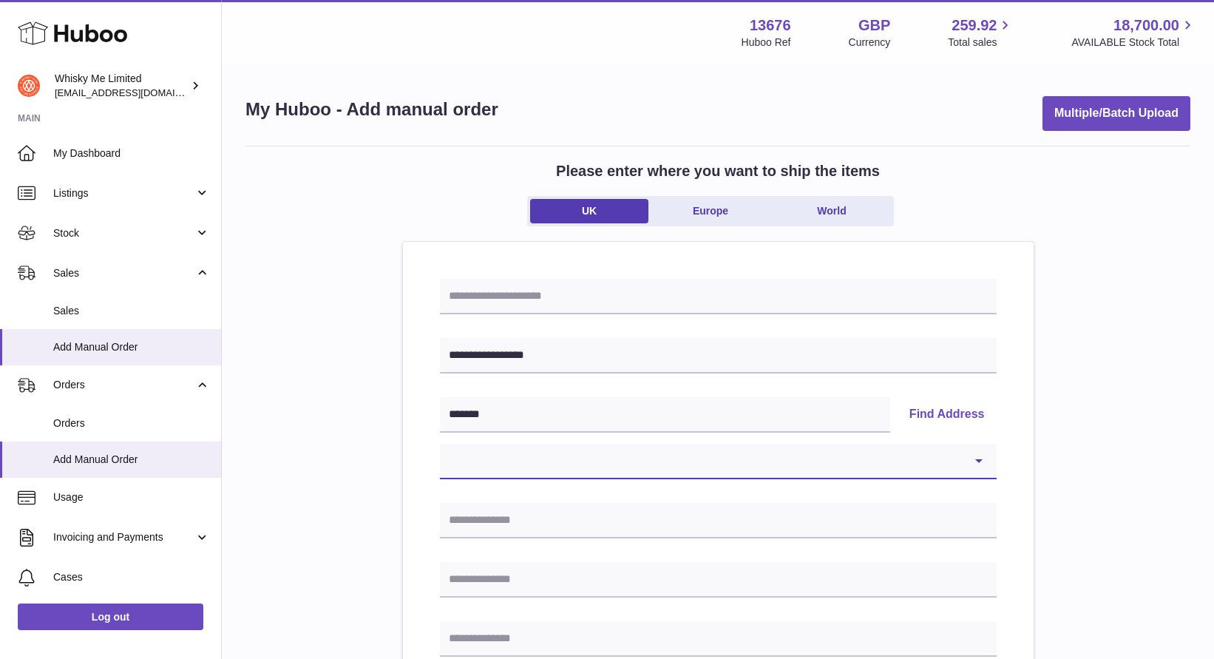
click at [688, 461] on select "**********" at bounding box center [718, 461] width 557 height 35
select select "**"
click at [440, 444] on select "**********" at bounding box center [718, 461] width 557 height 35
type input "**********"
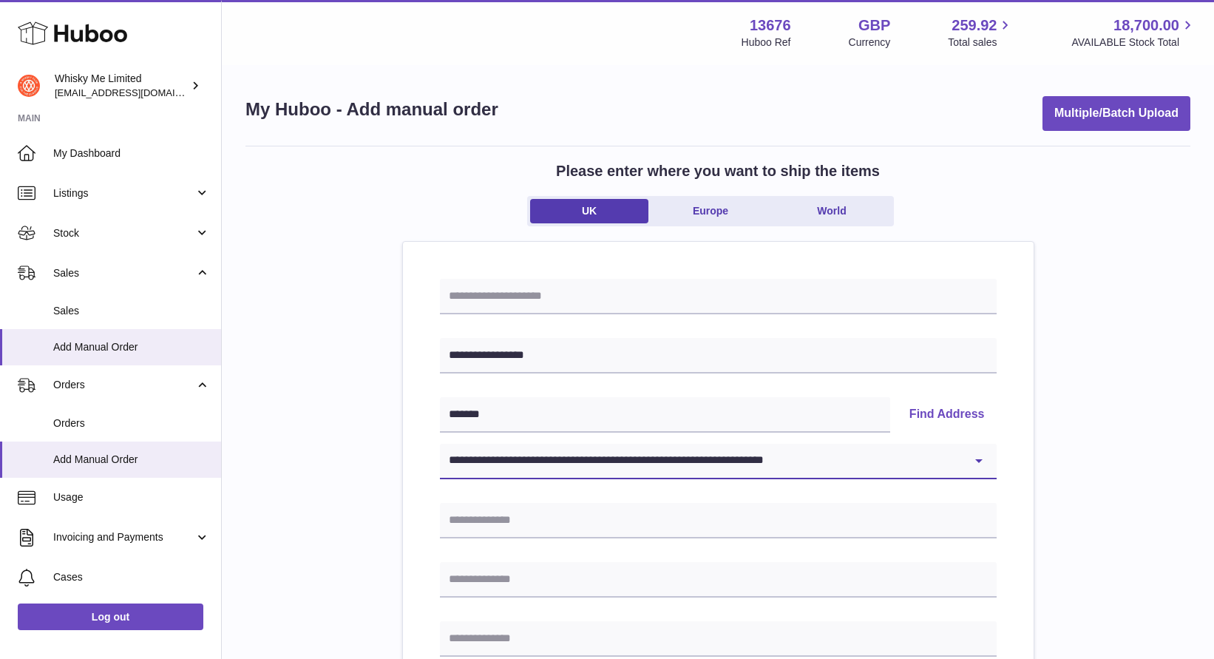
type input "*******"
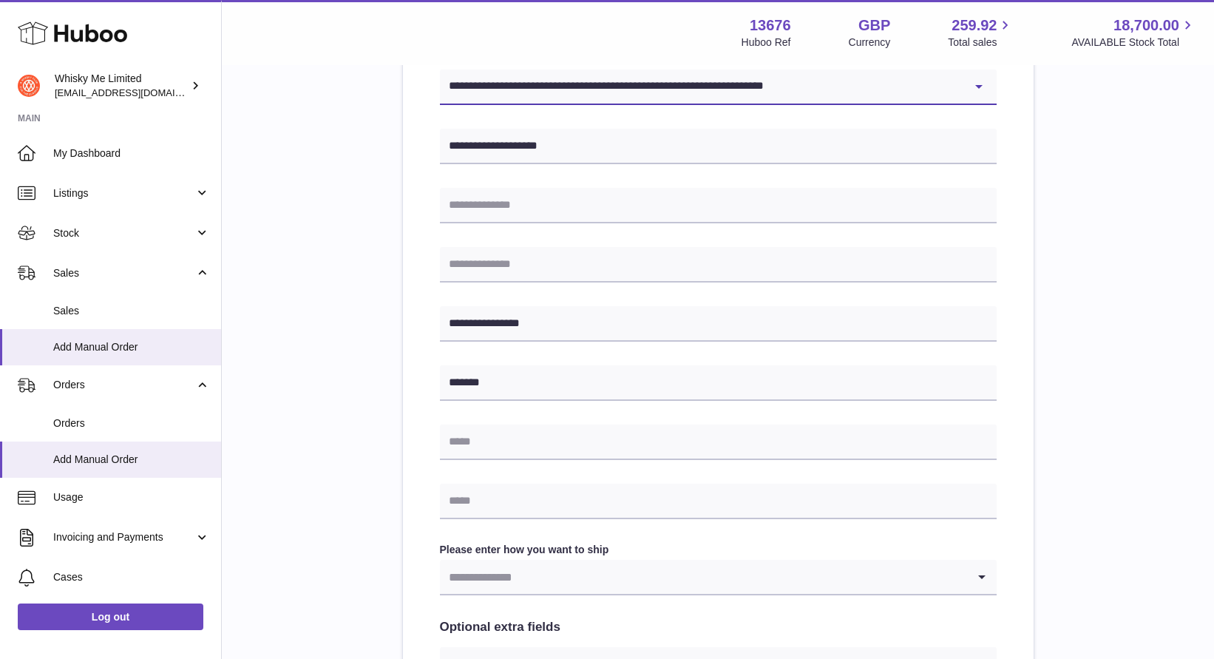
scroll to position [405, 0]
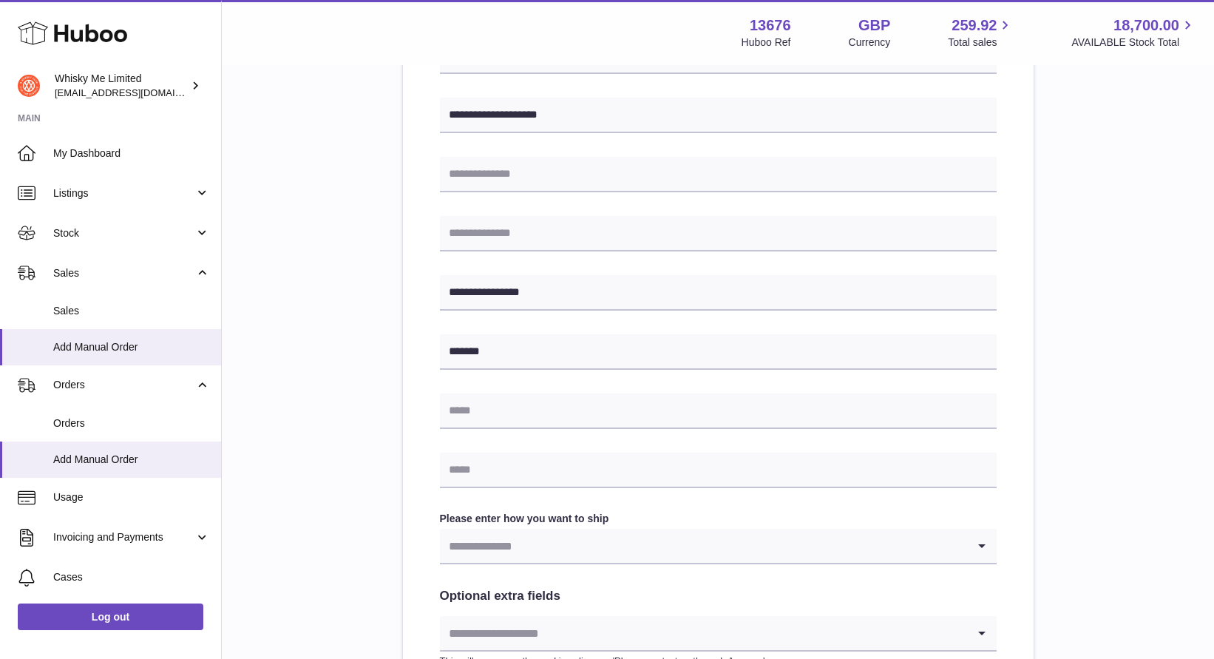
click at [596, 552] on input "Search for option" at bounding box center [703, 546] width 527 height 34
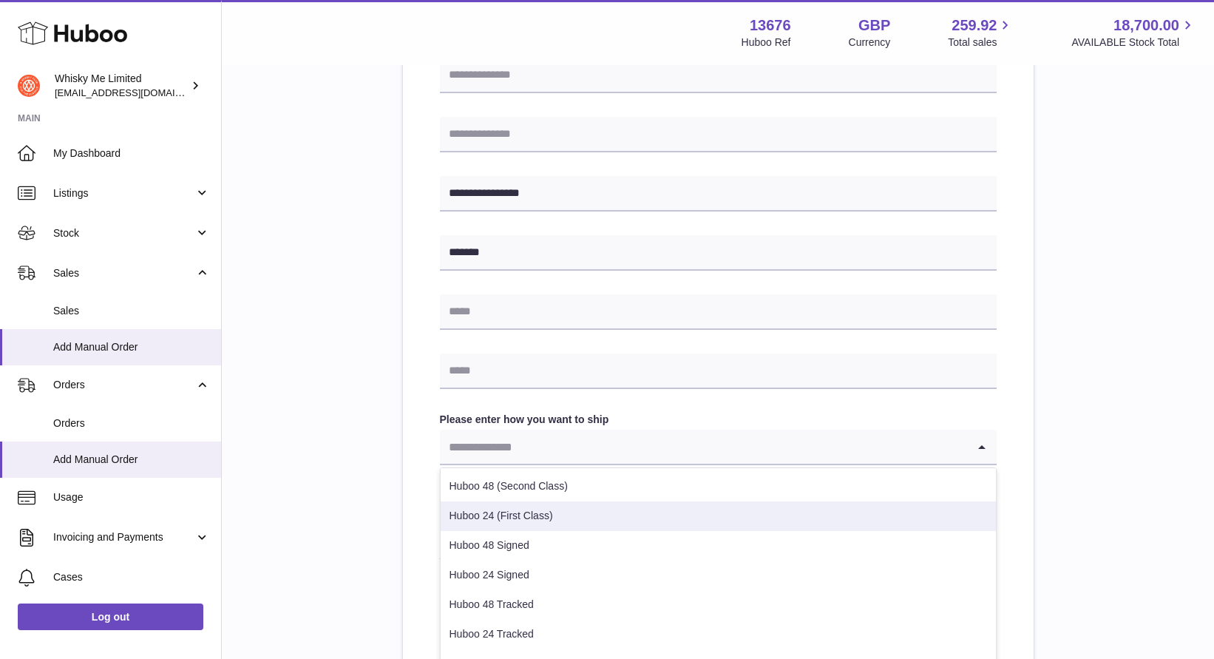
click at [572, 520] on li "Huboo 24 (First Class)" at bounding box center [718, 516] width 555 height 30
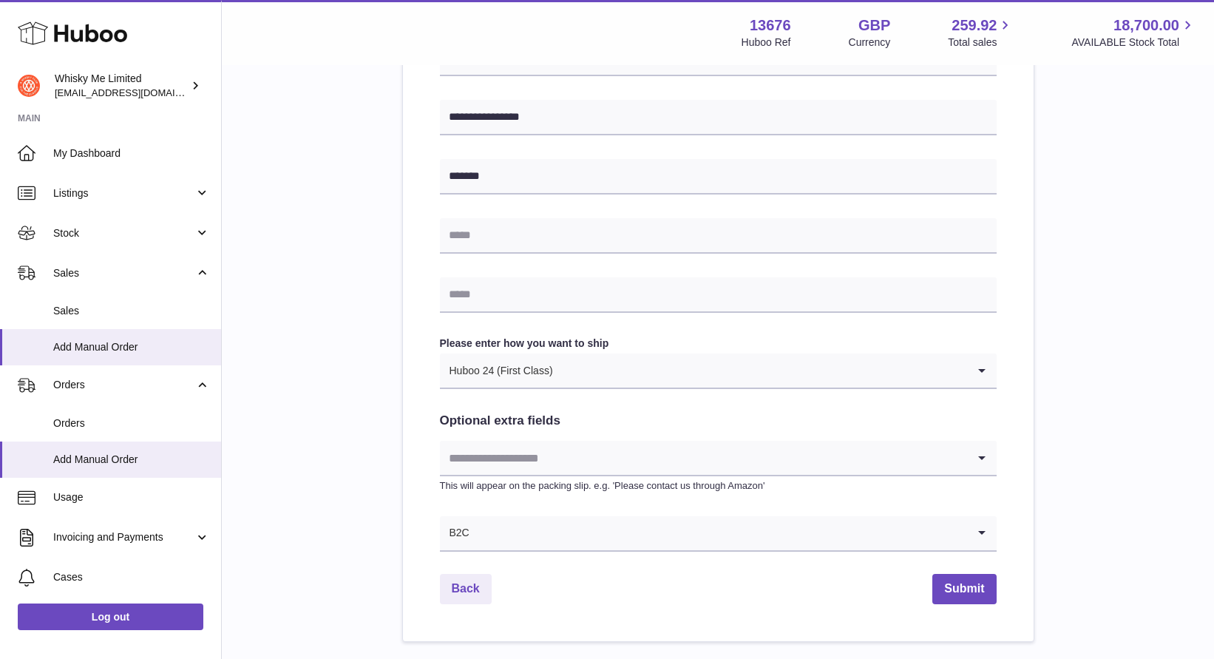
scroll to position [581, 0]
click at [715, 546] on input "Search for option" at bounding box center [718, 532] width 497 height 34
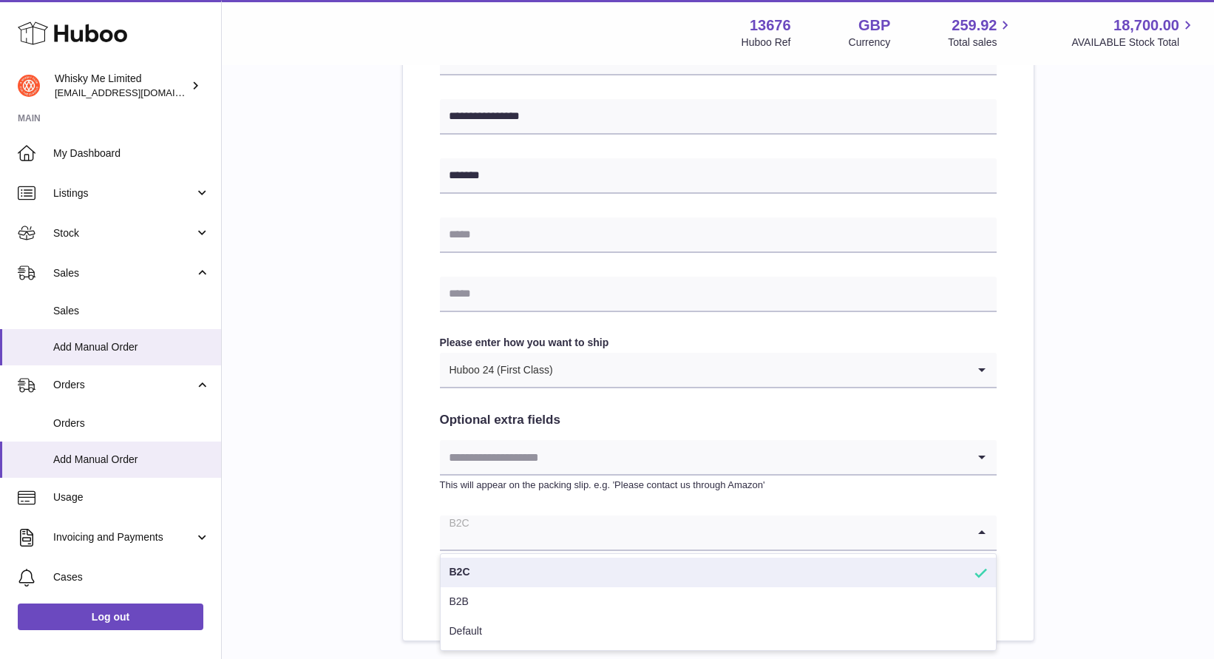
scroll to position [679, 0]
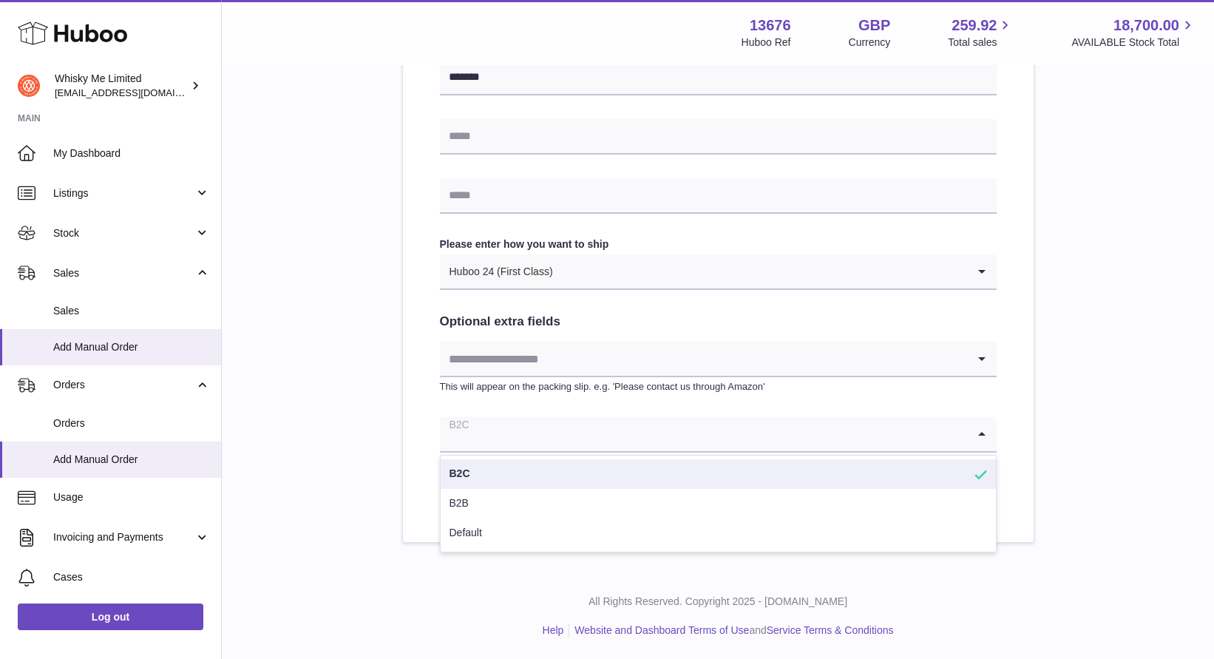
click at [640, 472] on li "B2C" at bounding box center [718, 474] width 555 height 30
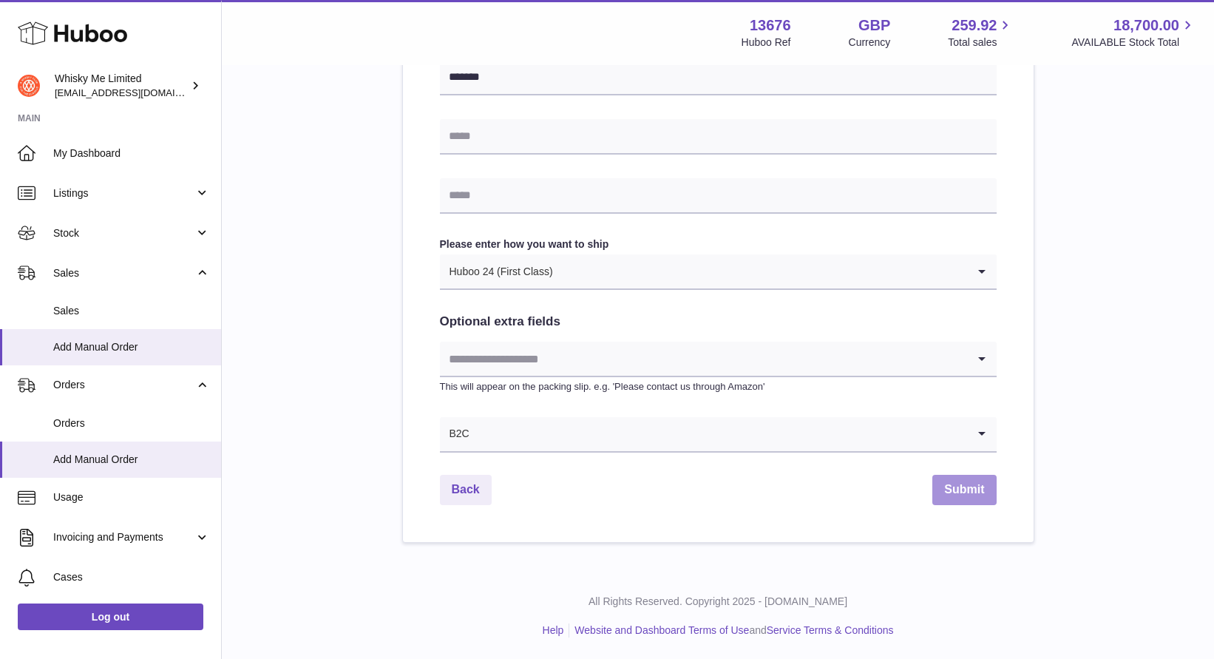
click at [969, 503] on button "Submit" at bounding box center [964, 490] width 64 height 30
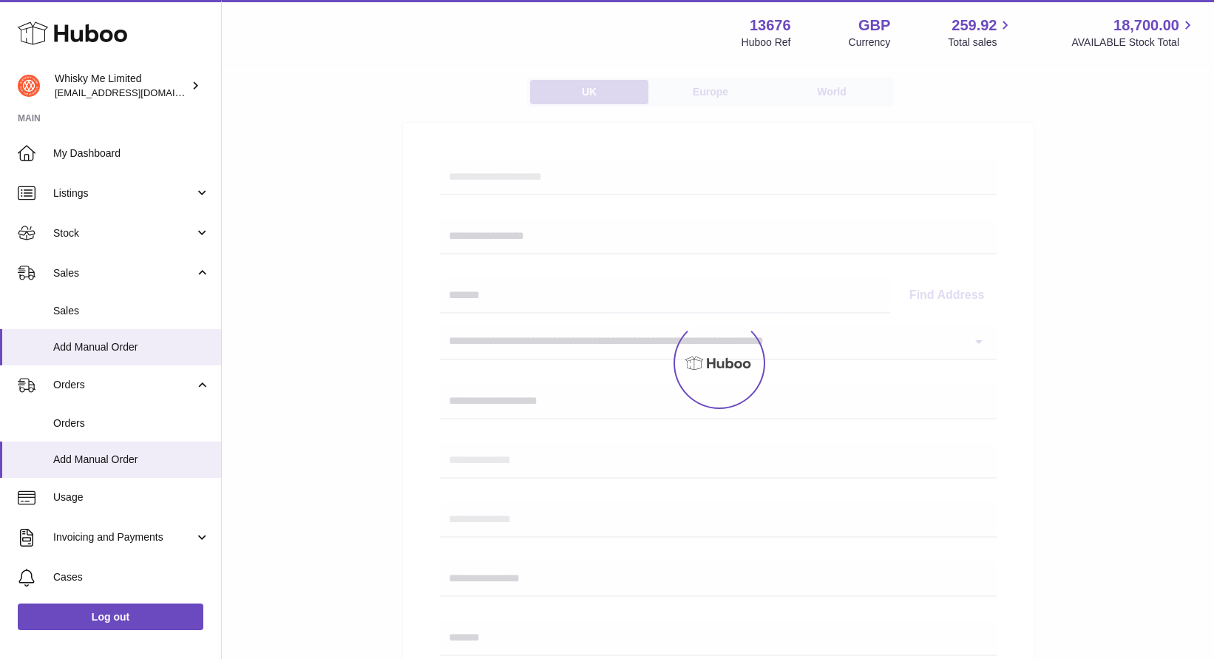
scroll to position [120, 0]
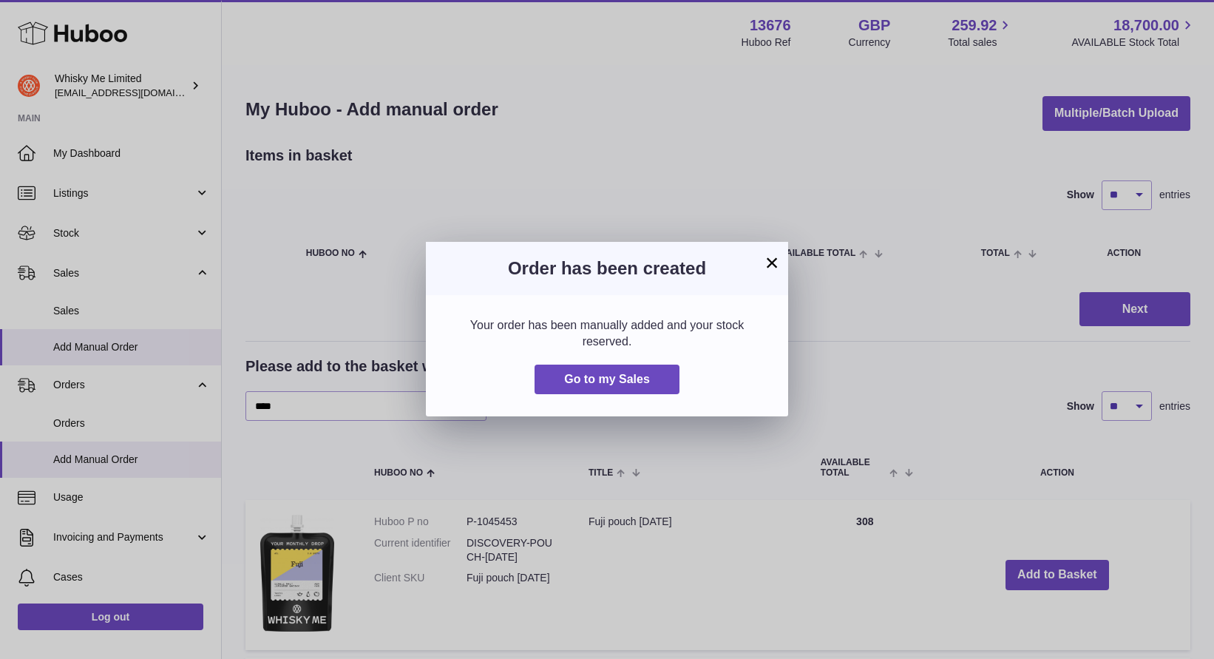
click at [769, 262] on button "×" at bounding box center [772, 263] width 18 height 18
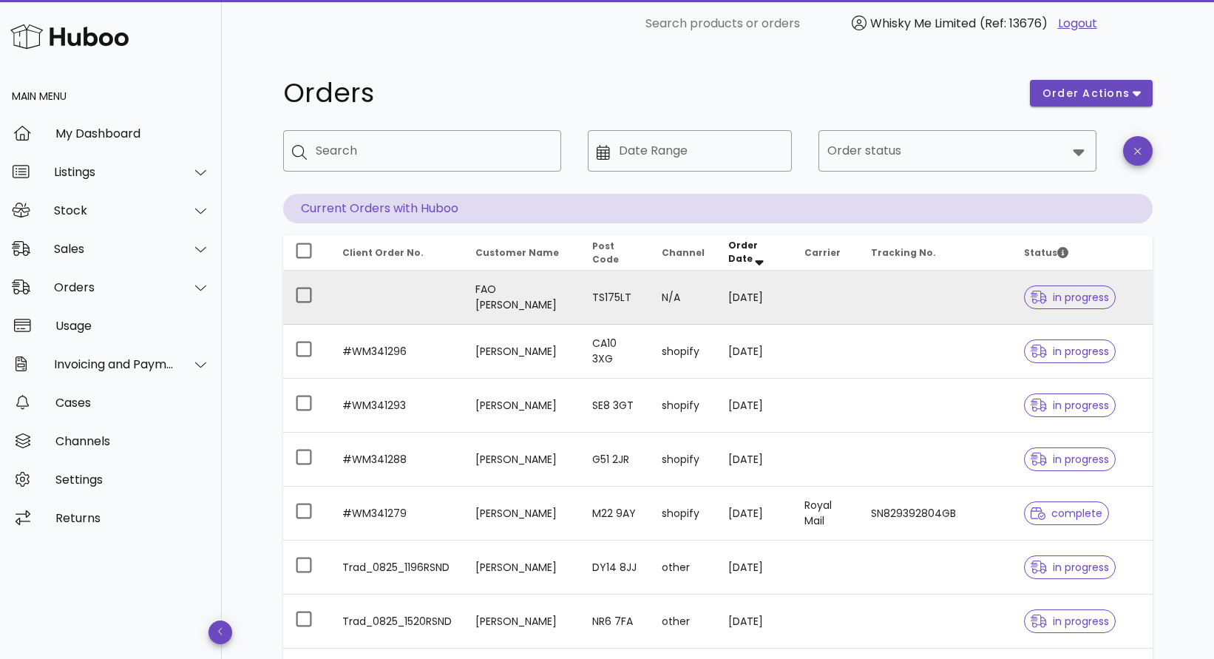
click at [418, 303] on td at bounding box center [396, 298] width 133 height 54
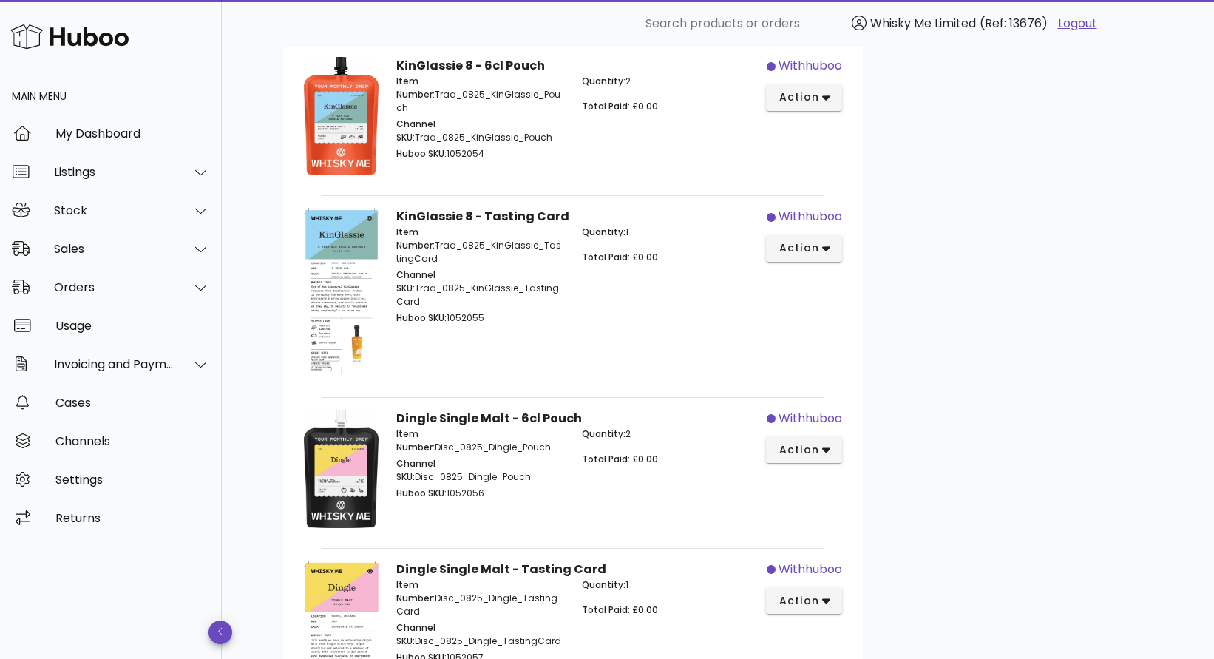
scroll to position [1615, 0]
